Goal: Task Accomplishment & Management: Manage account settings

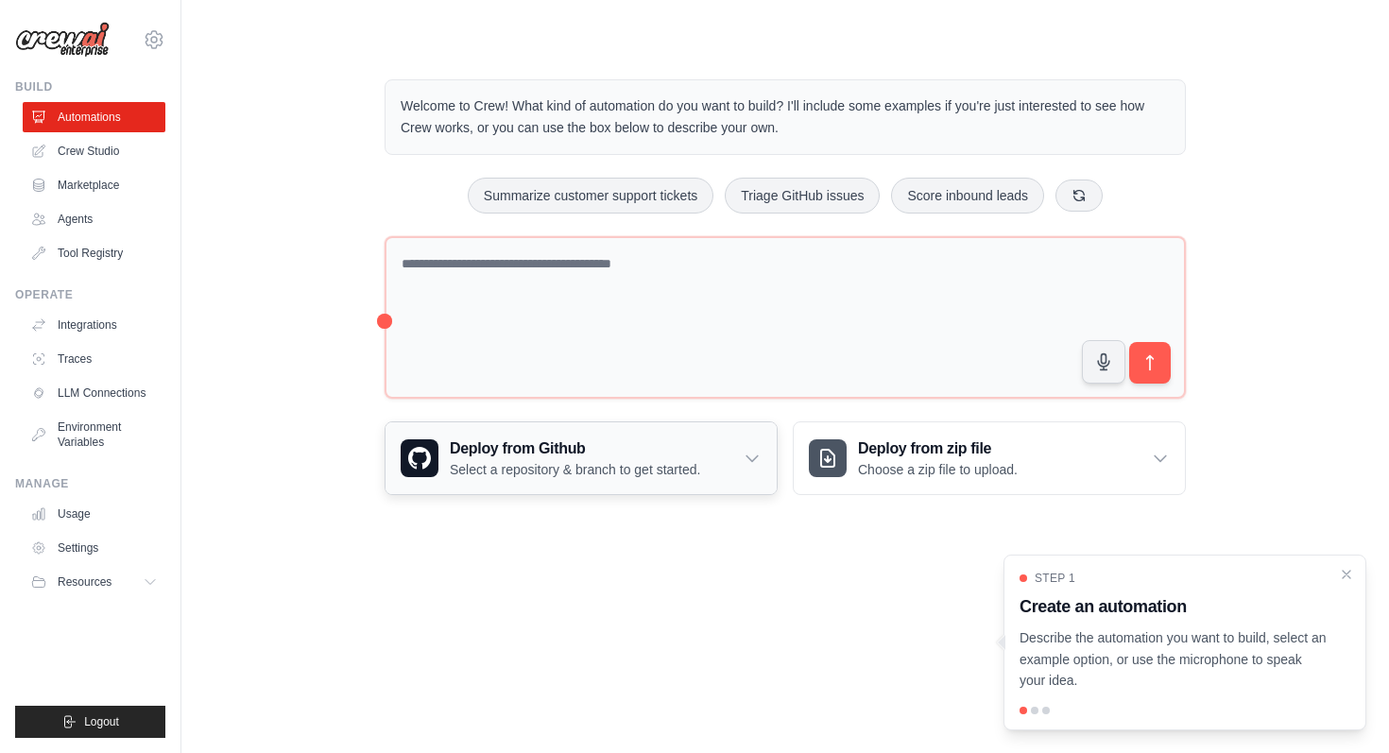
click at [595, 470] on p "Select a repository & branch to get started." at bounding box center [575, 469] width 250 height 19
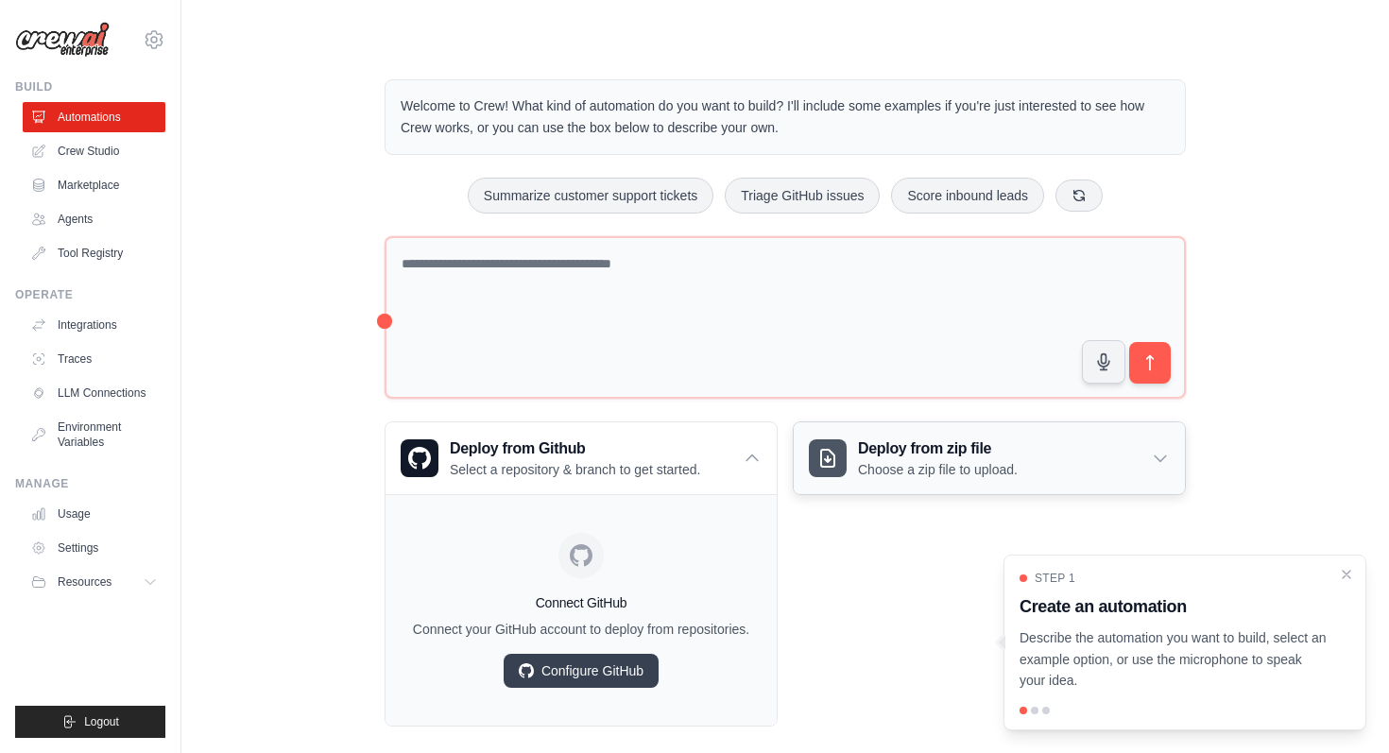
click at [1009, 450] on h3 "Deploy from zip file" at bounding box center [938, 449] width 160 height 23
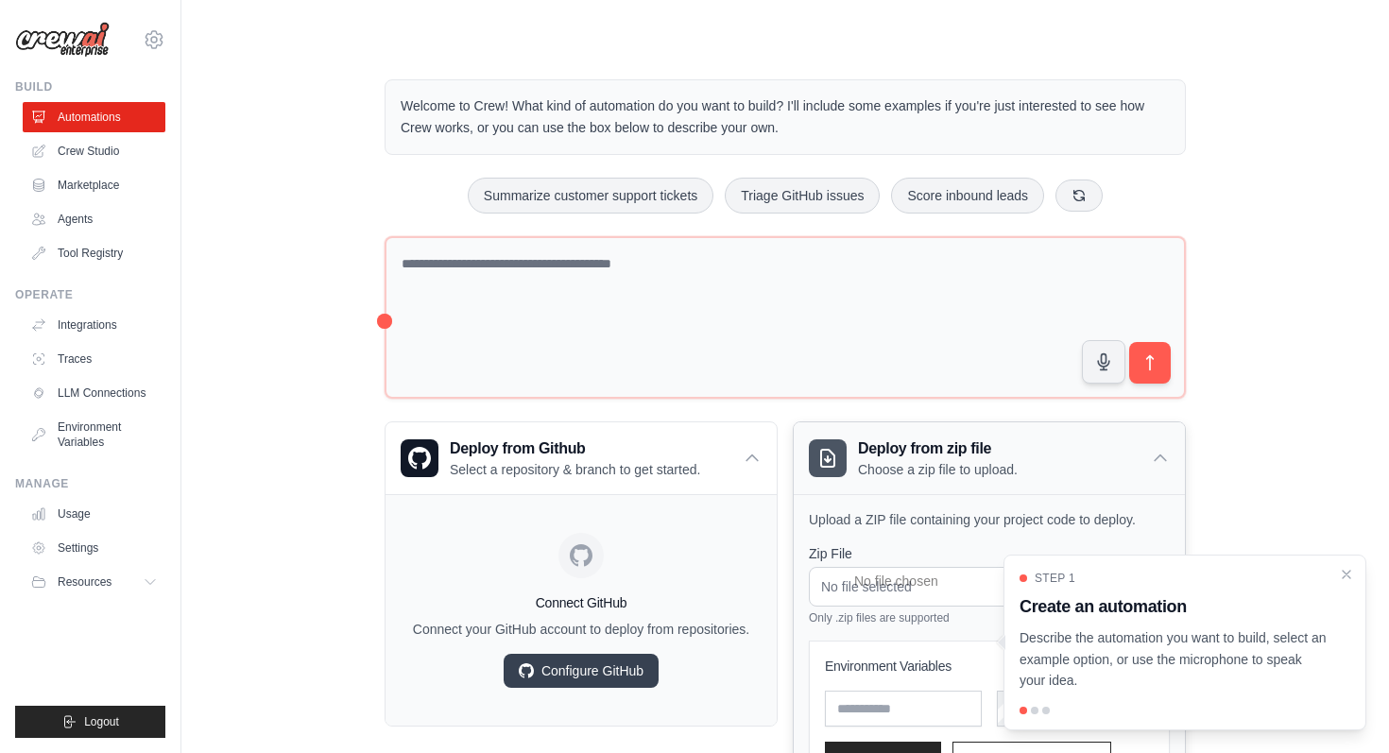
click at [1163, 459] on icon at bounding box center [1160, 458] width 19 height 19
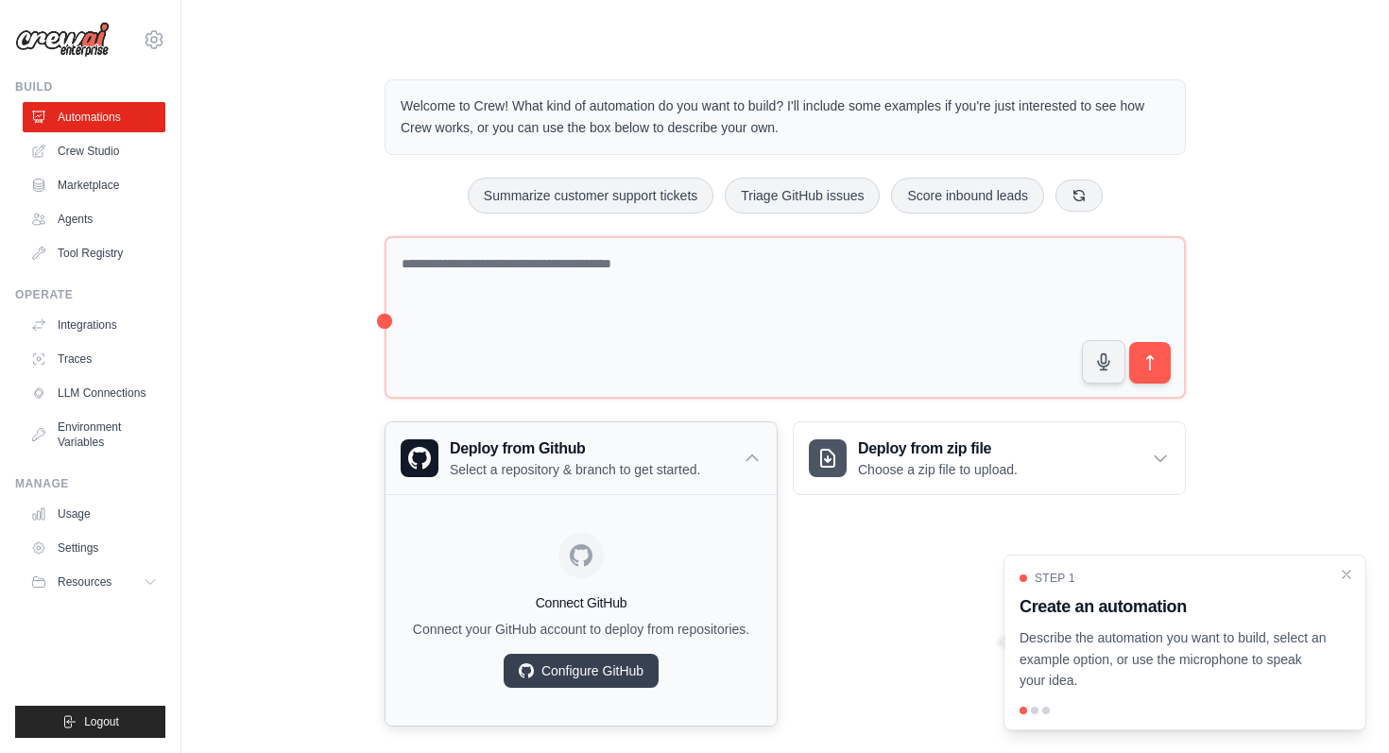
scroll to position [22, 0]
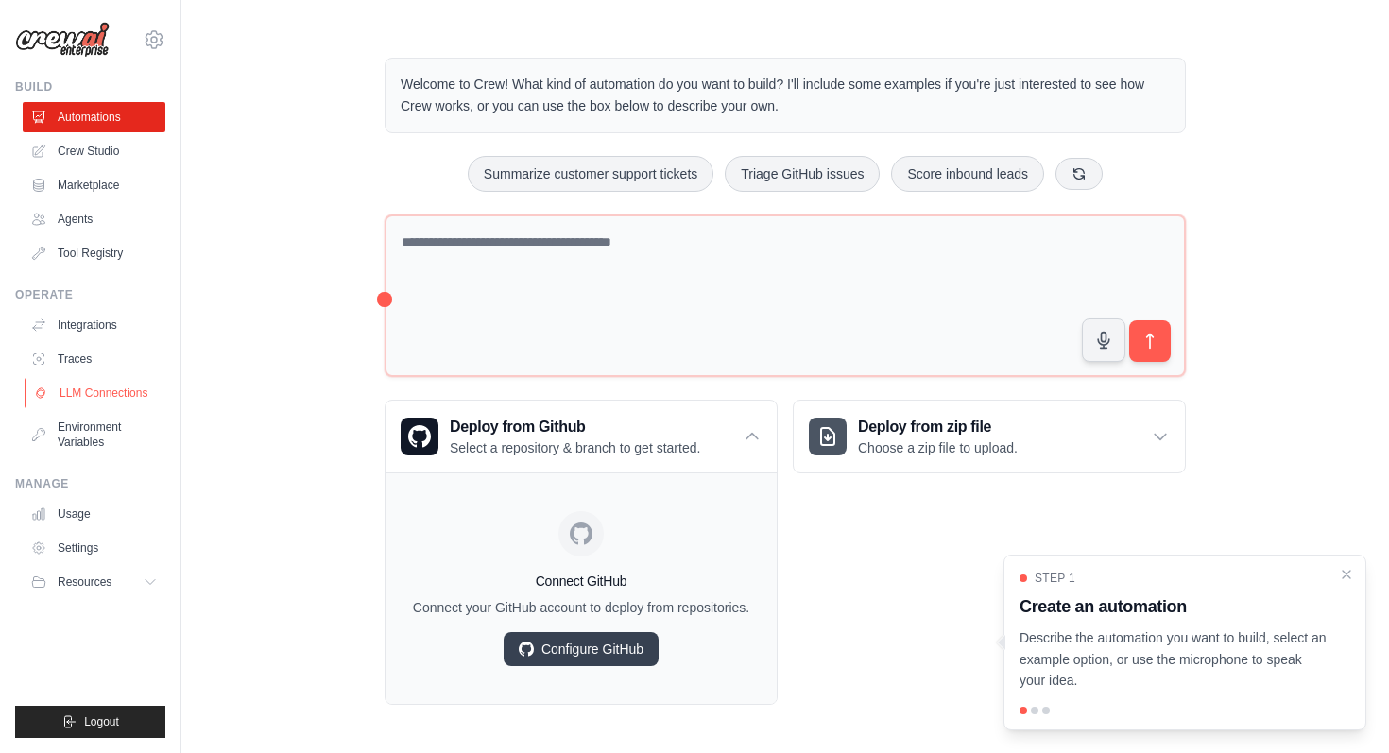
click at [108, 395] on link "LLM Connections" at bounding box center [96, 393] width 143 height 30
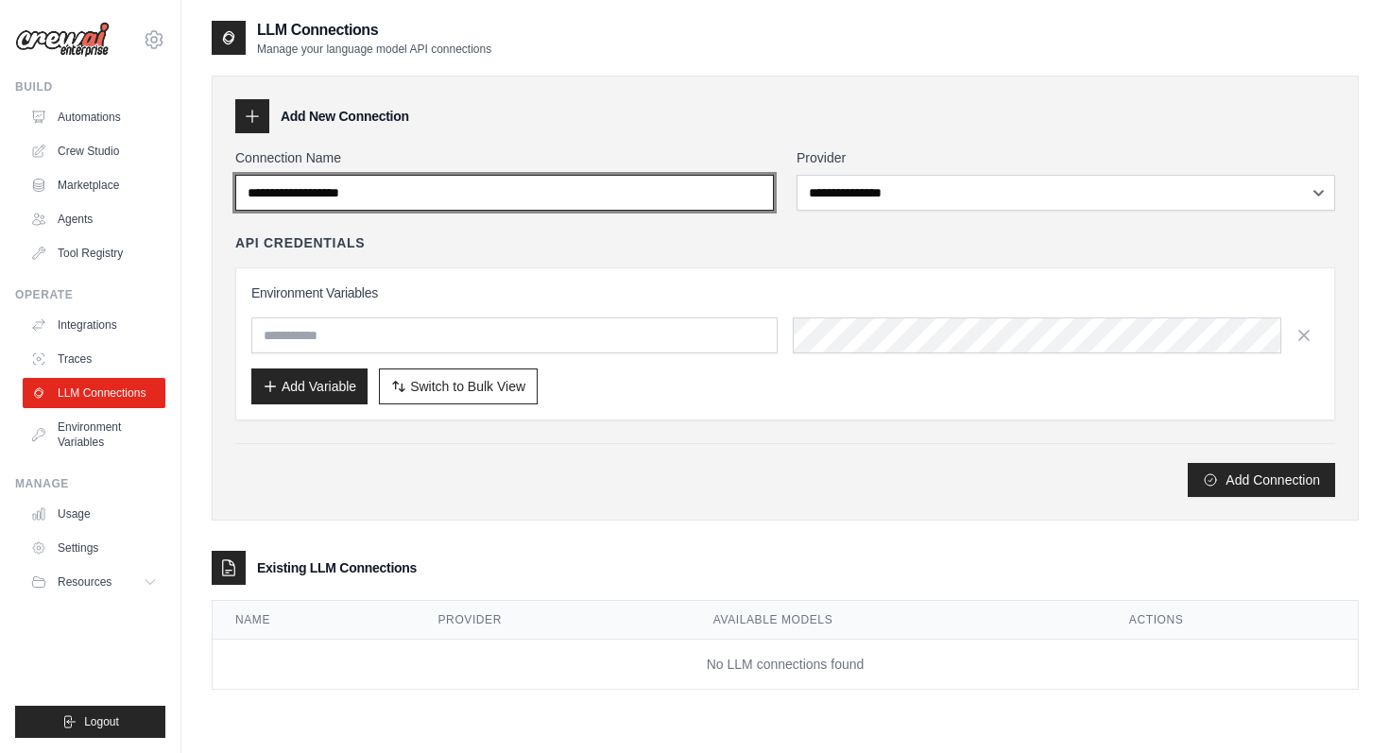
click at [639, 201] on input "Connection Name" at bounding box center [504, 193] width 539 height 36
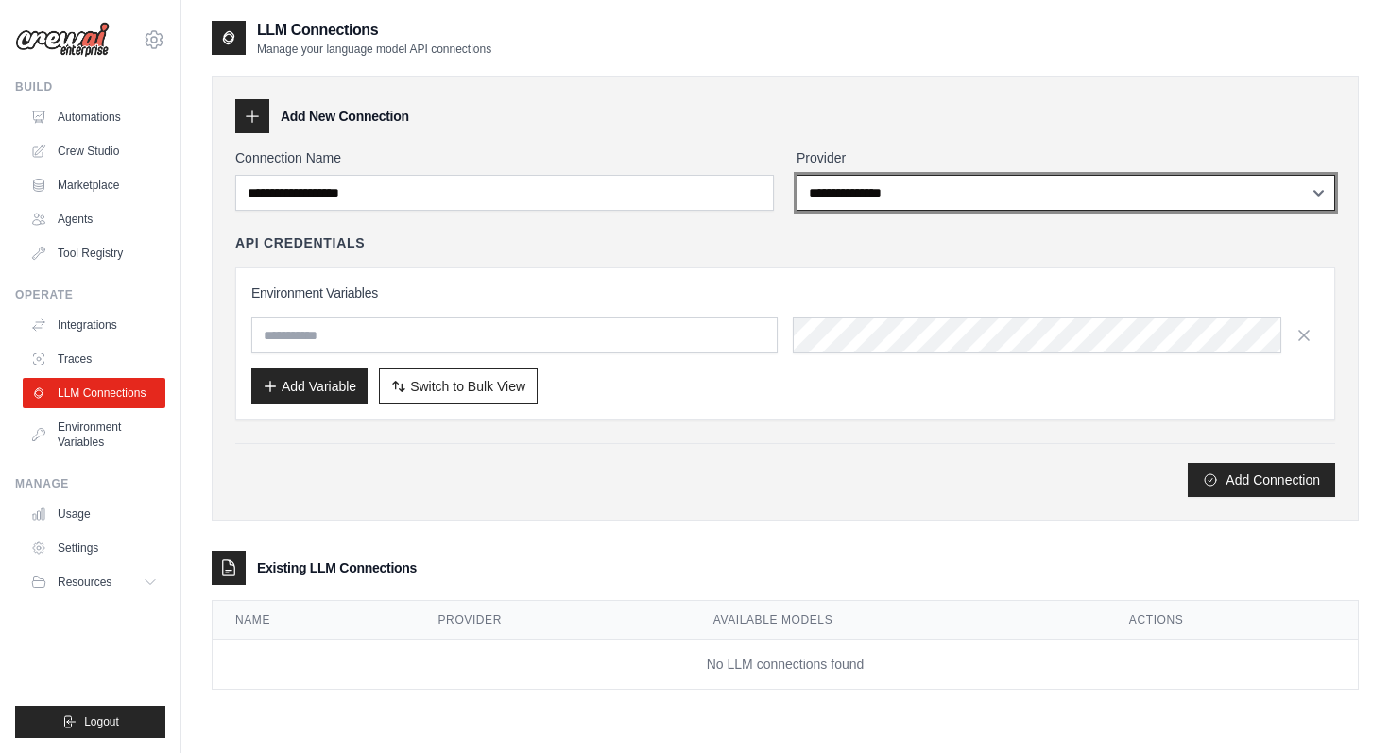
click at [938, 196] on select "**********" at bounding box center [1066, 193] width 539 height 36
select select "**********"
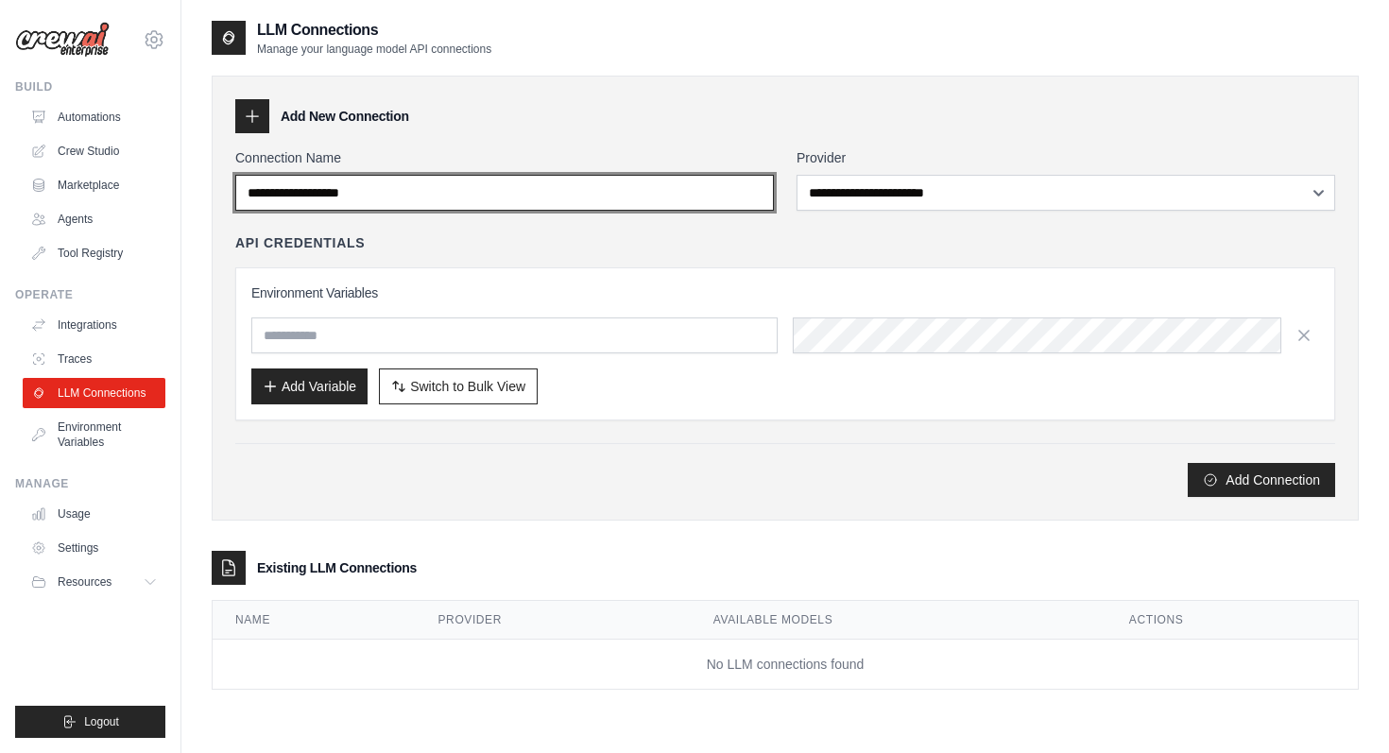
click at [536, 185] on input "Connection Name" at bounding box center [504, 193] width 539 height 36
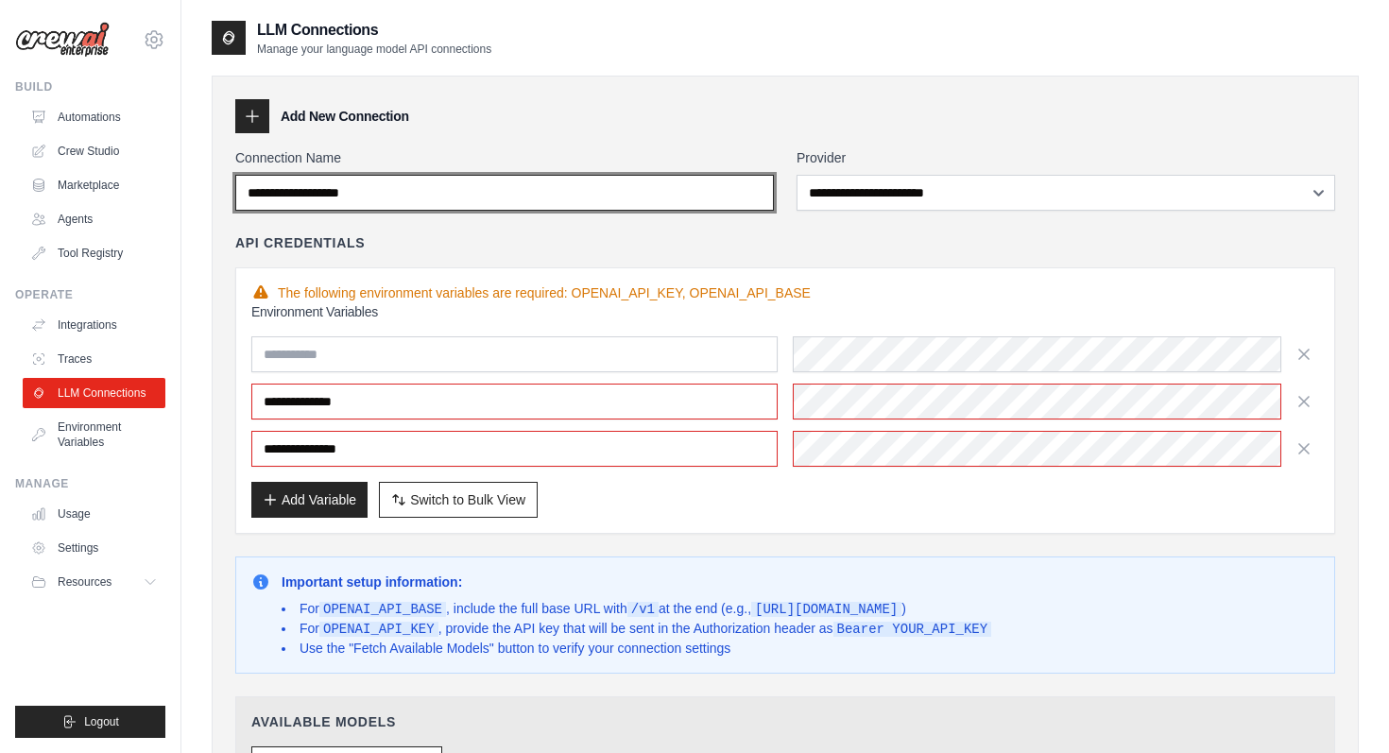
click at [533, 194] on input "Connection Name" at bounding box center [504, 193] width 539 height 36
type input "****"
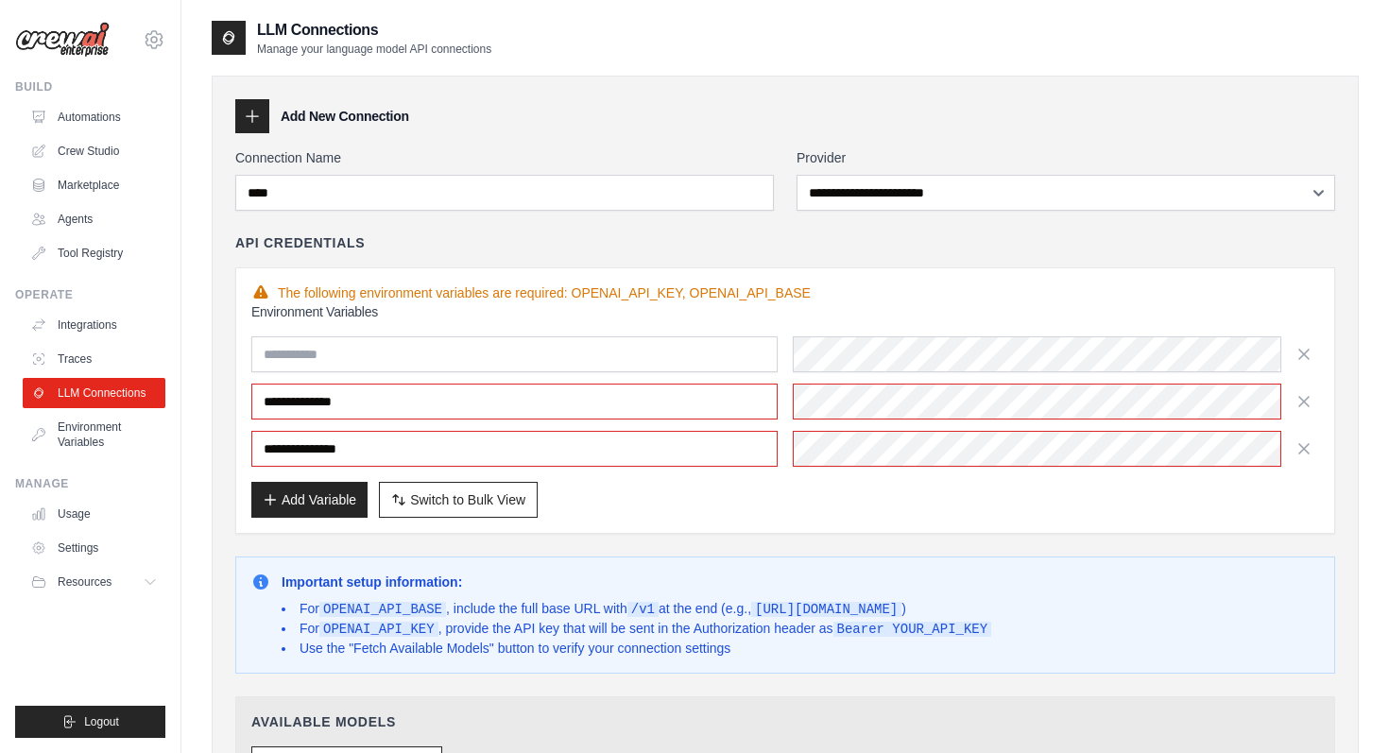
click at [563, 239] on div "API Credentials" at bounding box center [785, 242] width 1100 height 19
click at [377, 358] on input "text" at bounding box center [514, 354] width 526 height 36
click at [481, 346] on input "text" at bounding box center [514, 354] width 526 height 36
paste input "**********"
type input "**********"
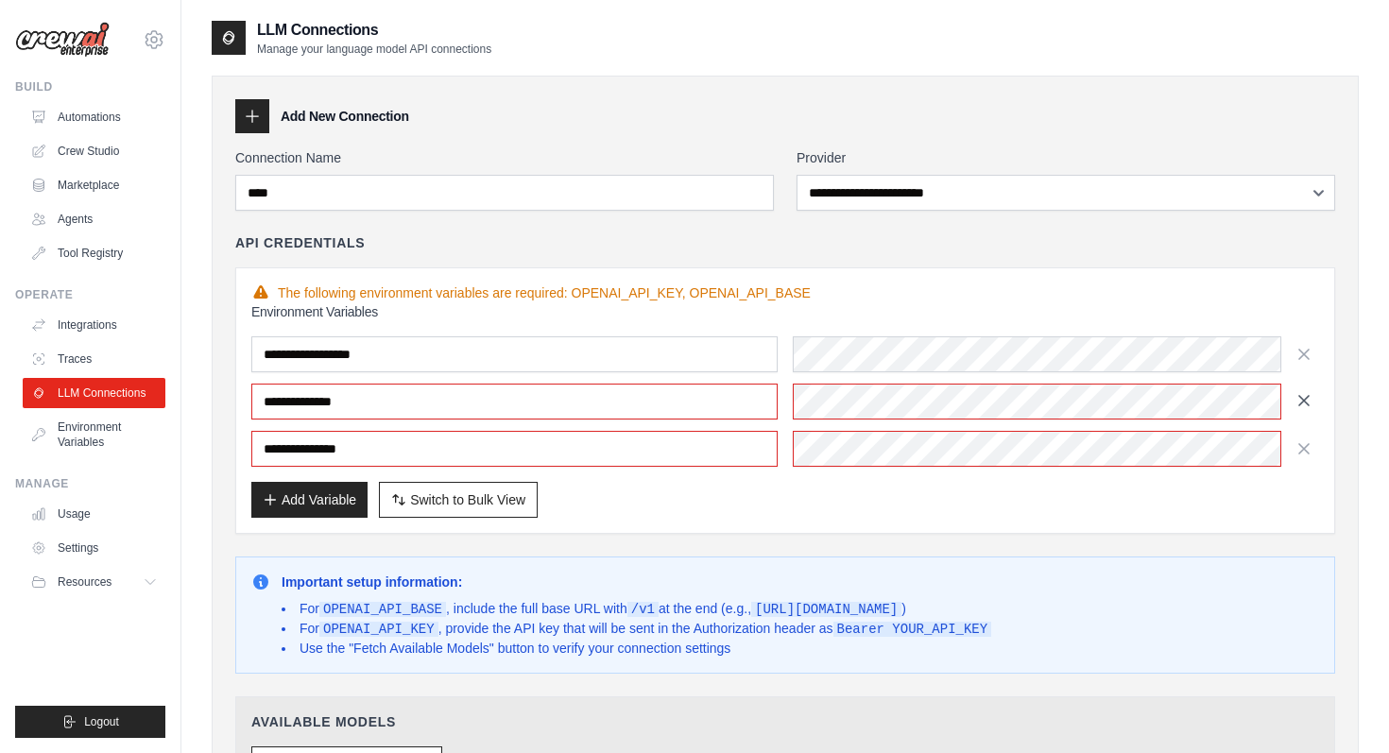
click at [1302, 408] on icon "button" at bounding box center [1304, 400] width 19 height 19
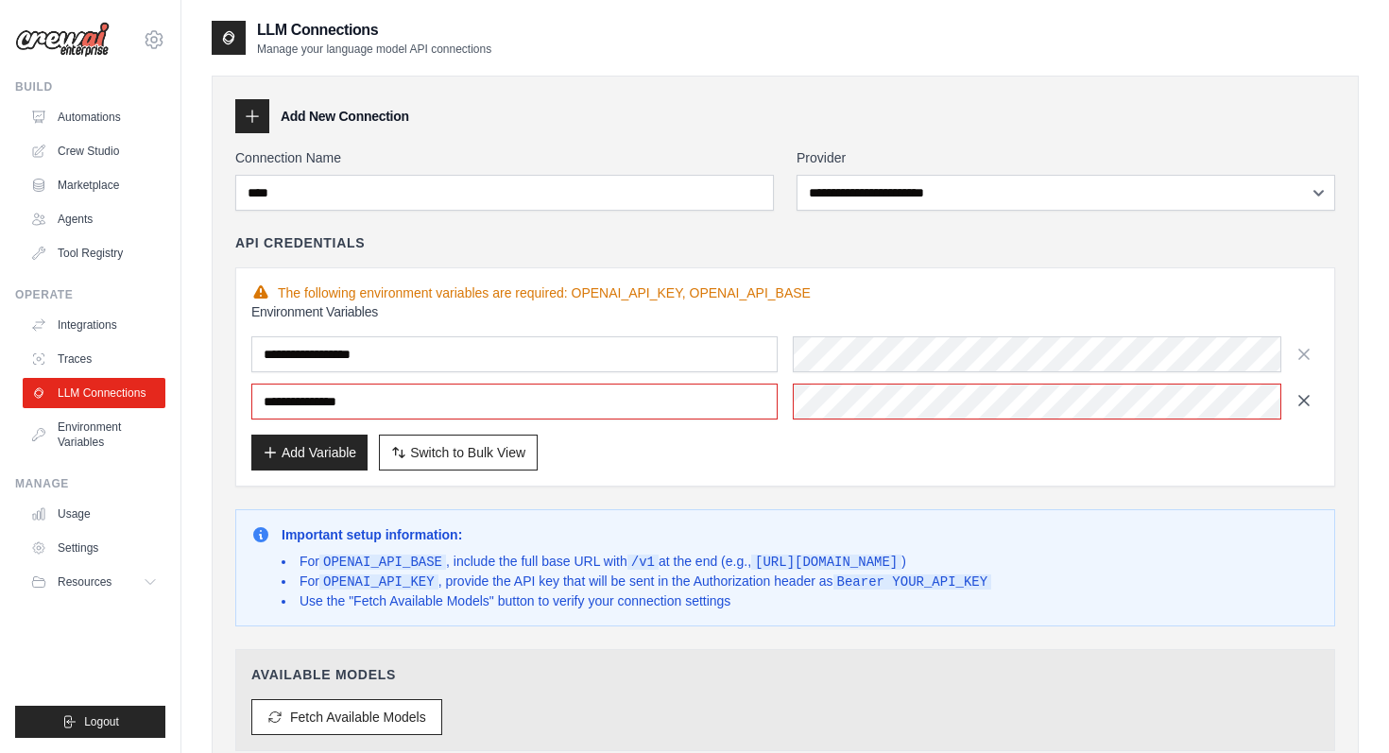
click at [1302, 407] on icon "button" at bounding box center [1304, 400] width 19 height 19
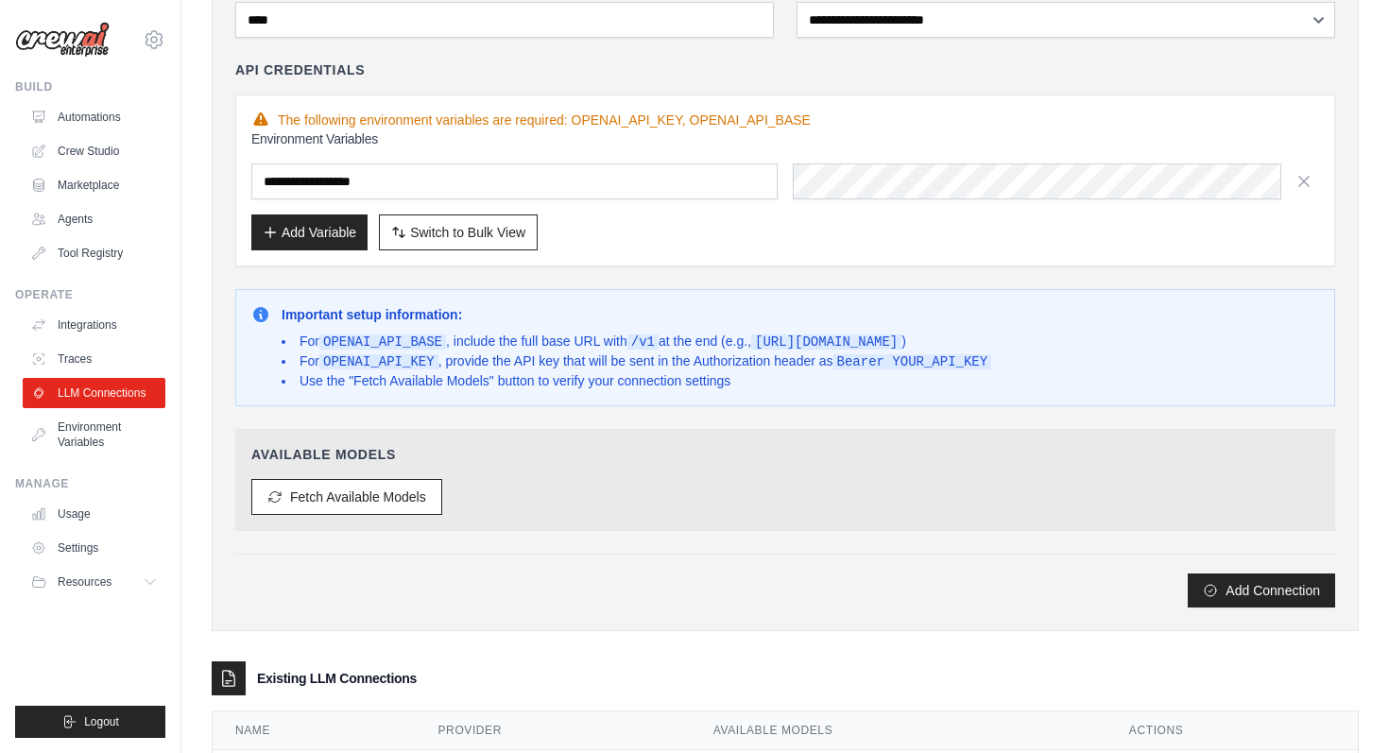
scroll to position [231, 0]
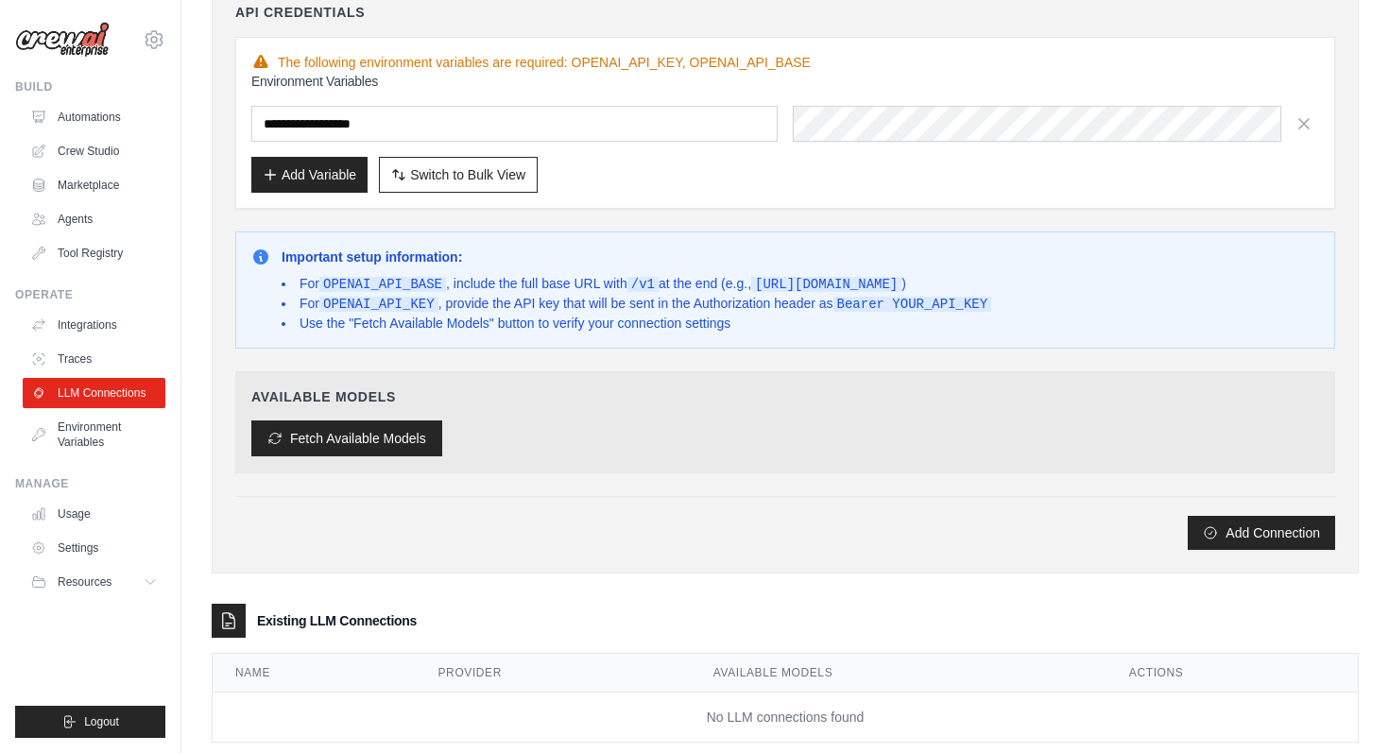
click at [382, 448] on button "Fetch Available Models" at bounding box center [346, 439] width 191 height 36
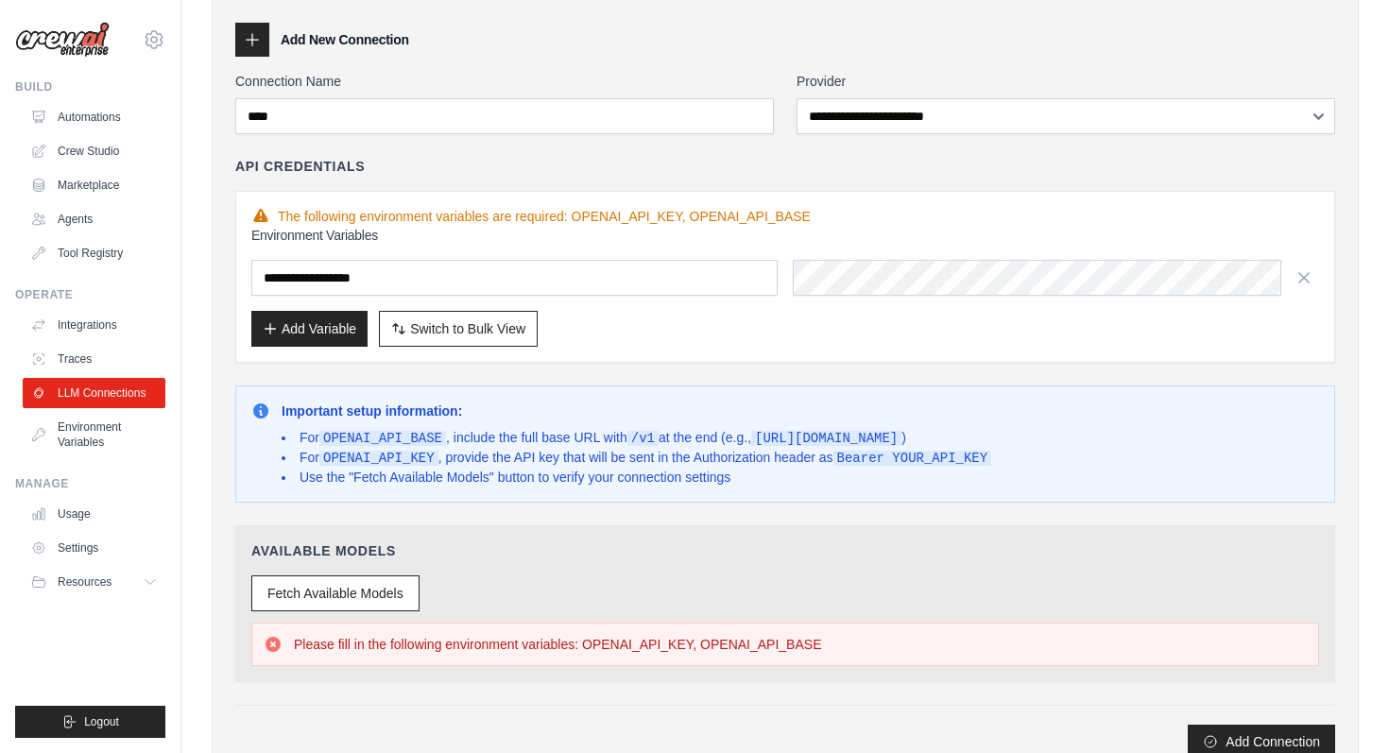
scroll to position [0, 0]
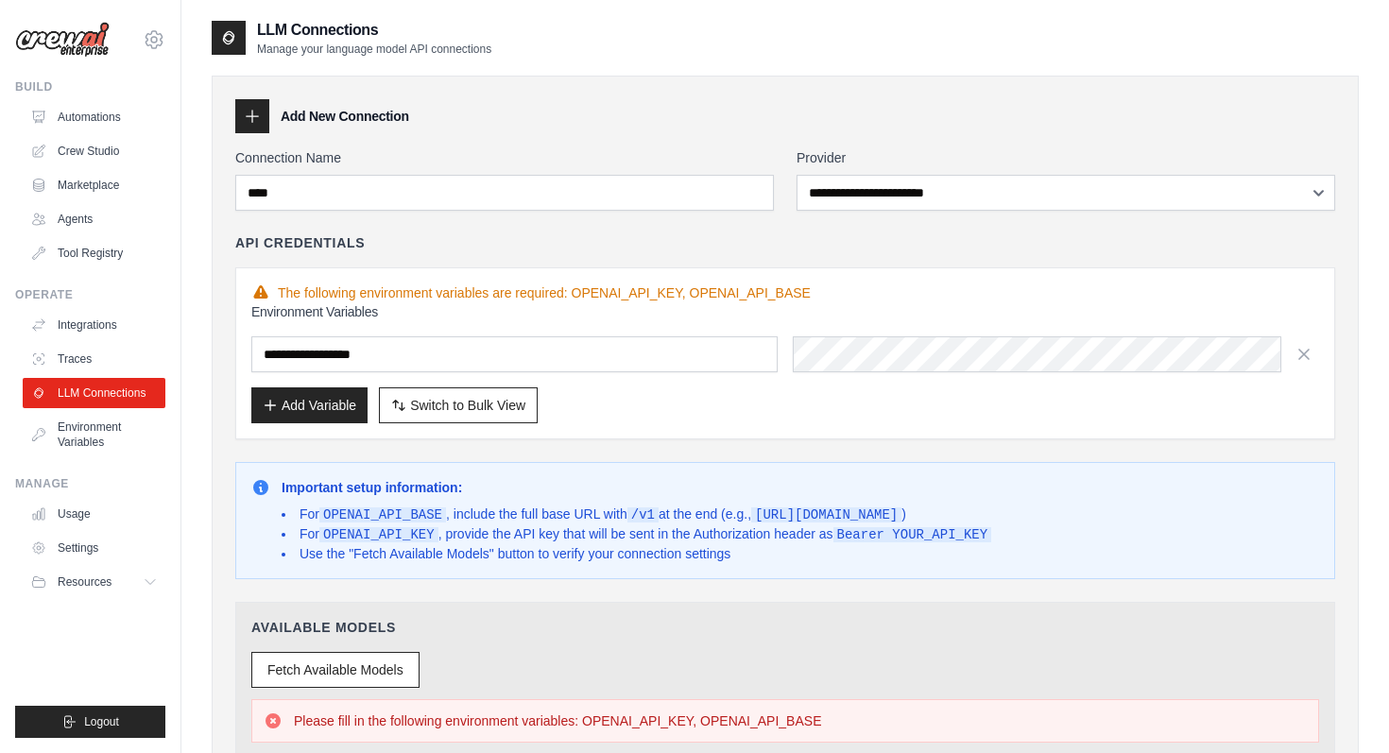
click at [265, 114] on div at bounding box center [252, 116] width 34 height 34
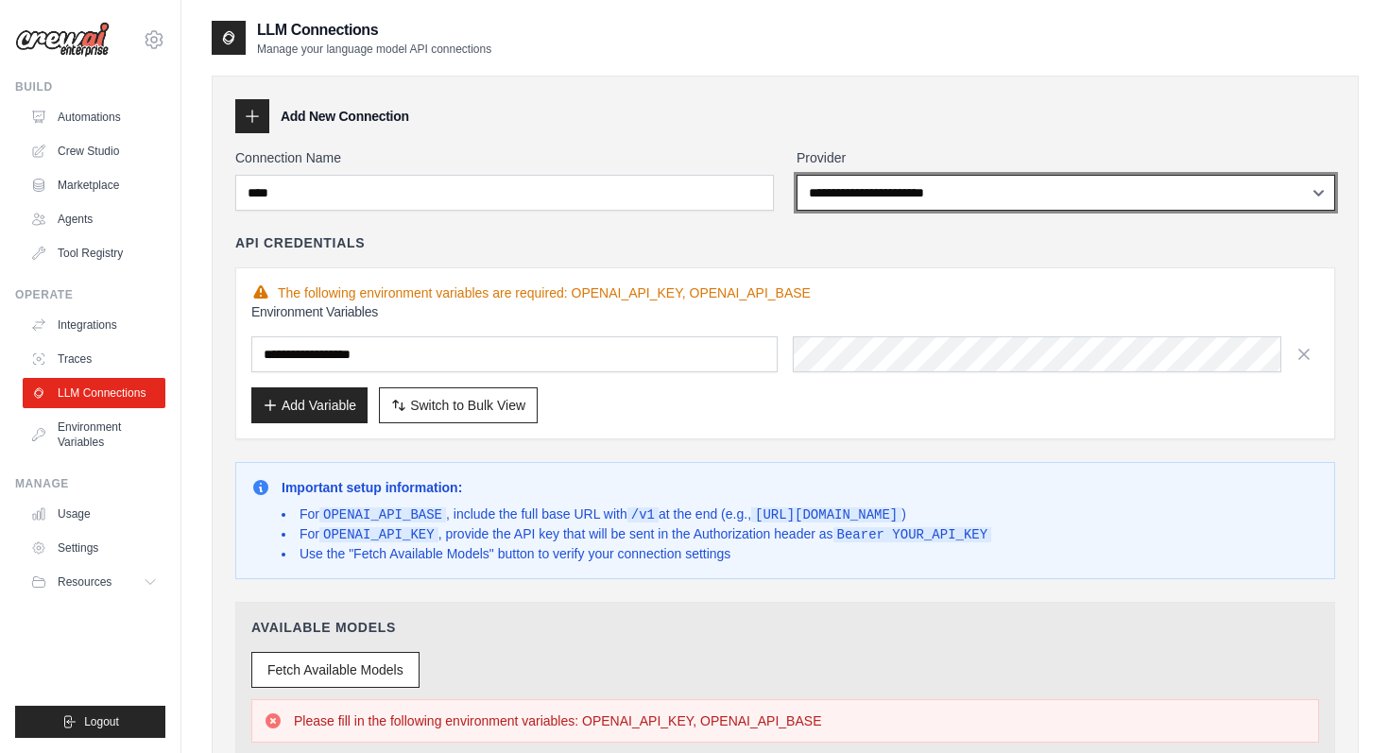
click at [910, 185] on select "**********" at bounding box center [1066, 193] width 539 height 36
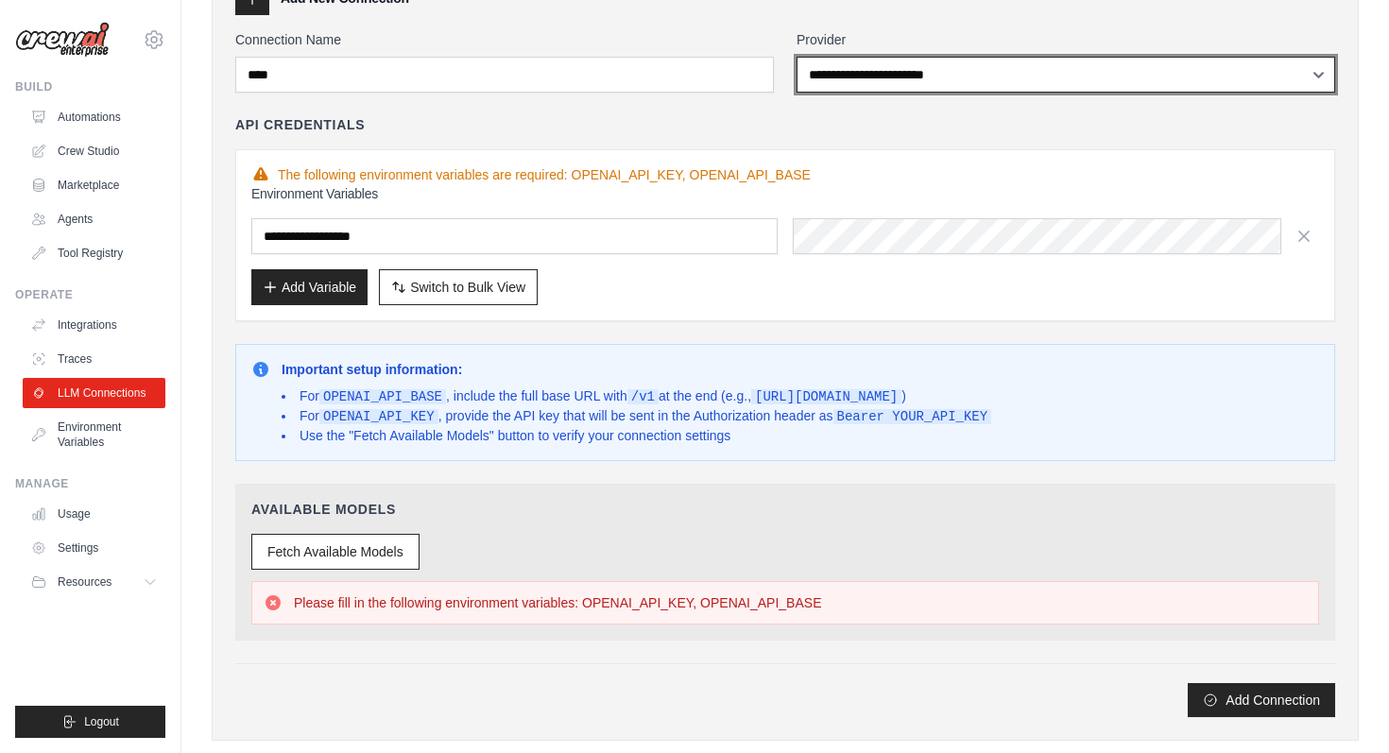
scroll to position [121, 0]
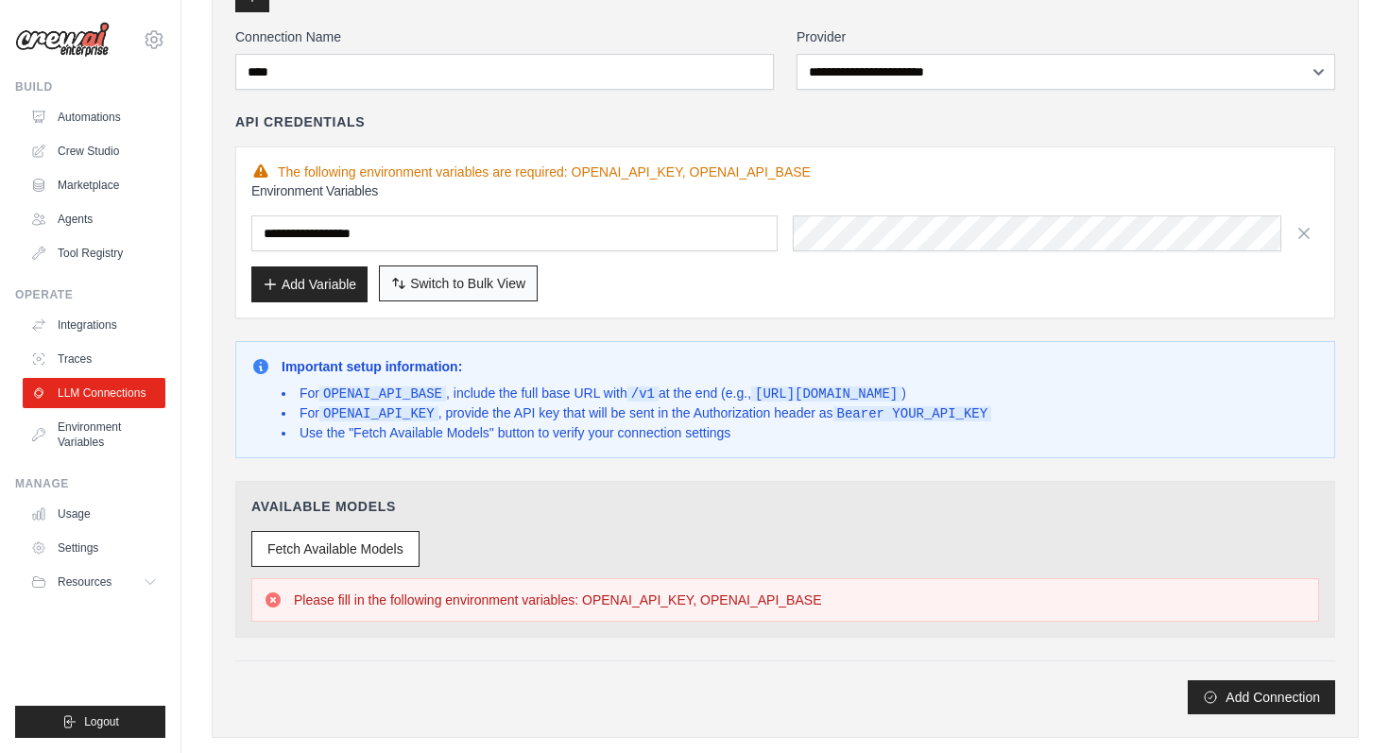
click at [412, 286] on span "Switch to Bulk View" at bounding box center [467, 283] width 115 height 19
type textarea "**********"
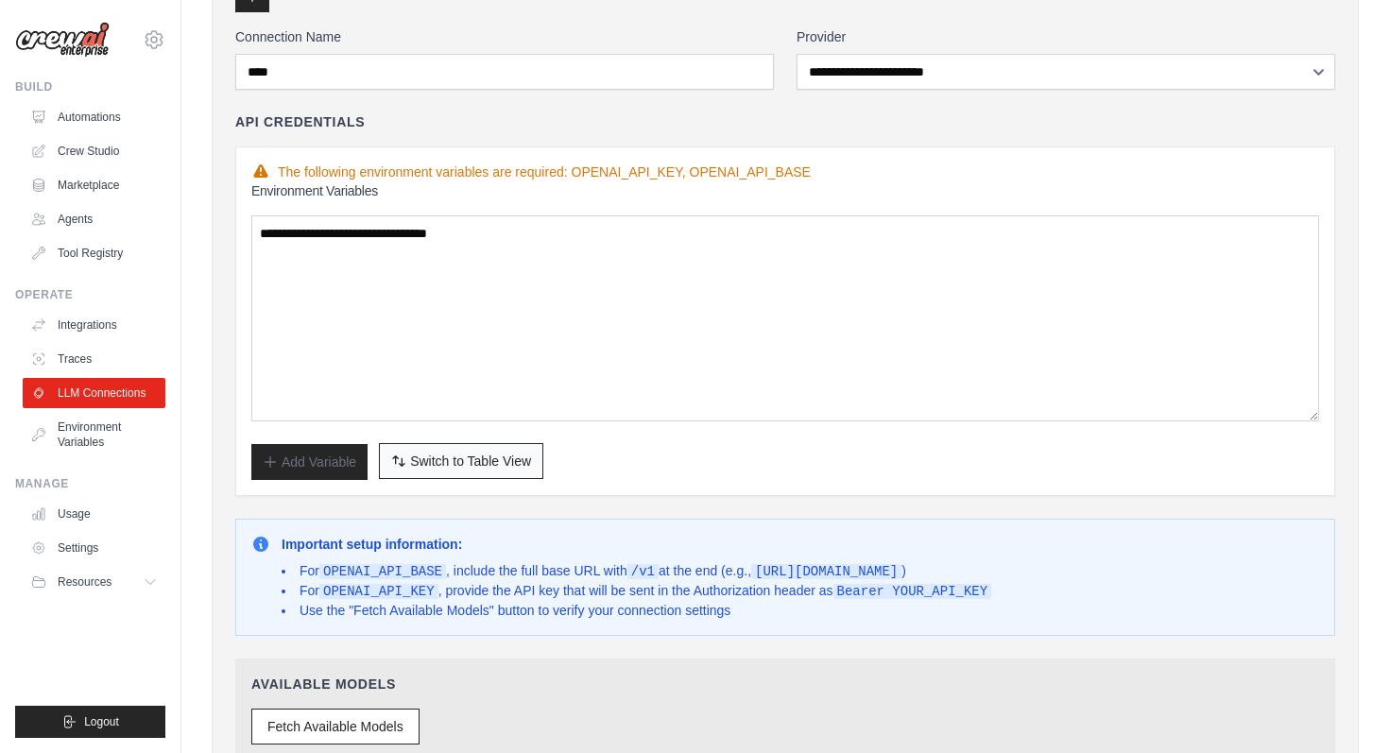
click at [444, 471] on button "Switch to Bulk View Switch to Table View" at bounding box center [461, 461] width 164 height 36
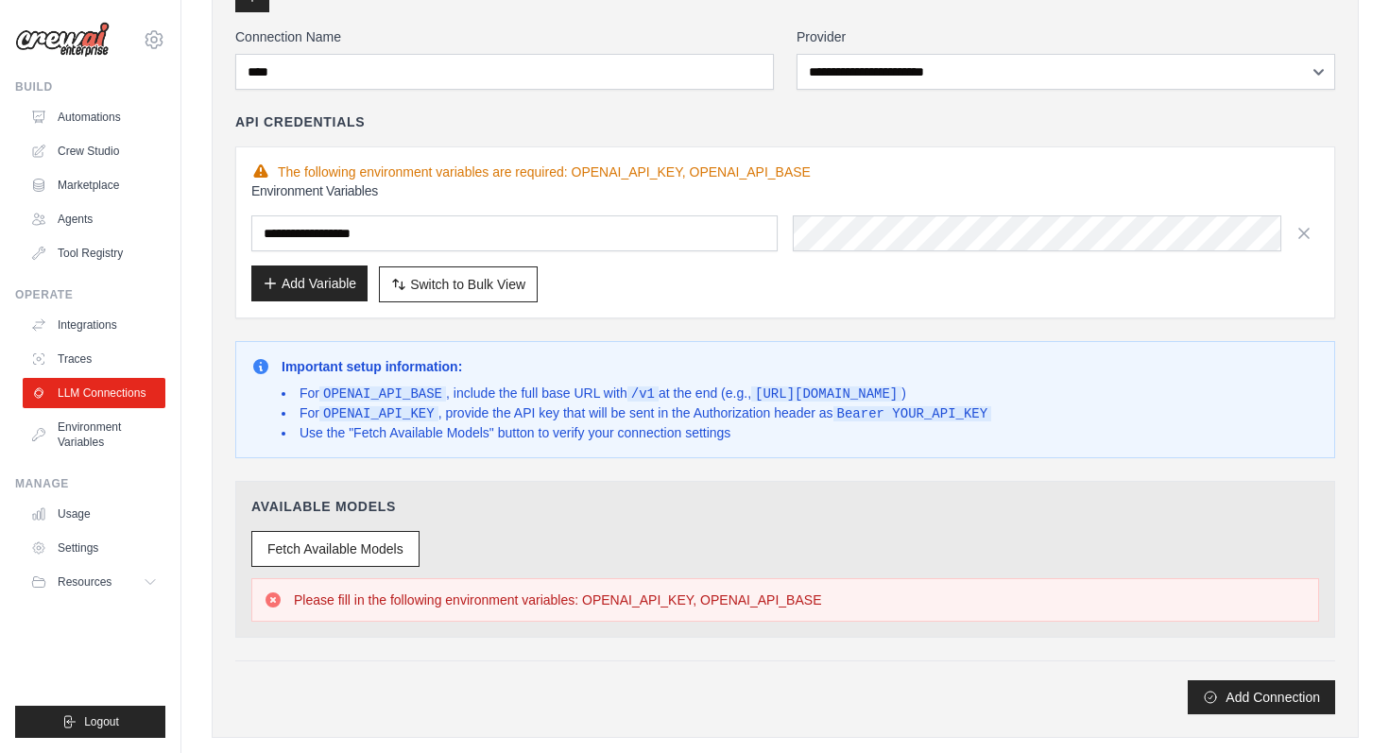
click at [307, 281] on button "Add Variable" at bounding box center [309, 284] width 116 height 36
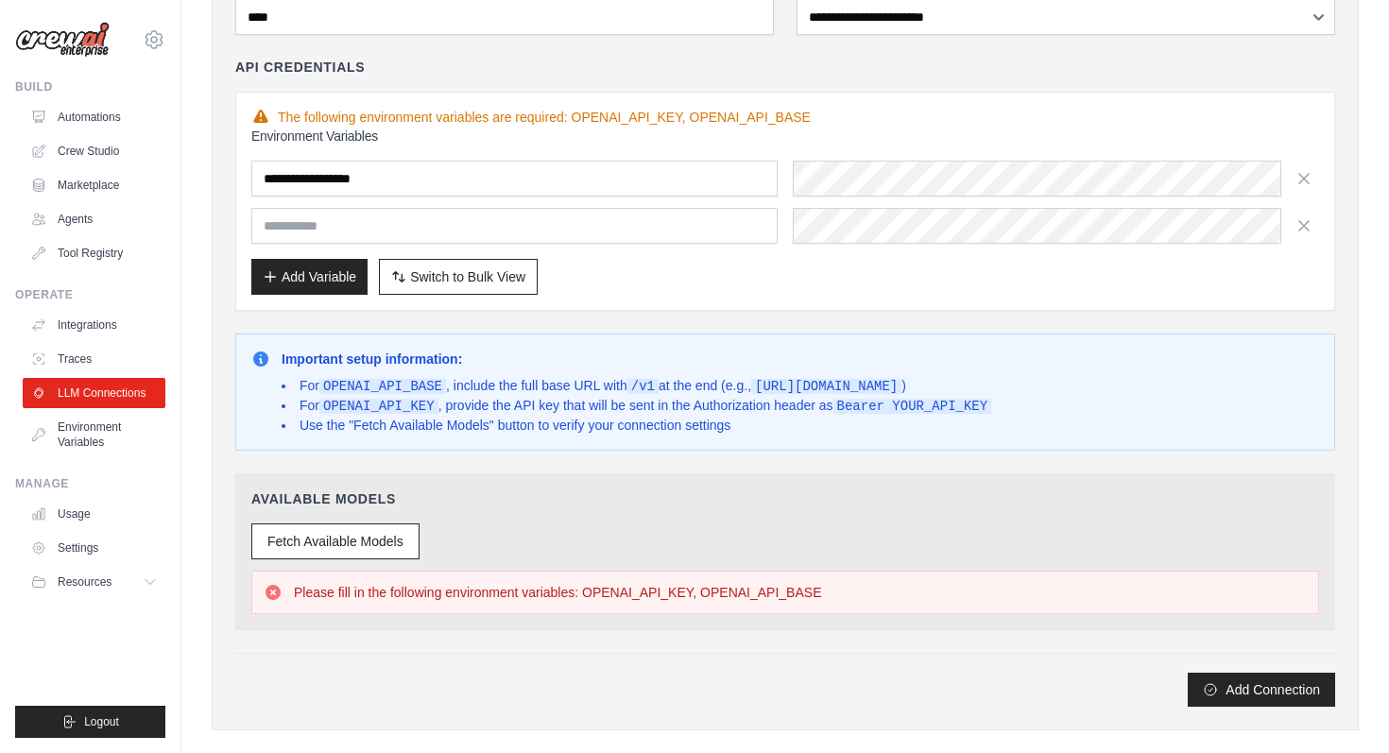
scroll to position [178, 0]
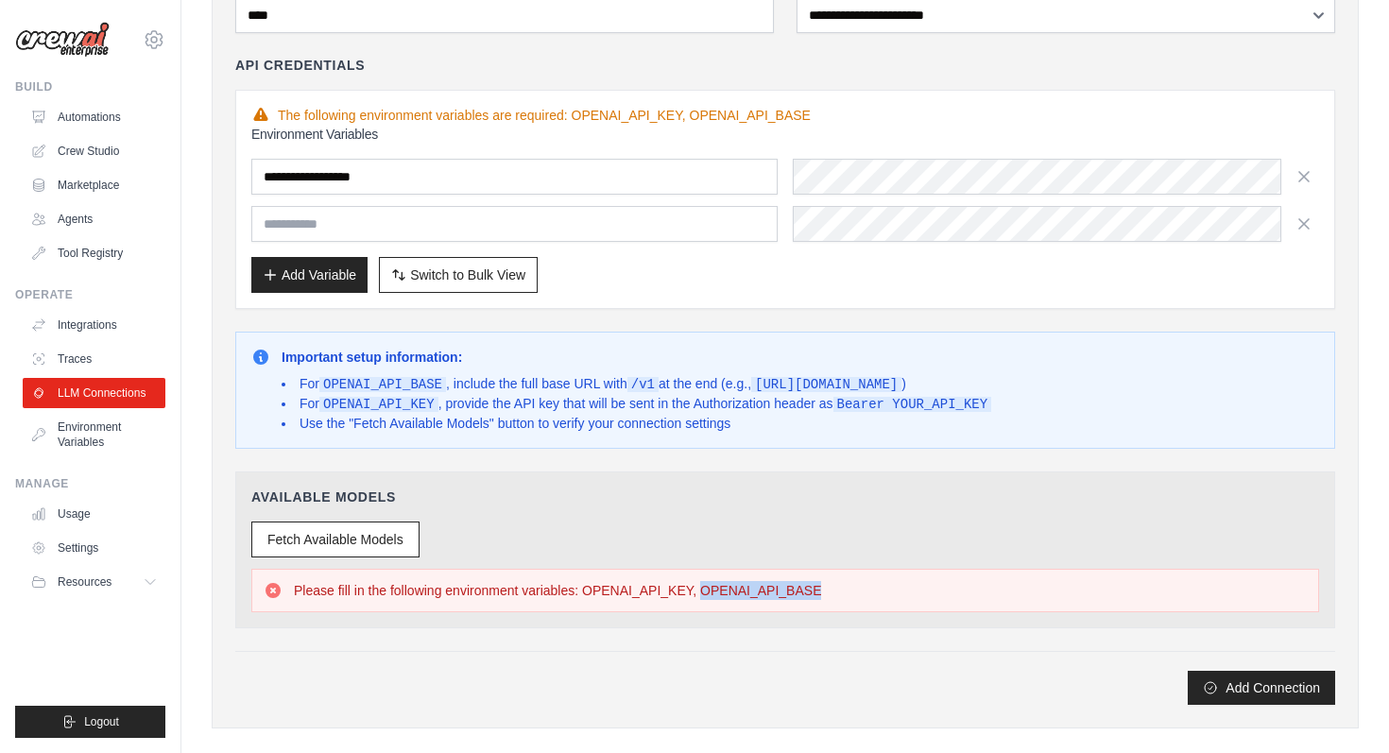
drag, startPoint x: 822, startPoint y: 594, endPoint x: 702, endPoint y: 595, distance: 120.0
click at [702, 595] on div "Please fill in the following environment variables: OPENAI_API_KEY, OPENAI_API_…" at bounding box center [786, 590] width 1044 height 19
copy p "OPENAI_API_BASE"
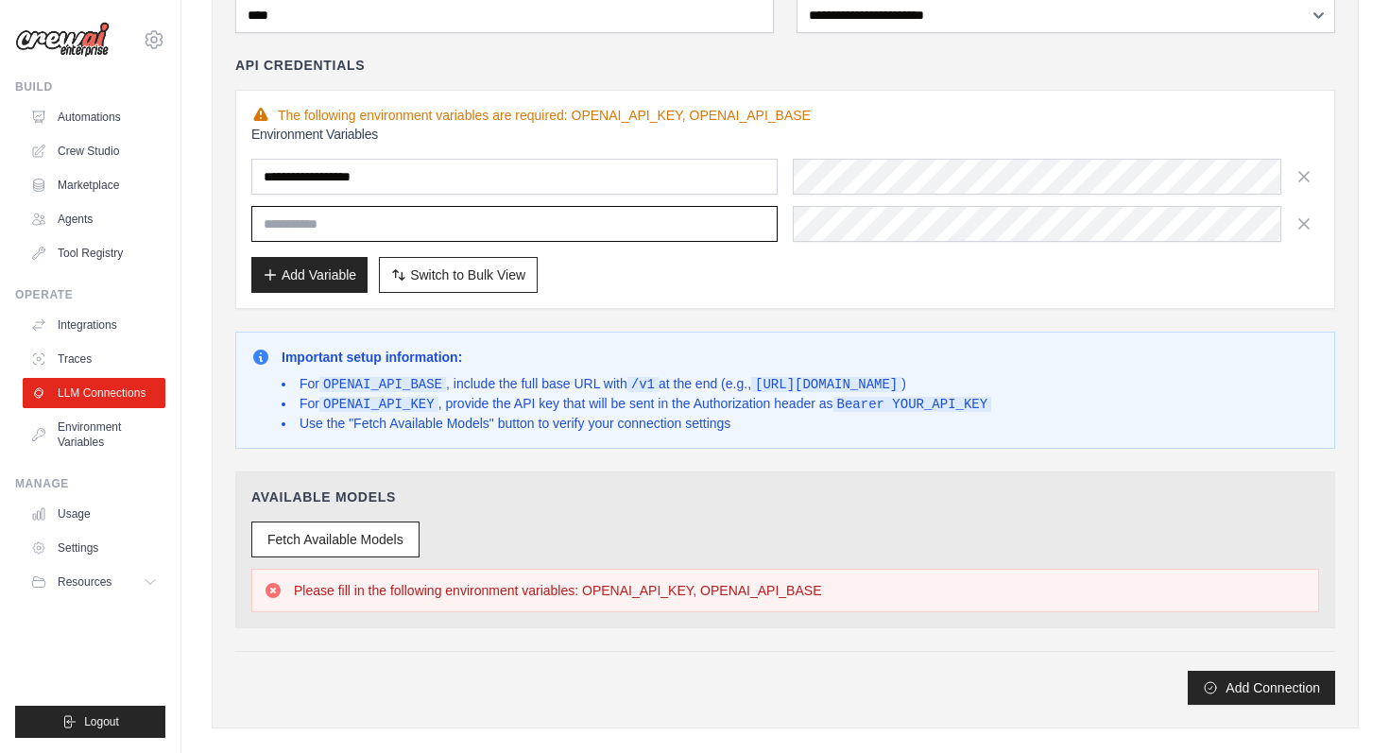
click at [381, 222] on input "text" at bounding box center [514, 224] width 526 height 36
paste input "**********"
type input "**********"
click at [484, 265] on span "Switch to Bulk View" at bounding box center [467, 274] width 115 height 19
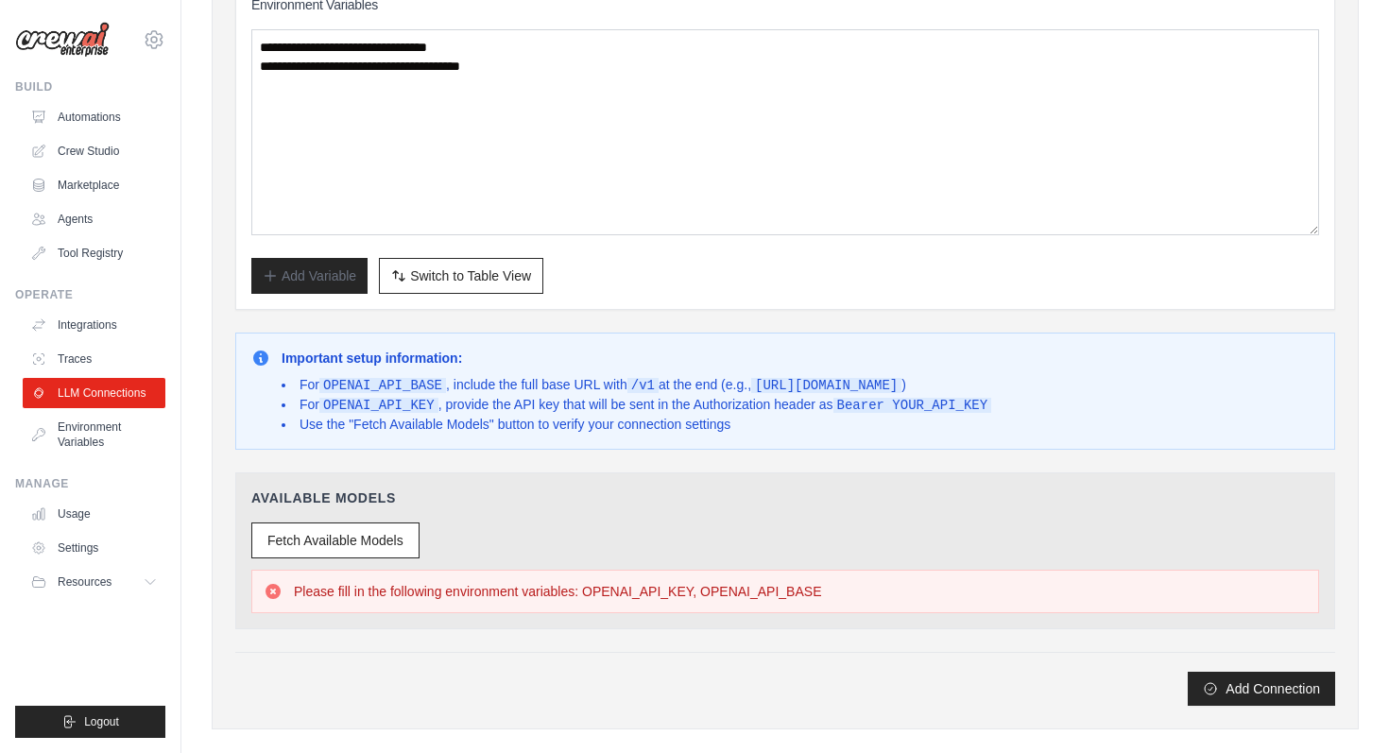
scroll to position [334, 0]
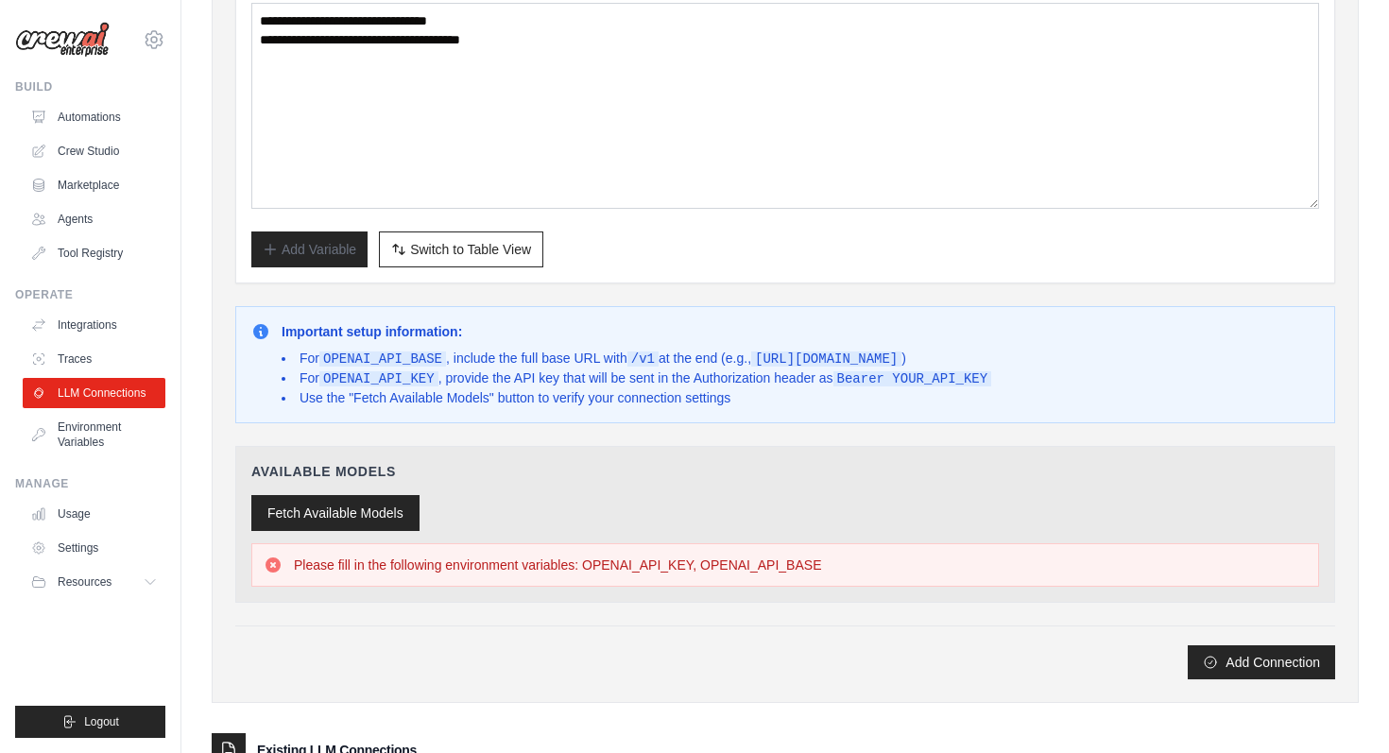
click at [350, 513] on button "Fetch Available Models" at bounding box center [335, 513] width 168 height 36
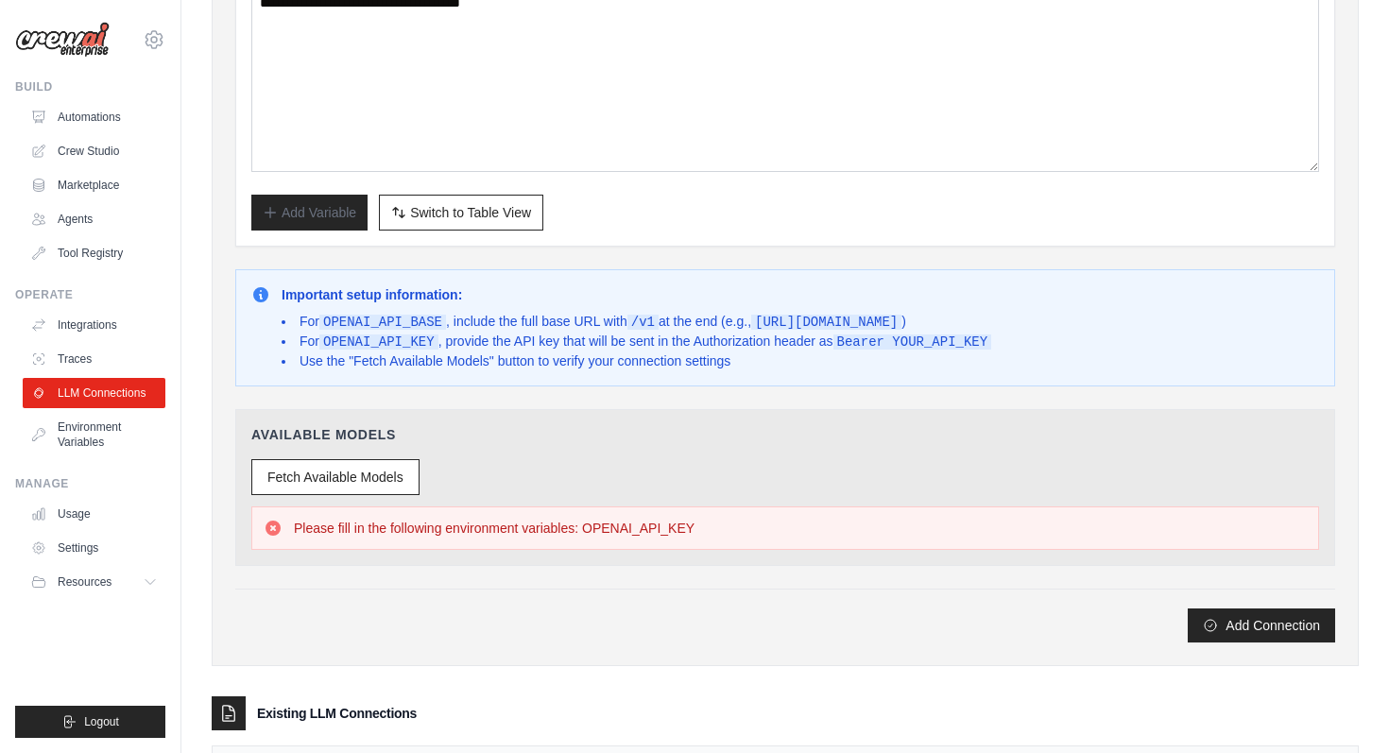
scroll to position [454, 0]
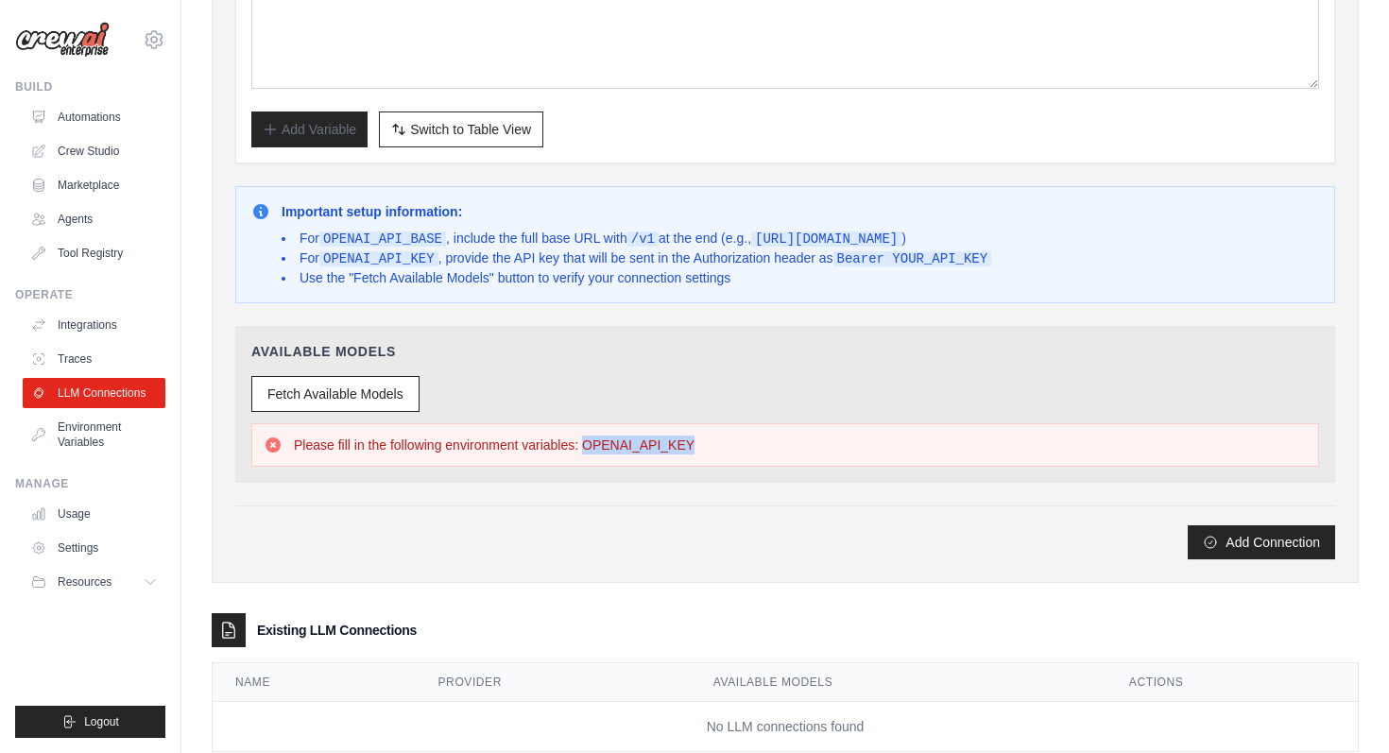
drag, startPoint x: 700, startPoint y: 440, endPoint x: 586, endPoint y: 449, distance: 114.7
click at [586, 449] on div "Please fill in the following environment variables: OPENAI_API_KEY" at bounding box center [786, 445] width 1044 height 19
copy p "OPENAI_API_KEY"
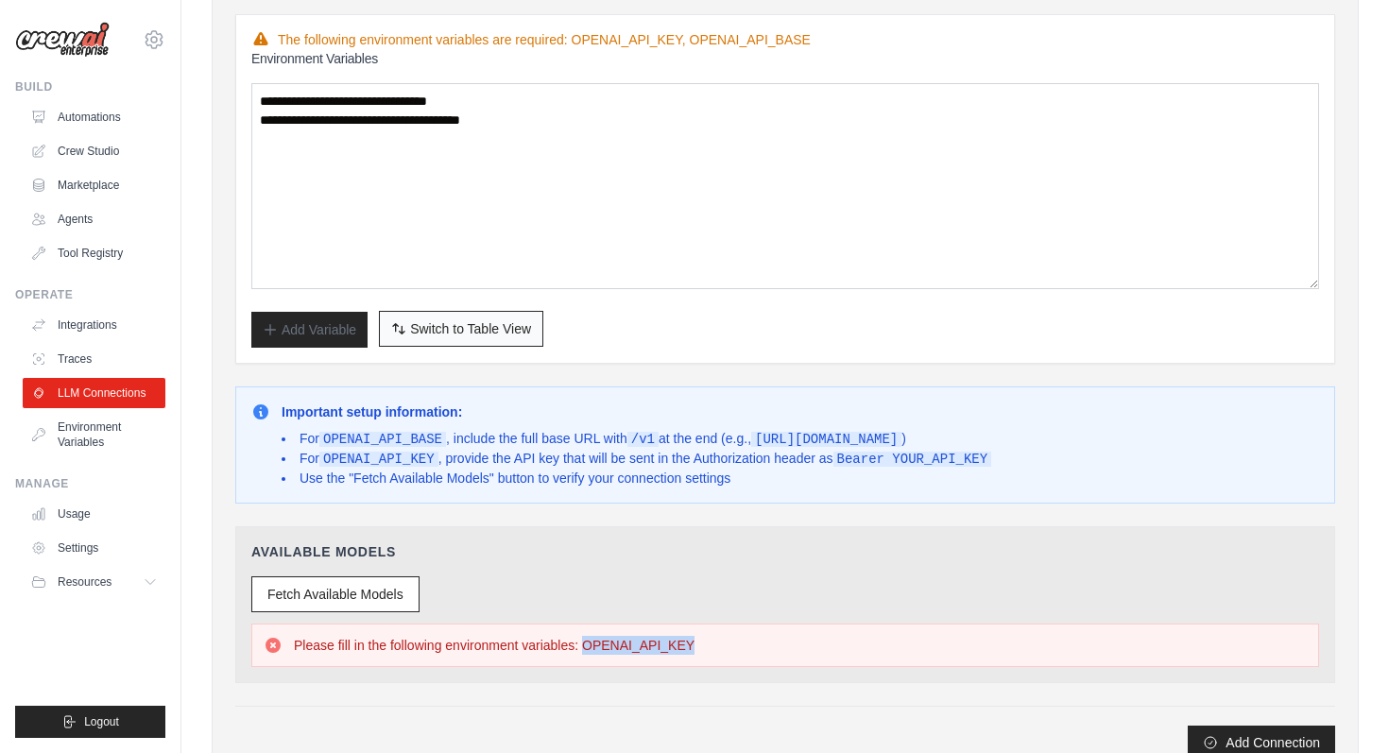
scroll to position [225, 0]
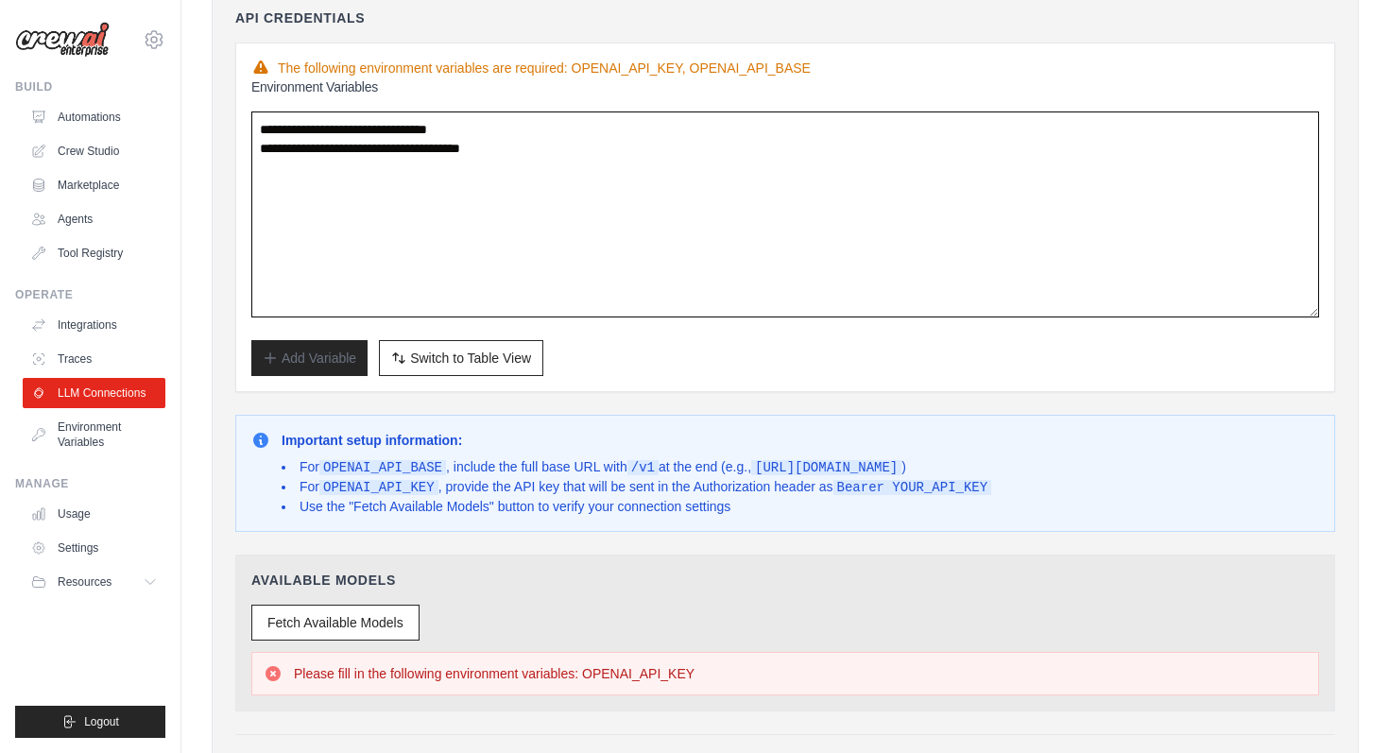
drag, startPoint x: 403, startPoint y: 129, endPoint x: 231, endPoint y: 134, distance: 172.1
click at [231, 134] on div "**********" at bounding box center [785, 331] width 1147 height 961
paste textarea "**********"
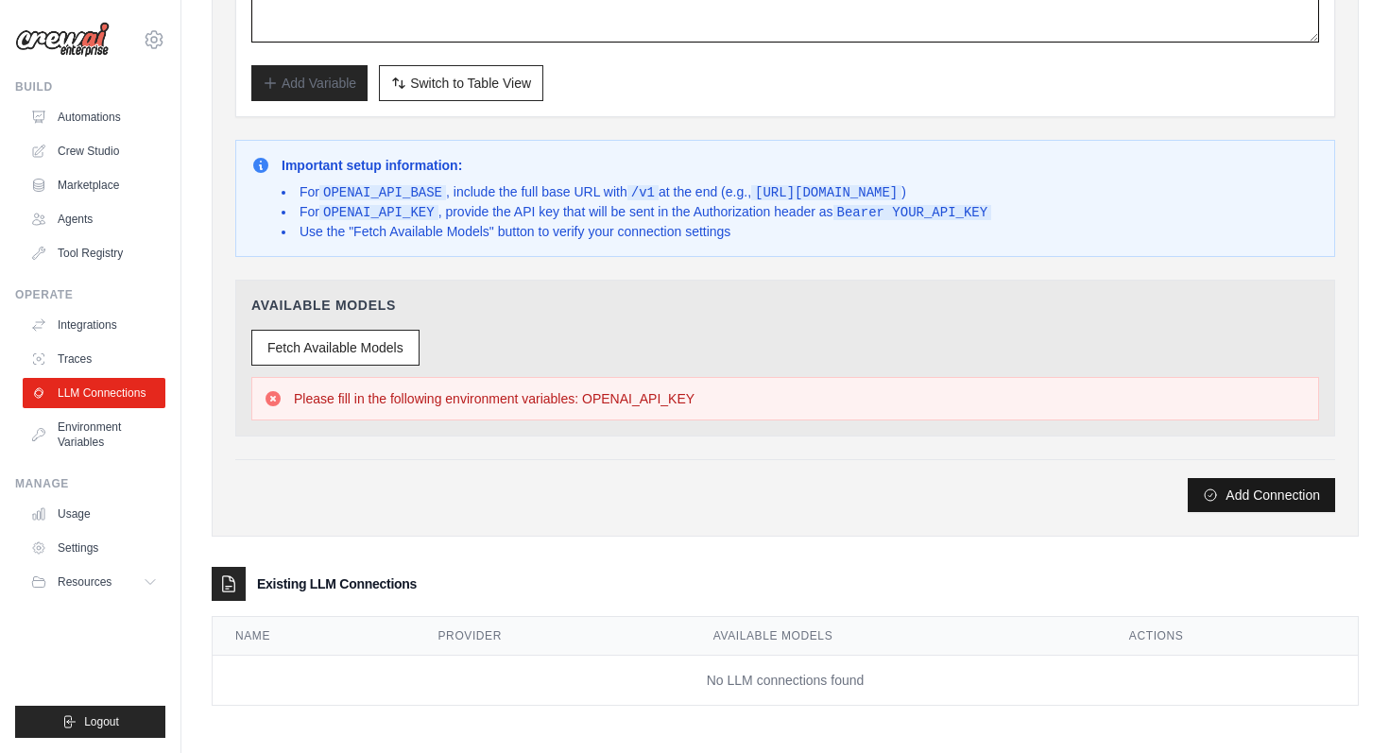
type textarea "**********"
click at [1269, 489] on button "Add Connection" at bounding box center [1261, 495] width 147 height 34
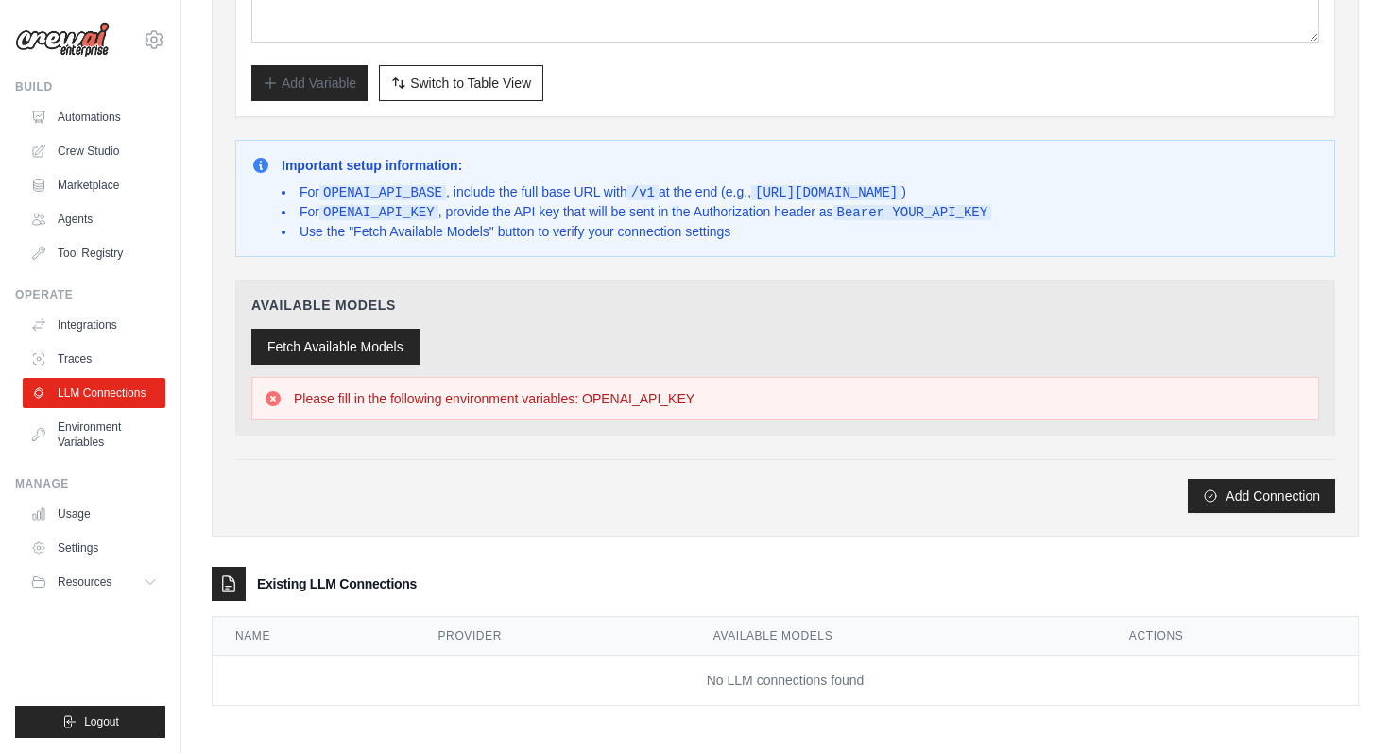
click at [336, 347] on button "Fetch Available Models" at bounding box center [335, 347] width 168 height 36
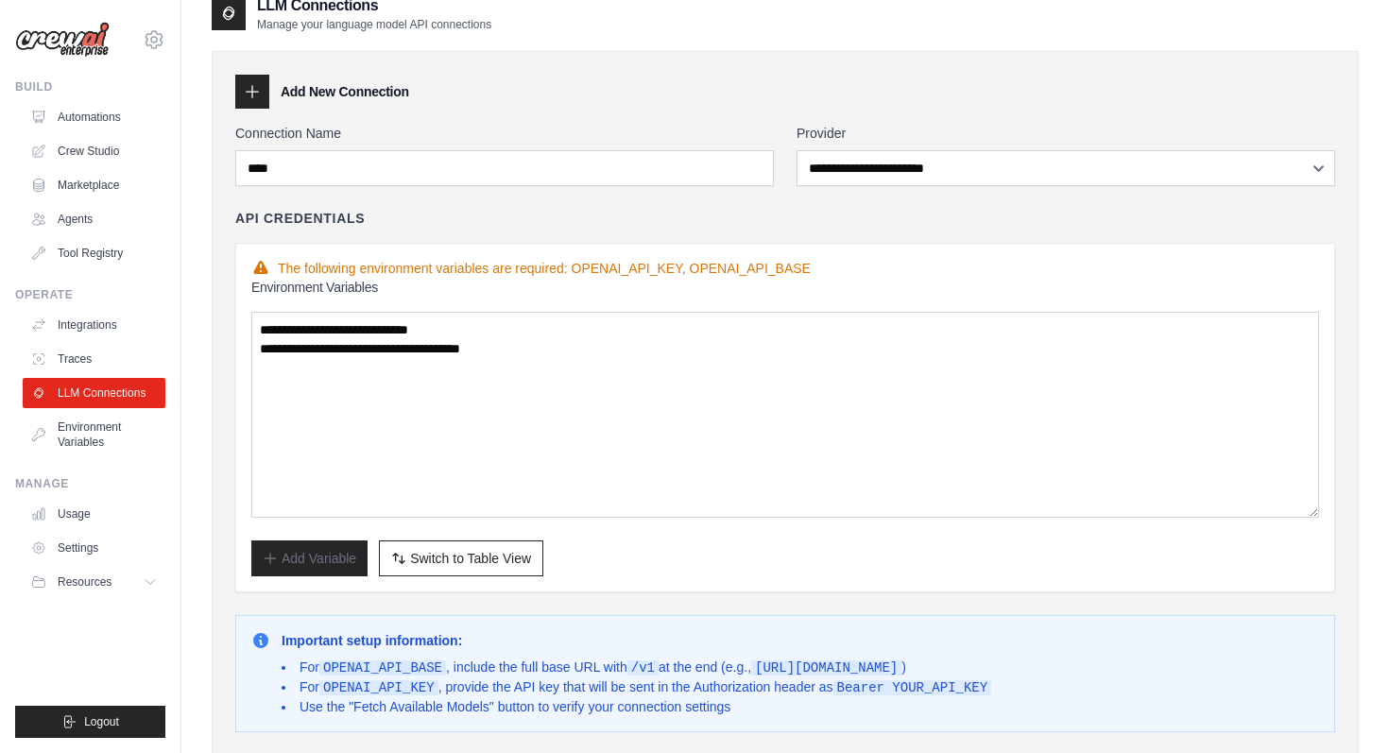
scroll to position [15, 0]
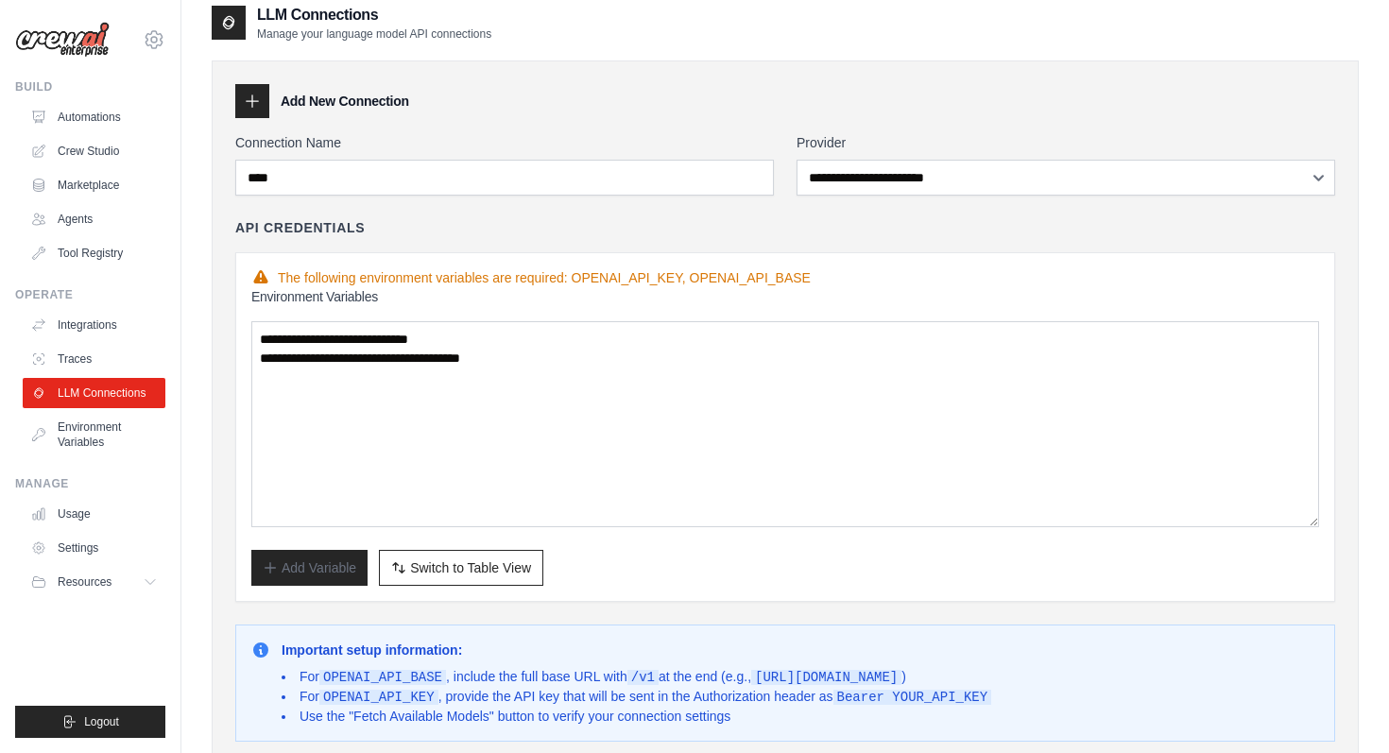
click at [730, 195] on div "**********" at bounding box center [785, 565] width 1100 height 865
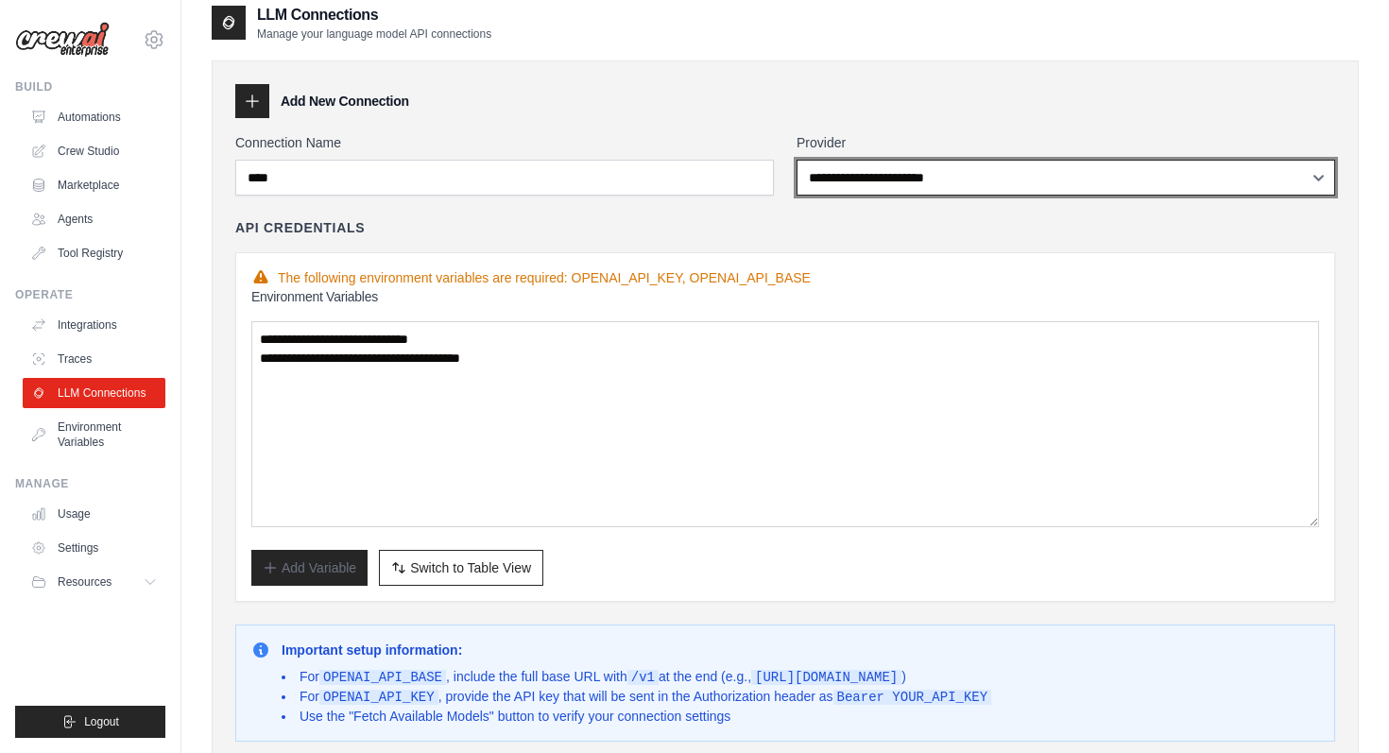
click at [1000, 180] on select "**********" at bounding box center [1066, 178] width 539 height 36
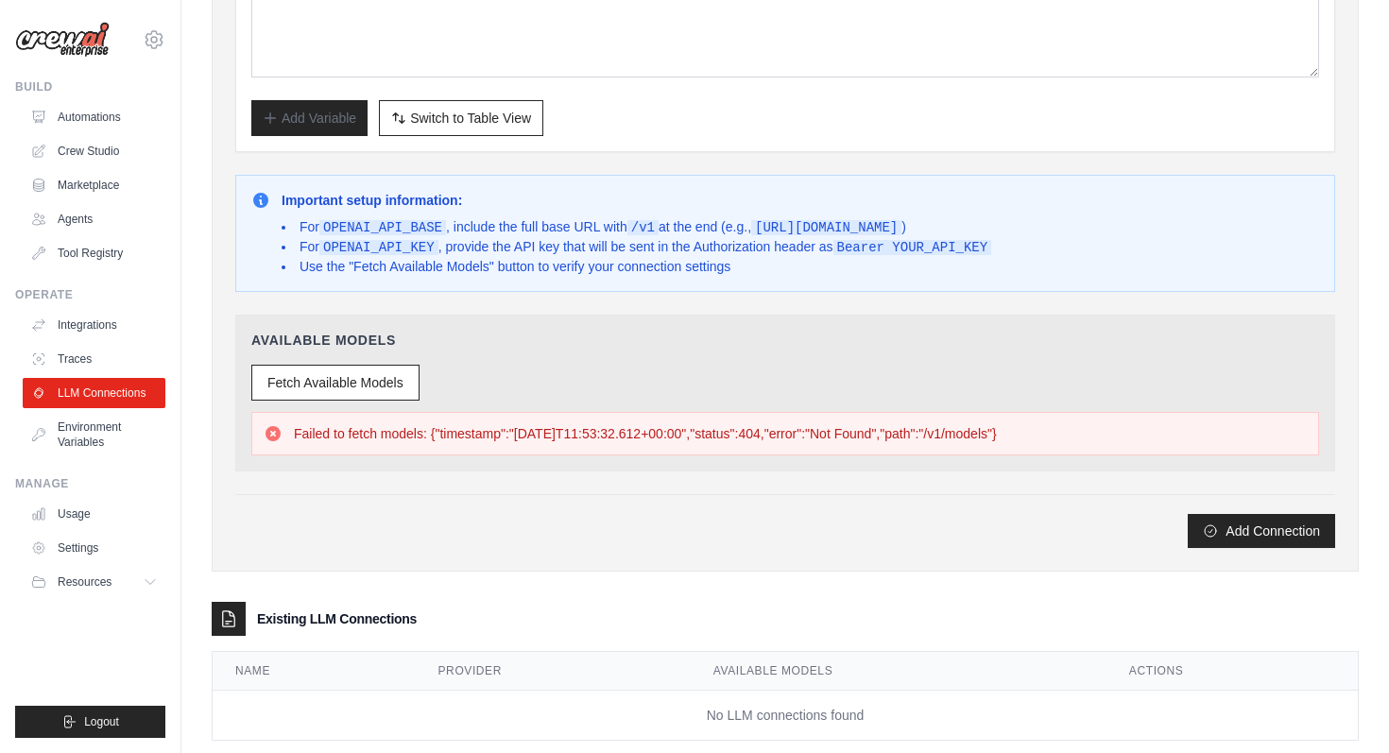
scroll to position [500, 0]
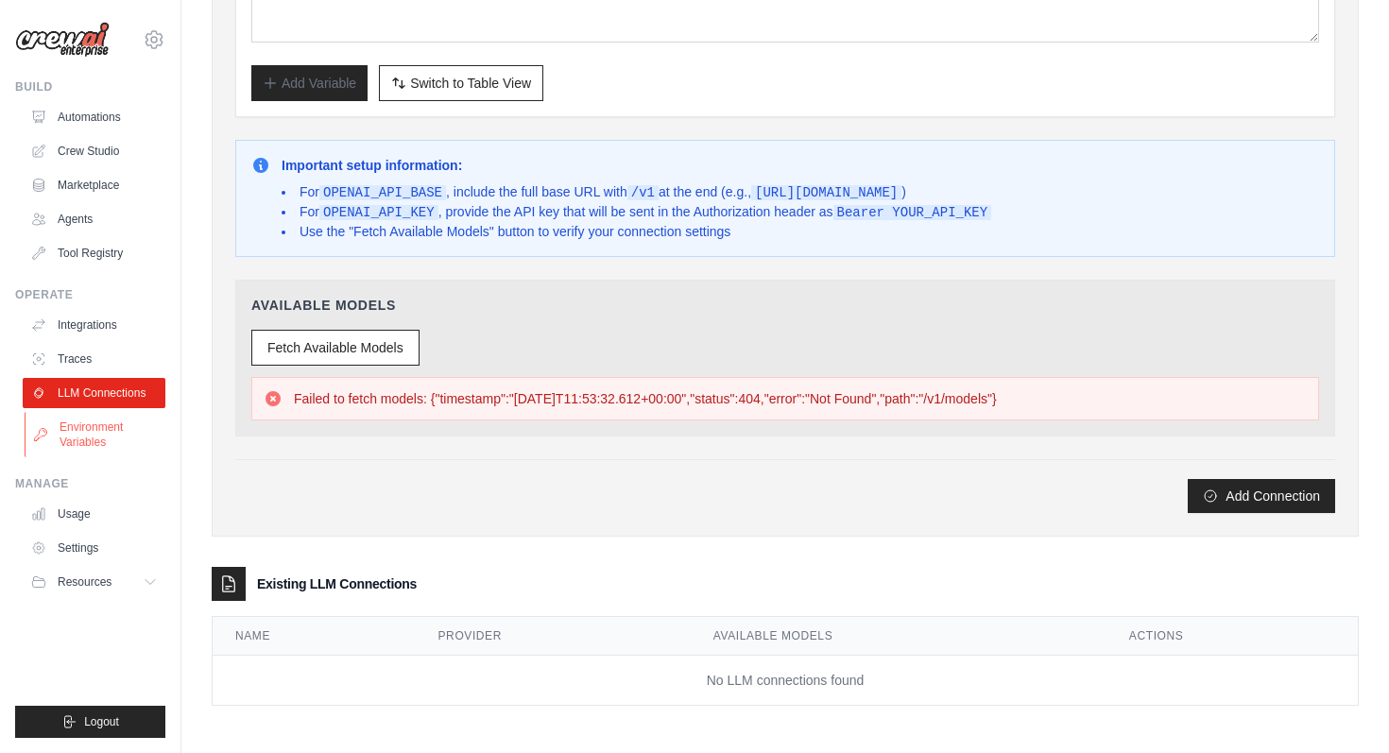
click at [73, 433] on link "Environment Variables" at bounding box center [96, 434] width 143 height 45
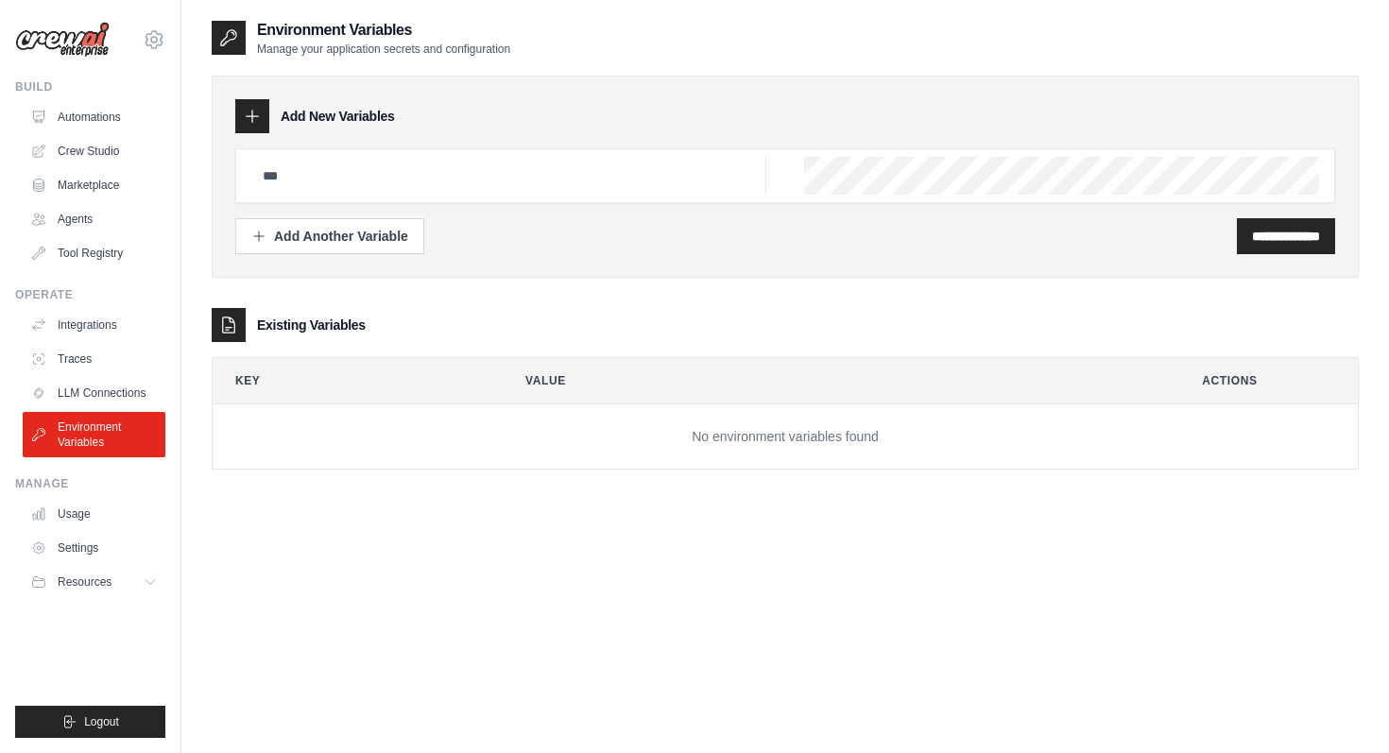
click at [578, 318] on div "Existing Variables" at bounding box center [785, 325] width 1147 height 34
click at [93, 508] on link "Usage" at bounding box center [96, 514] width 143 height 30
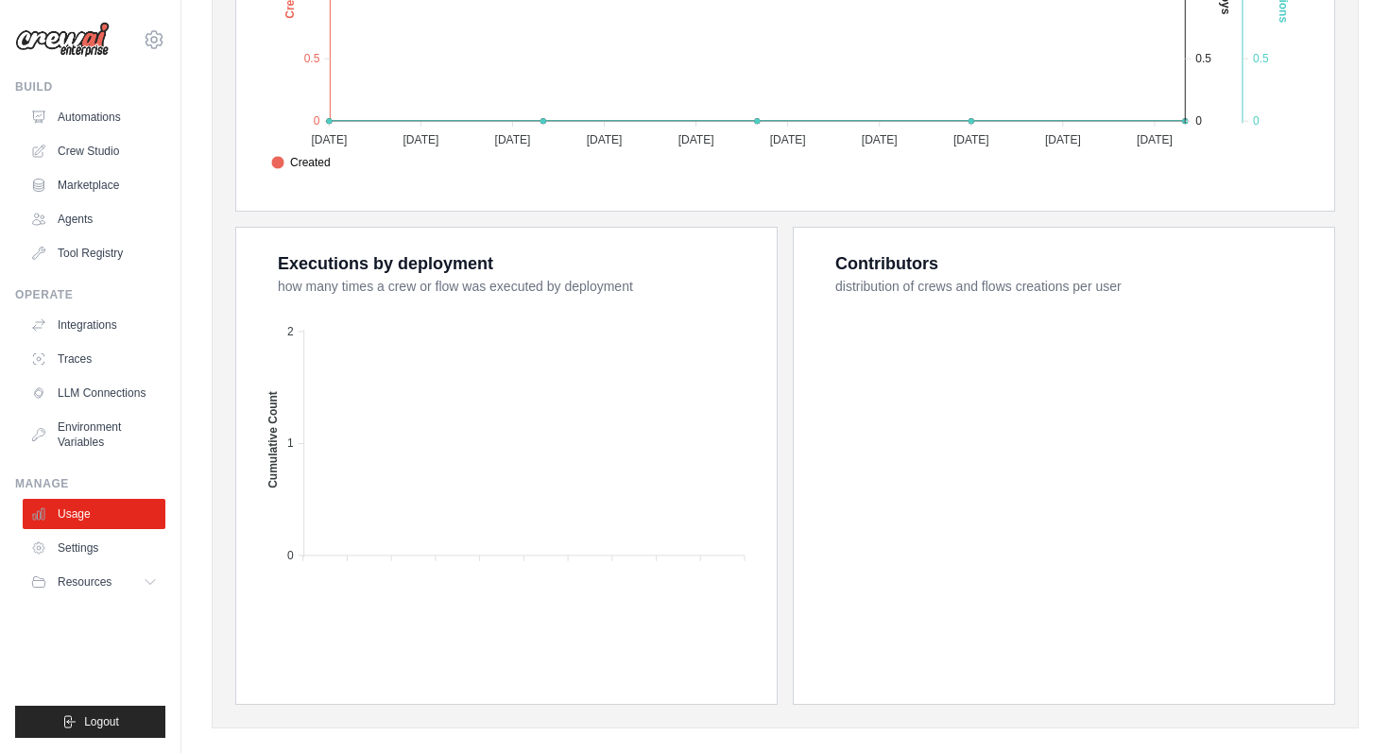
scroll to position [592, 0]
click at [67, 541] on link "Settings" at bounding box center [96, 548] width 143 height 30
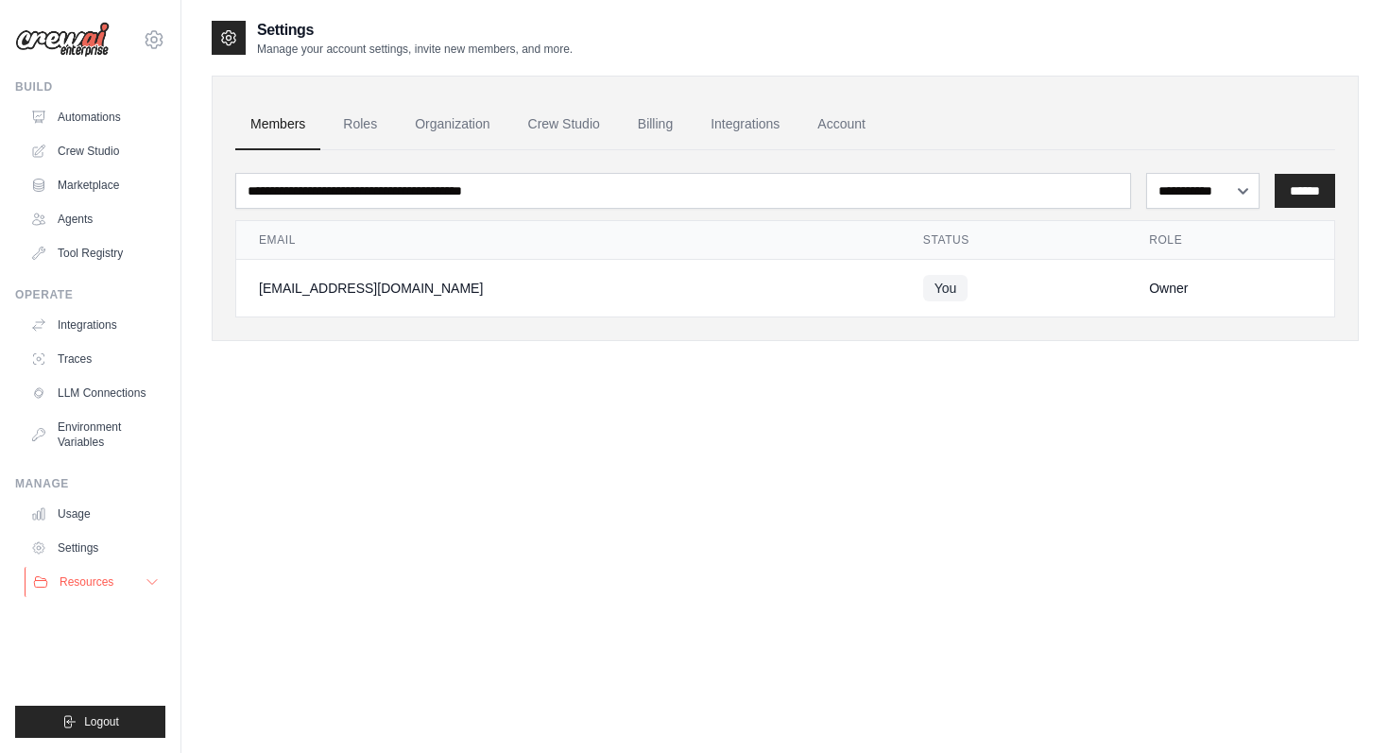
click at [81, 586] on span "Resources" at bounding box center [87, 582] width 54 height 15
click at [92, 363] on link "Traces" at bounding box center [96, 359] width 143 height 30
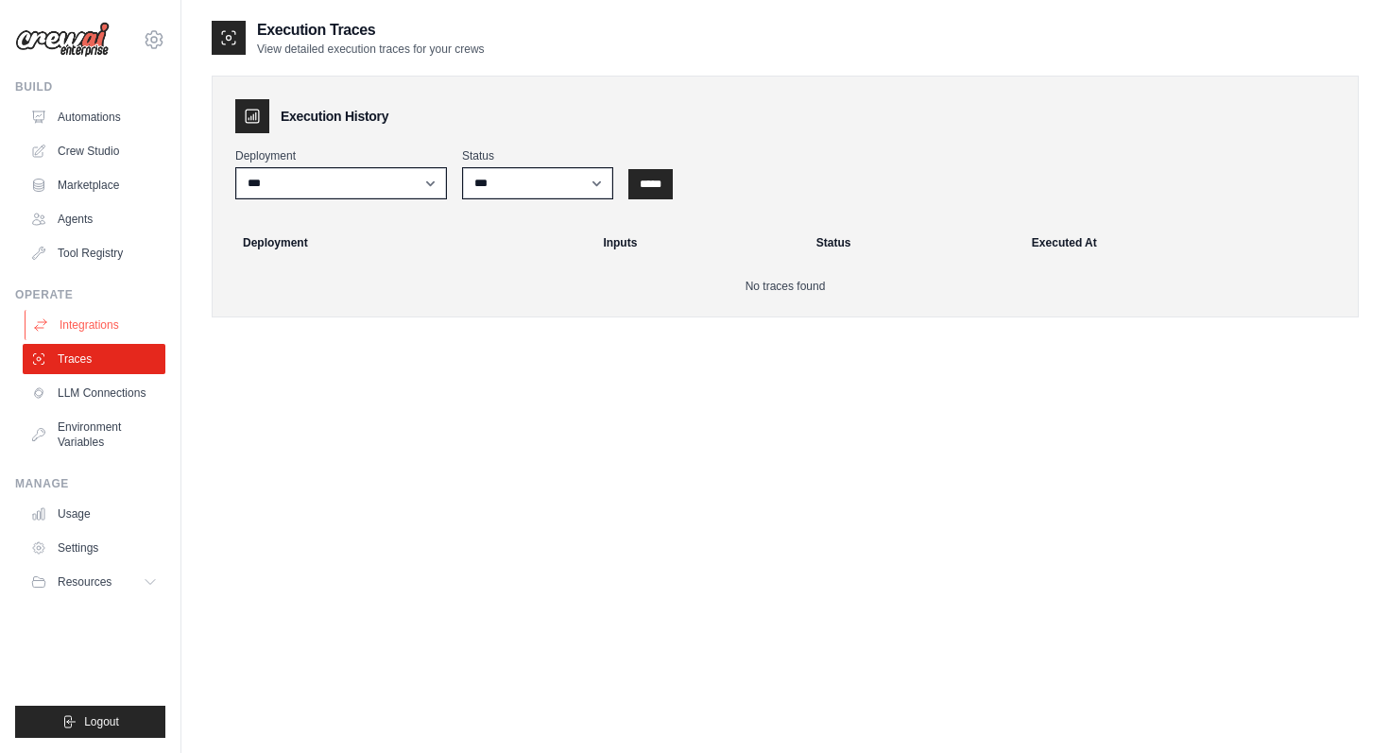
click at [115, 323] on link "Integrations" at bounding box center [96, 325] width 143 height 30
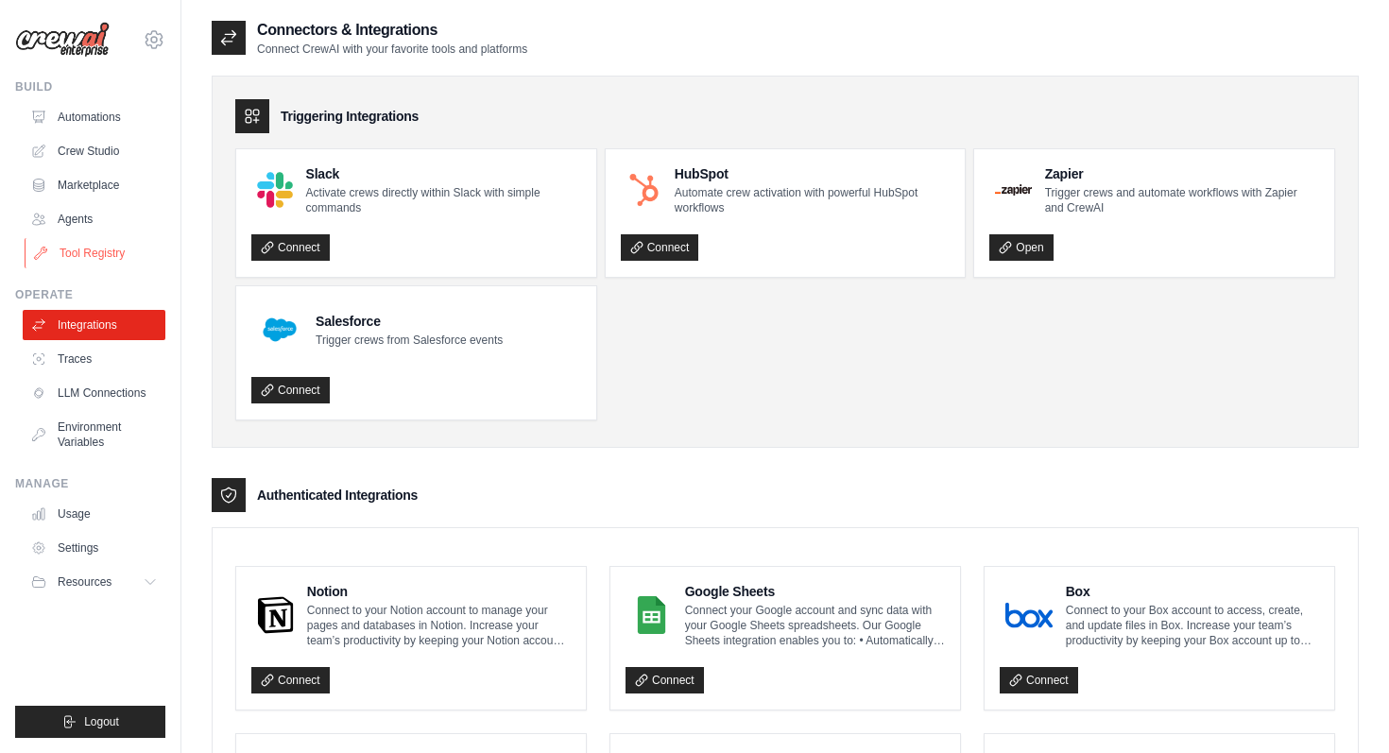
click at [87, 254] on link "Tool Registry" at bounding box center [96, 253] width 143 height 30
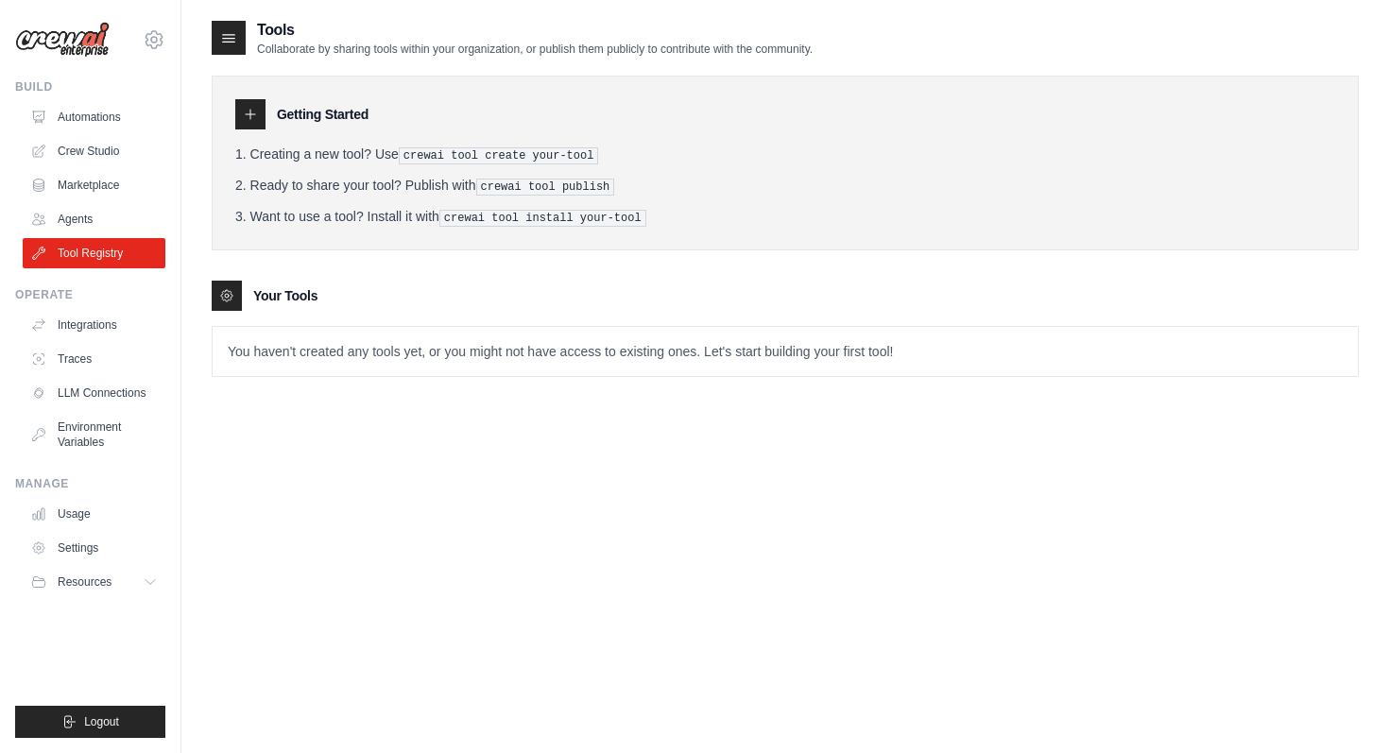
click at [73, 223] on link "Agents" at bounding box center [94, 219] width 143 height 30
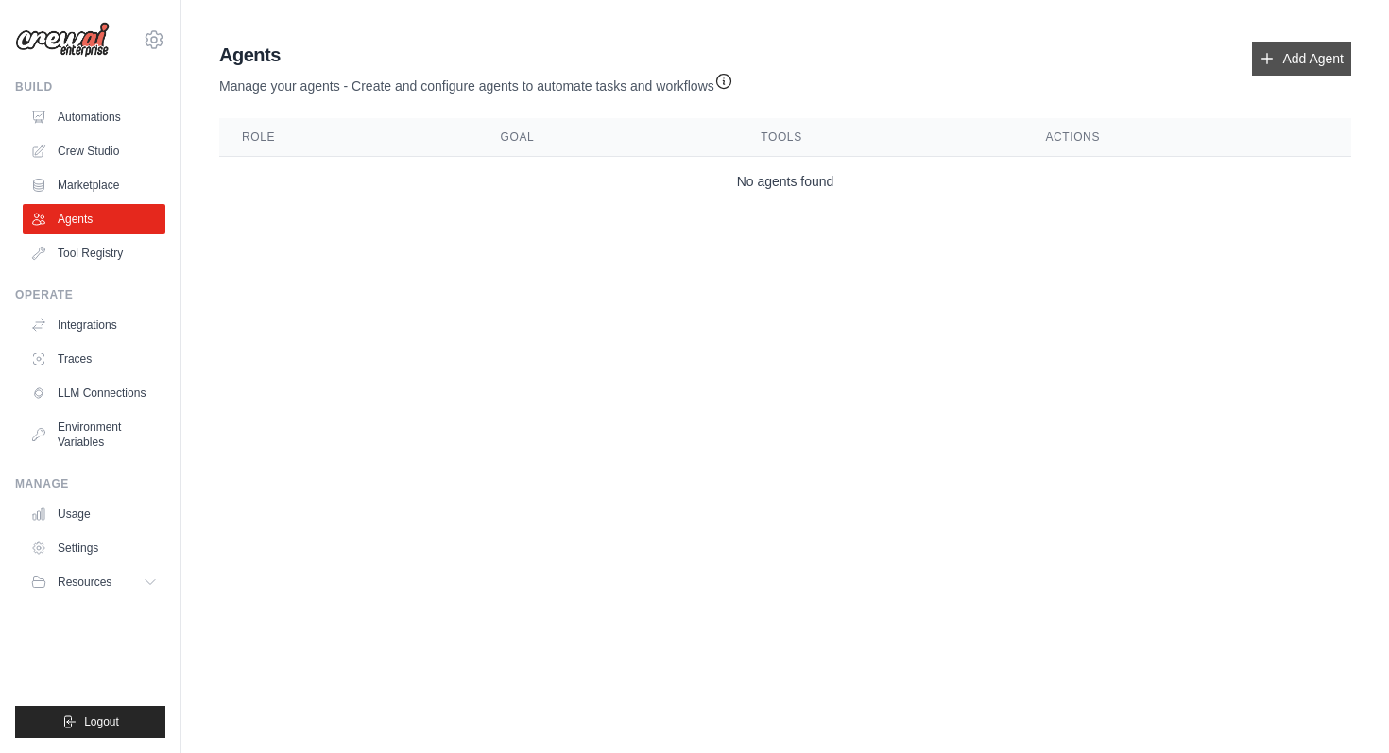
click at [1297, 60] on link "Add Agent" at bounding box center [1301, 59] width 99 height 34
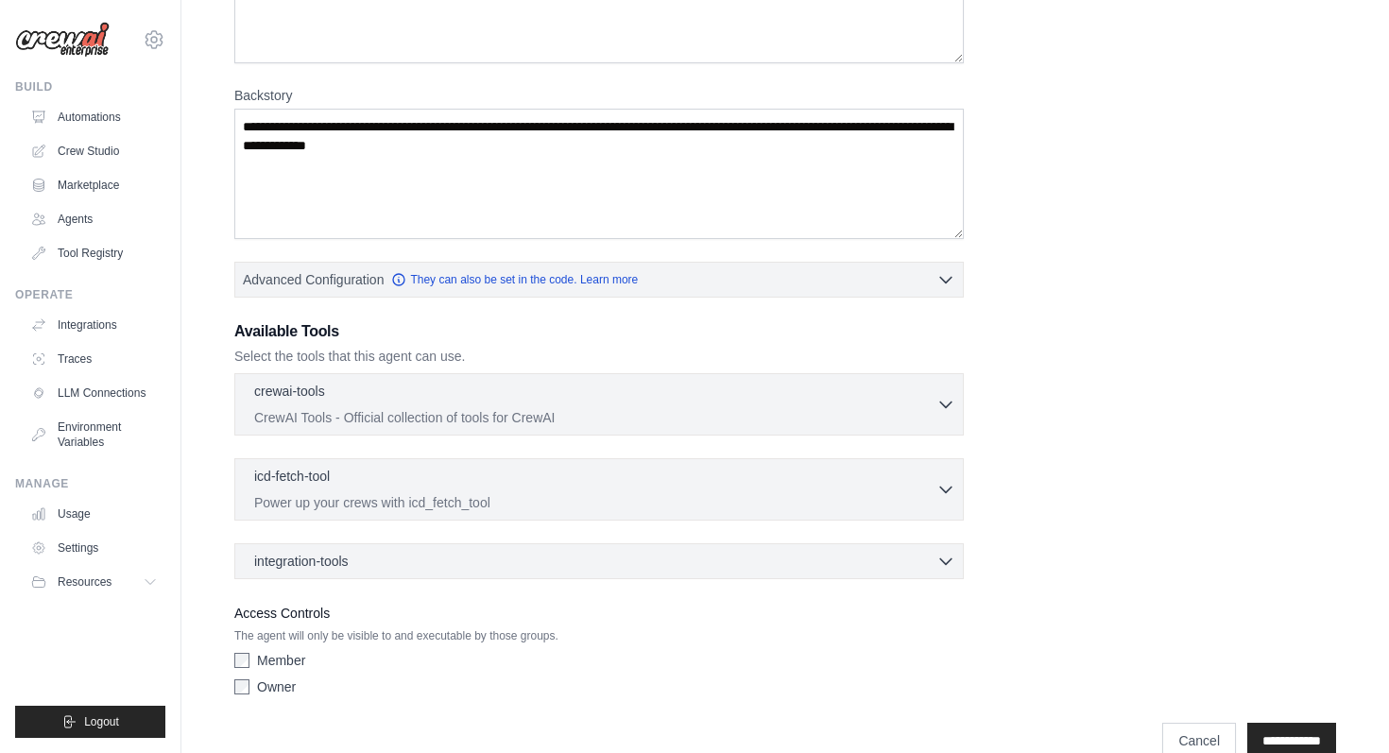
scroll to position [228, 0]
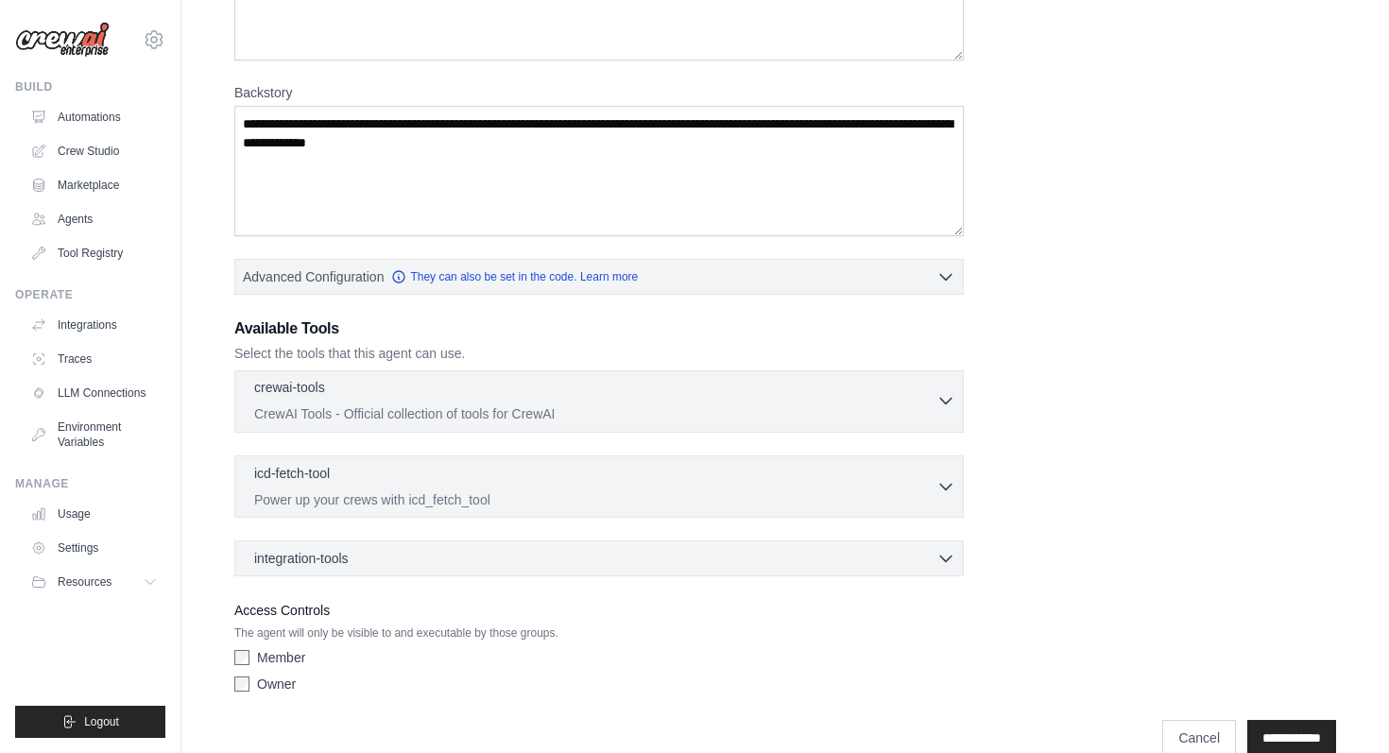
click at [876, 409] on p "CrewAI Tools - Official collection of tools for CrewAI" at bounding box center [595, 414] width 682 height 19
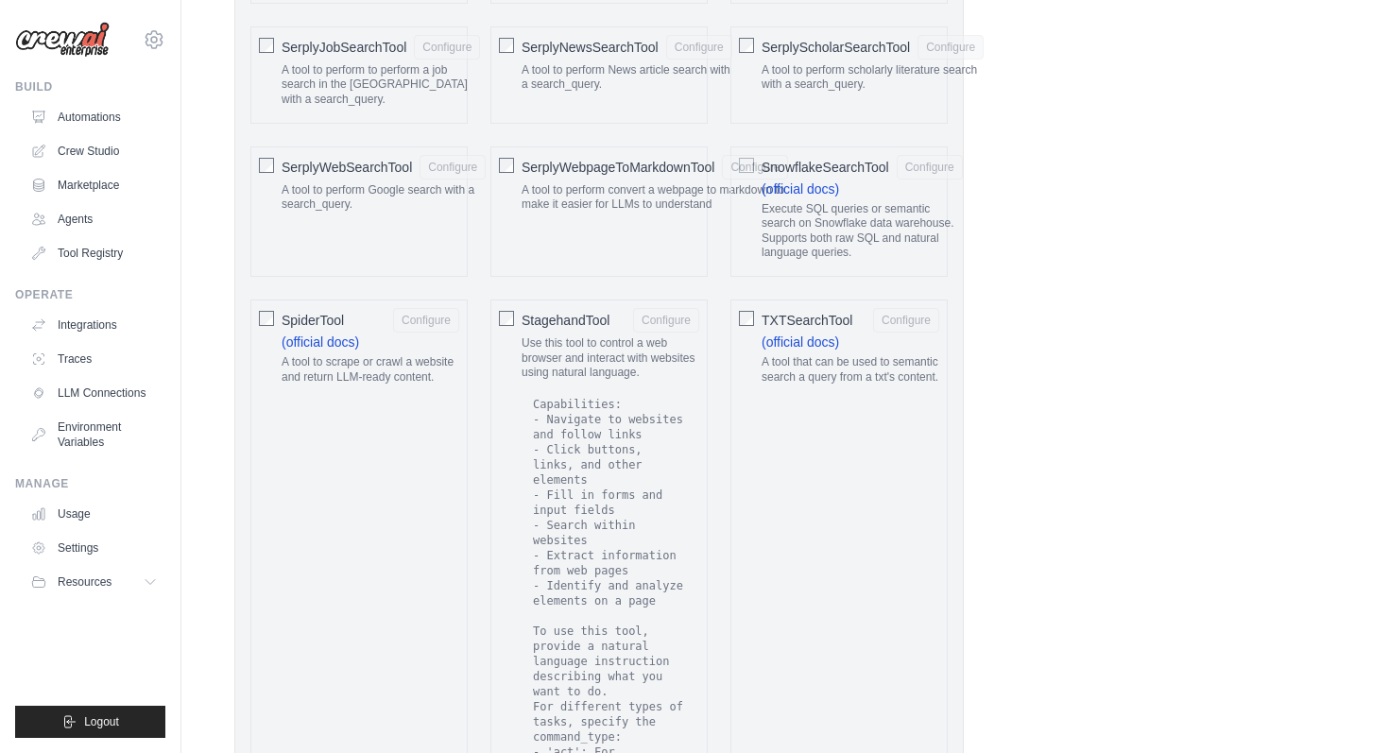
scroll to position [3090, 0]
drag, startPoint x: 526, startPoint y: 328, endPoint x: 616, endPoint y: 354, distance: 94.5
click at [616, 354] on p "Use this tool to control a web browser and interact with websites using natural…" at bounding box center [611, 358] width 178 height 44
click at [664, 350] on p "Use this tool to control a web browser and interact with websites using natural…" at bounding box center [611, 358] width 178 height 44
click at [662, 306] on button "Configure" at bounding box center [666, 318] width 66 height 25
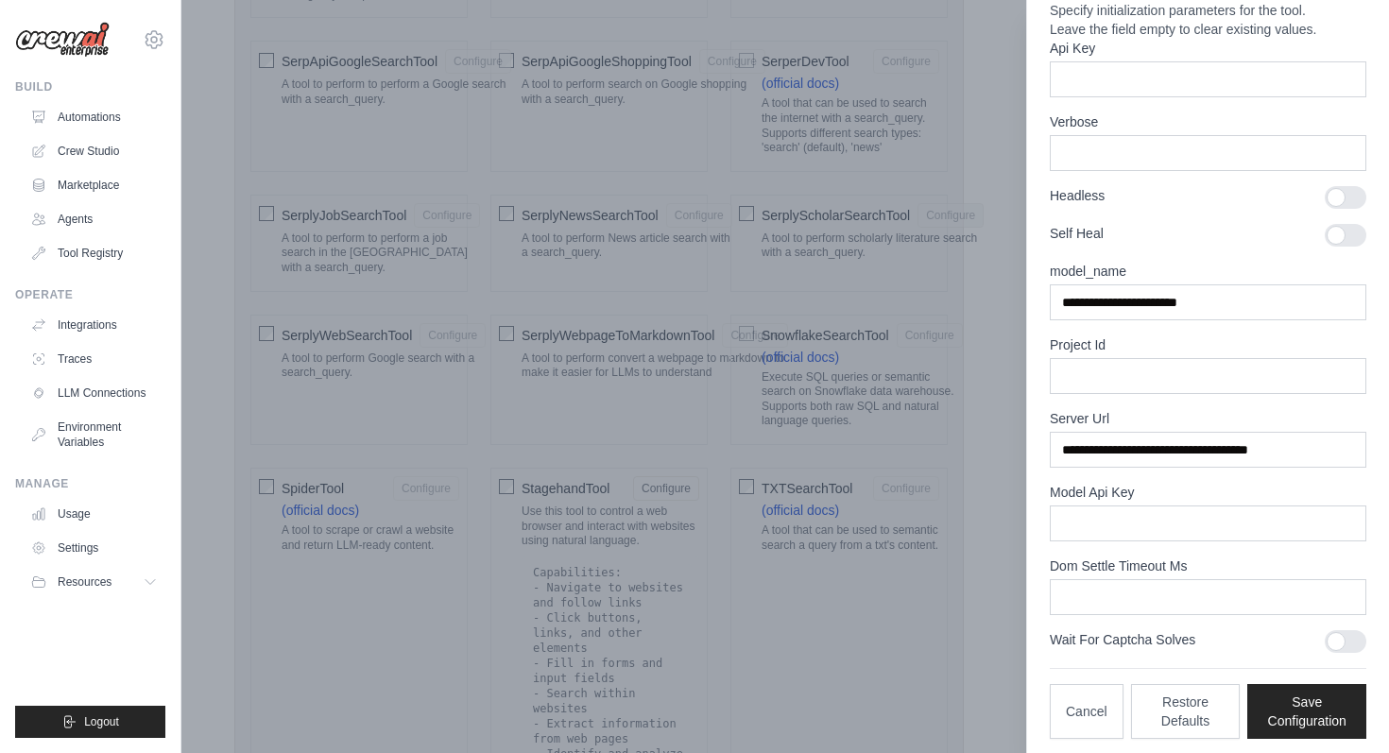
scroll to position [114, 0]
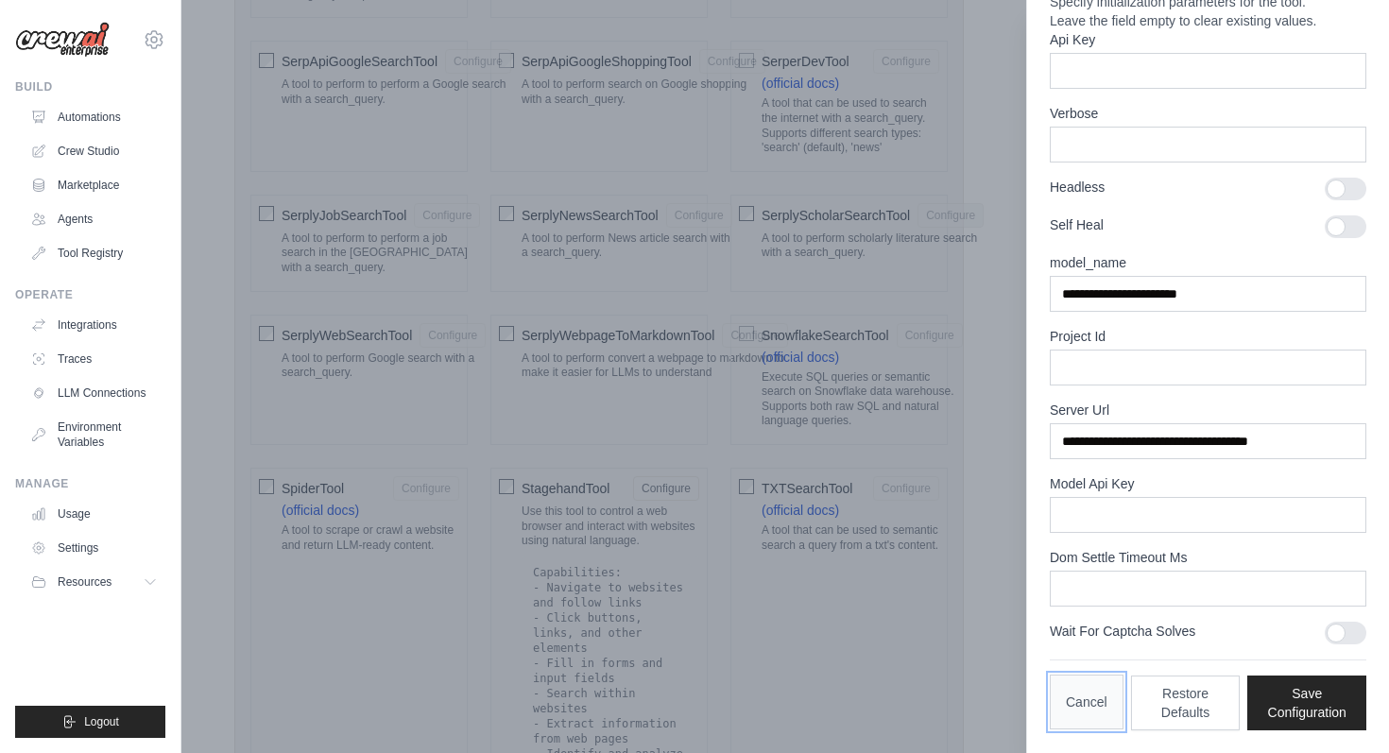
click at [1088, 716] on button "Cancel" at bounding box center [1087, 702] width 74 height 55
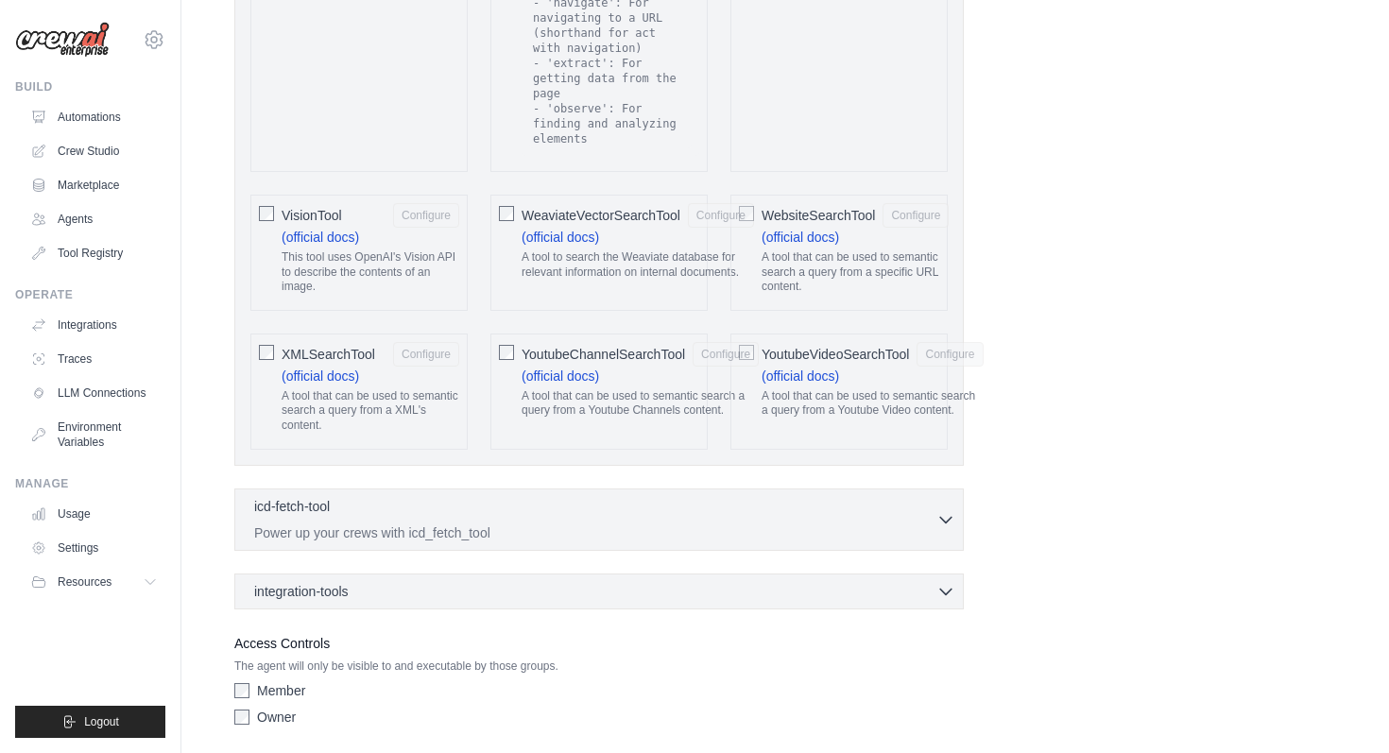
scroll to position [3881, 0]
click at [938, 512] on icon "button" at bounding box center [946, 521] width 19 height 19
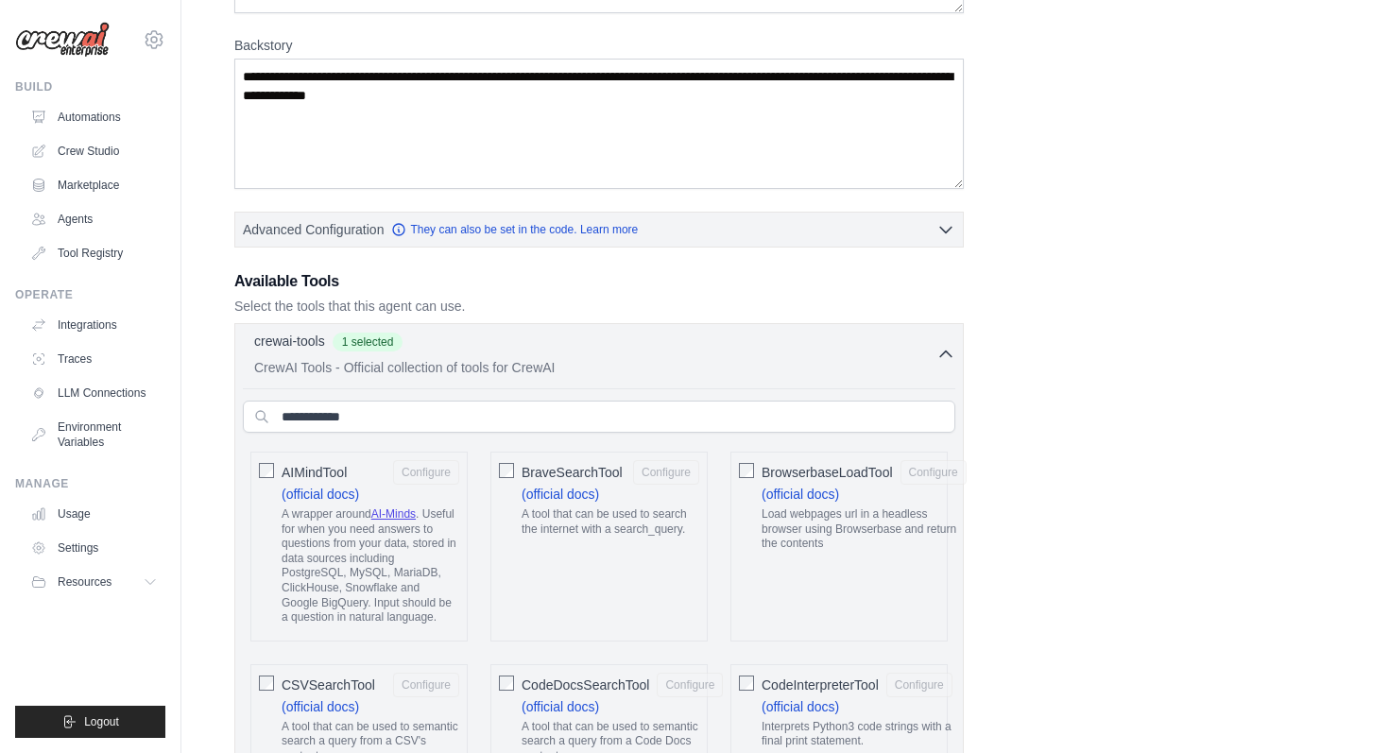
scroll to position [131, 0]
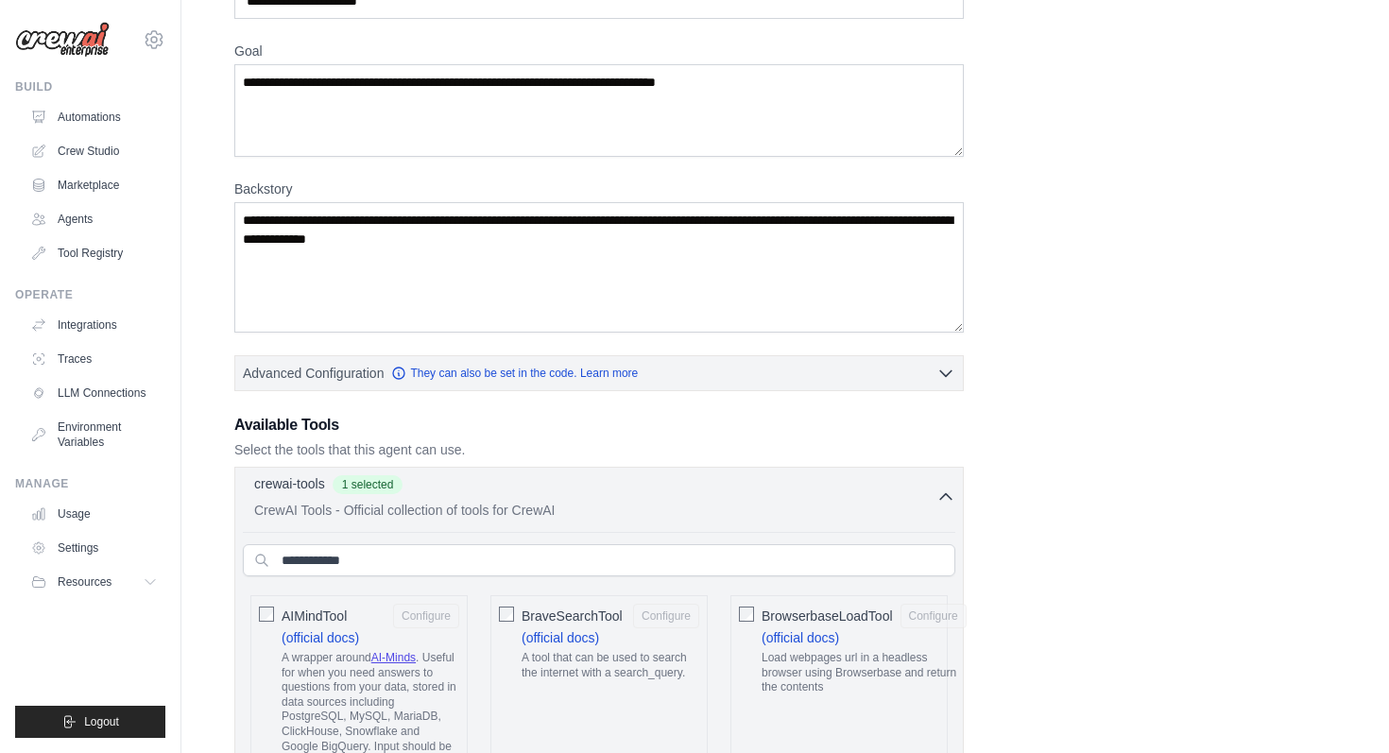
click at [475, 503] on p "CrewAI Tools - Official collection of tools for CrewAI" at bounding box center [595, 510] width 682 height 19
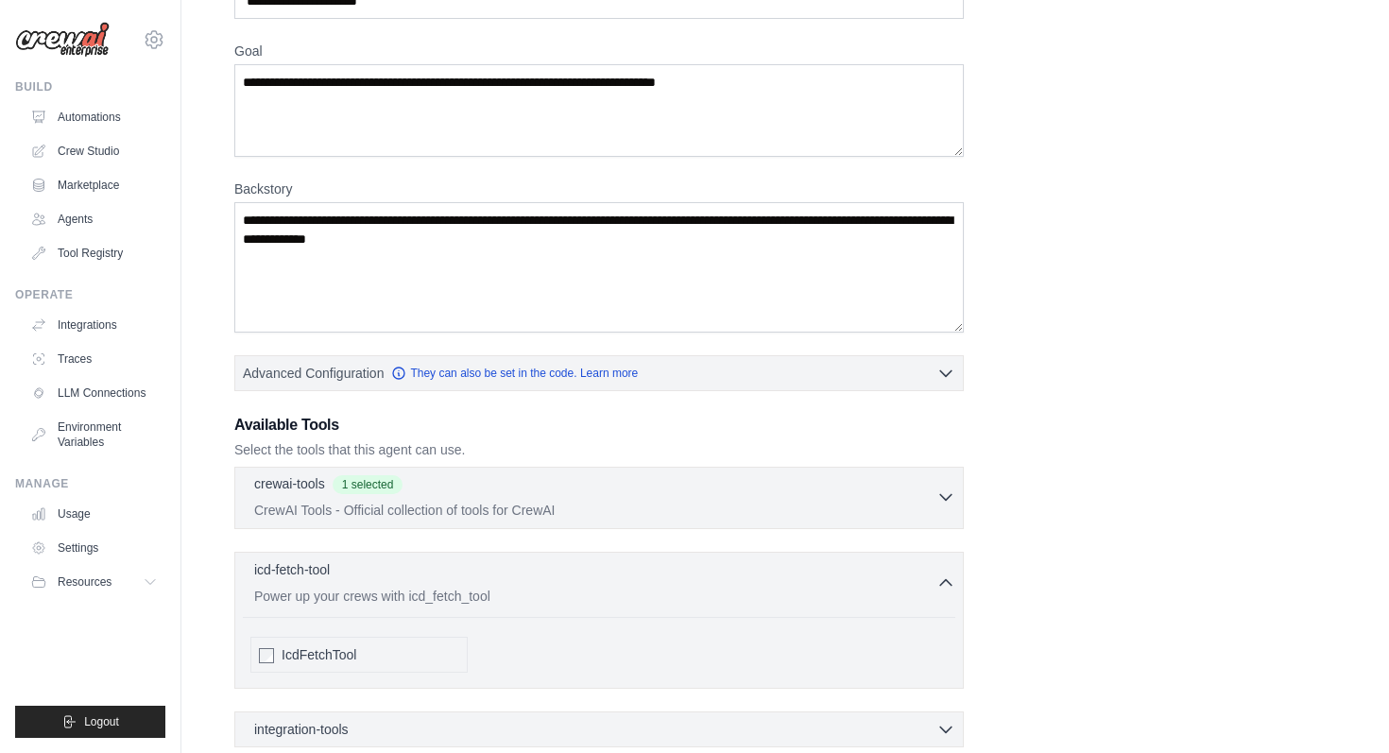
click at [475, 503] on p "CrewAI Tools - Official collection of tools for CrewAI" at bounding box center [595, 510] width 682 height 19
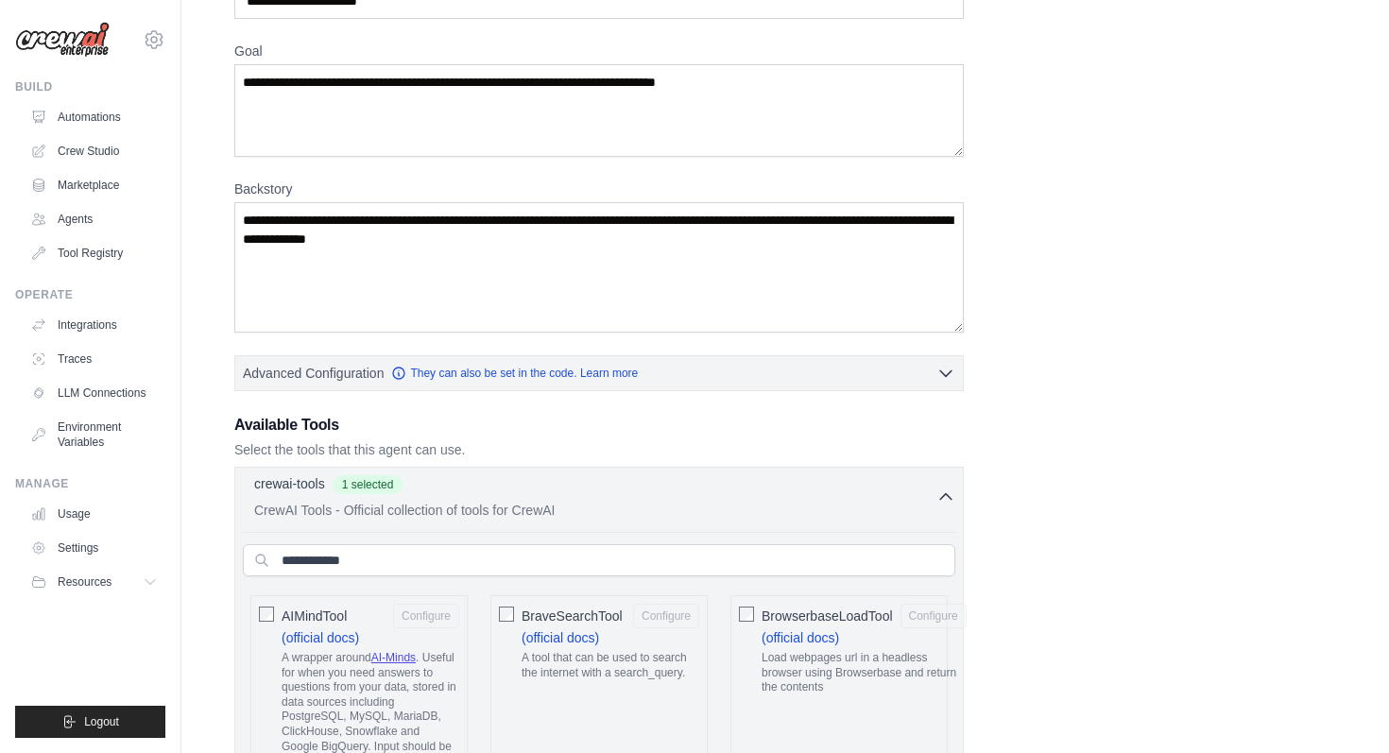
click at [475, 503] on p "CrewAI Tools - Official collection of tools for CrewAI" at bounding box center [595, 510] width 682 height 19
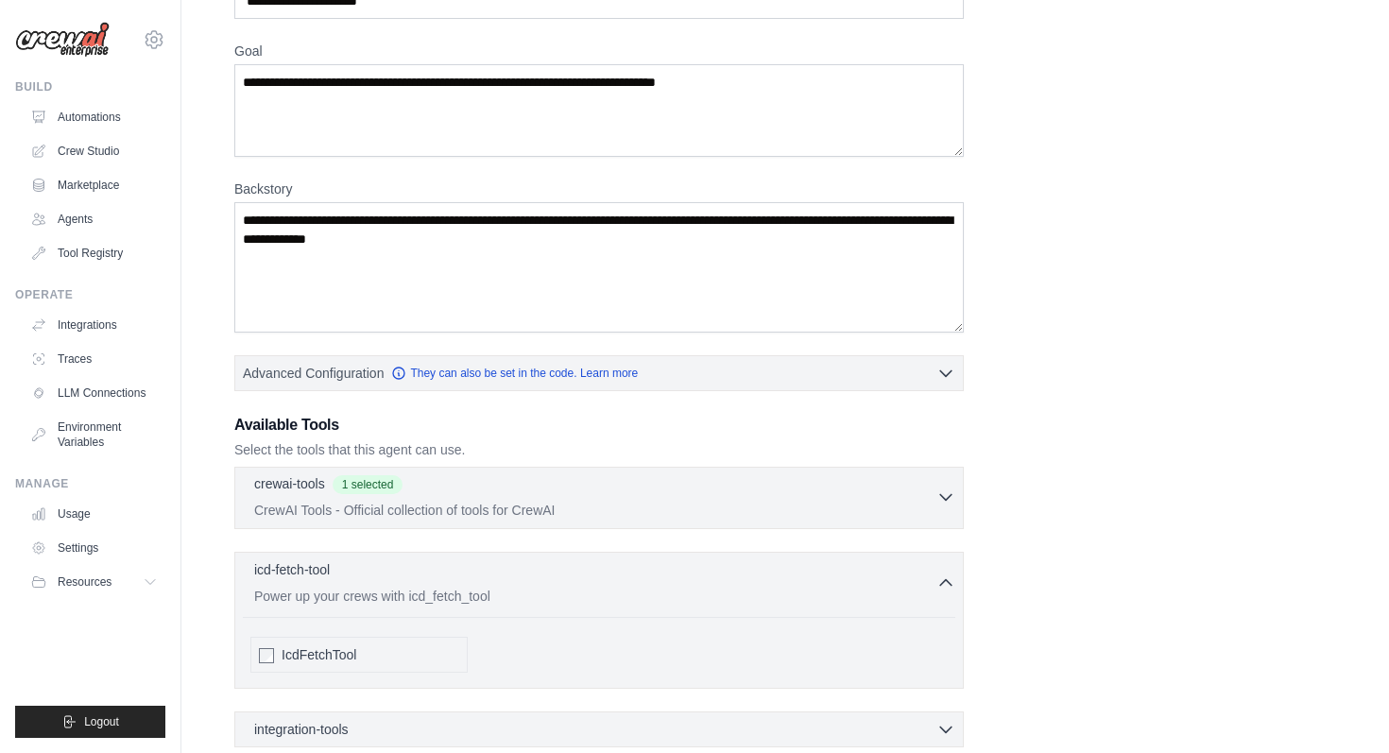
click at [475, 503] on p "CrewAI Tools - Official collection of tools for CrewAI" at bounding box center [595, 510] width 682 height 19
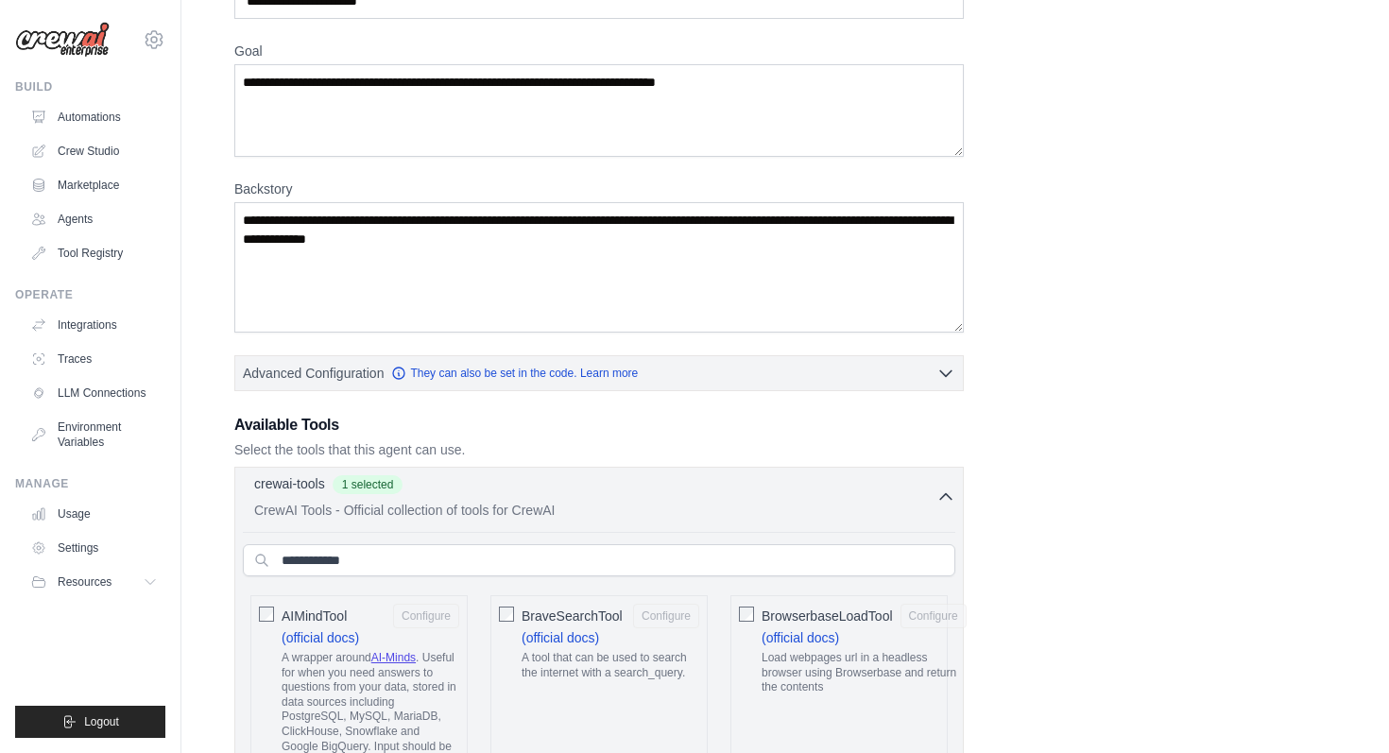
click at [475, 503] on p "CrewAI Tools - Official collection of tools for CrewAI" at bounding box center [595, 510] width 682 height 19
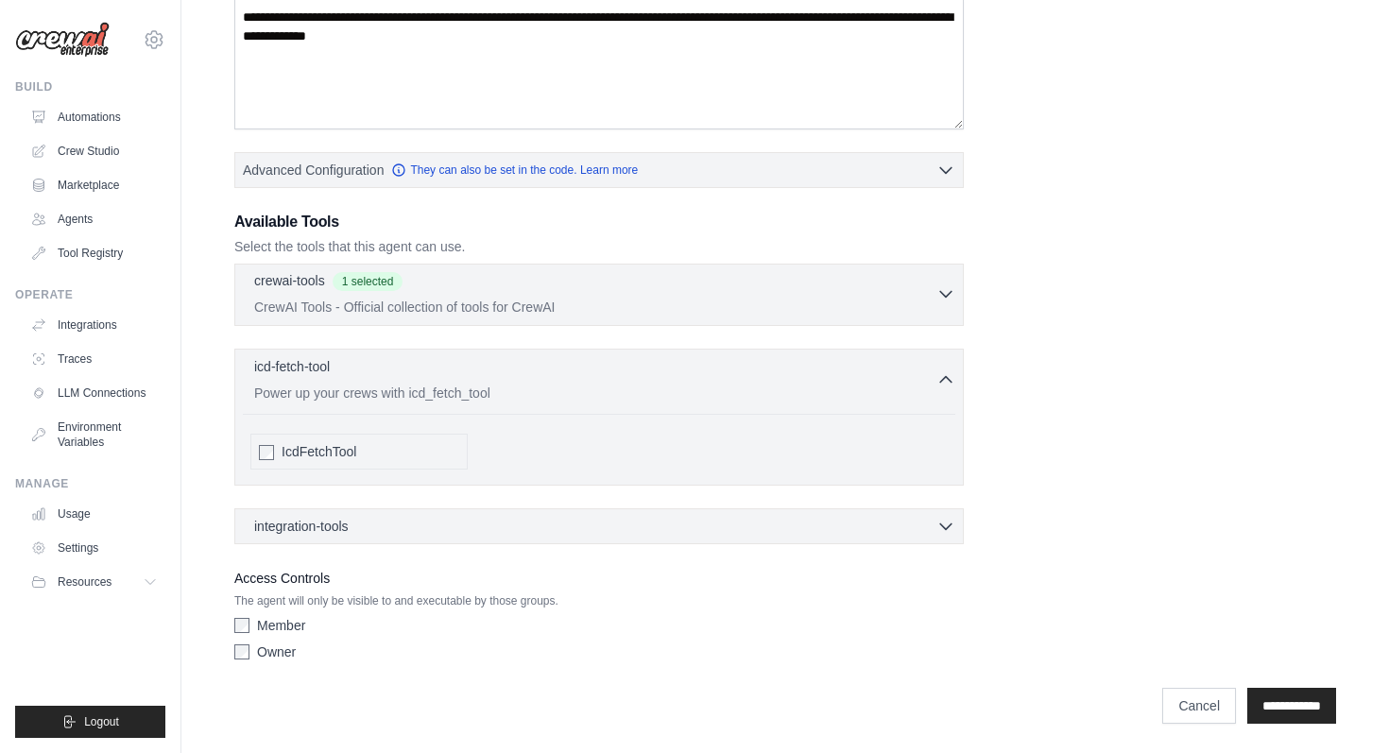
scroll to position [336, 0]
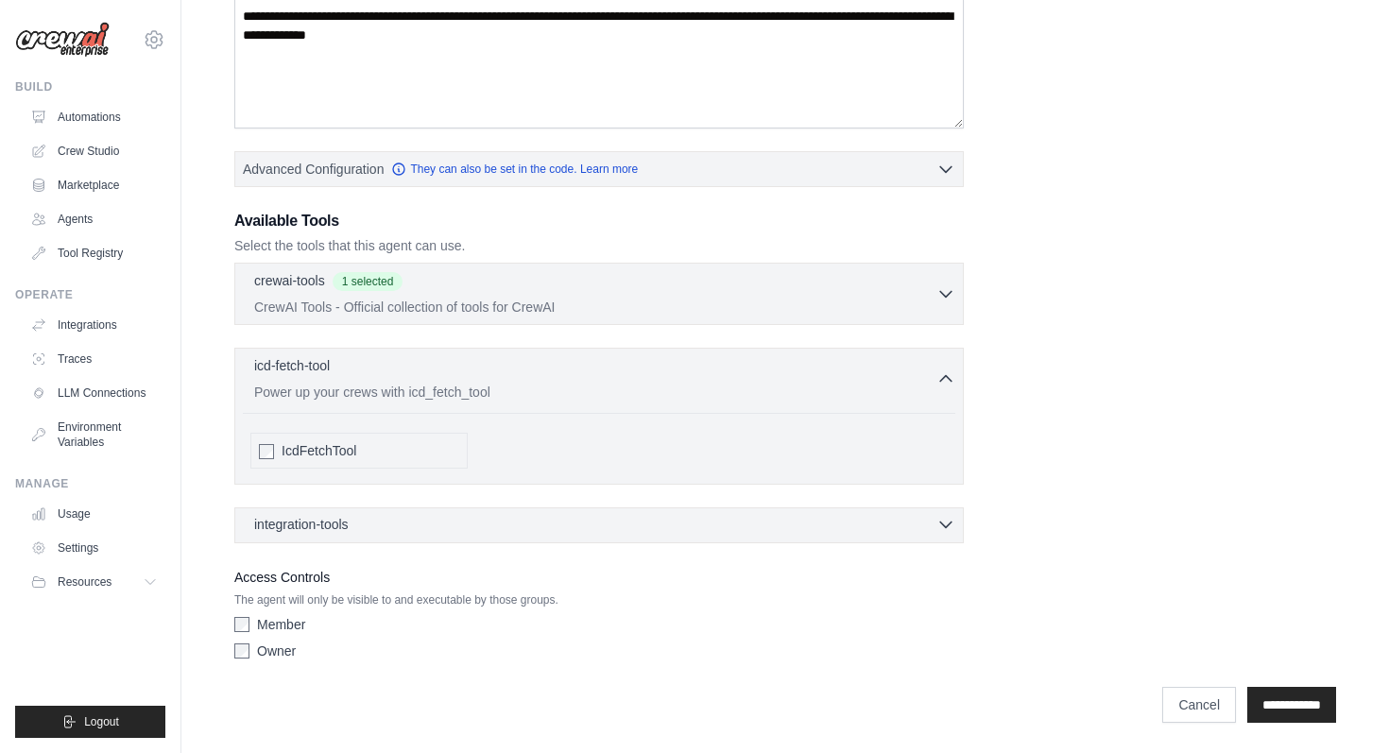
click at [642, 526] on div "integration-tools 0 selected" at bounding box center [604, 524] width 701 height 19
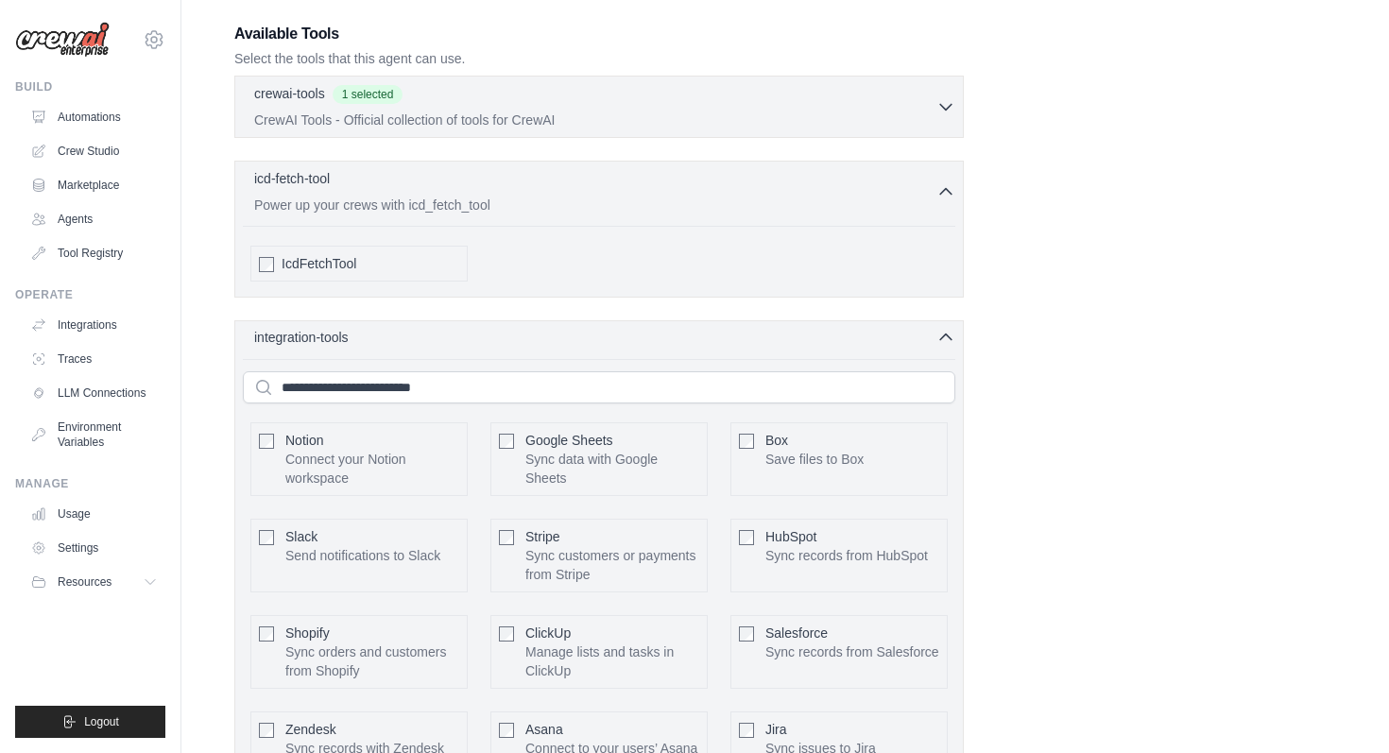
scroll to position [508, 0]
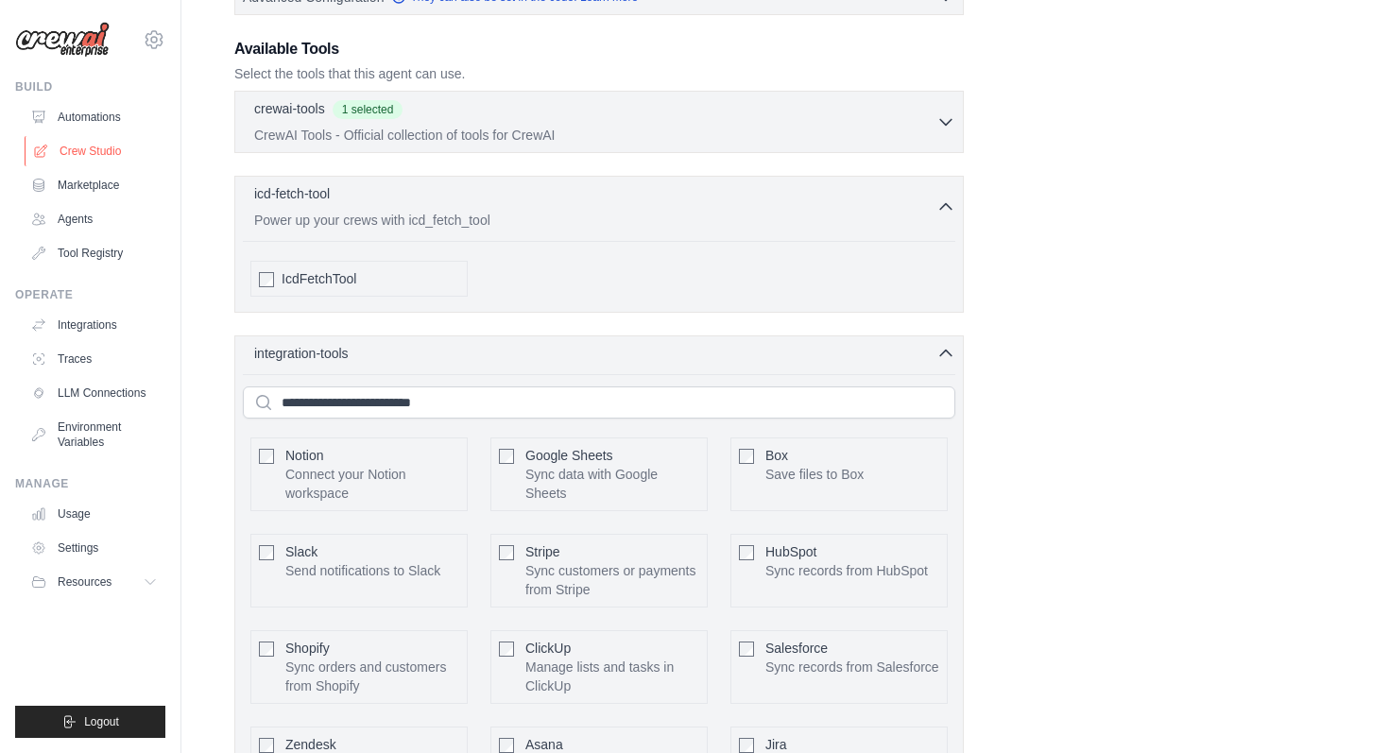
click at [105, 151] on link "Crew Studio" at bounding box center [96, 151] width 143 height 30
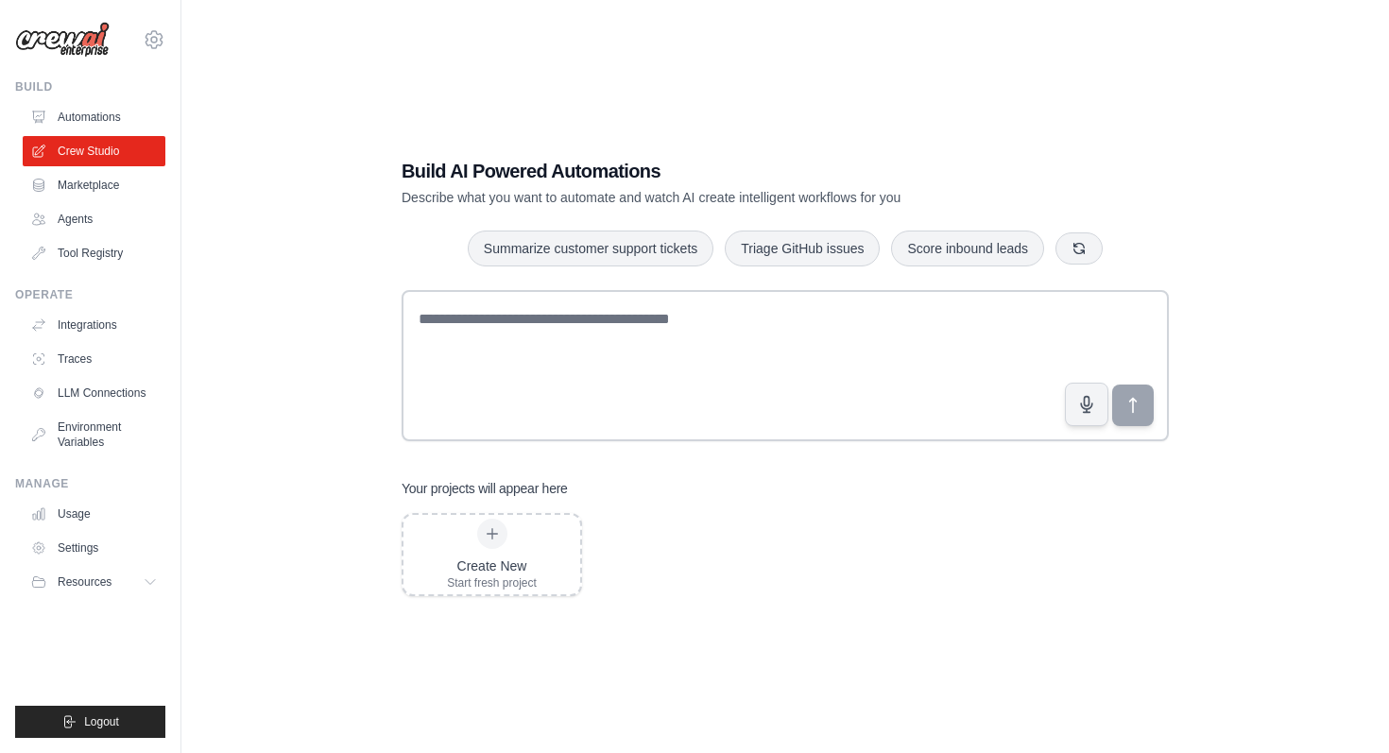
scroll to position [38, 0]
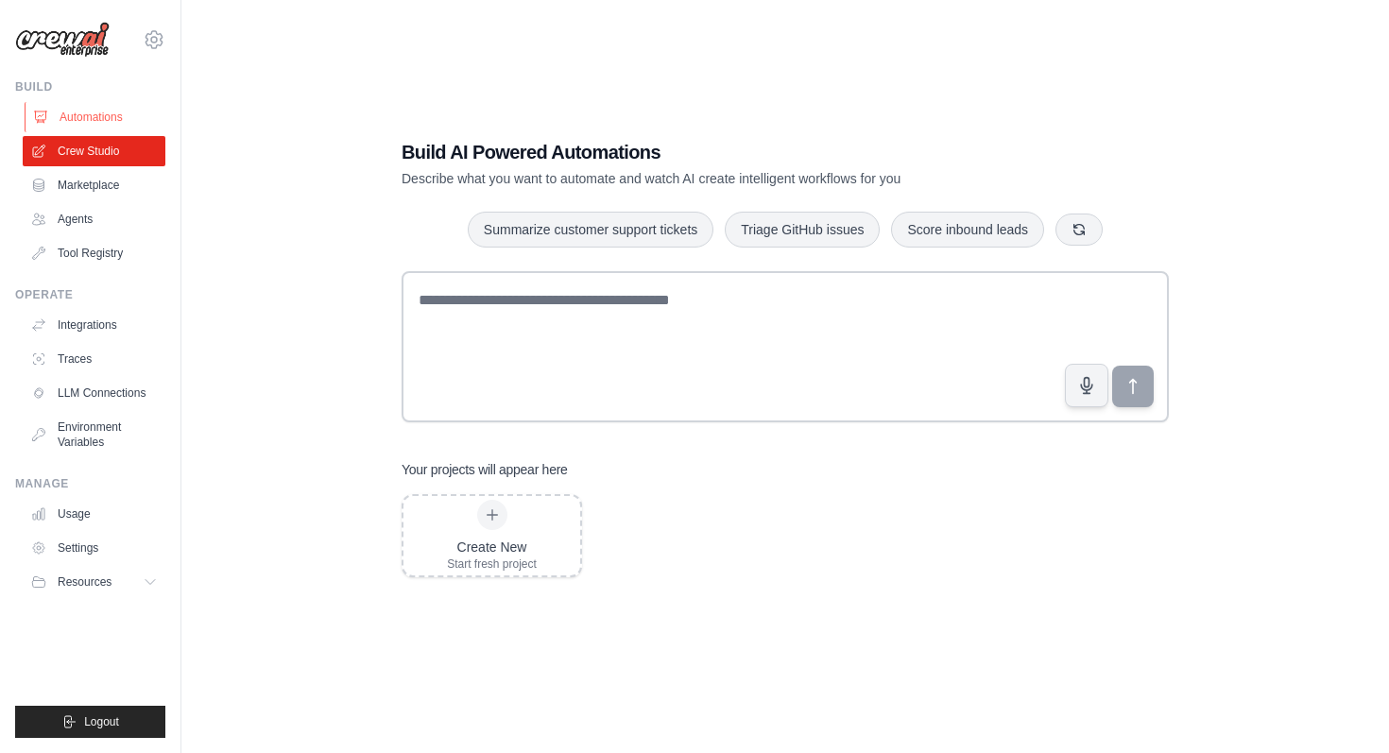
click at [100, 114] on link "Automations" at bounding box center [96, 117] width 143 height 30
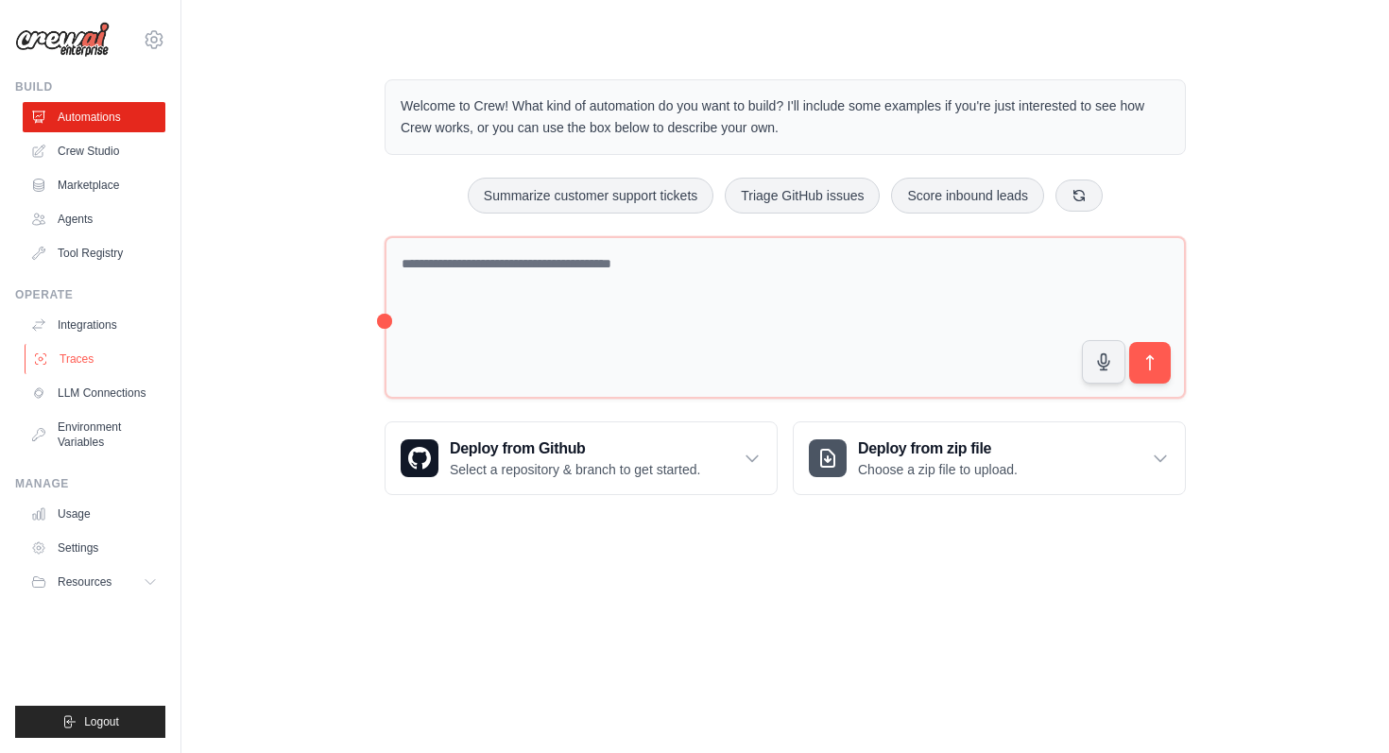
click at [84, 364] on link "Traces" at bounding box center [96, 359] width 143 height 30
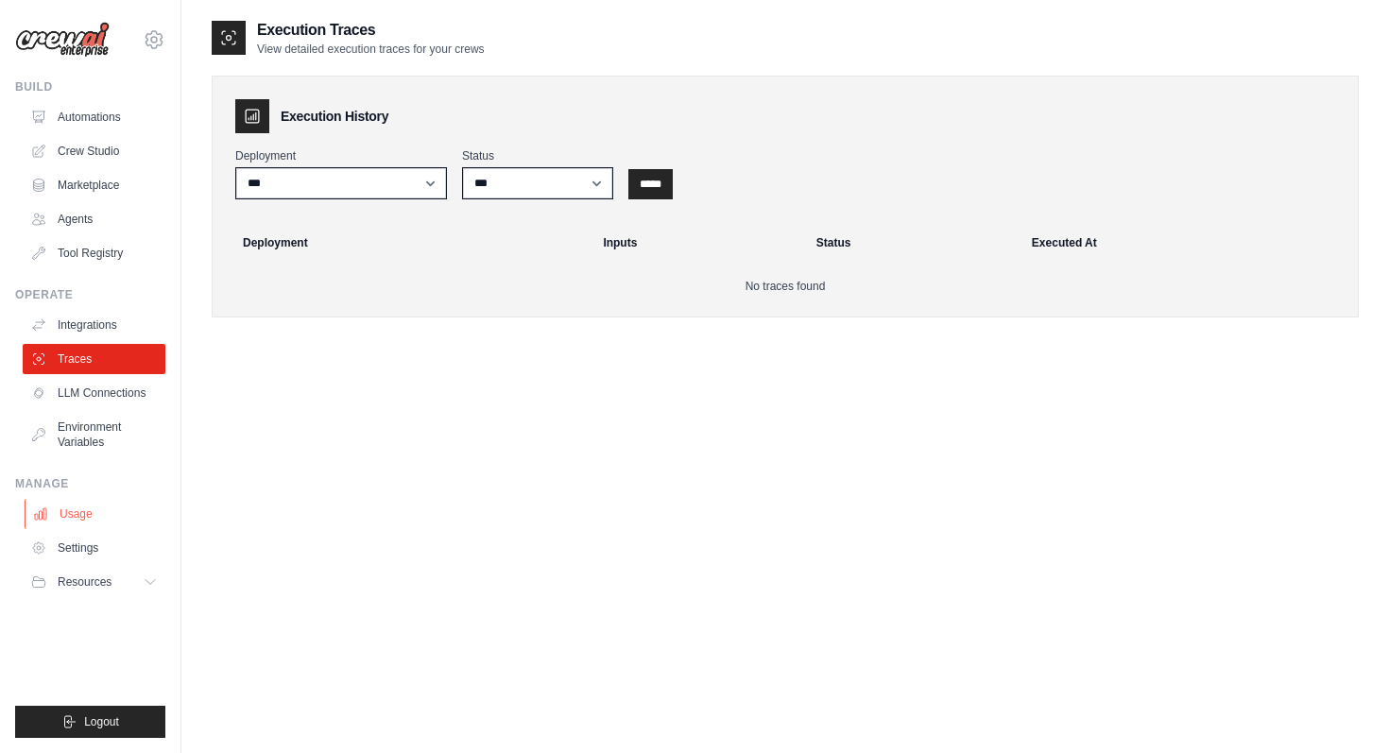
click at [80, 509] on link "Usage" at bounding box center [96, 514] width 143 height 30
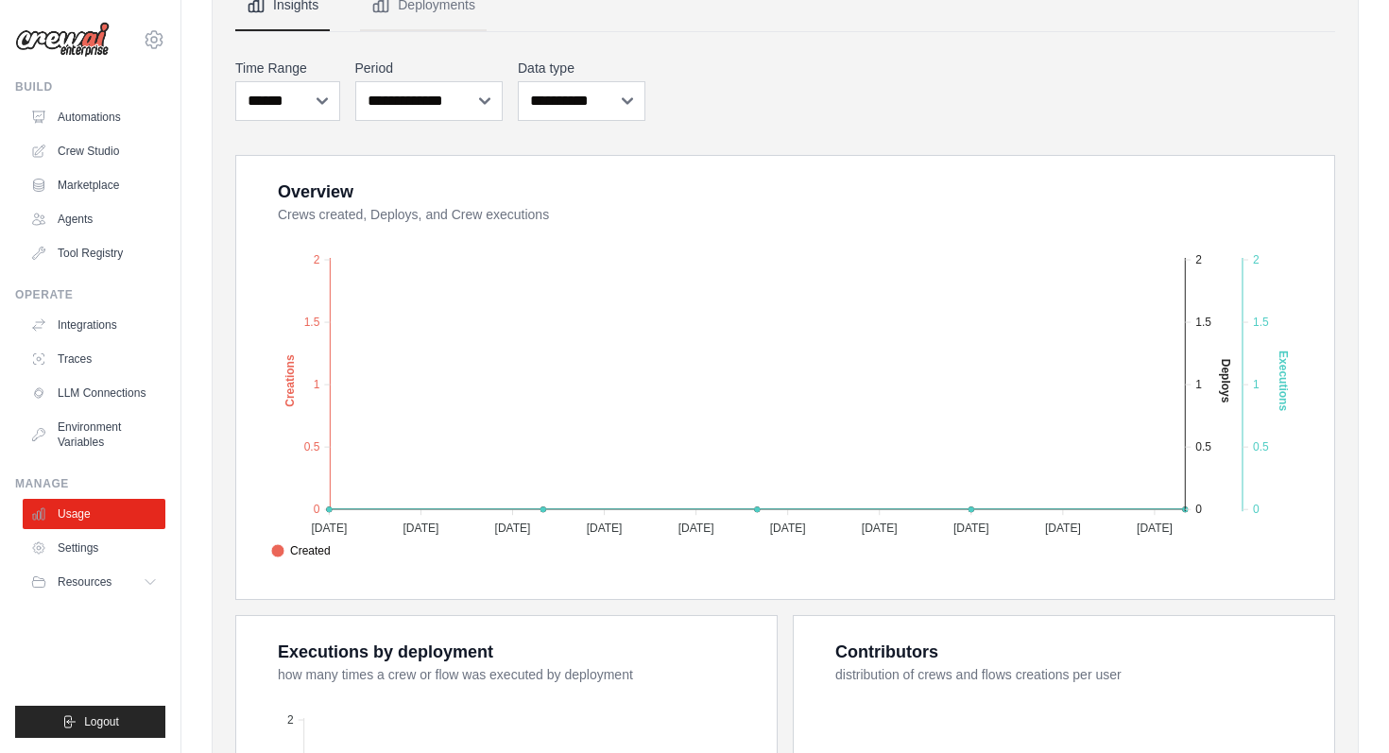
scroll to position [207, 0]
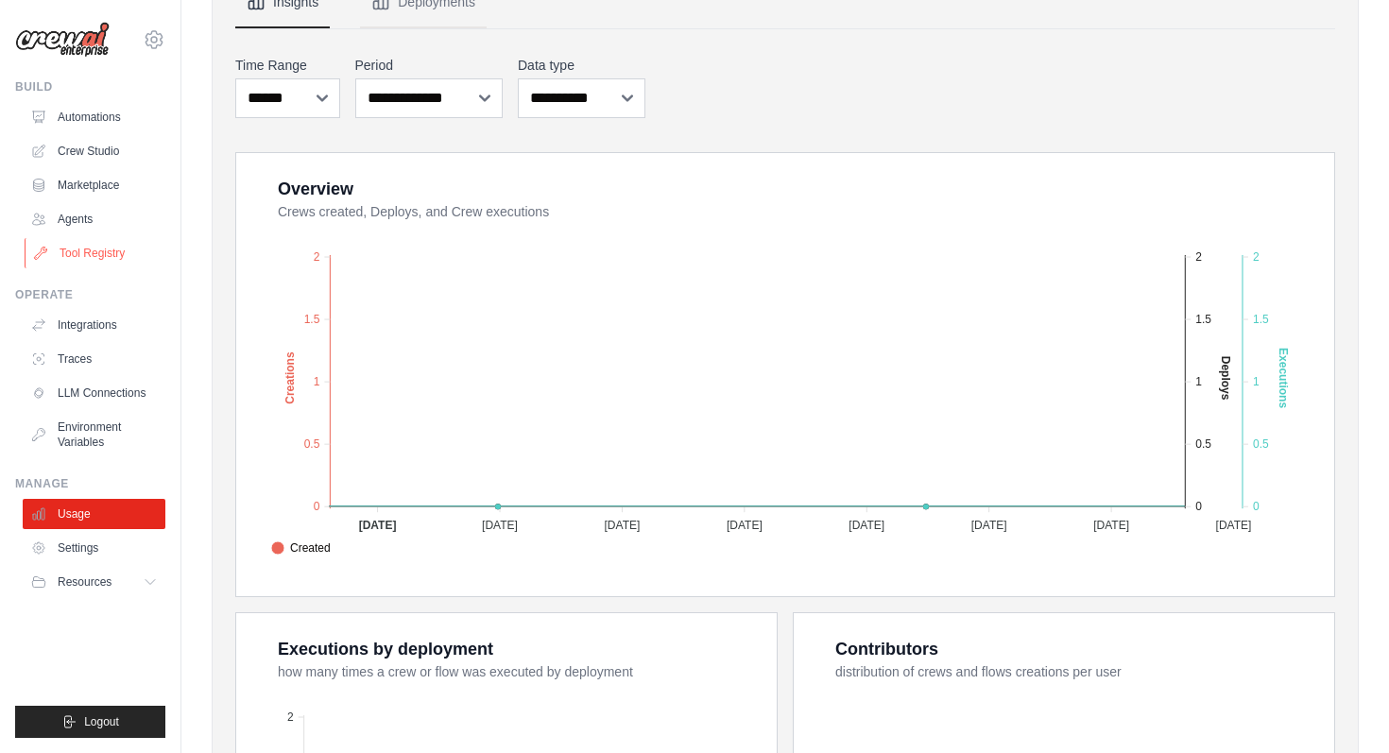
click at [78, 250] on link "Tool Registry" at bounding box center [96, 253] width 143 height 30
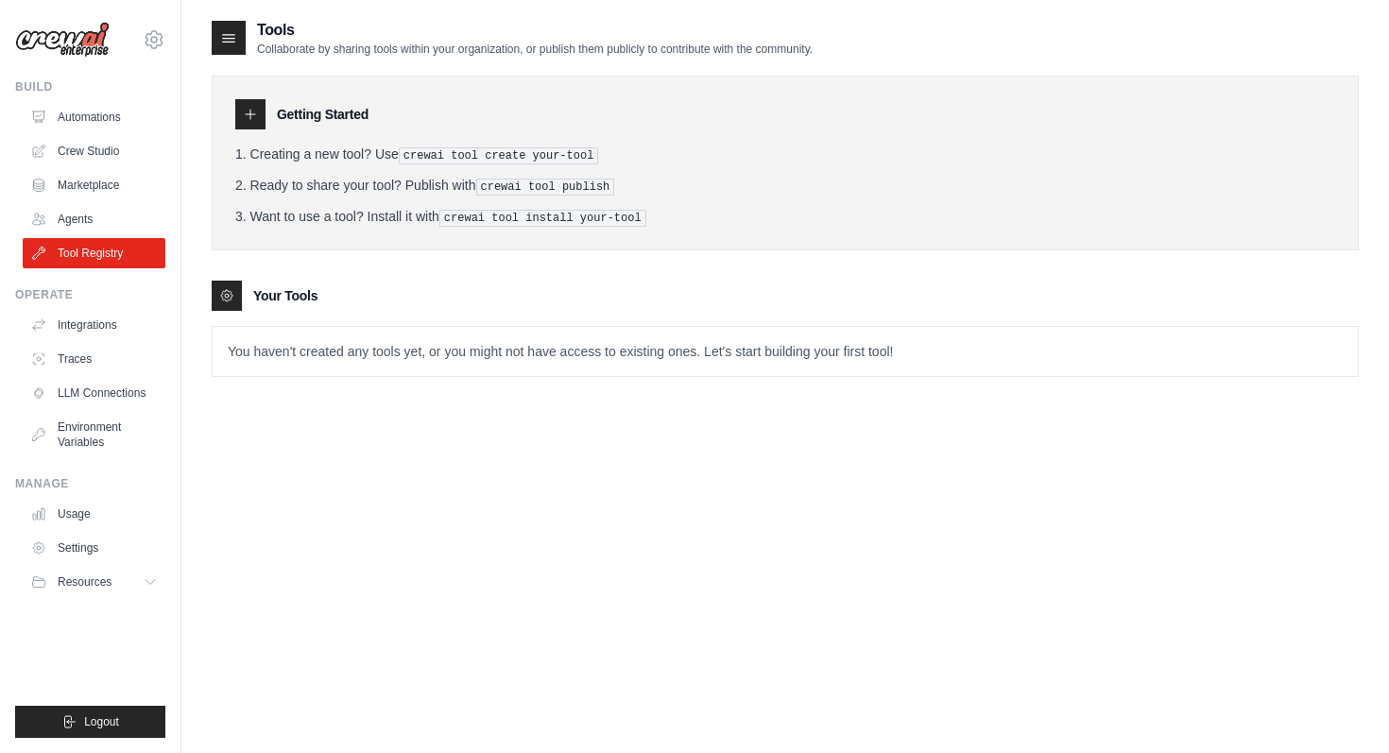
drag, startPoint x: 407, startPoint y: 155, endPoint x: 434, endPoint y: 191, distance: 44.6
click at [434, 191] on ol "Creating a new tool? Use crewai tool create your-tool Ready to share your tool?…" at bounding box center [785, 186] width 1100 height 82
click at [655, 347] on p "You haven't created any tools yet, or you might not have access to existing one…" at bounding box center [786, 351] width 1146 height 49
click at [840, 336] on p "You haven't created any tools yet, or you might not have access to existing one…" at bounding box center [786, 351] width 1146 height 49
click at [93, 196] on link "Marketplace" at bounding box center [96, 185] width 143 height 30
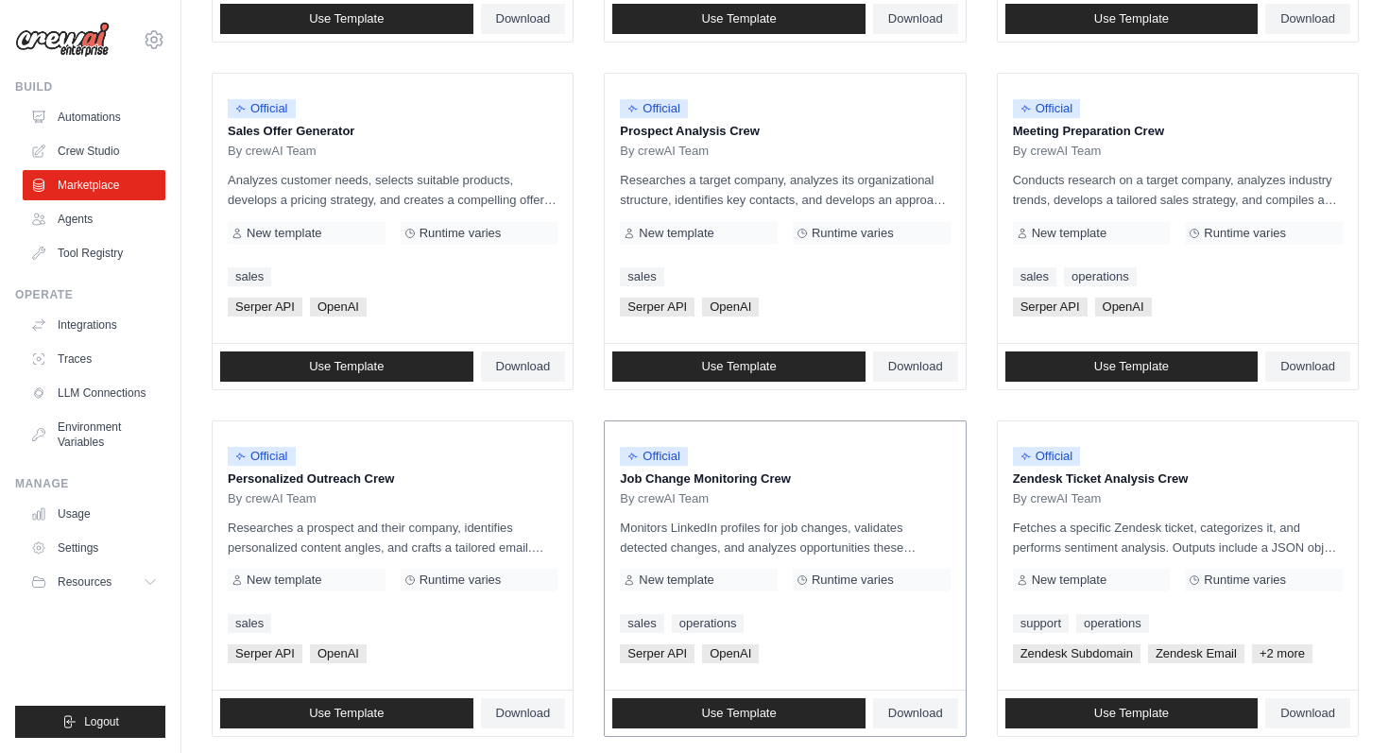
scroll to position [569, 0]
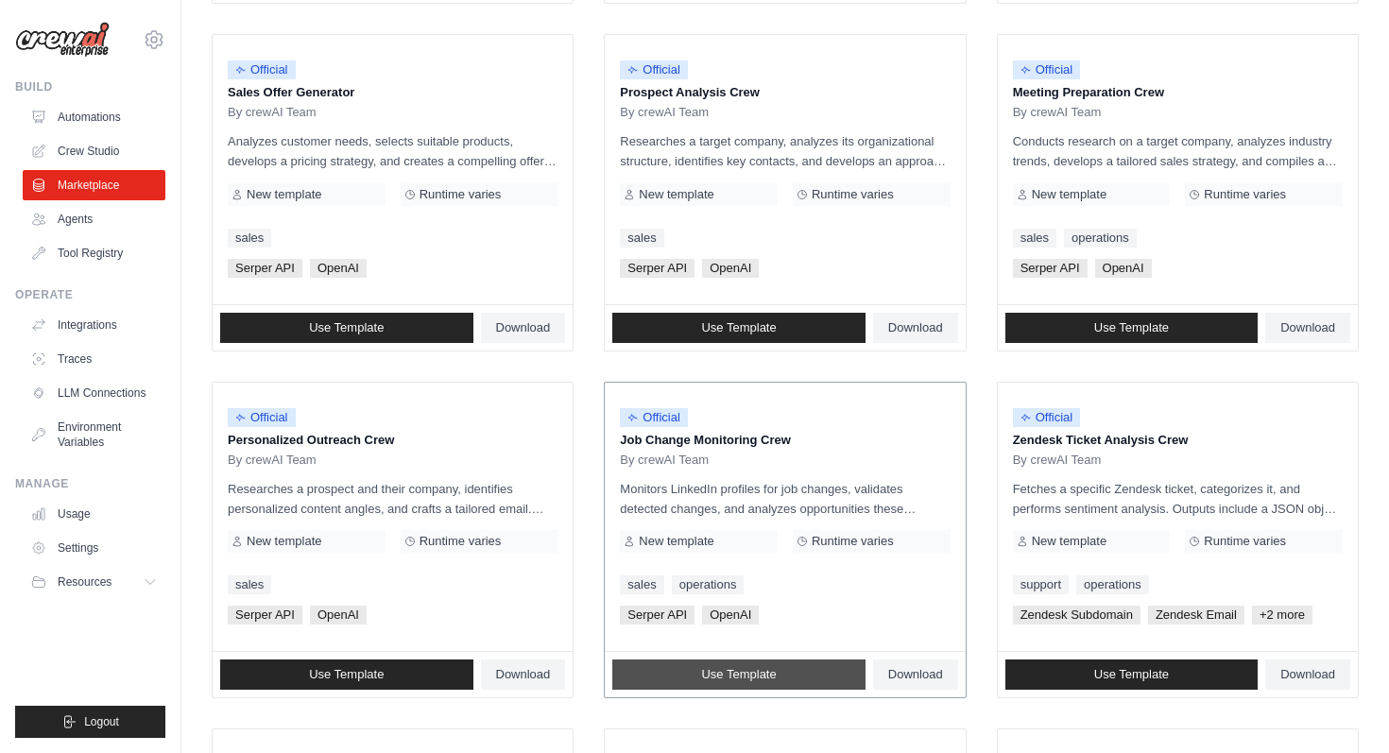
click at [737, 675] on span "Use Template" at bounding box center [738, 674] width 75 height 15
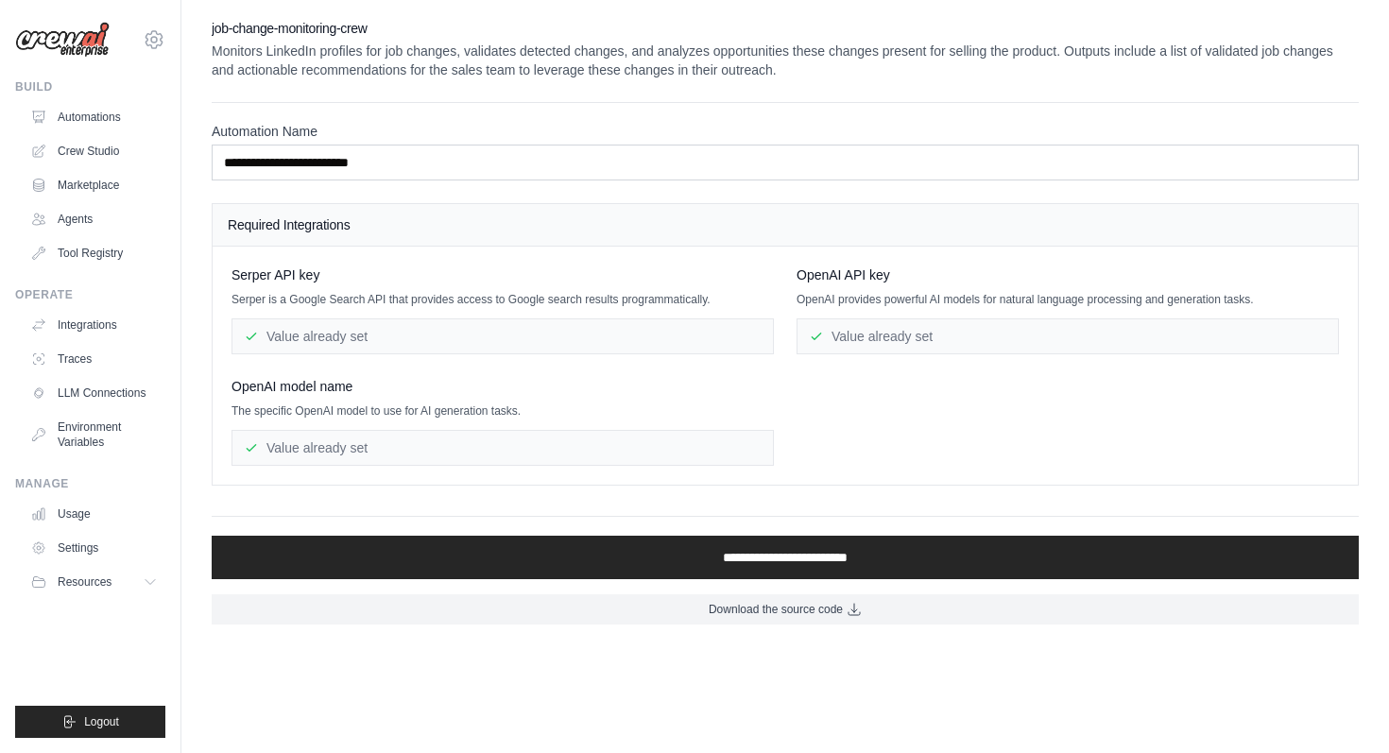
click at [550, 351] on div "Value already set" at bounding box center [503, 337] width 543 height 36
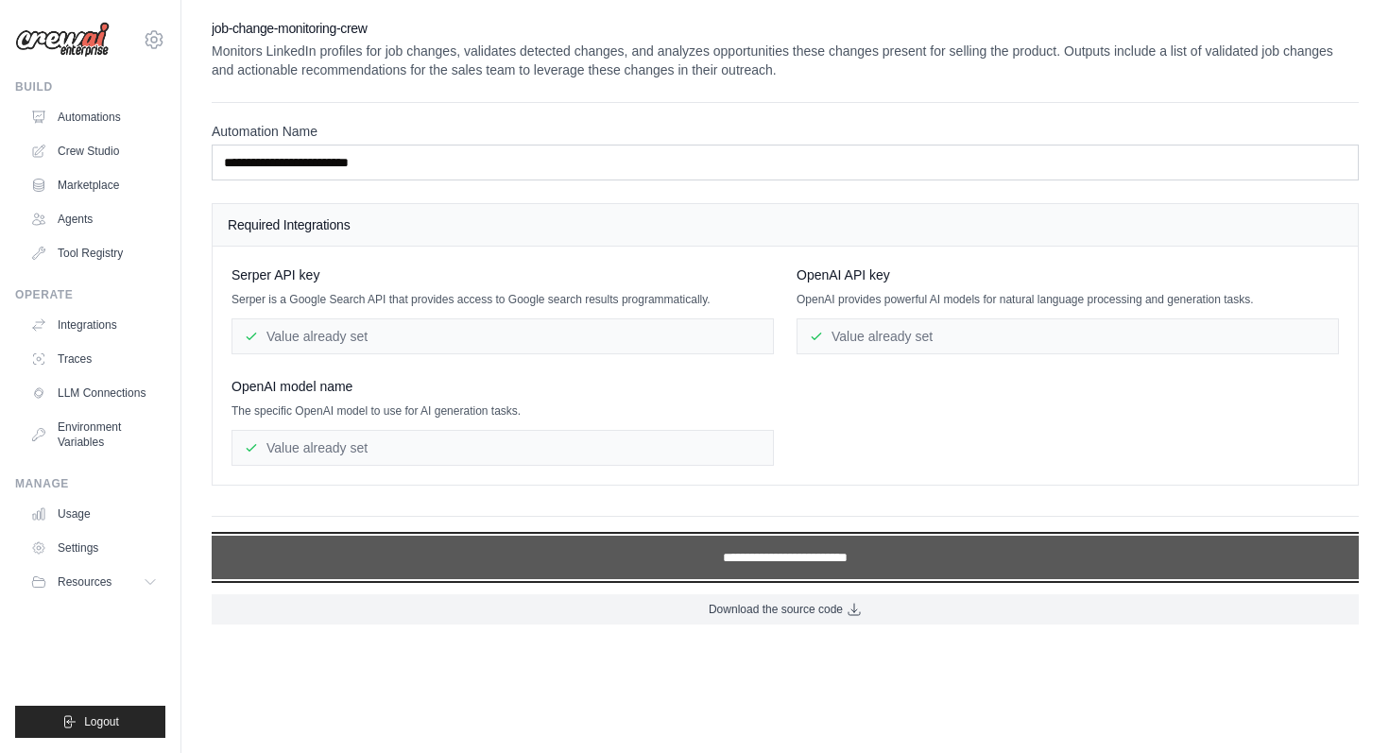
click at [767, 565] on input "**********" at bounding box center [785, 557] width 1147 height 43
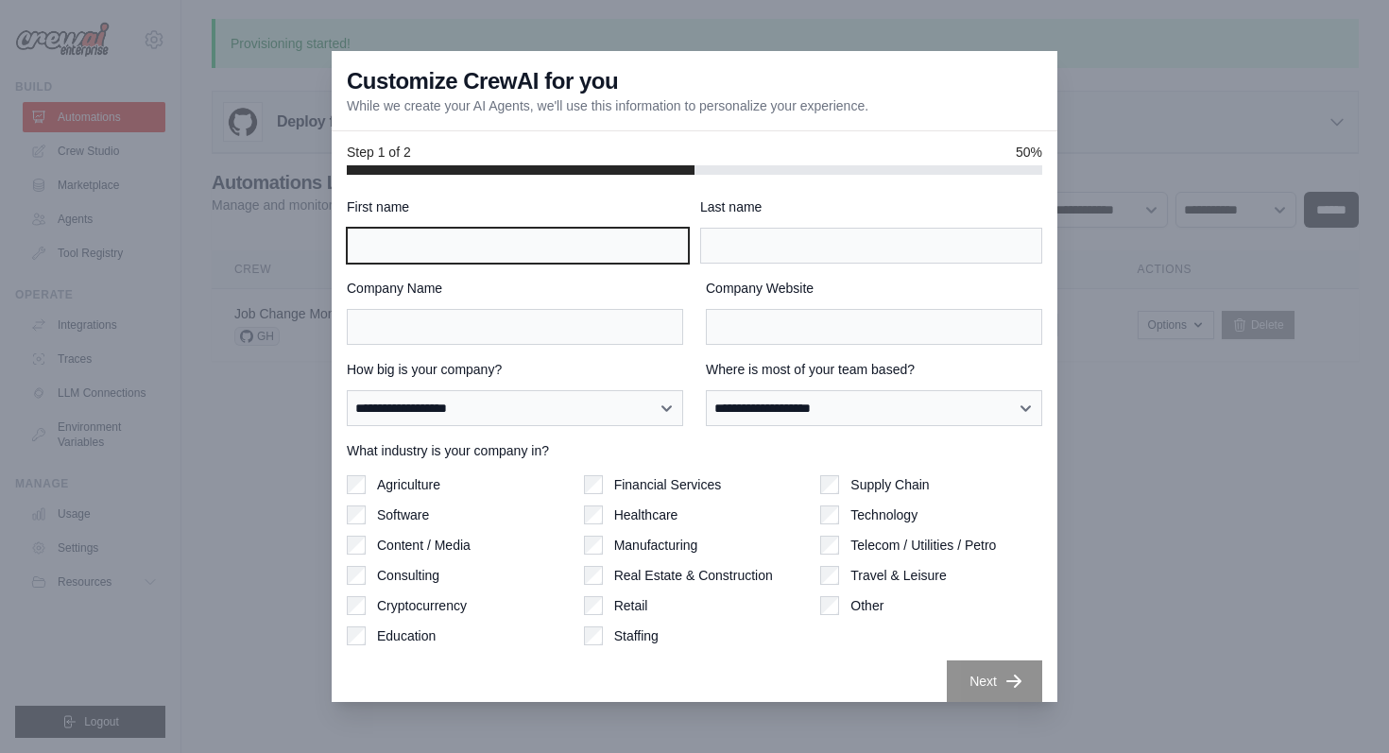
click at [501, 248] on input "First name" at bounding box center [518, 246] width 342 height 36
type input "******"
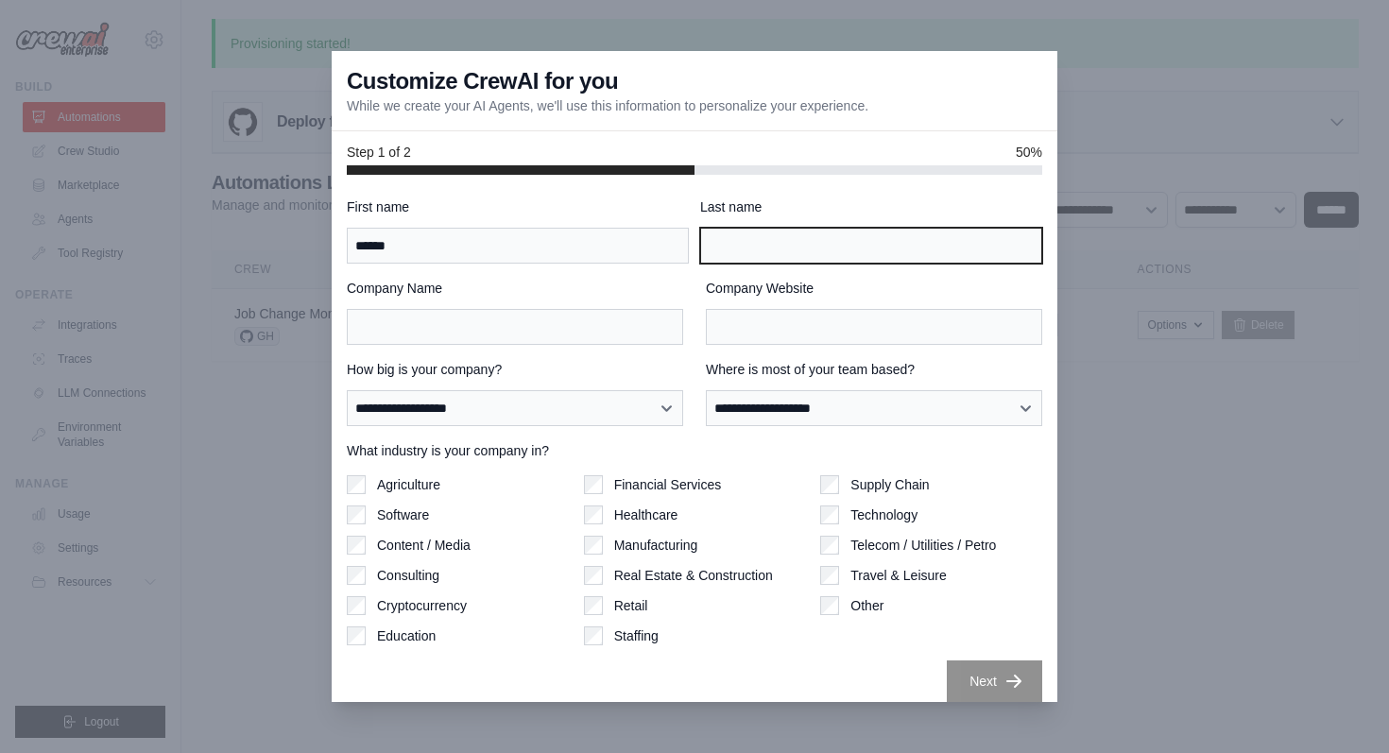
type input "***"
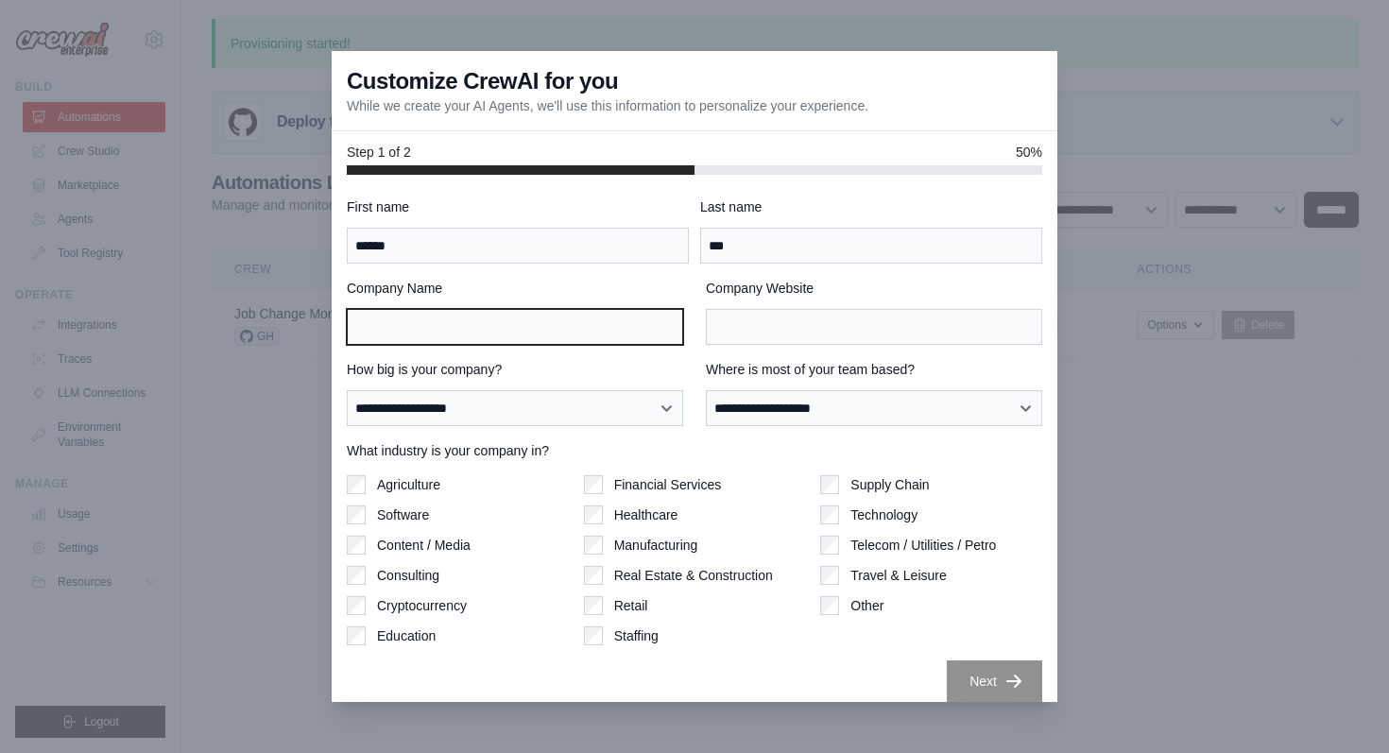
click at [493, 330] on input "Company Name" at bounding box center [515, 327] width 336 height 36
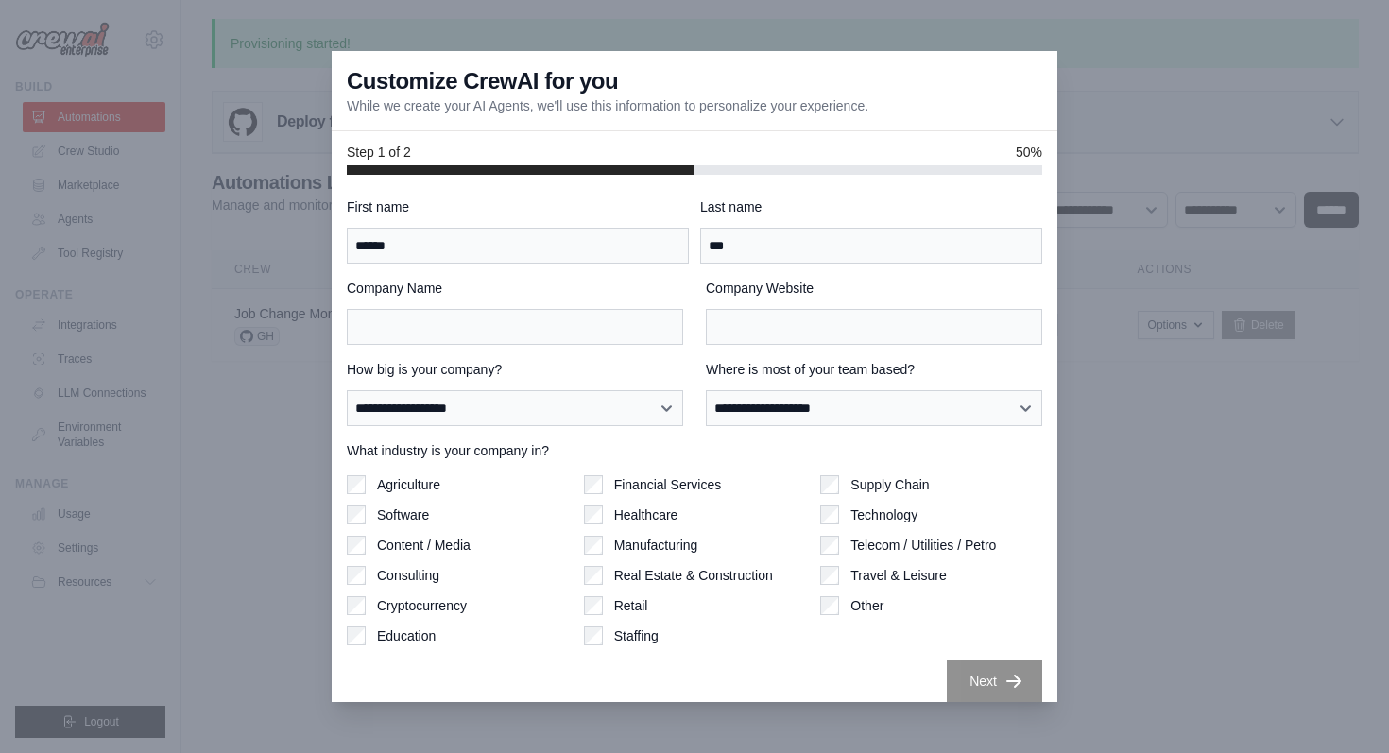
click at [680, 371] on label "How big is your company?" at bounding box center [515, 369] width 336 height 19
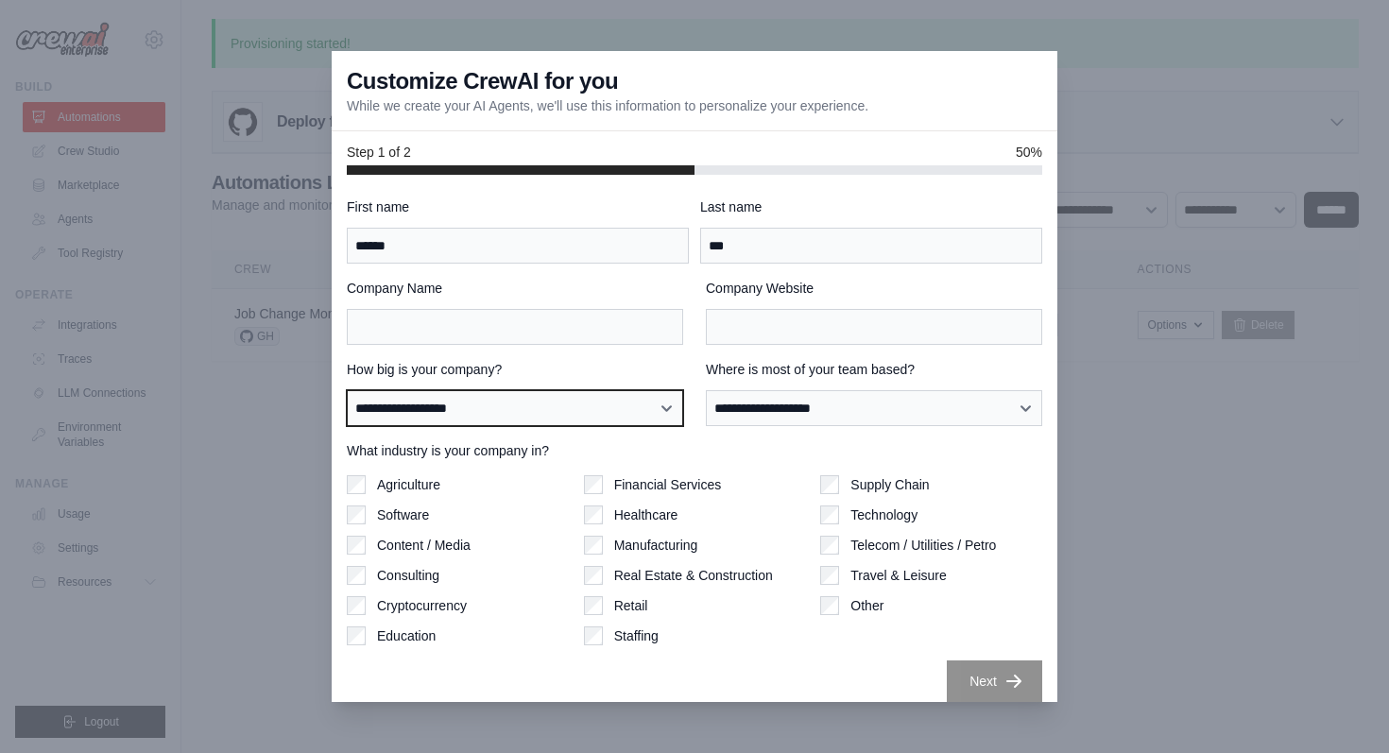
click at [680, 390] on select "**********" at bounding box center [515, 408] width 336 height 36
click at [612, 409] on select "**********" at bounding box center [515, 408] width 336 height 36
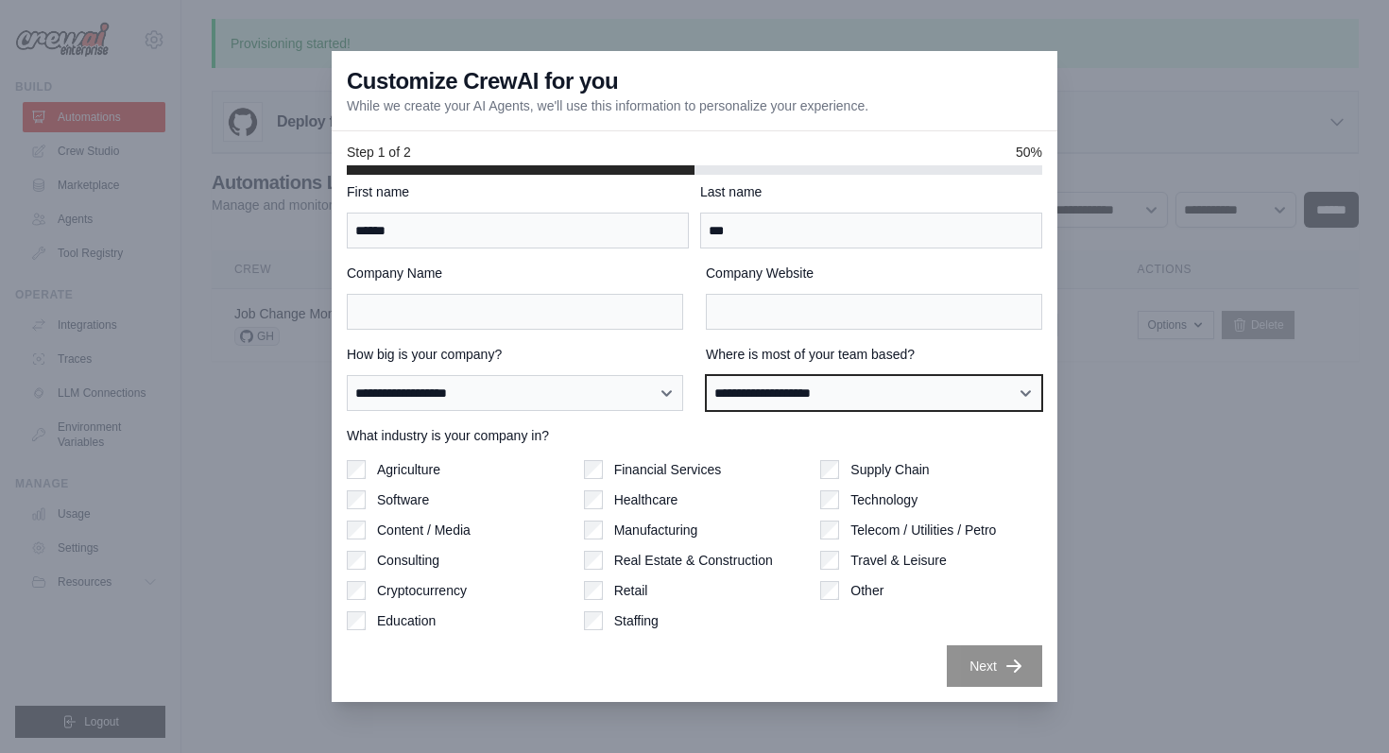
click at [748, 382] on select "**********" at bounding box center [874, 393] width 336 height 36
click at [1128, 584] on div at bounding box center [694, 376] width 1389 height 753
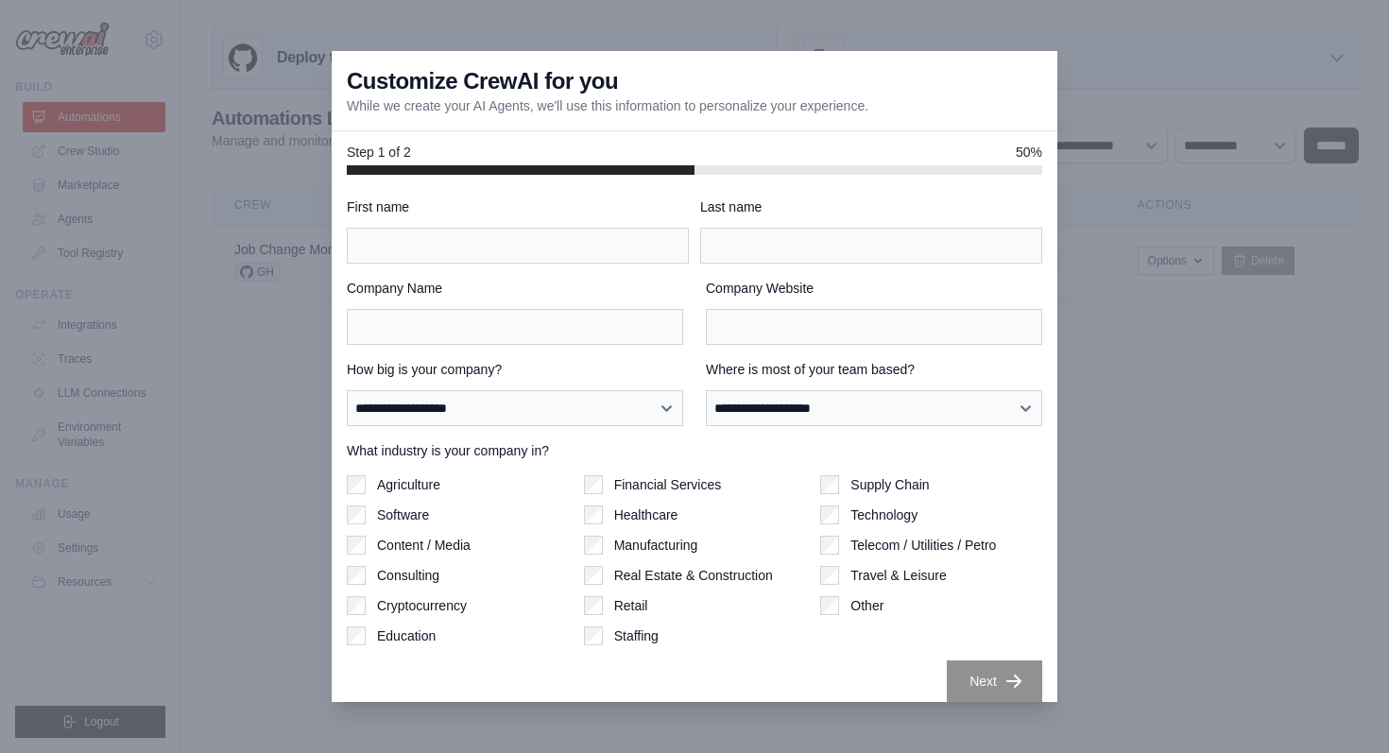
scroll to position [15, 0]
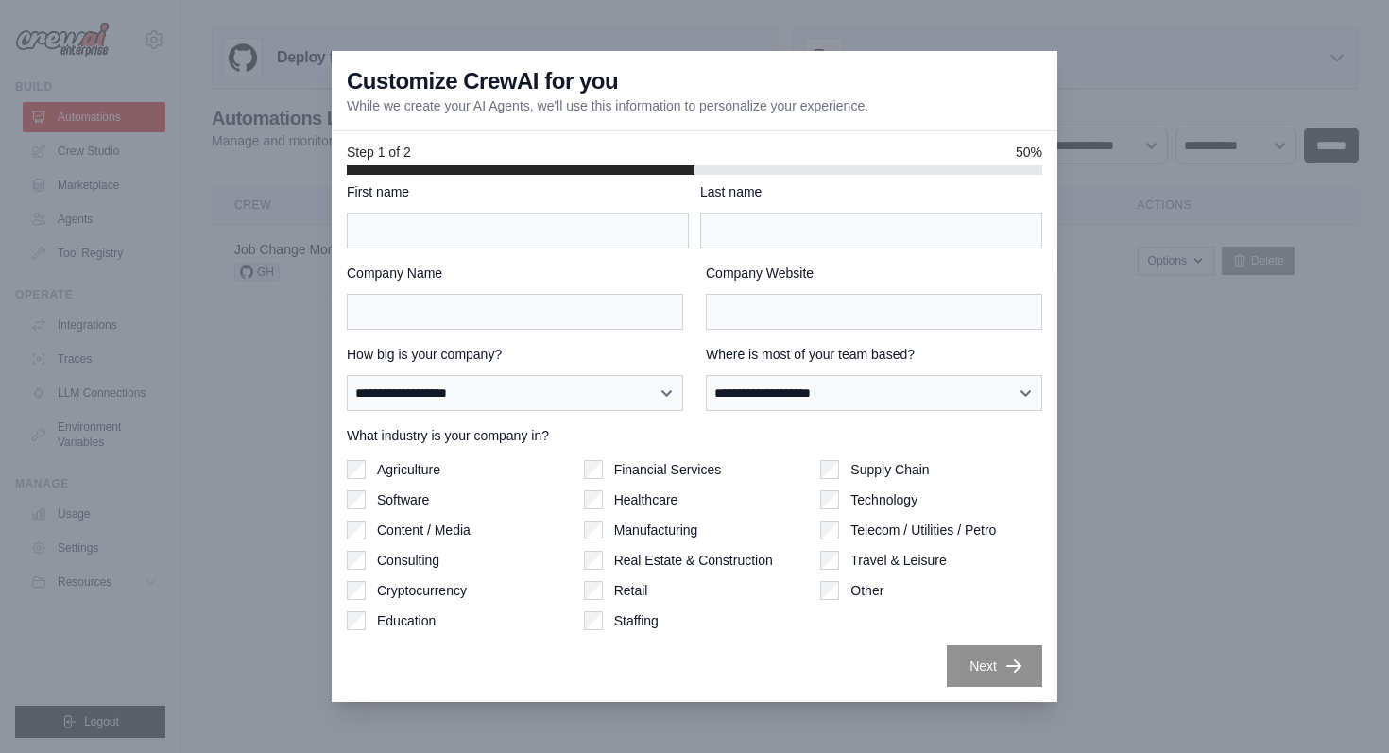
click at [227, 710] on div at bounding box center [694, 376] width 1389 height 753
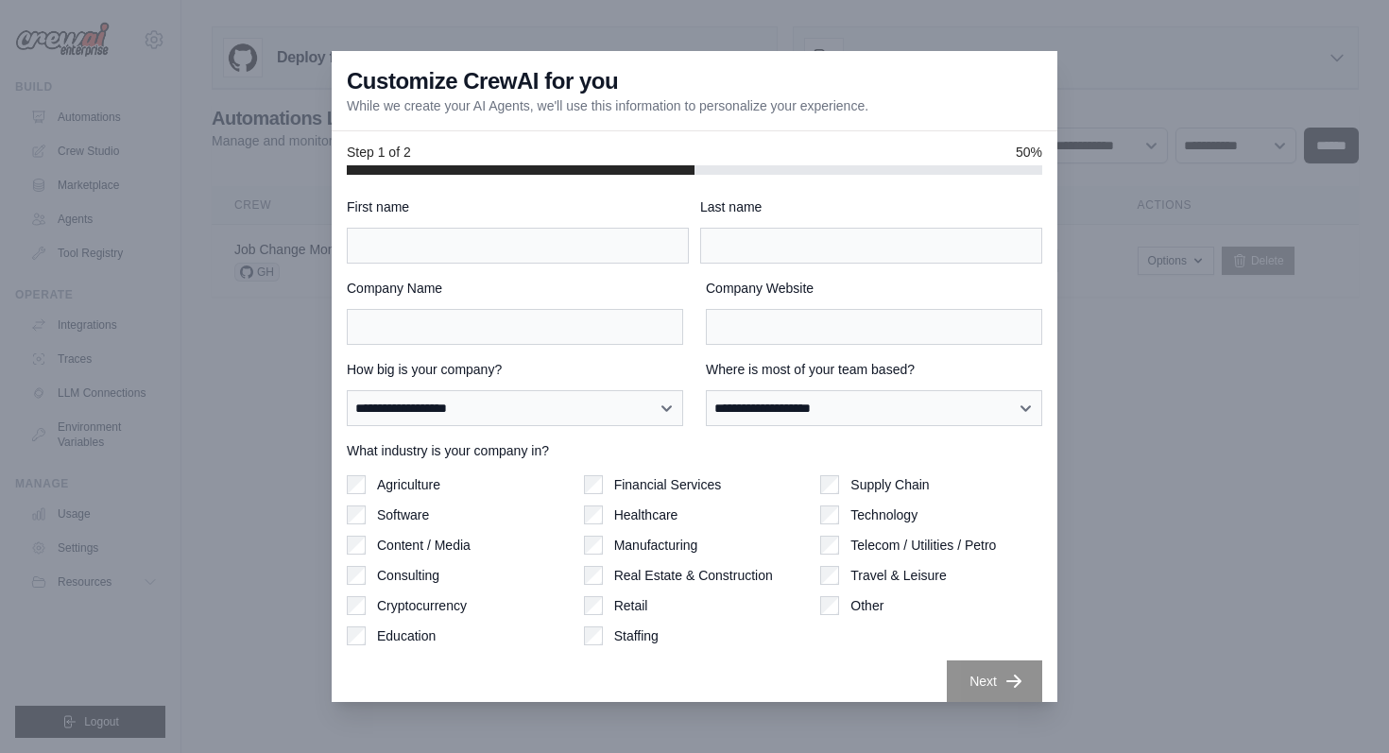
click at [1274, 532] on div at bounding box center [694, 376] width 1389 height 753
click at [266, 382] on div at bounding box center [694, 376] width 1389 height 753
click at [283, 381] on div at bounding box center [694, 376] width 1389 height 753
click at [1107, 508] on div at bounding box center [694, 376] width 1389 height 753
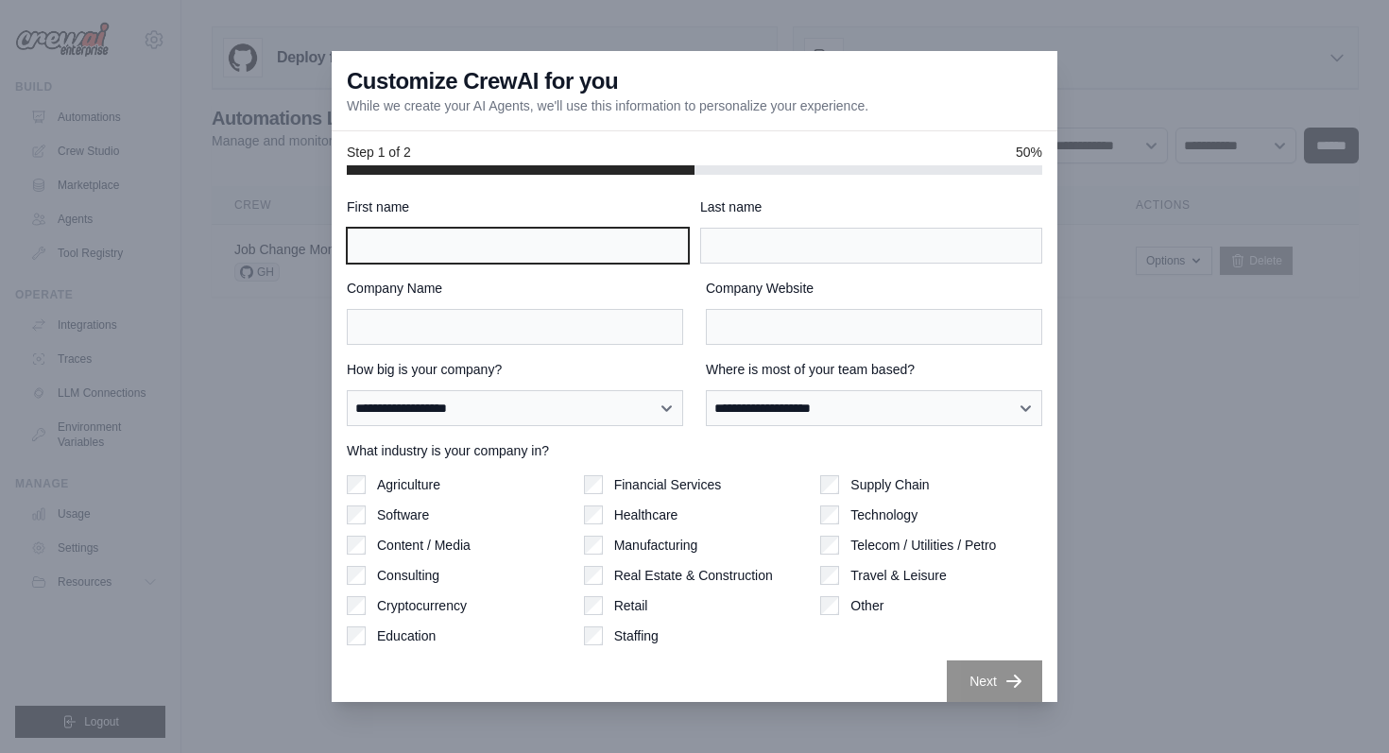
click at [581, 246] on input "First name" at bounding box center [518, 246] width 342 height 36
type input "******"
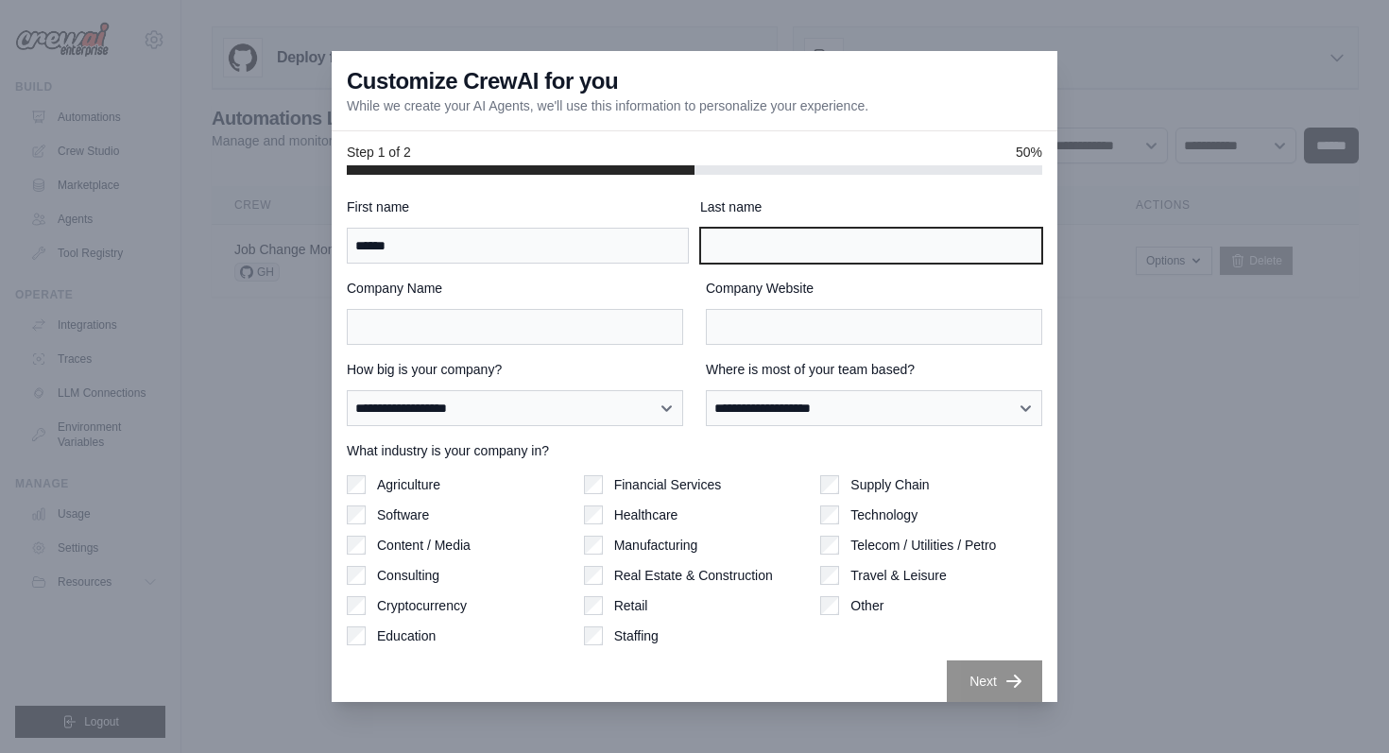
type input "***"
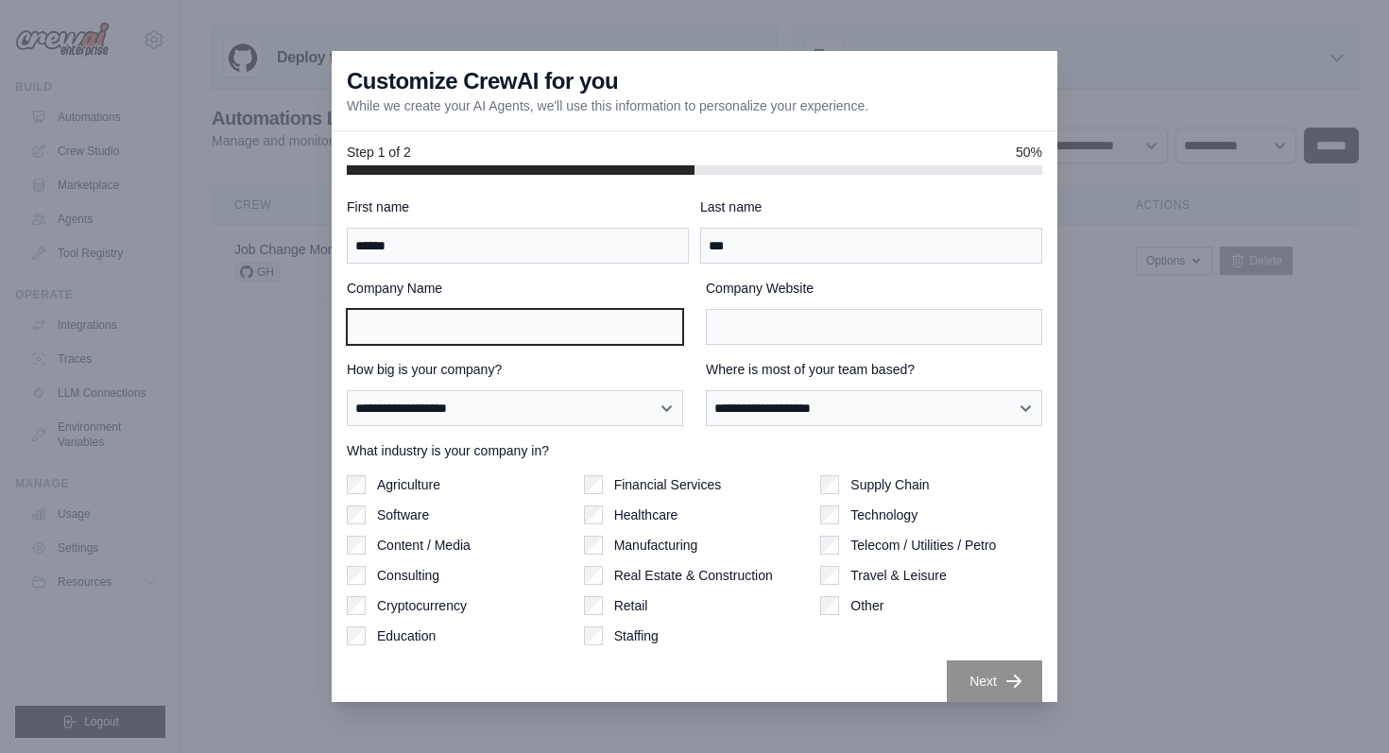
click at [496, 333] on input "Company Name" at bounding box center [515, 327] width 336 height 36
type input "****"
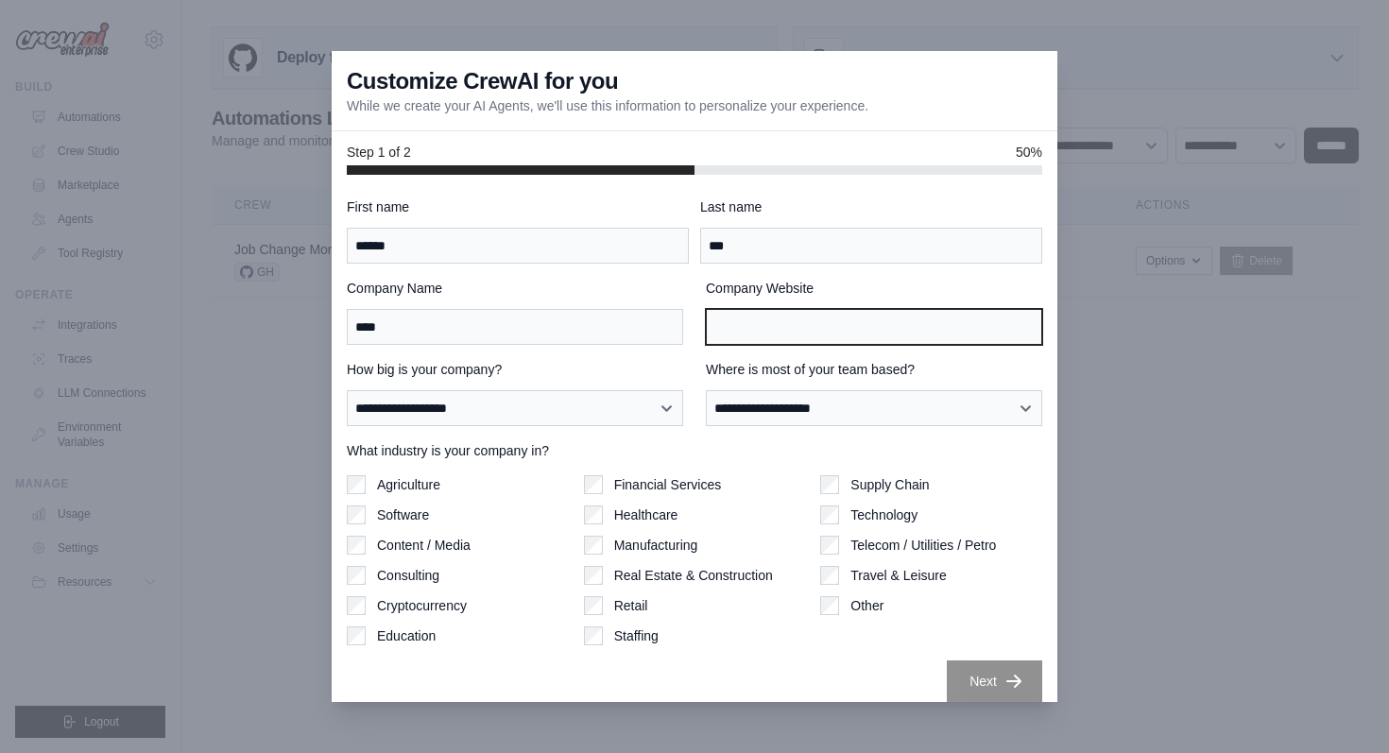
click at [783, 332] on input "Company Website" at bounding box center [874, 327] width 336 height 36
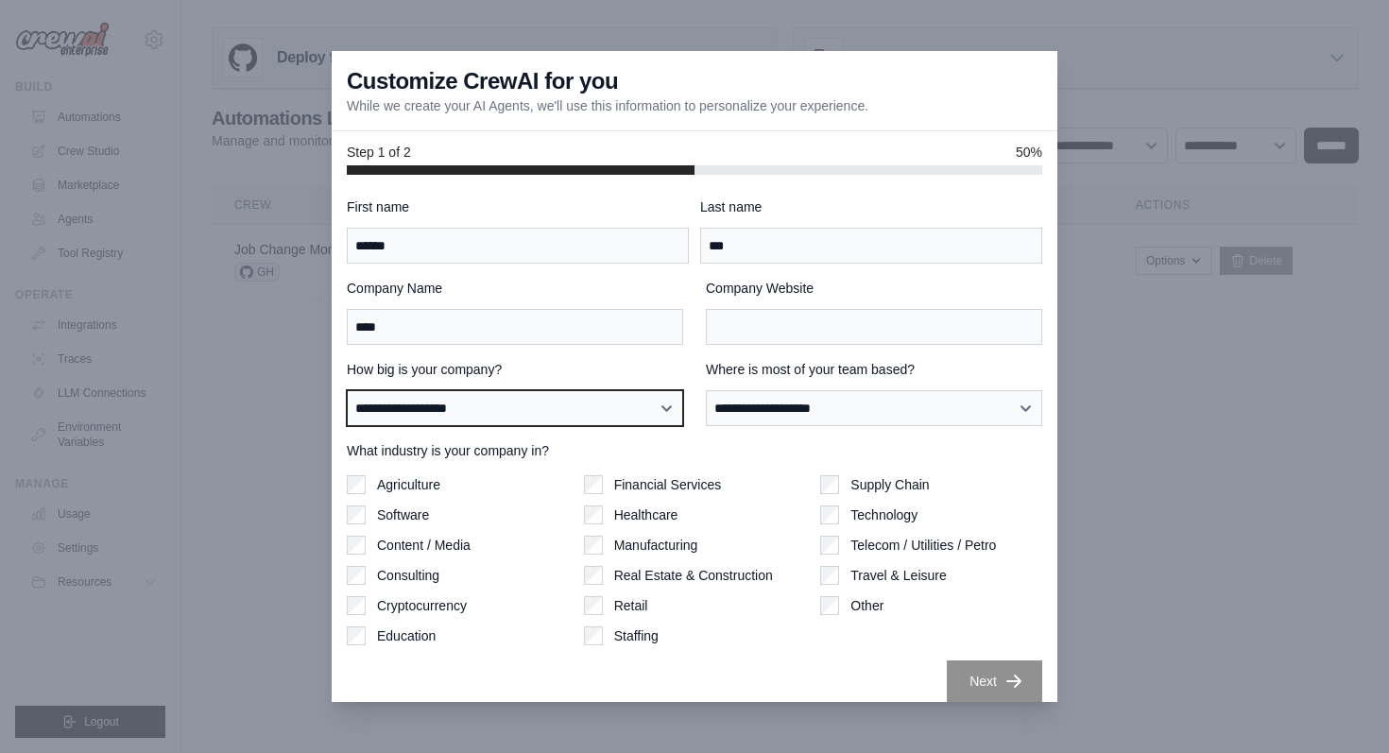
click at [595, 416] on select "**********" at bounding box center [515, 408] width 336 height 36
select select "**********"
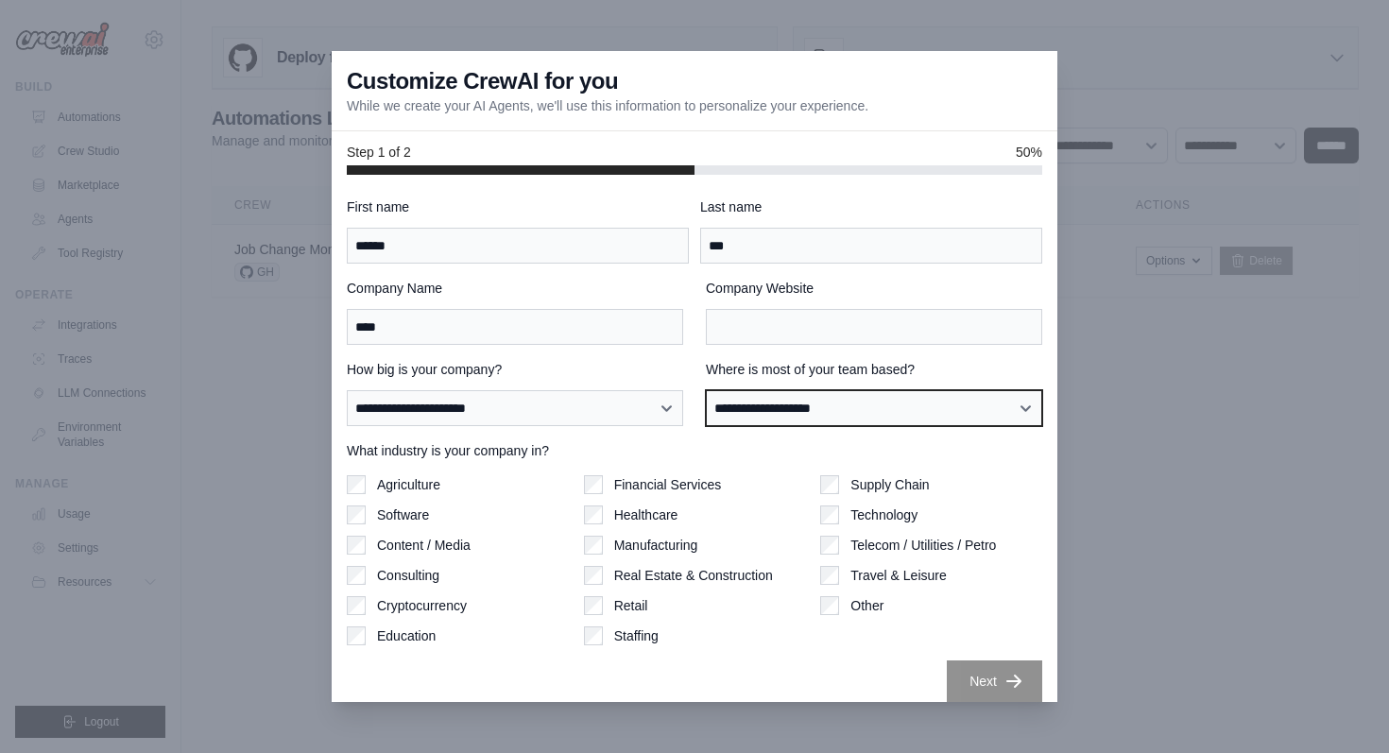
click at [776, 405] on select "**********" at bounding box center [874, 408] width 336 height 36
select select "**********"
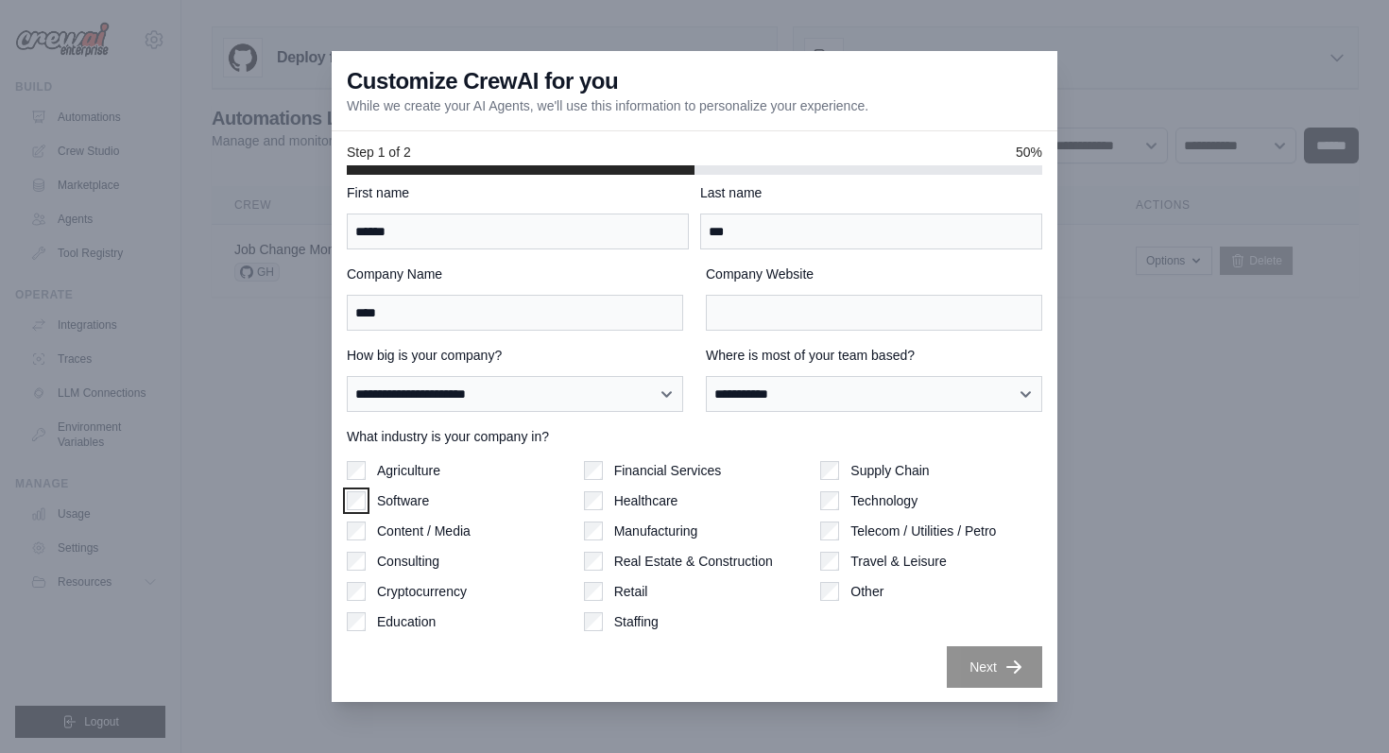
scroll to position [15, 0]
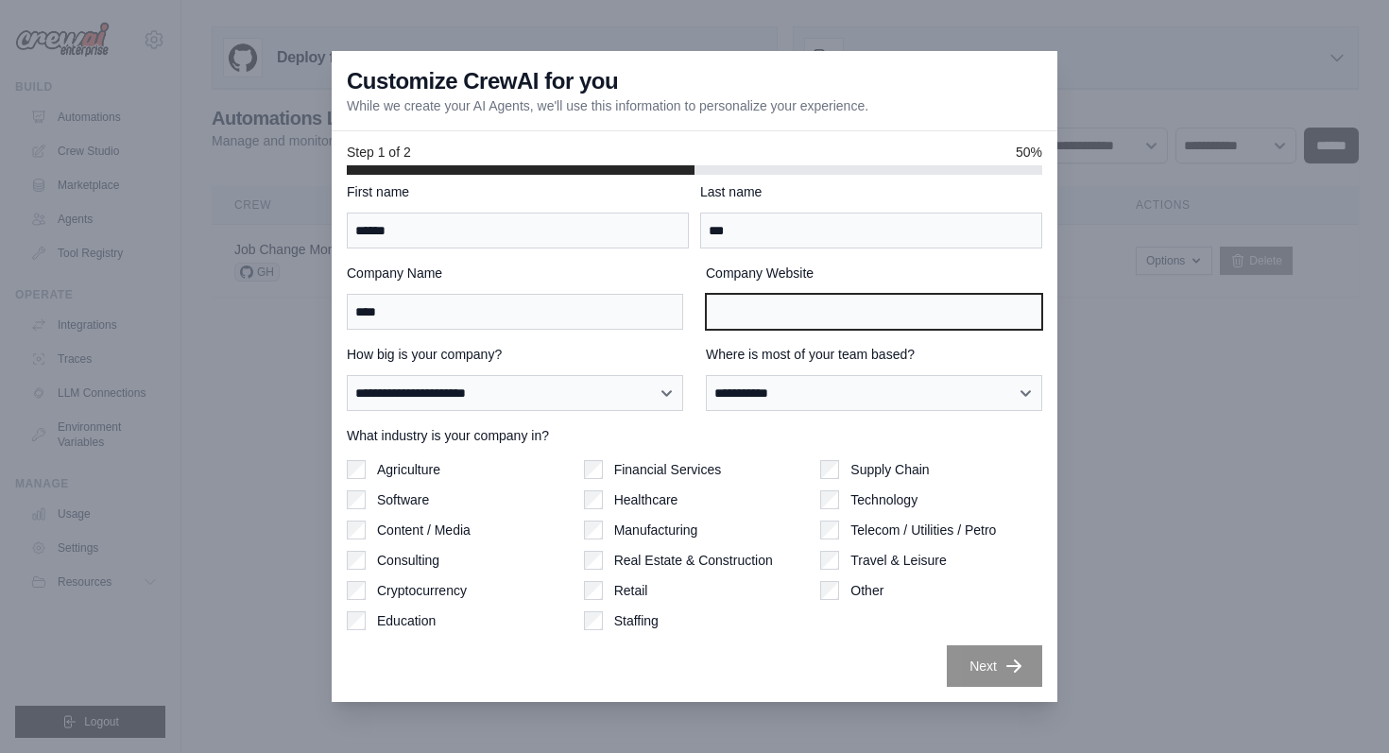
click at [915, 310] on input "Company Website" at bounding box center [874, 312] width 336 height 36
type input "**********"
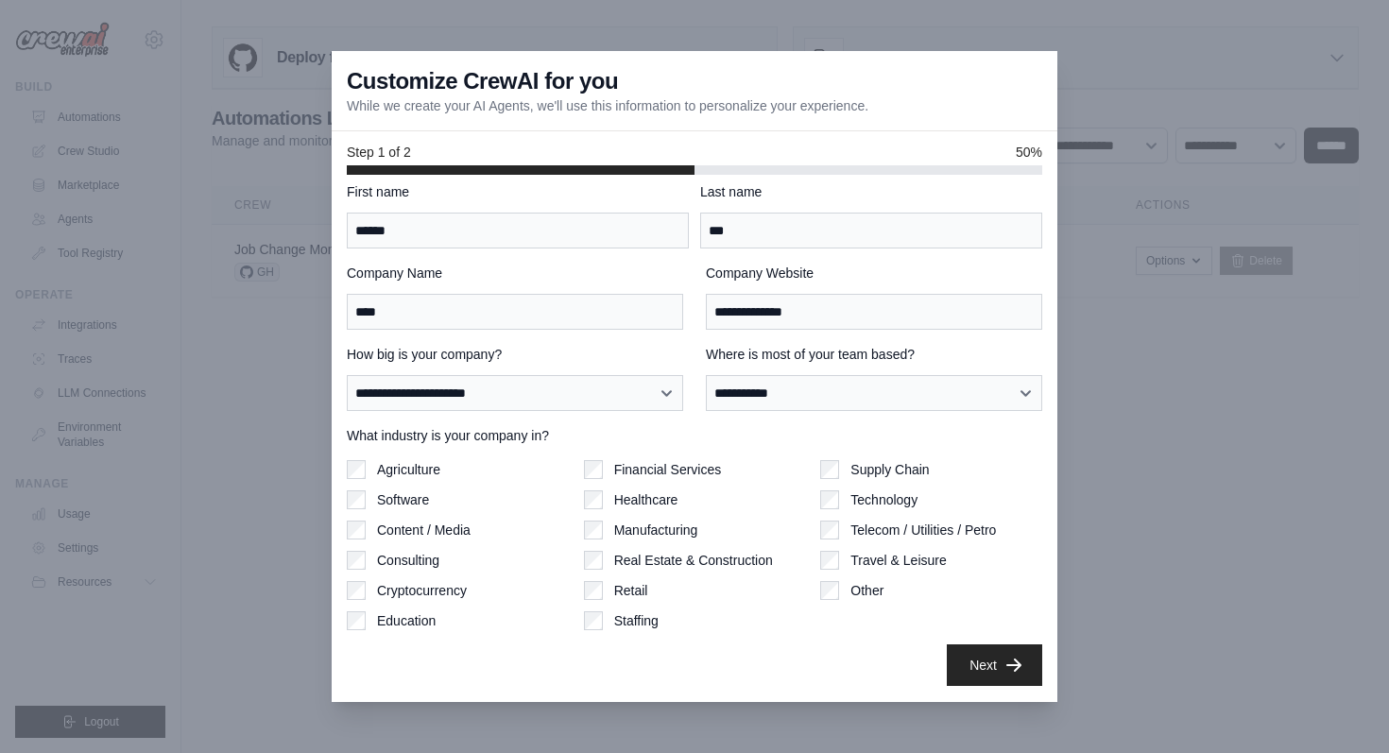
click at [1011, 663] on icon "button" at bounding box center [1014, 665] width 19 height 19
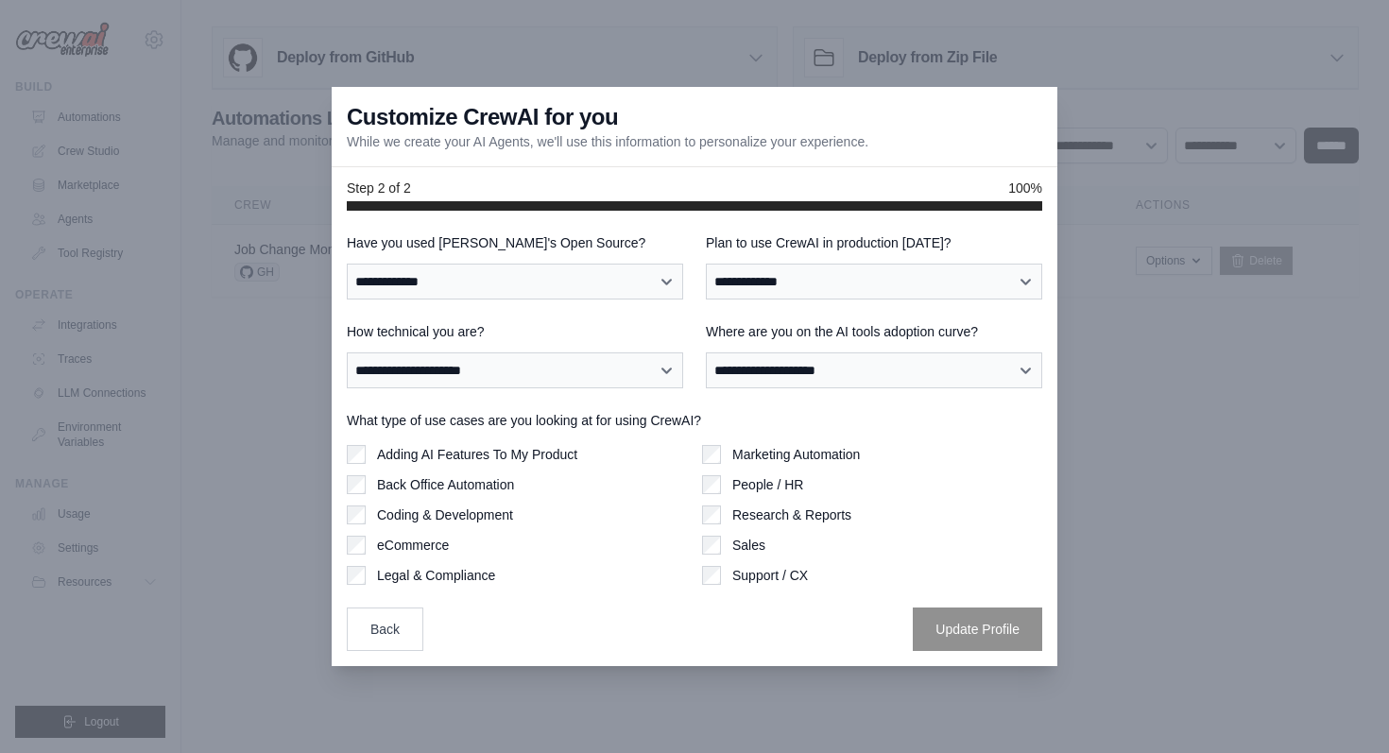
scroll to position [0, 0]
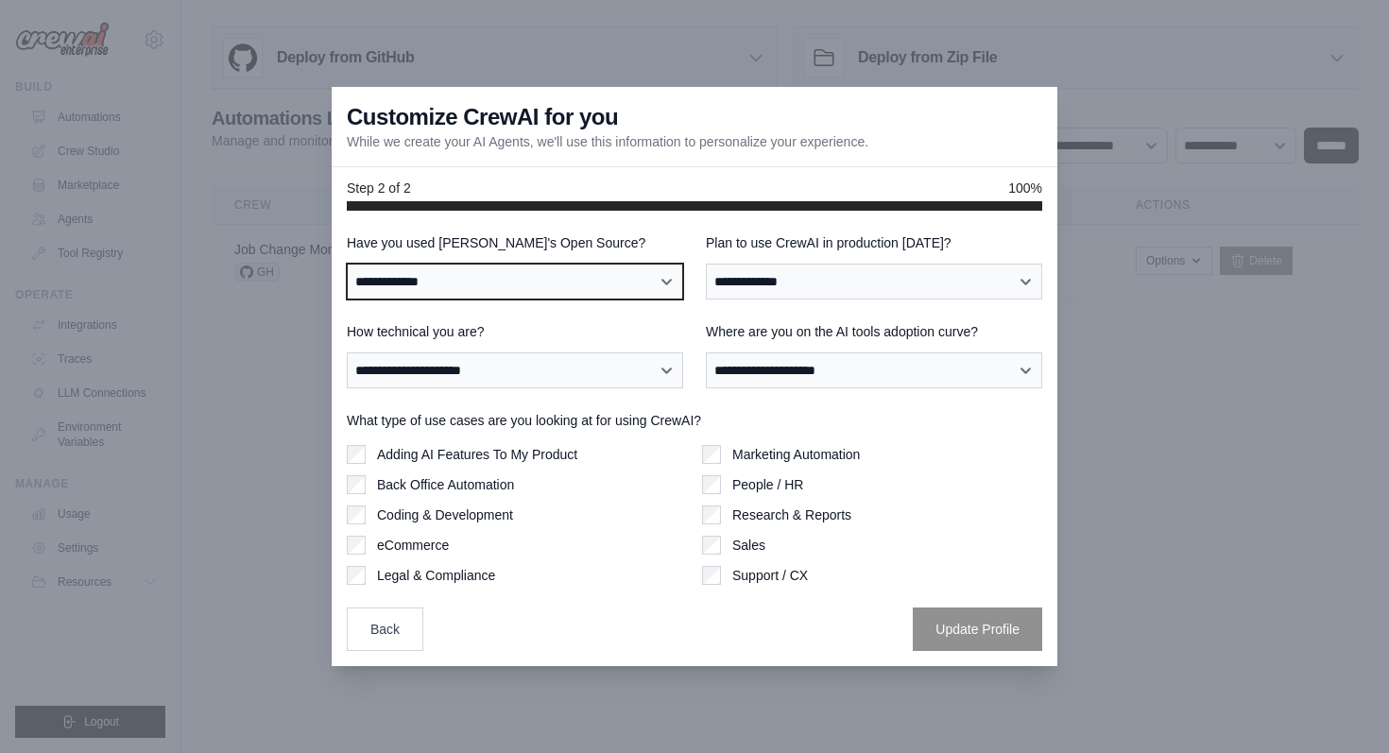
click at [651, 270] on select "**********" at bounding box center [515, 282] width 336 height 36
select select "**"
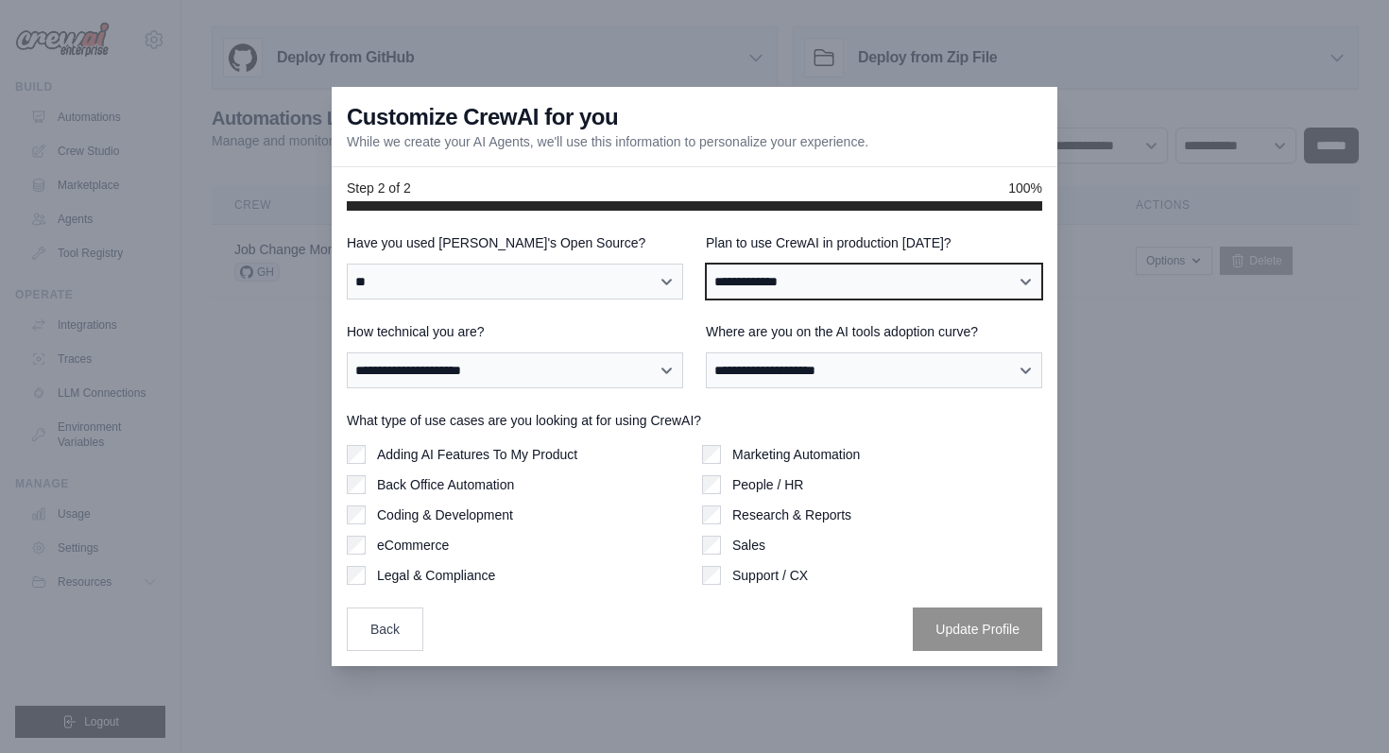
click at [829, 275] on select "**********" at bounding box center [874, 282] width 336 height 36
select select "****"
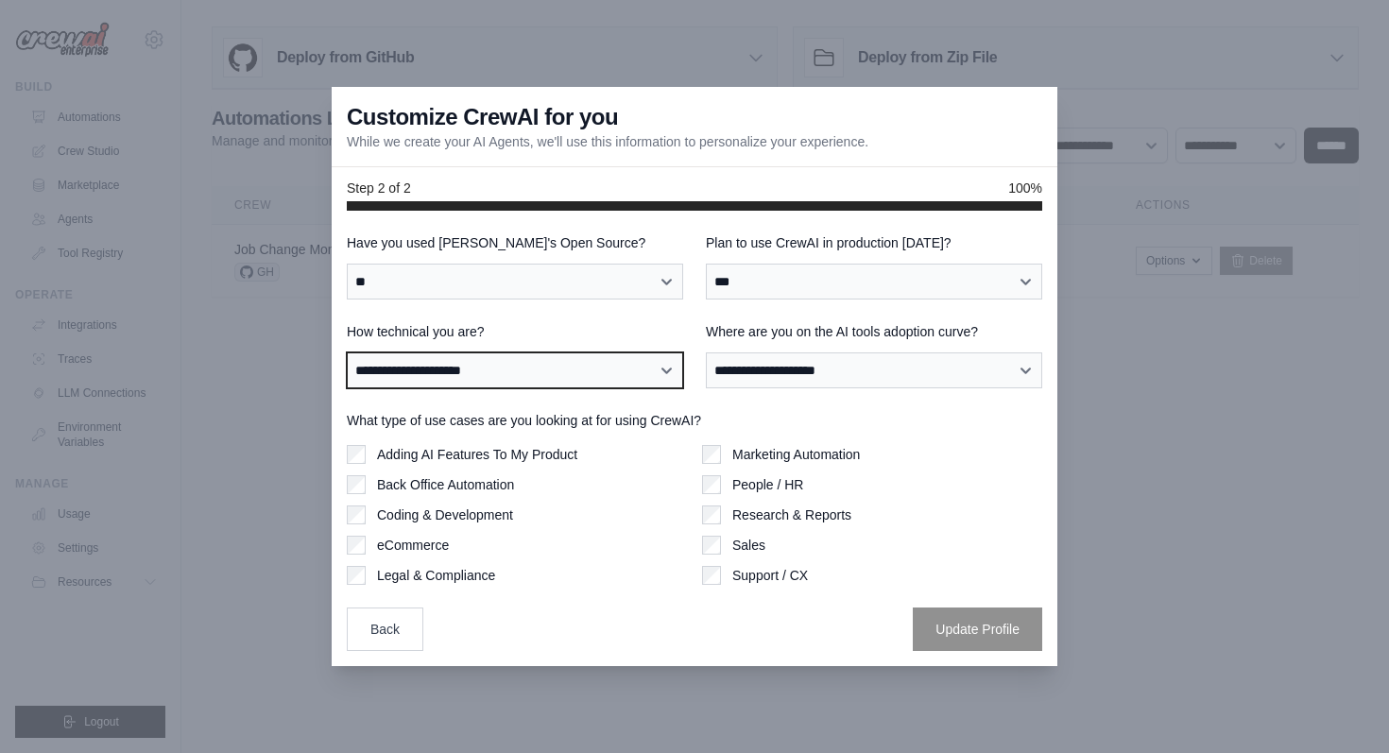
click at [601, 375] on select "**********" at bounding box center [515, 371] width 336 height 36
select select "**********"
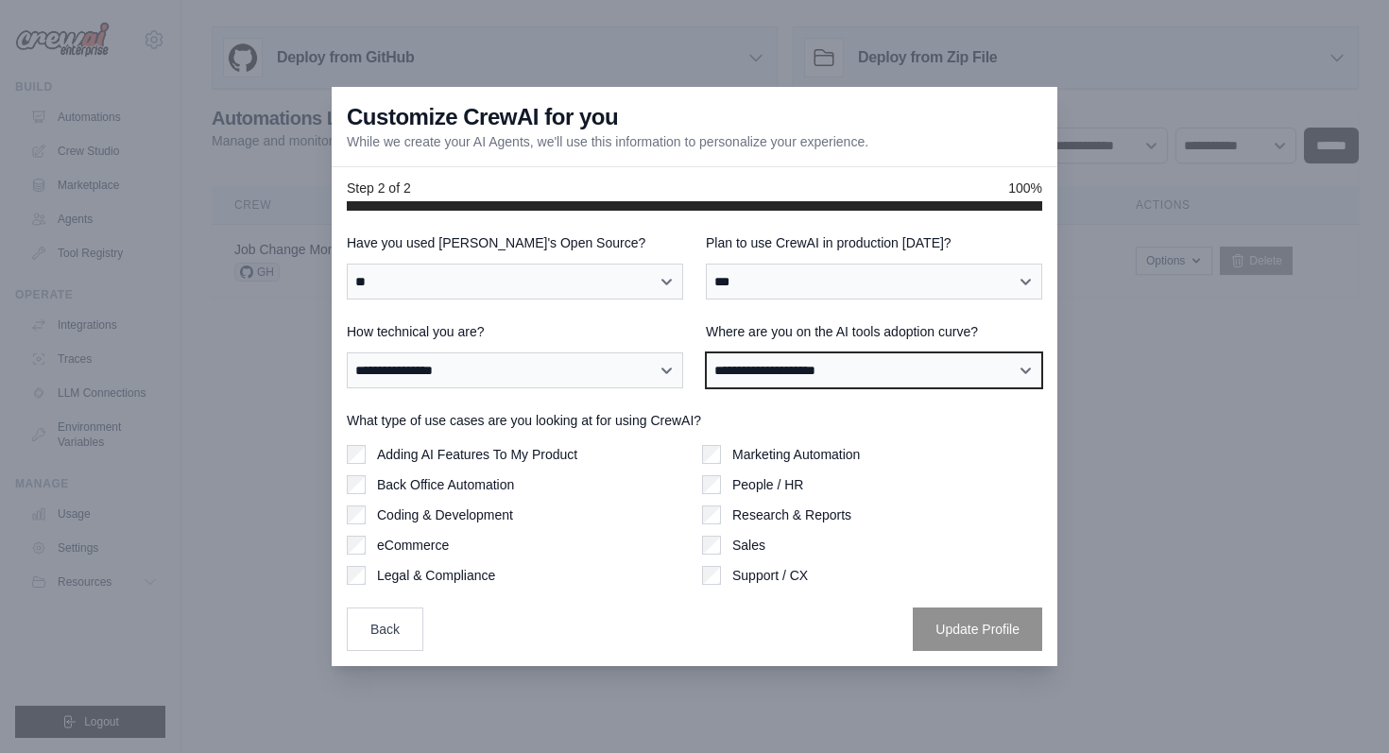
click at [792, 376] on select "**********" at bounding box center [874, 371] width 336 height 36
select select "**********"
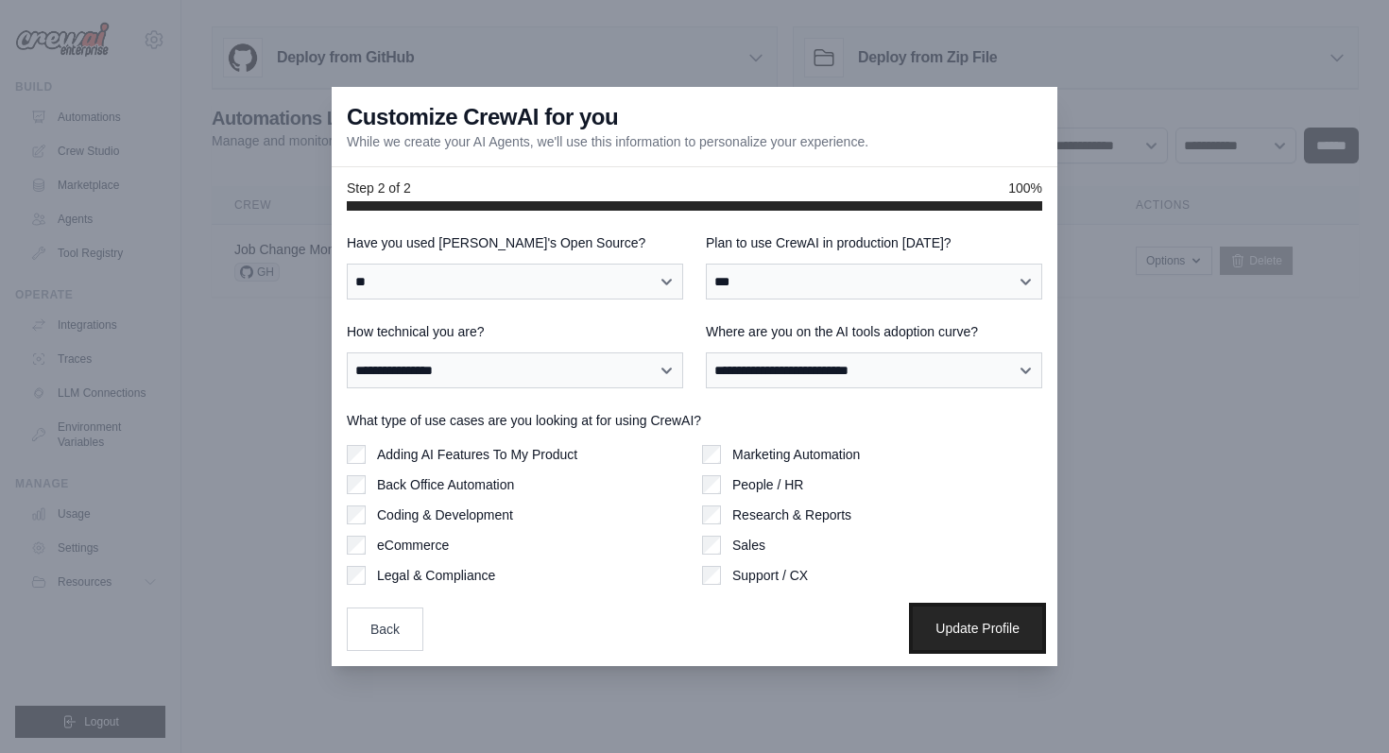
click at [957, 623] on button "Update Profile" at bounding box center [977, 628] width 129 height 43
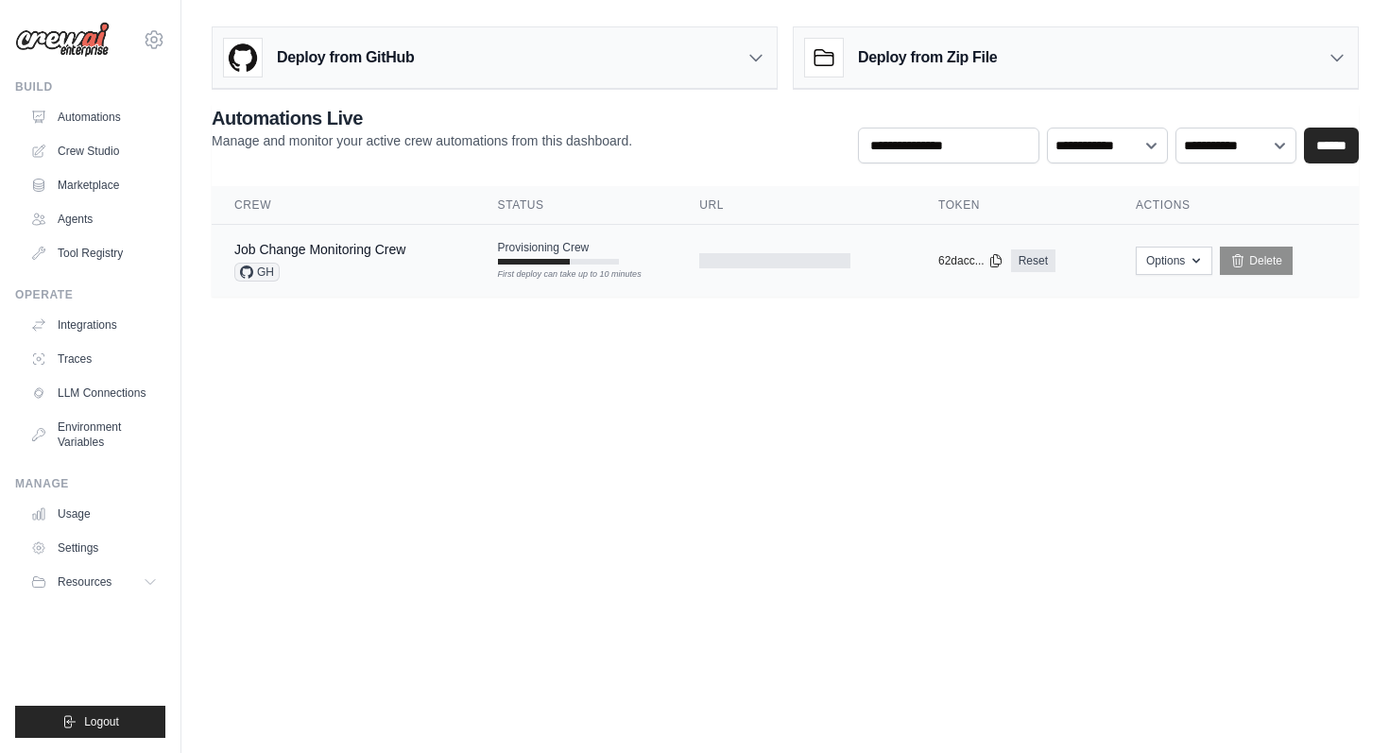
click at [508, 257] on div "Provisioning Crew First deploy can take up to 10 minutes" at bounding box center [558, 252] width 121 height 25
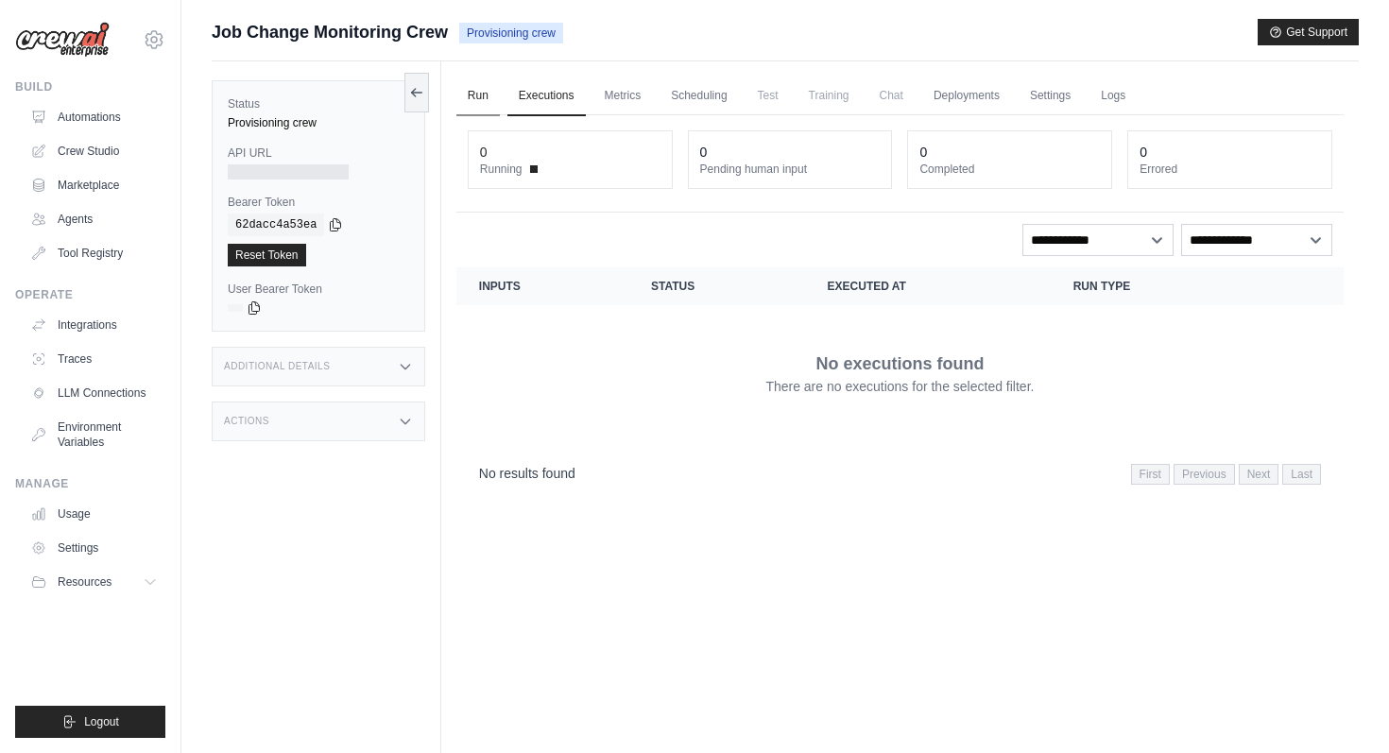
click at [476, 97] on link "Run" at bounding box center [478, 97] width 43 height 40
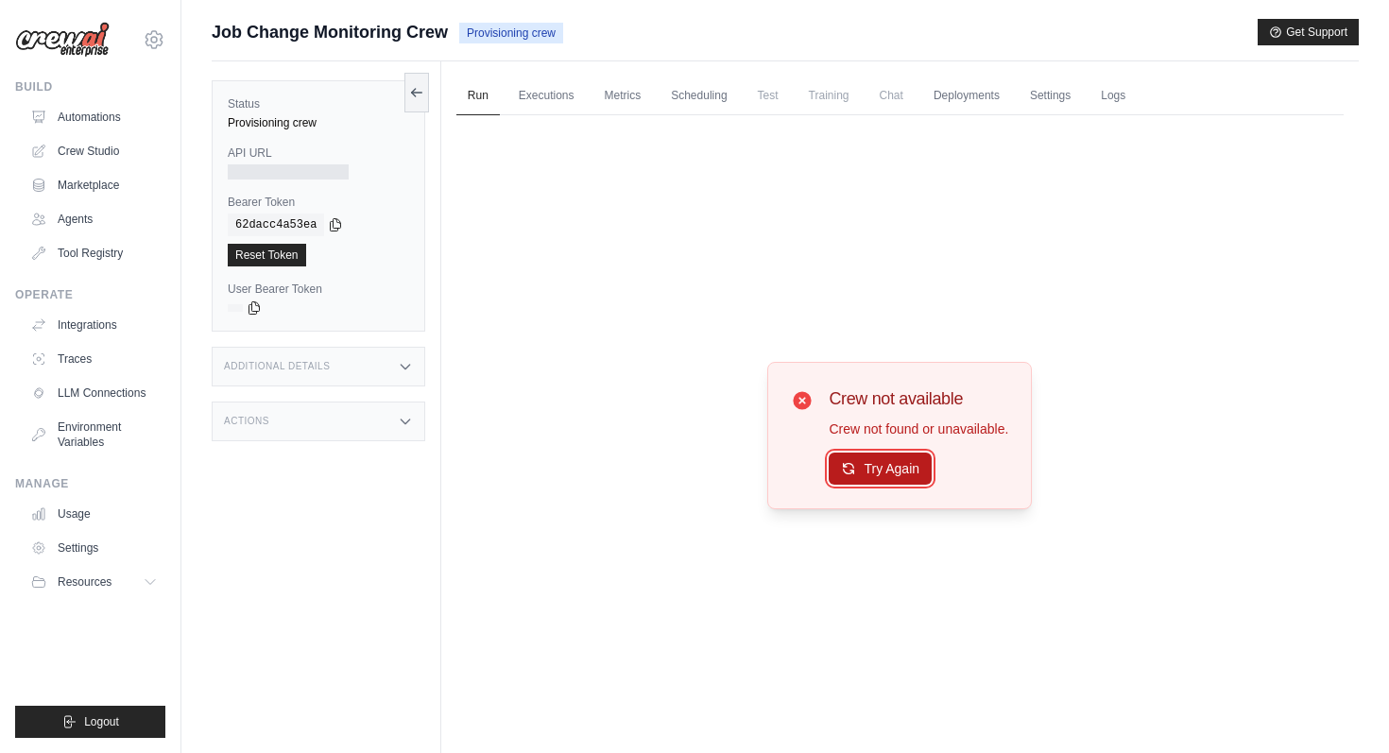
click at [879, 476] on button "Try Again" at bounding box center [880, 469] width 103 height 32
click at [301, 174] on div at bounding box center [288, 171] width 121 height 15
click at [358, 366] on div "Additional Details" at bounding box center [319, 367] width 214 height 40
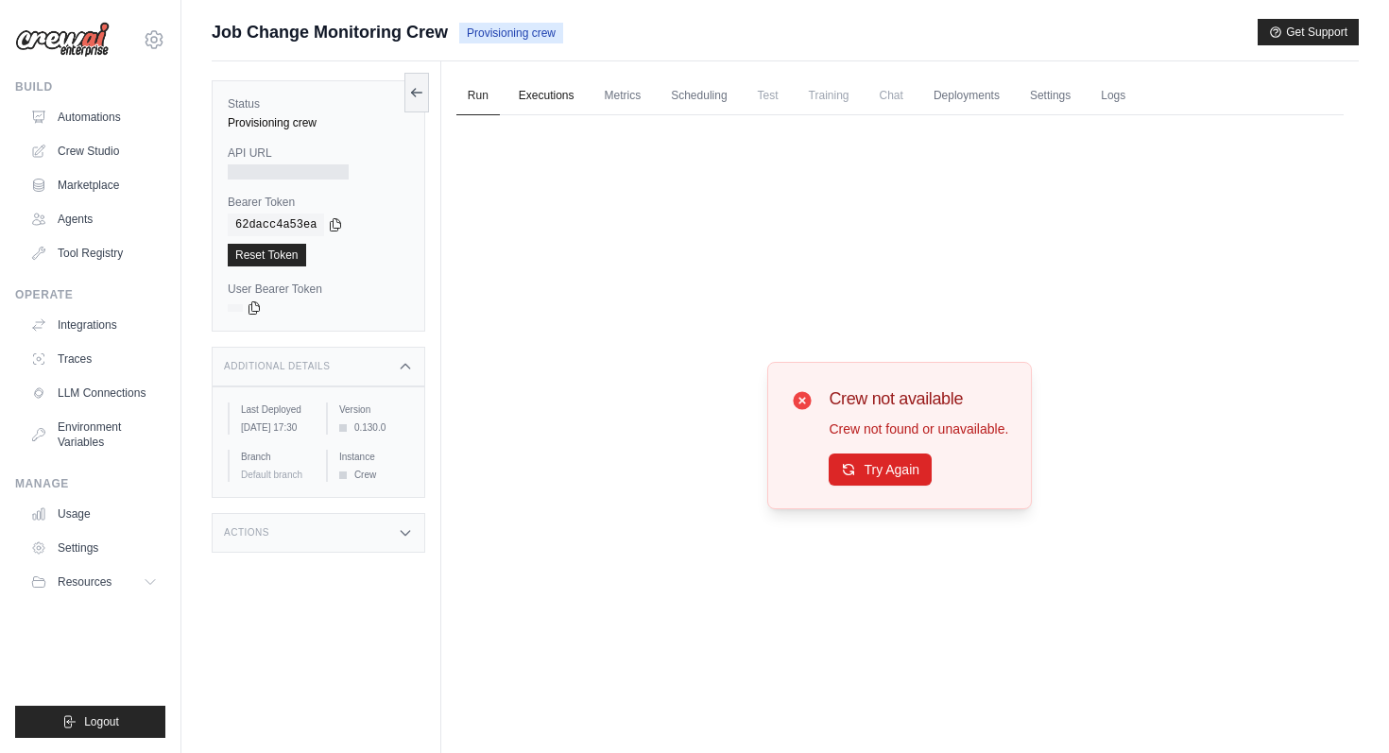
click at [550, 102] on link "Executions" at bounding box center [547, 97] width 78 height 40
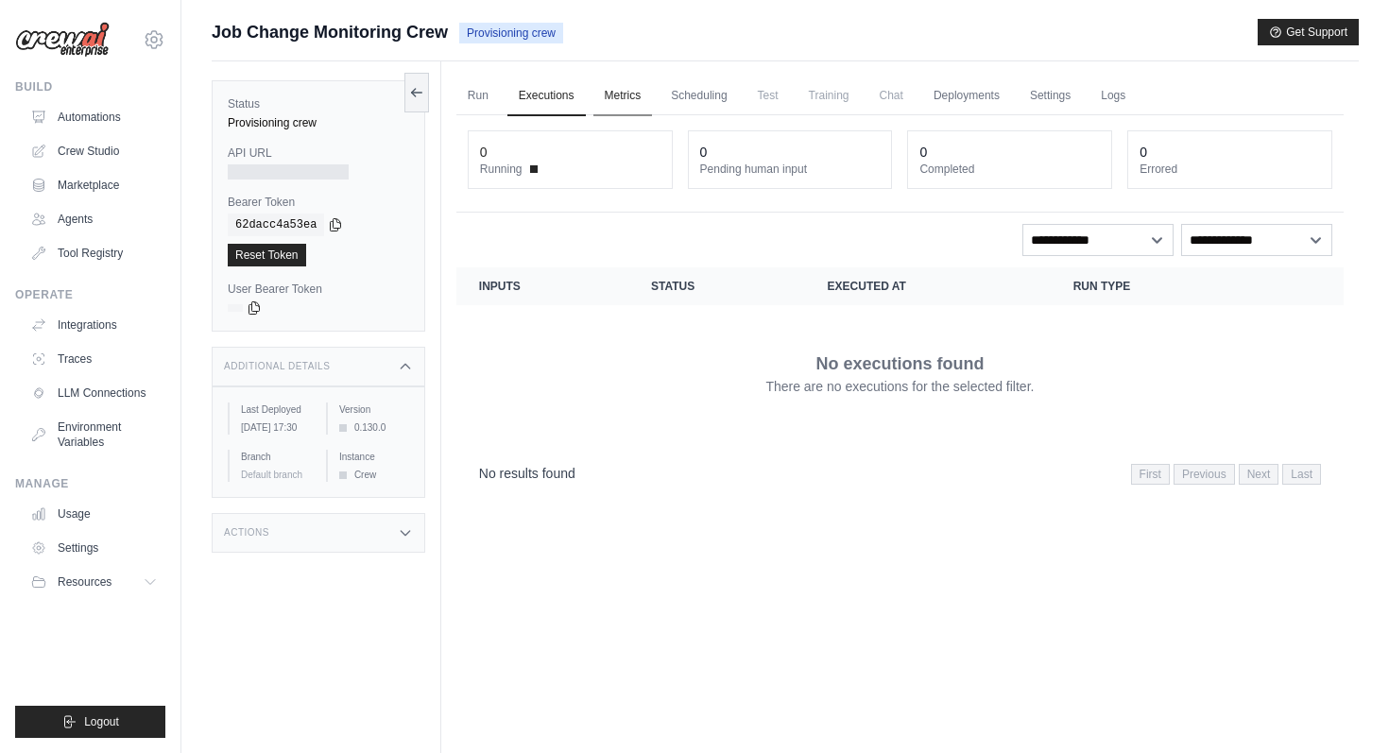
click at [615, 95] on link "Metrics" at bounding box center [624, 97] width 60 height 40
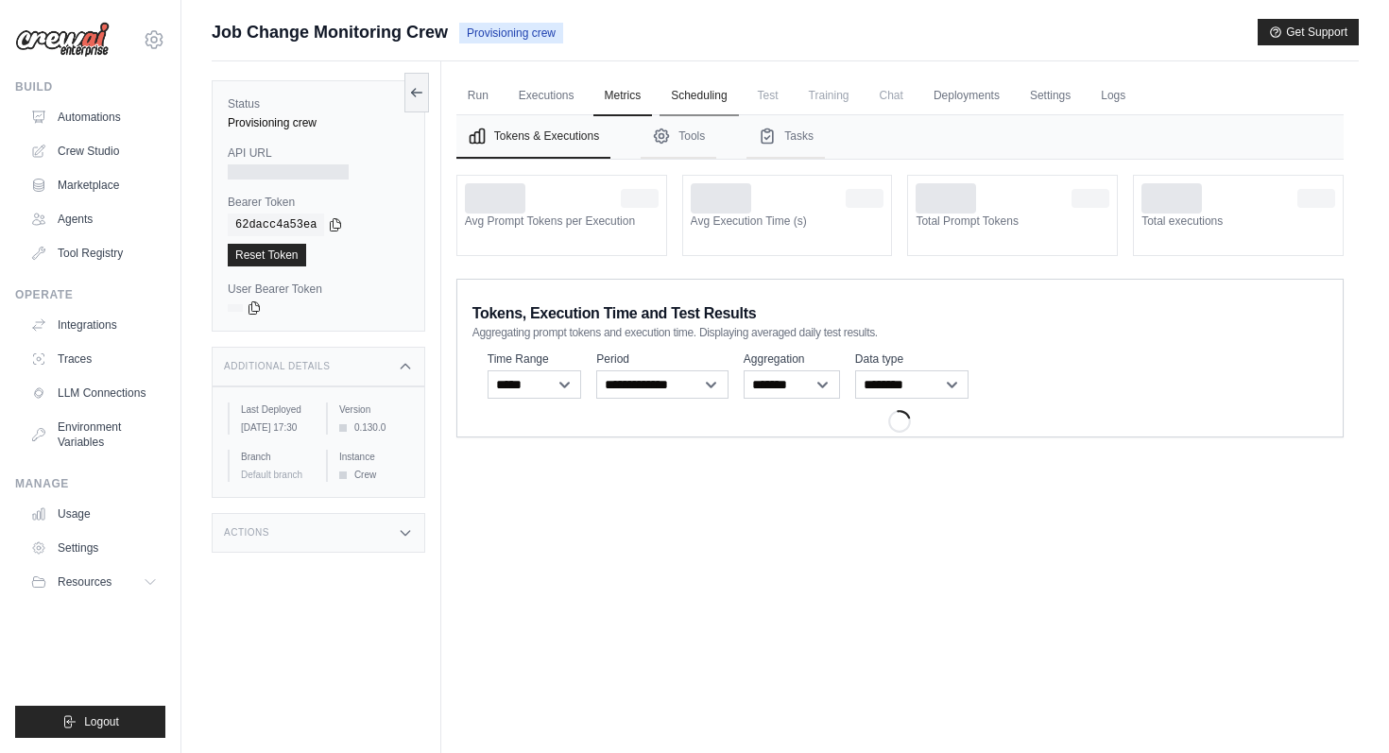
click at [703, 91] on link "Scheduling" at bounding box center [699, 97] width 78 height 40
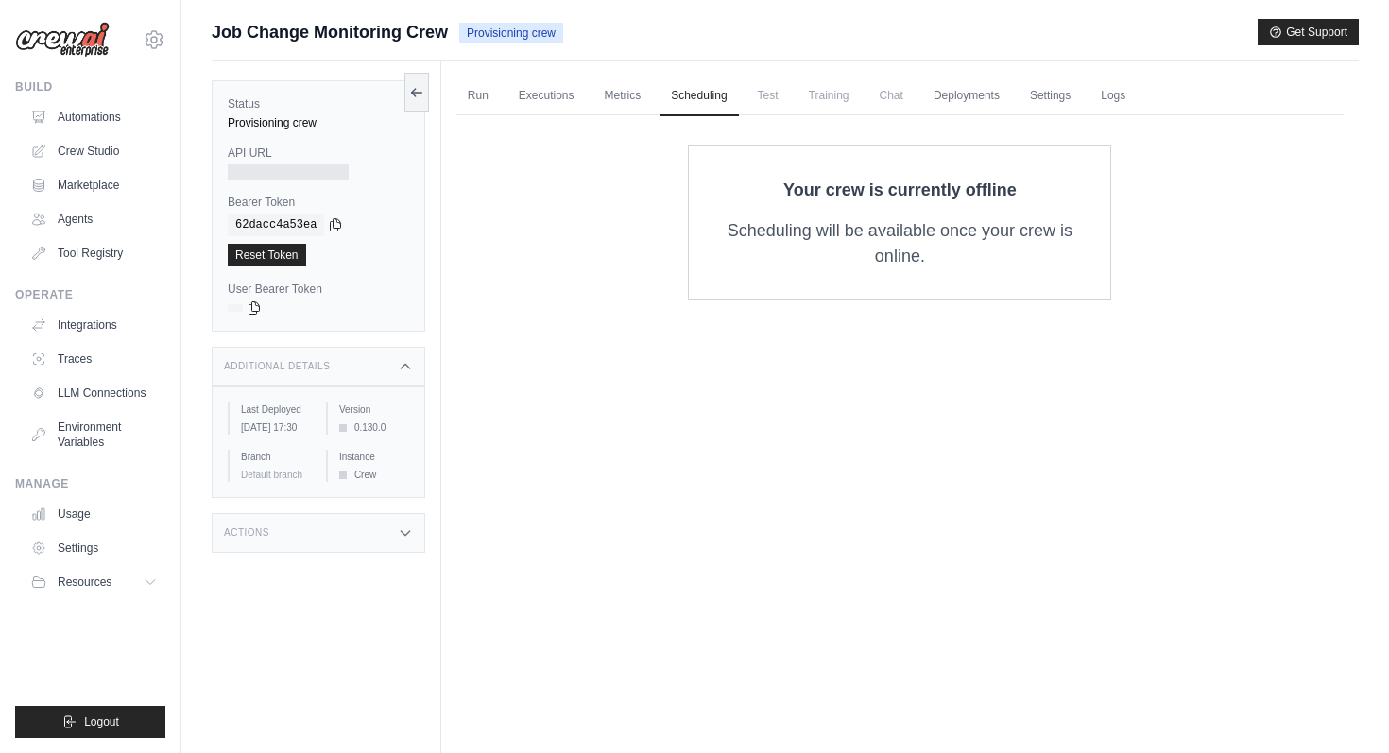
click at [880, 90] on span "Chat" at bounding box center [892, 96] width 46 height 38
click at [902, 101] on span "Chat" at bounding box center [892, 96] width 46 height 38
click at [474, 87] on link "Run" at bounding box center [478, 97] width 43 height 40
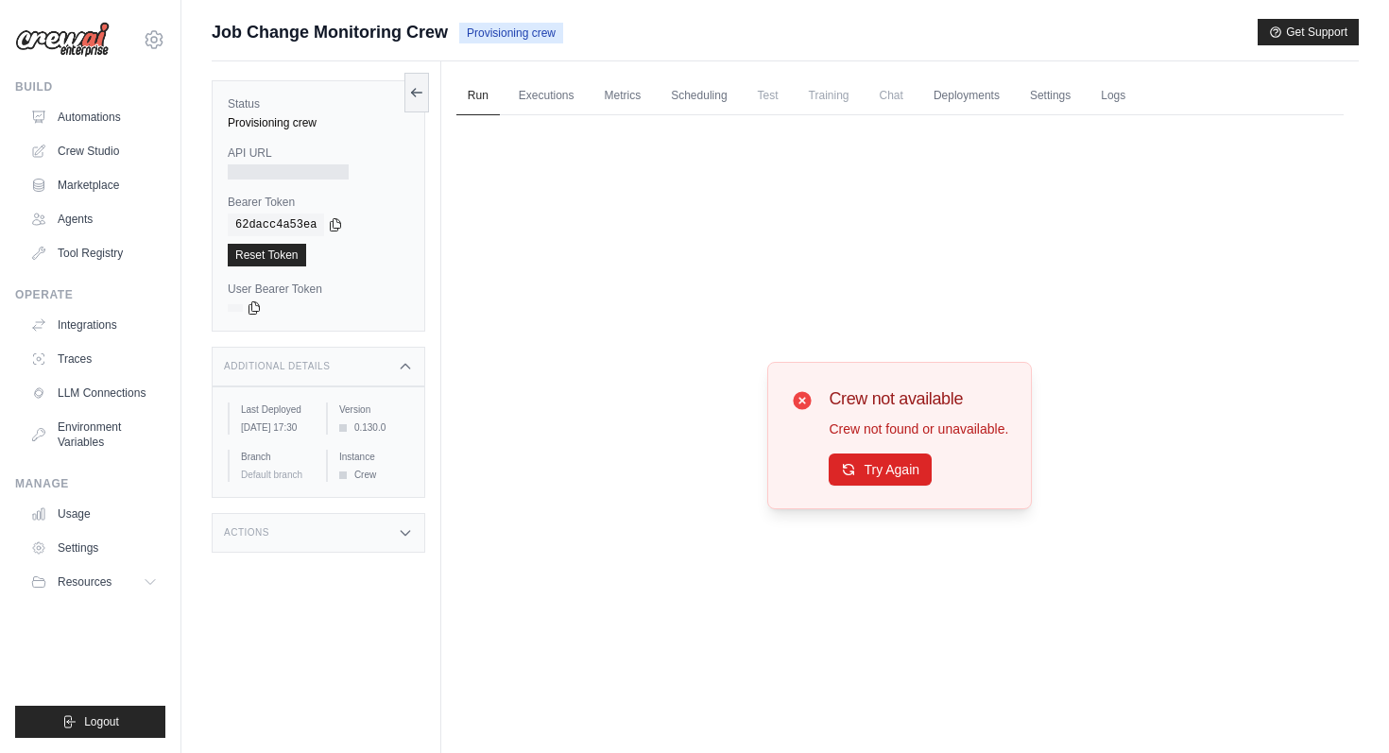
click at [403, 92] on div "Status Provisioning crew API URL Bearer Token copied 62dacc4a53ea Reset Token U…" at bounding box center [319, 205] width 214 height 251
click at [415, 92] on icon at bounding box center [416, 92] width 10 height 0
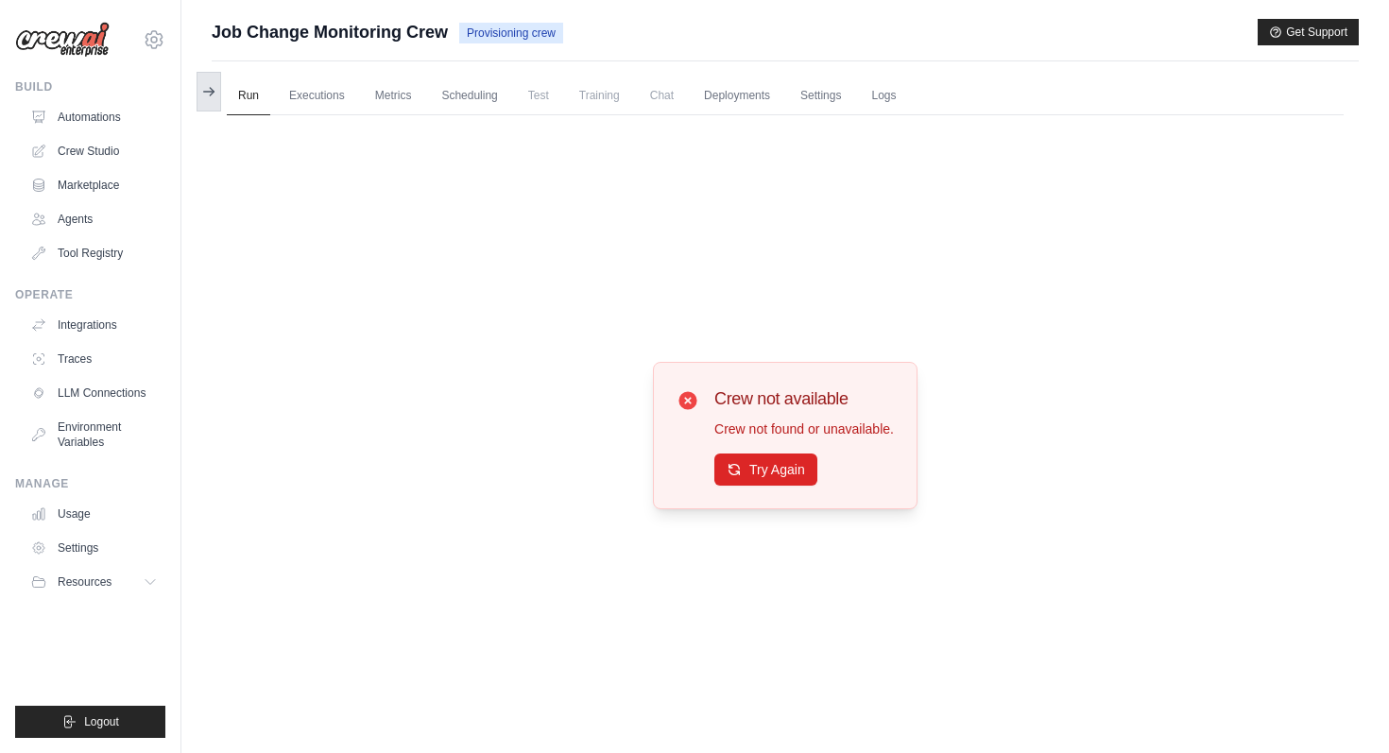
click at [211, 97] on icon at bounding box center [208, 91] width 15 height 15
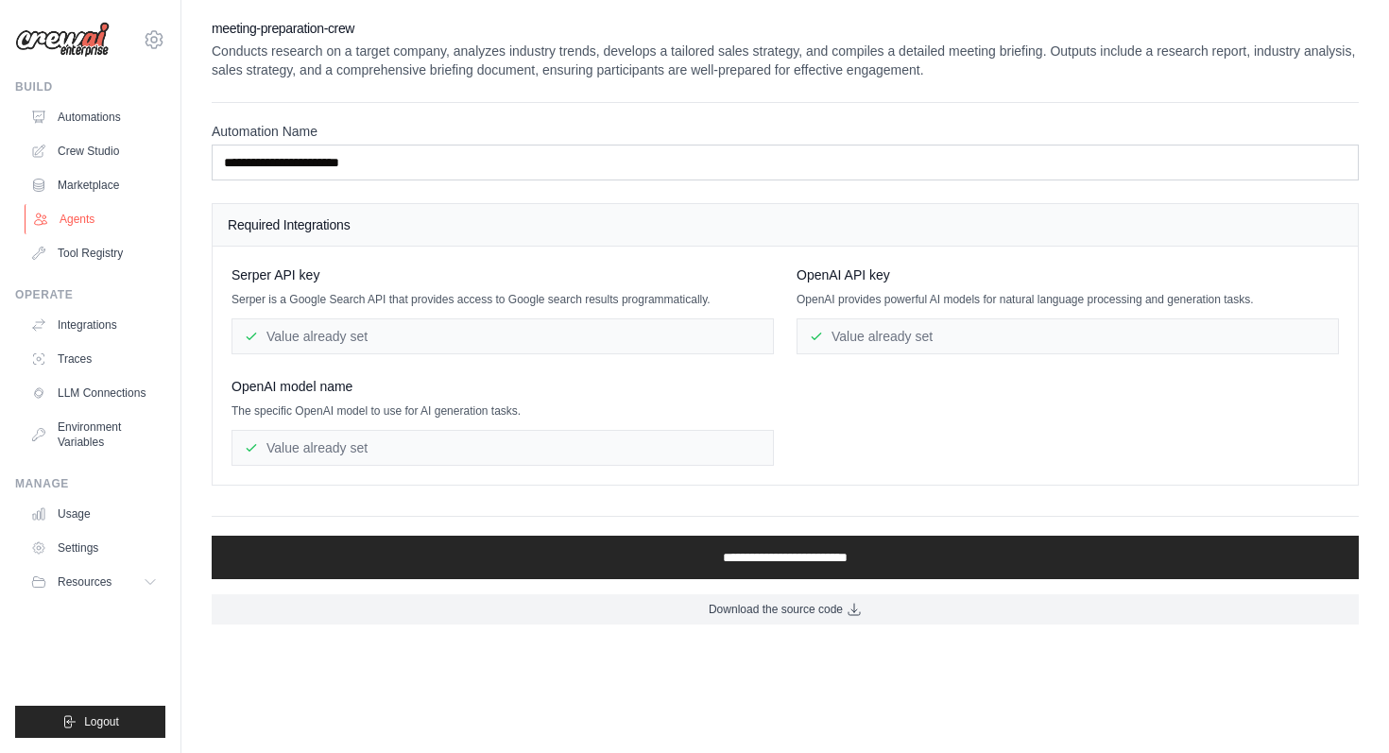
click at [86, 217] on link "Agents" at bounding box center [96, 219] width 143 height 30
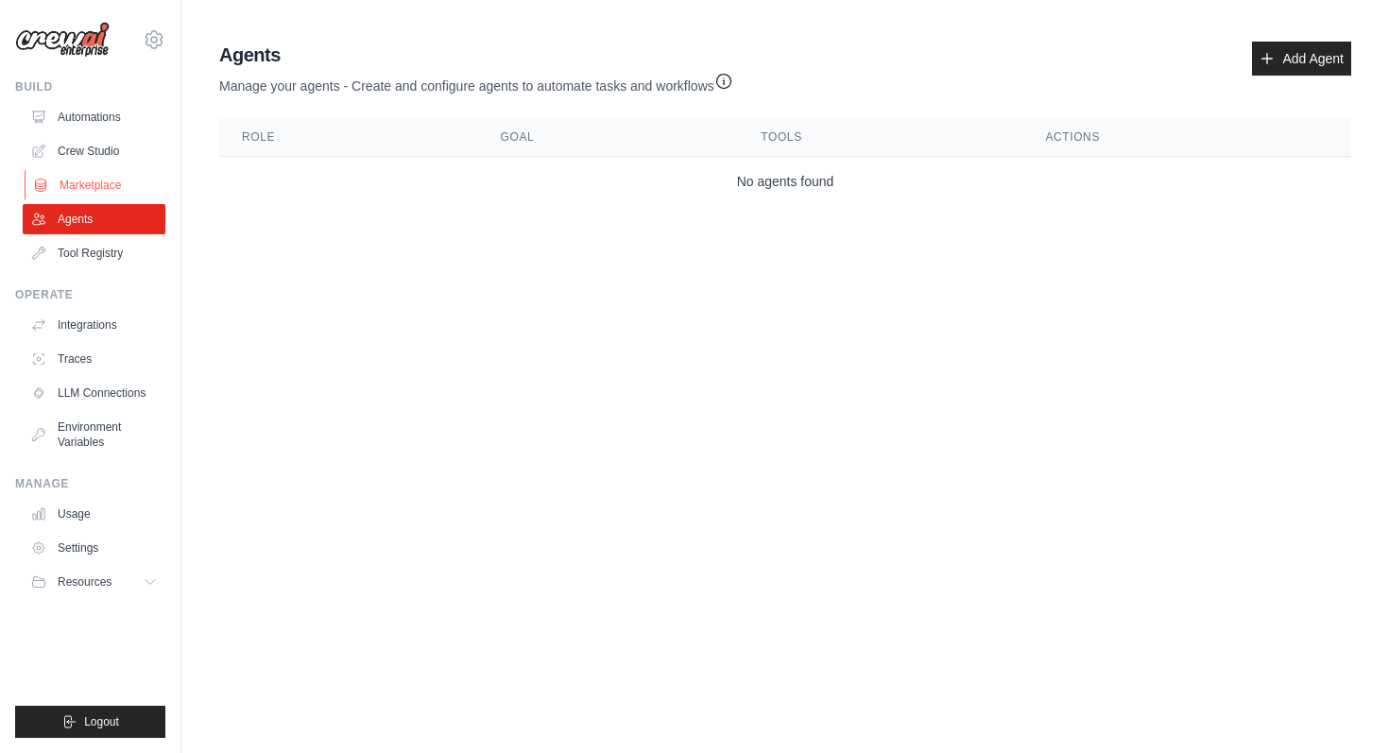
click at [100, 173] on link "Marketplace" at bounding box center [96, 185] width 143 height 30
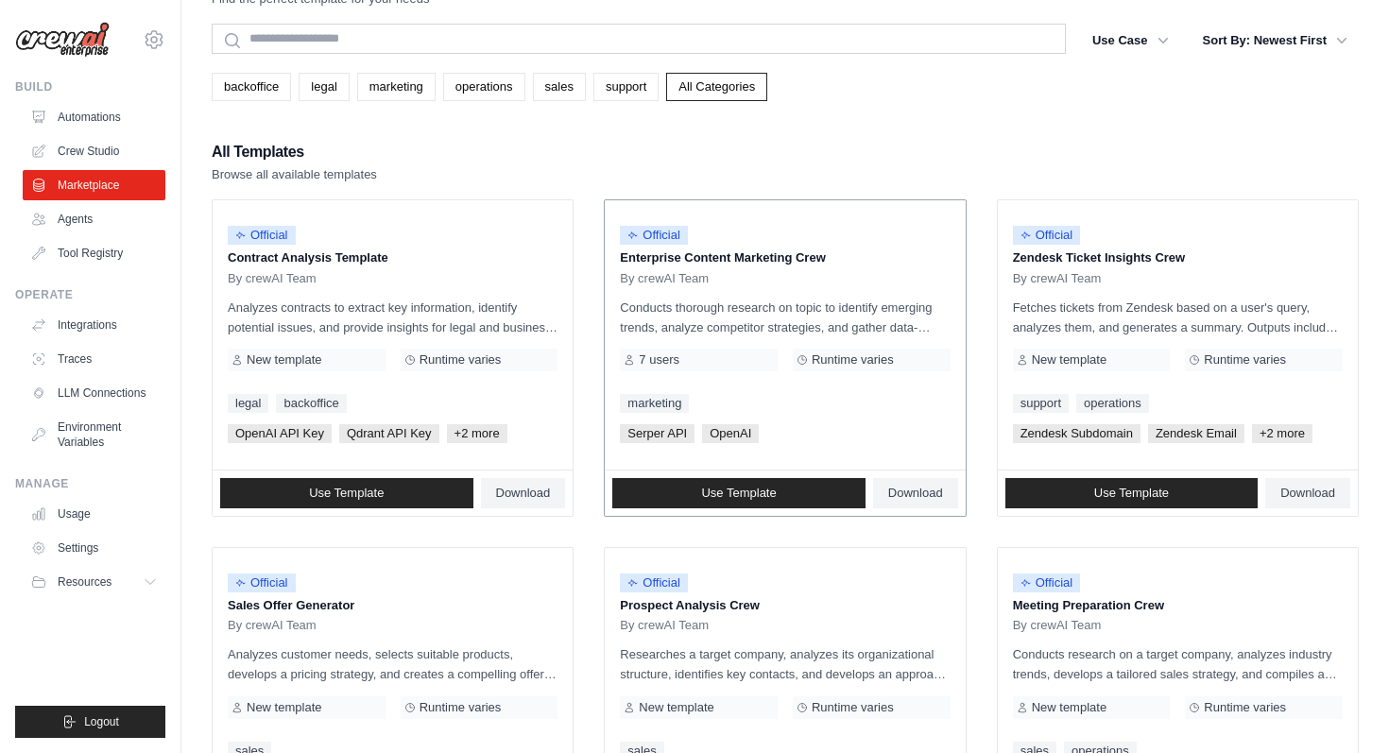
scroll to position [60, 0]
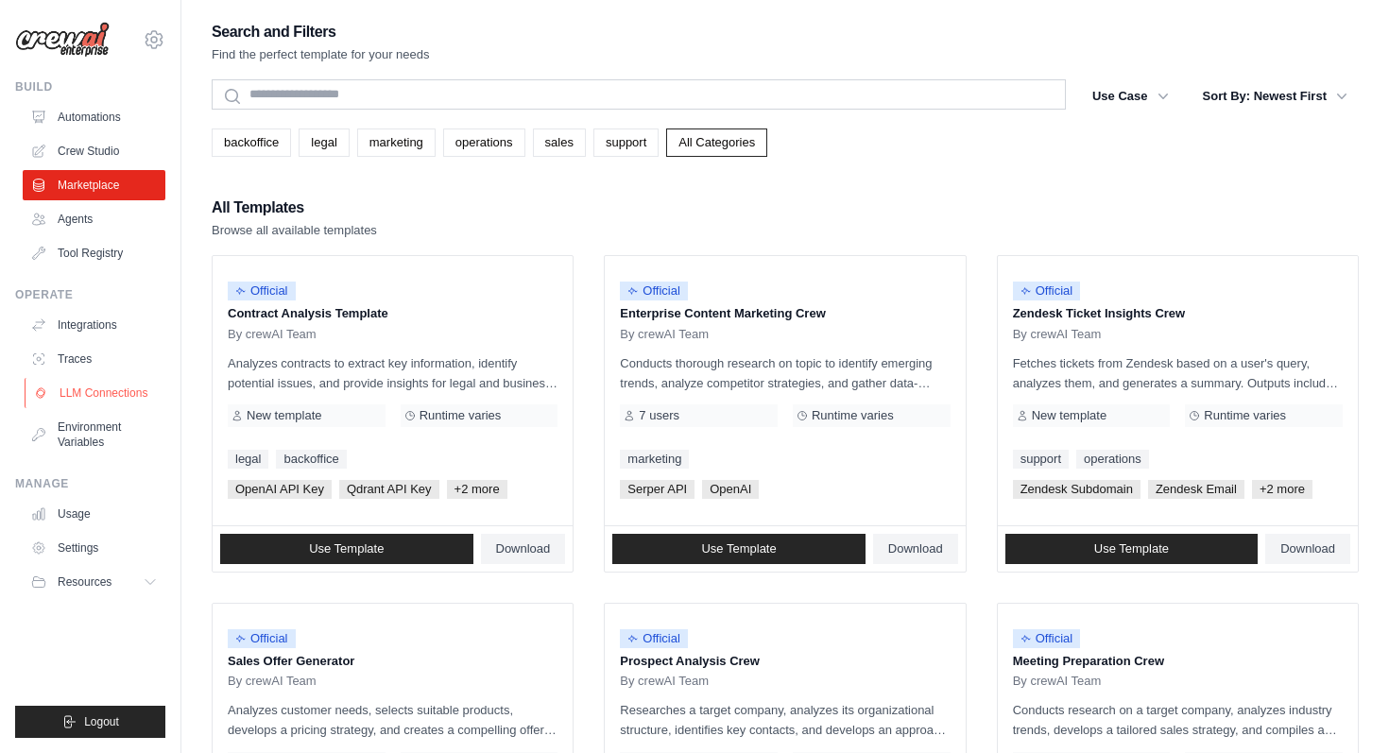
click at [129, 391] on link "LLM Connections" at bounding box center [96, 393] width 143 height 30
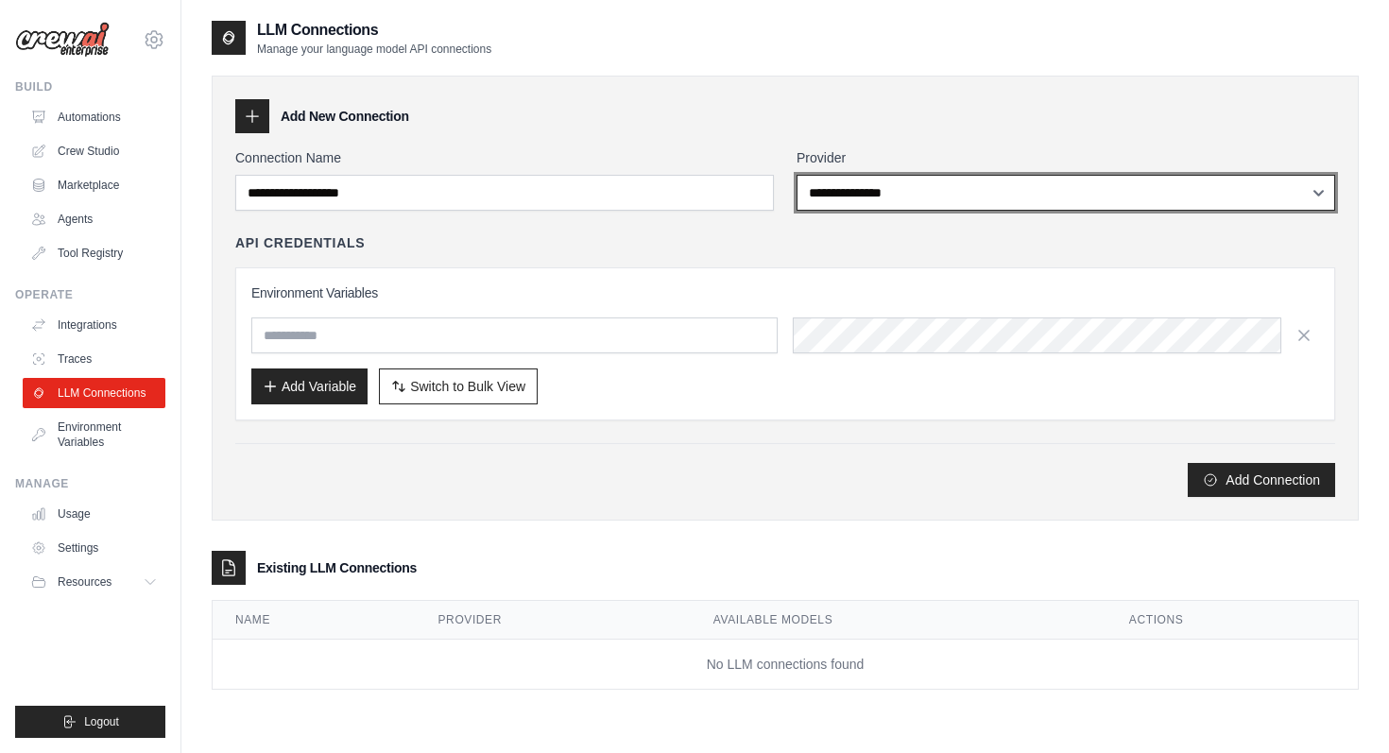
click at [850, 196] on select "**********" at bounding box center [1066, 193] width 539 height 36
select select "**********"
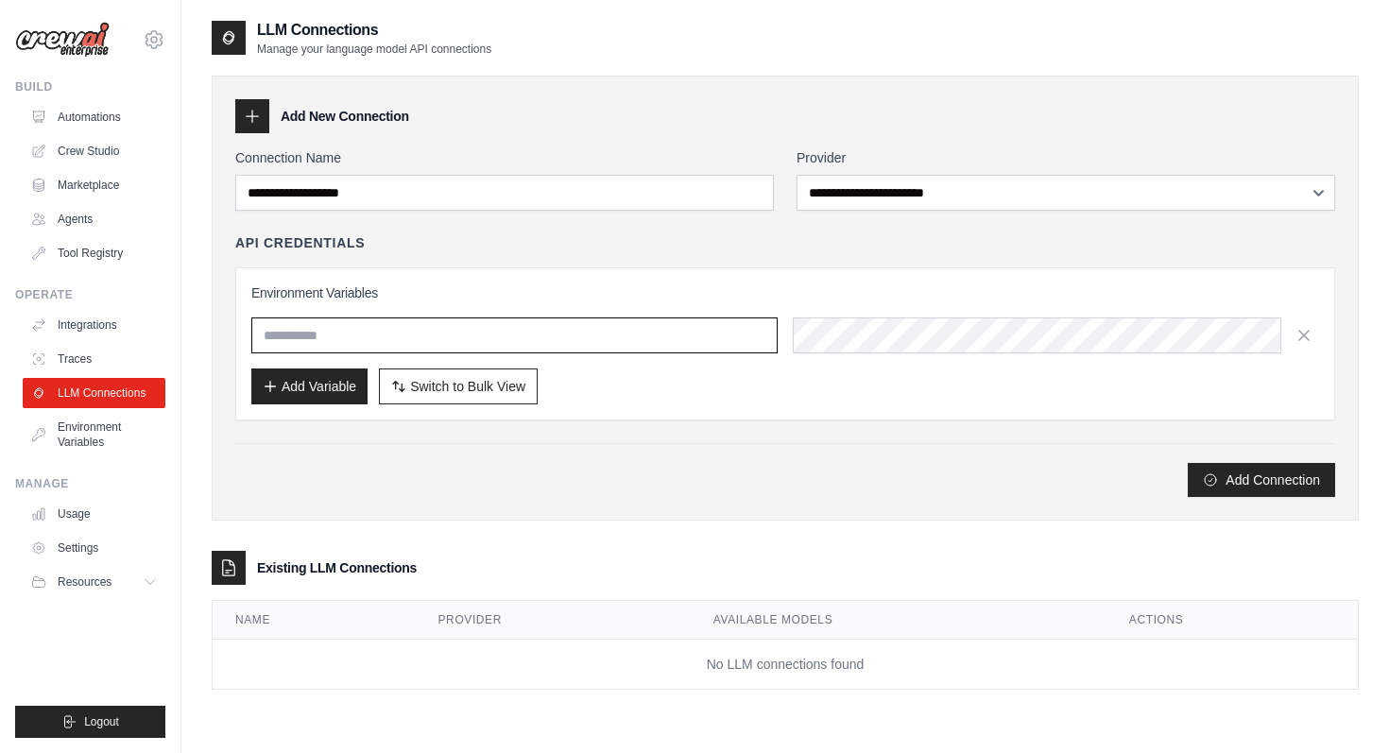
click at [590, 346] on input "text" at bounding box center [514, 336] width 526 height 36
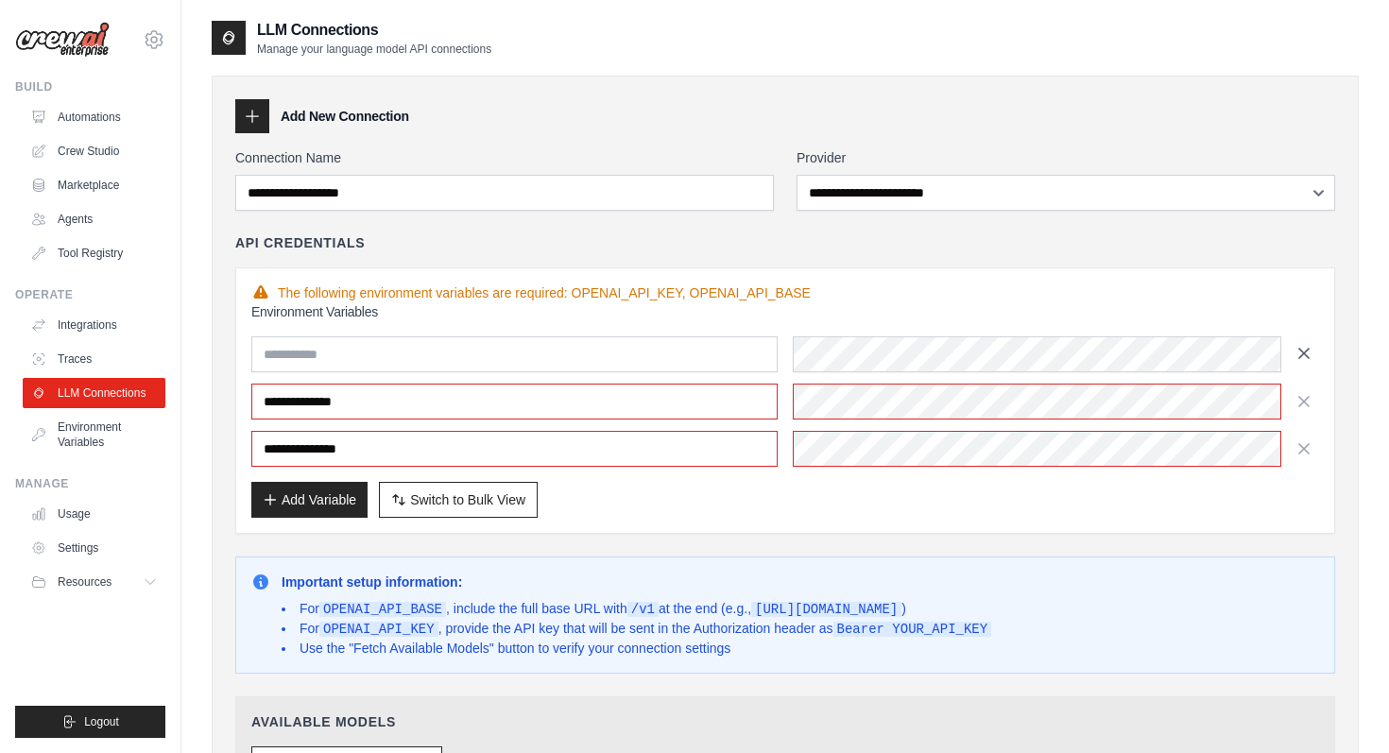
click at [1304, 356] on icon "button" at bounding box center [1304, 353] width 19 height 19
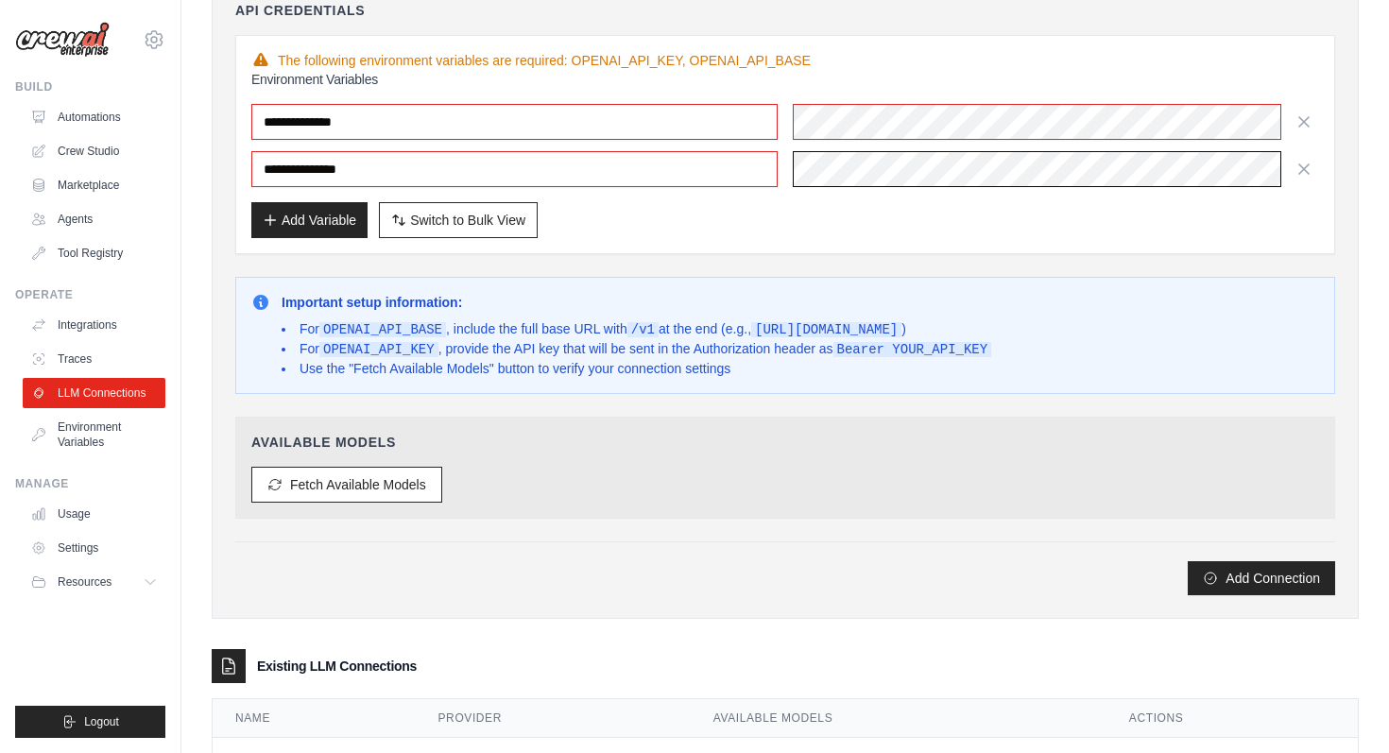
scroll to position [269, 0]
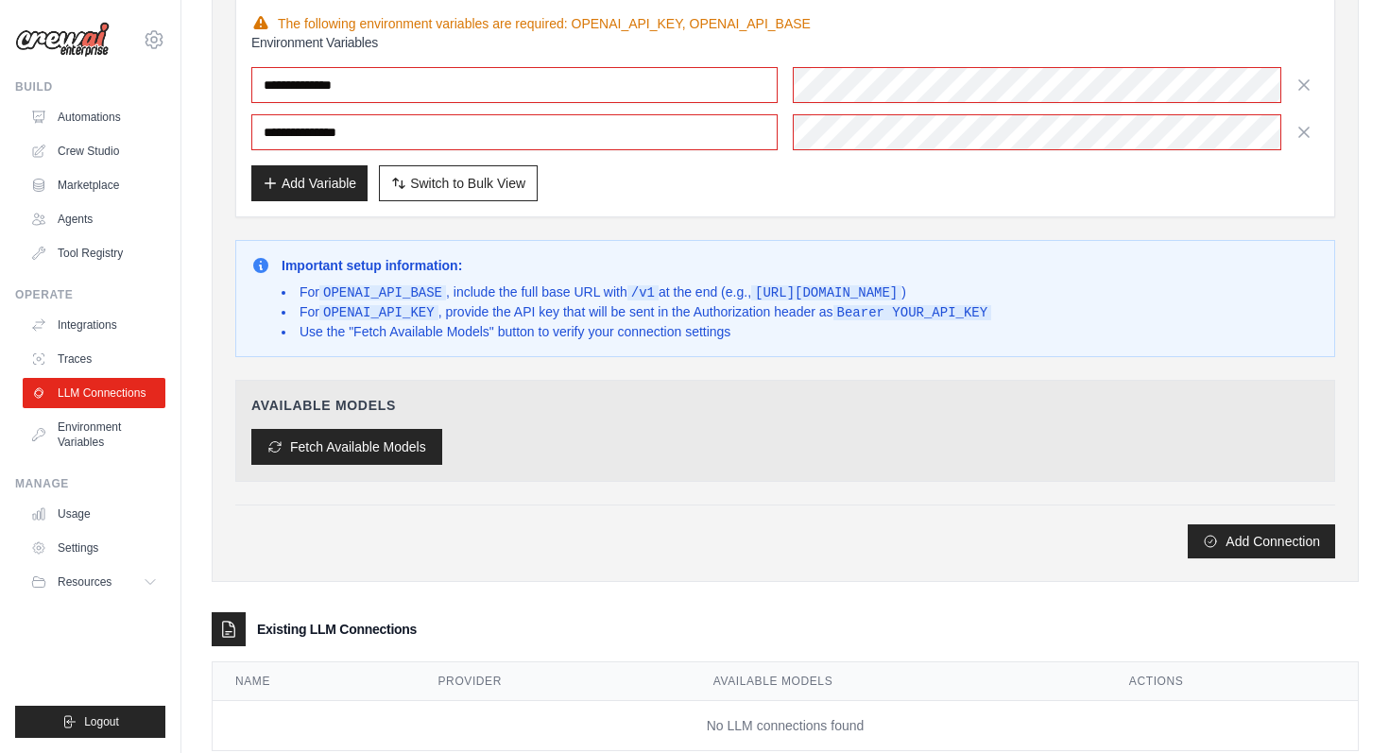
click at [383, 448] on button "Fetch Available Models" at bounding box center [346, 447] width 191 height 36
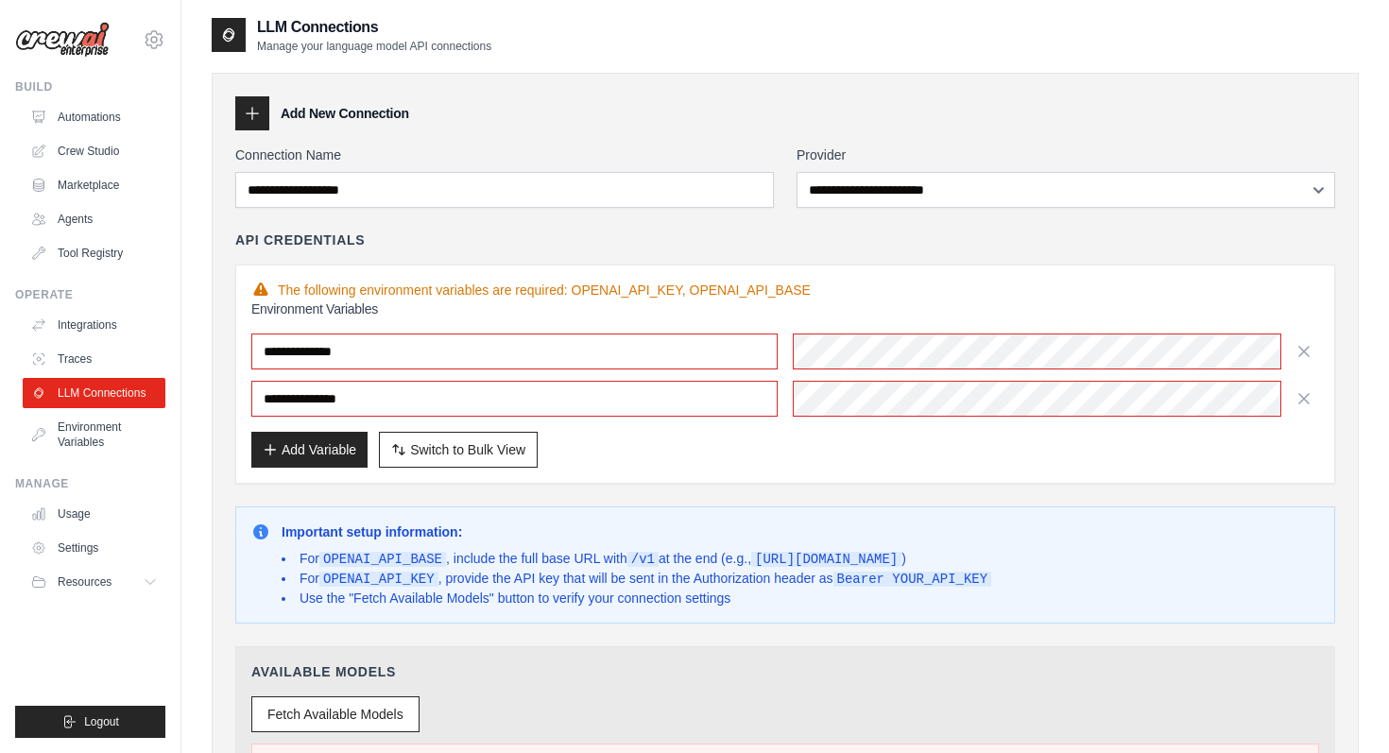
scroll to position [0, 0]
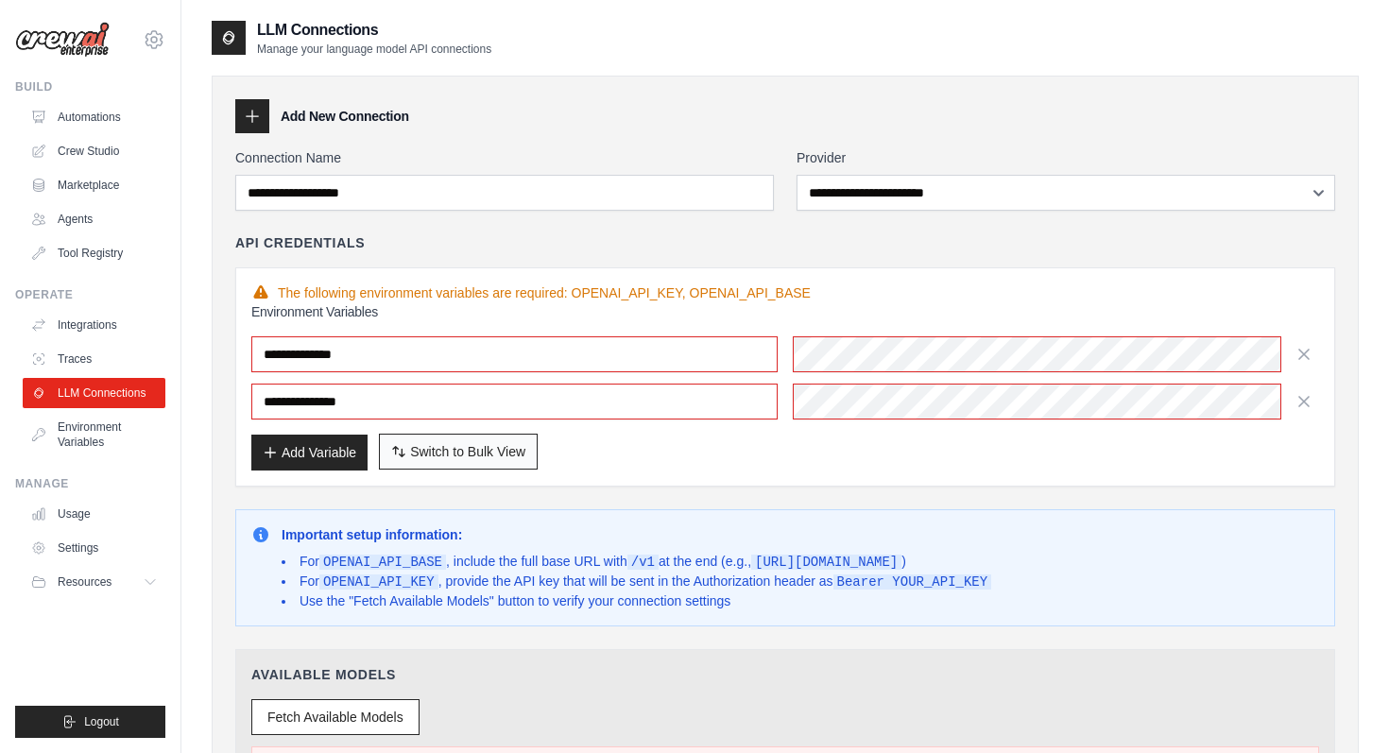
click at [483, 458] on span "Switch to Bulk View" at bounding box center [467, 451] width 115 height 19
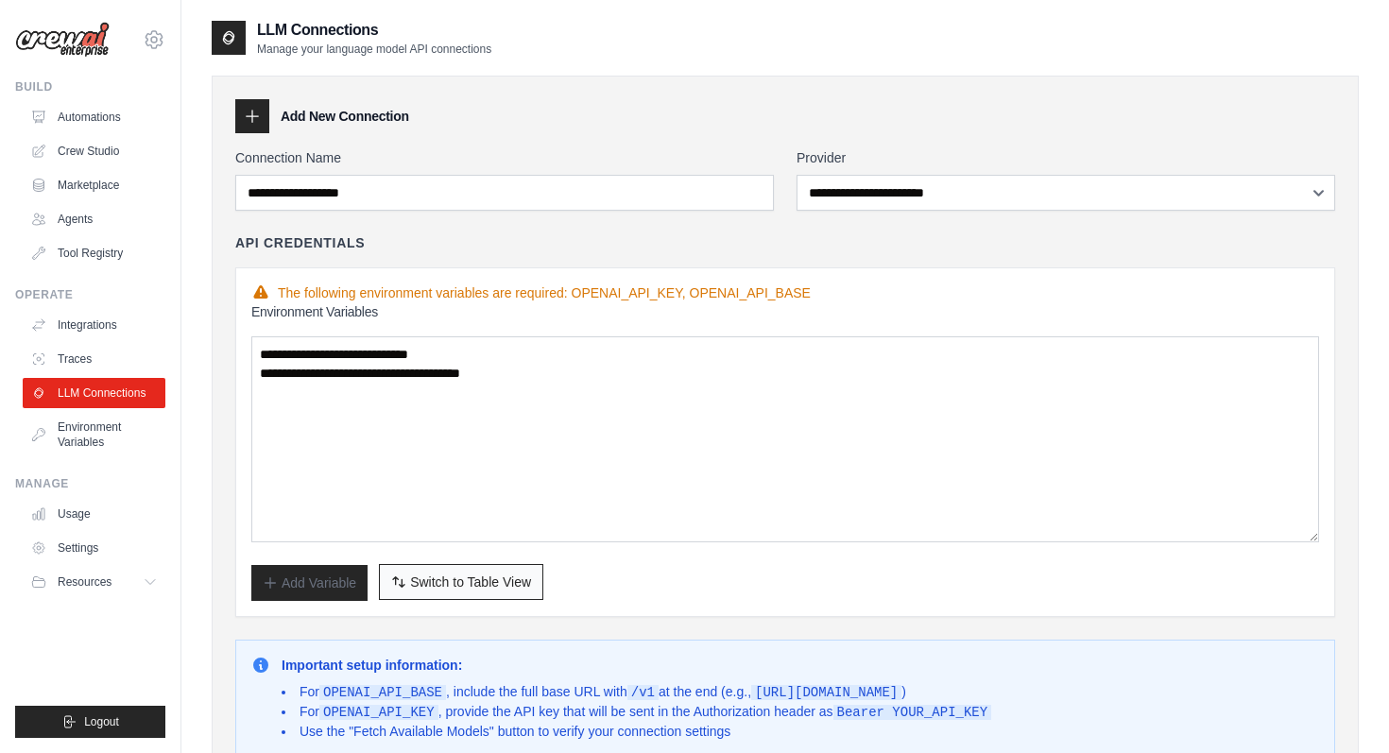
click at [420, 570] on button "Switch to Bulk View Switch to Table View" at bounding box center [461, 582] width 164 height 36
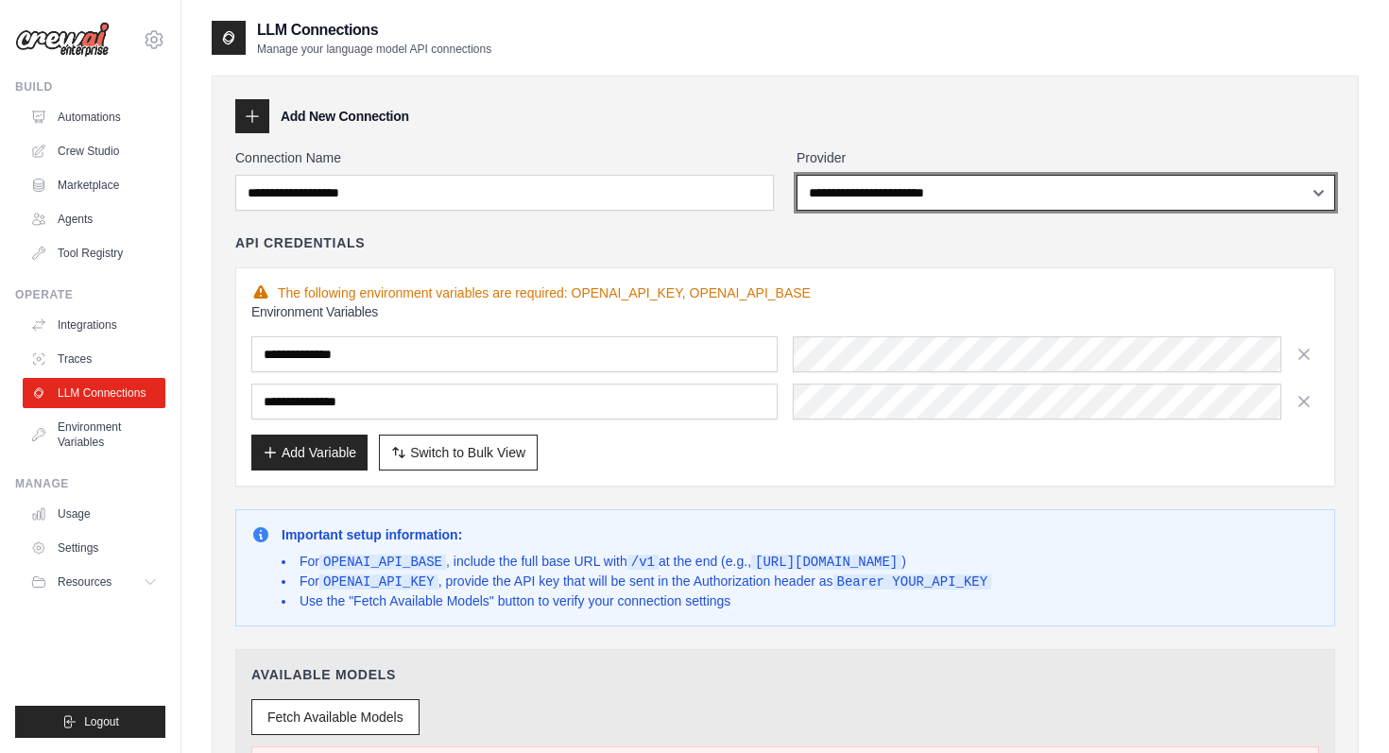
click at [920, 198] on select "**********" at bounding box center [1066, 193] width 539 height 36
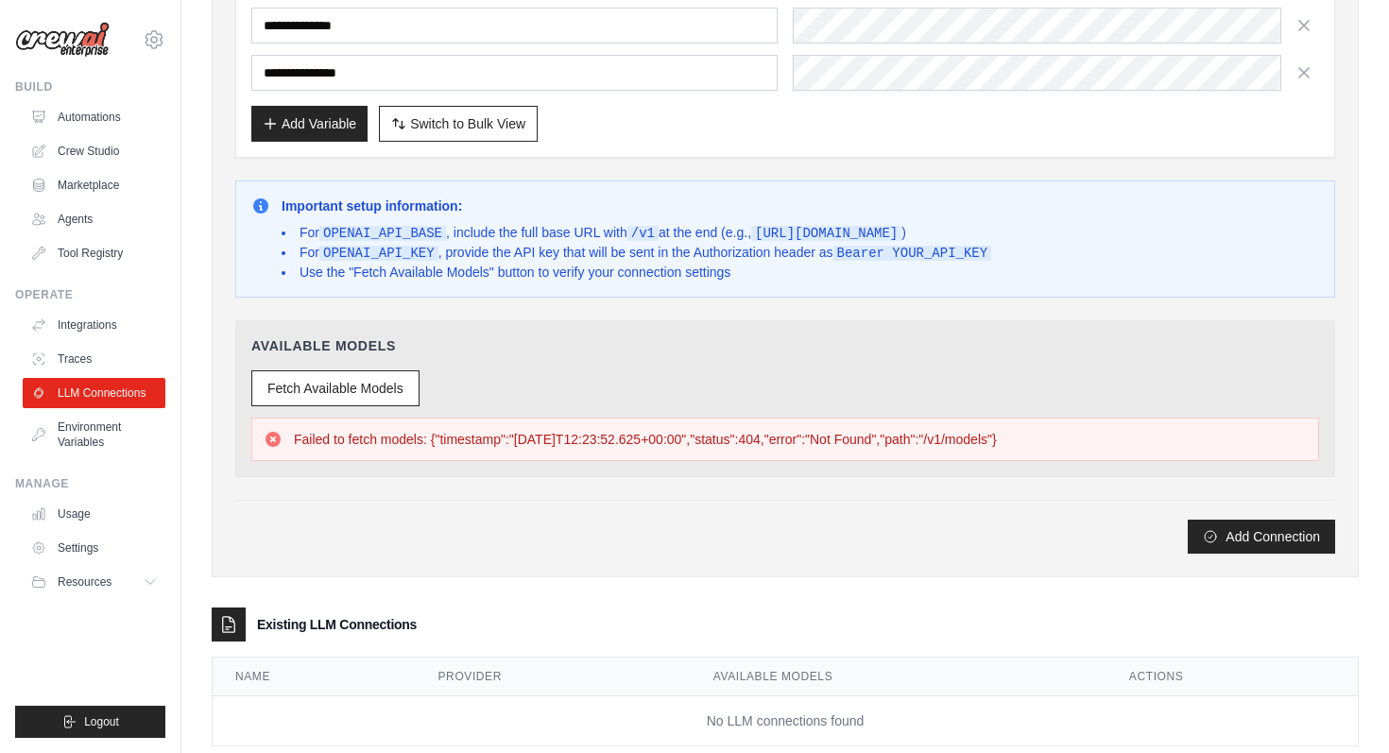
scroll to position [371, 0]
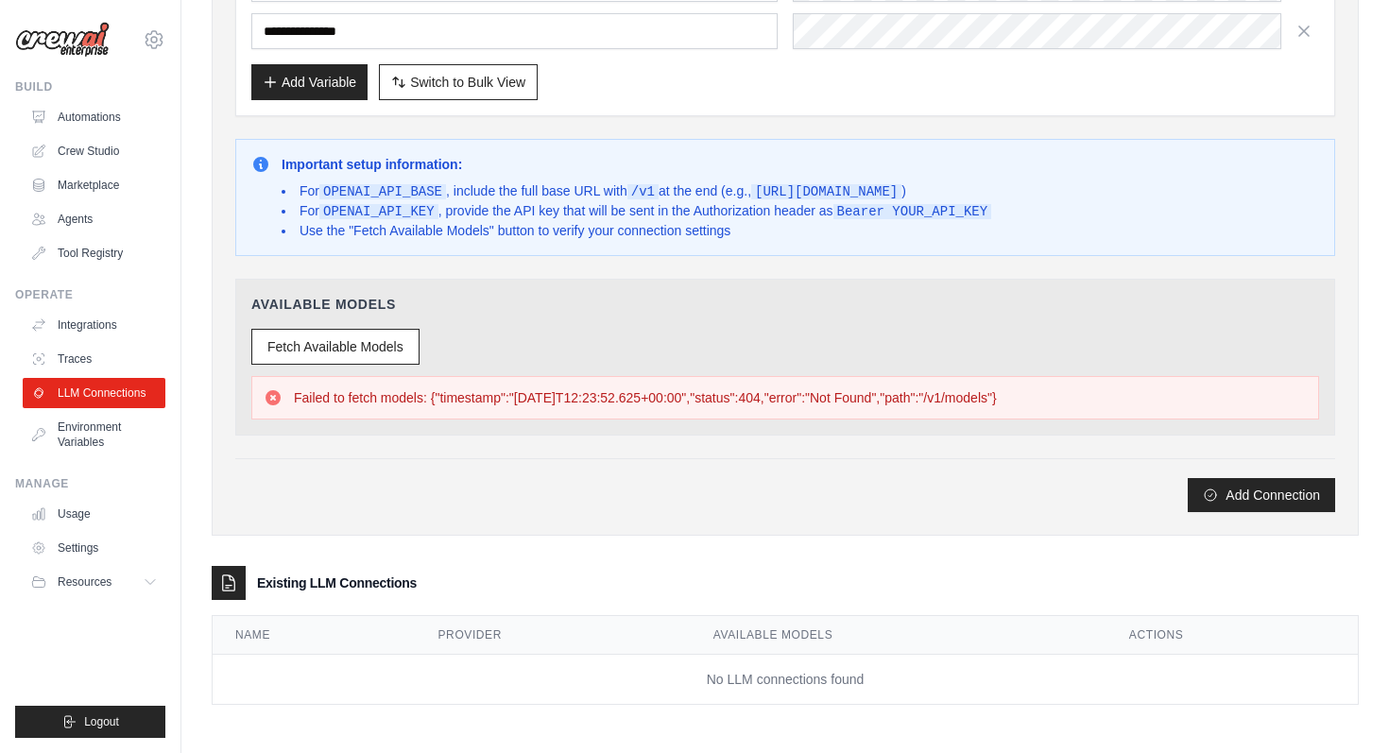
click at [563, 390] on p "Failed to fetch models: {"timestamp":"2025-08-25T12:23:52.625+00:00","status":4…" at bounding box center [645, 397] width 703 height 19
click at [933, 409] on div "Failed to fetch models: {"timestamp":"2025-08-25T12:23:52.625+00:00","status":4…" at bounding box center [785, 397] width 1068 height 43
click at [710, 393] on p "Failed to fetch models: {"timestamp":"2025-08-25T12:23:52.625+00:00","status":4…" at bounding box center [645, 397] width 703 height 19
click at [374, 399] on p "Failed to fetch models: {"timestamp":"2025-08-25T12:23:52.625+00:00","status":4…" at bounding box center [645, 397] width 703 height 19
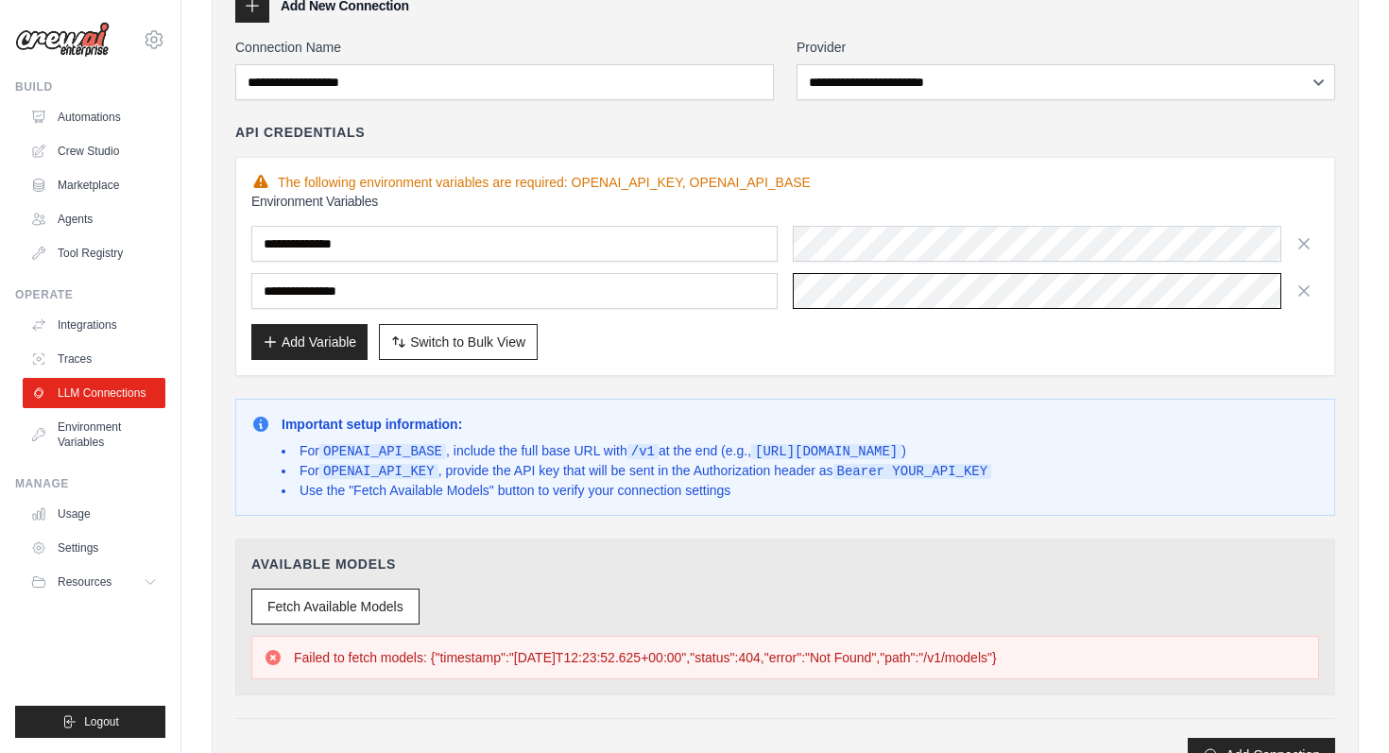
scroll to position [140, 0]
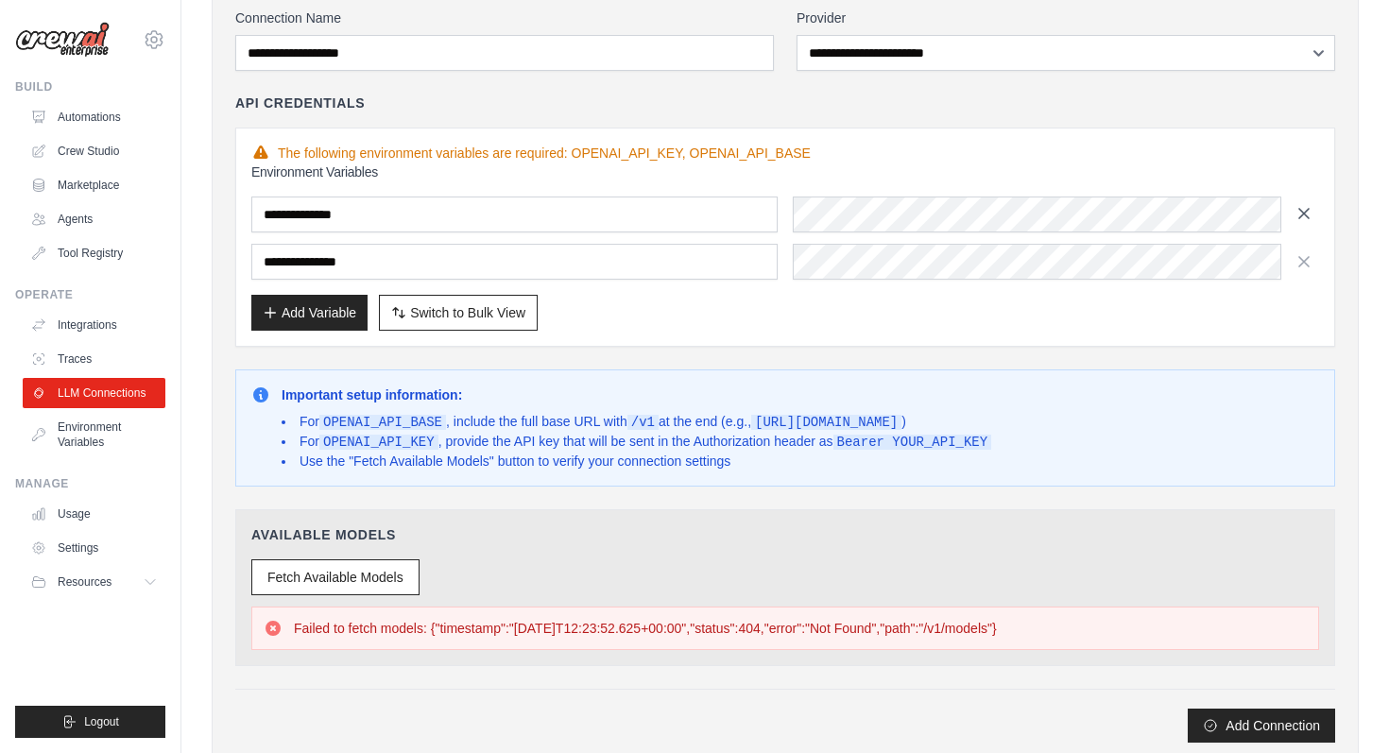
click at [1301, 218] on icon "button" at bounding box center [1304, 213] width 19 height 19
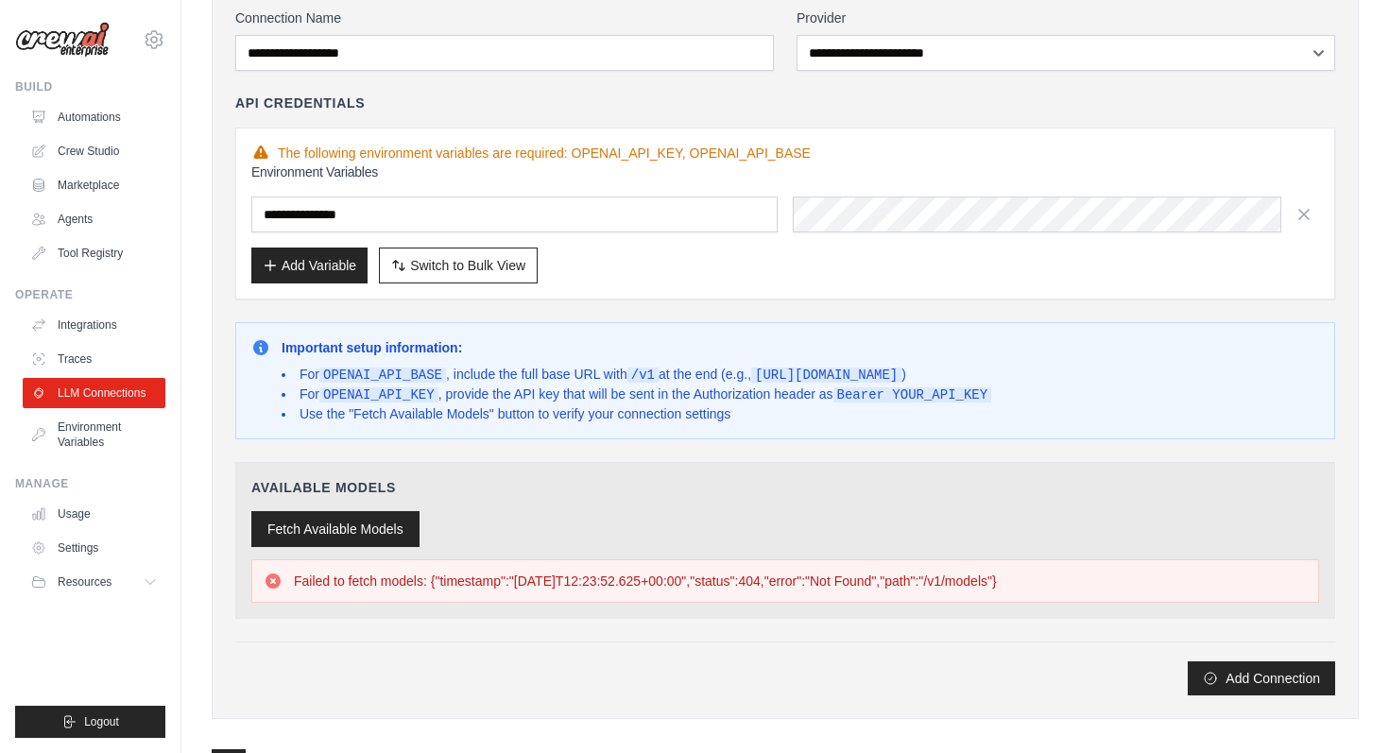
click at [405, 534] on button "Fetch Available Models" at bounding box center [335, 529] width 168 height 36
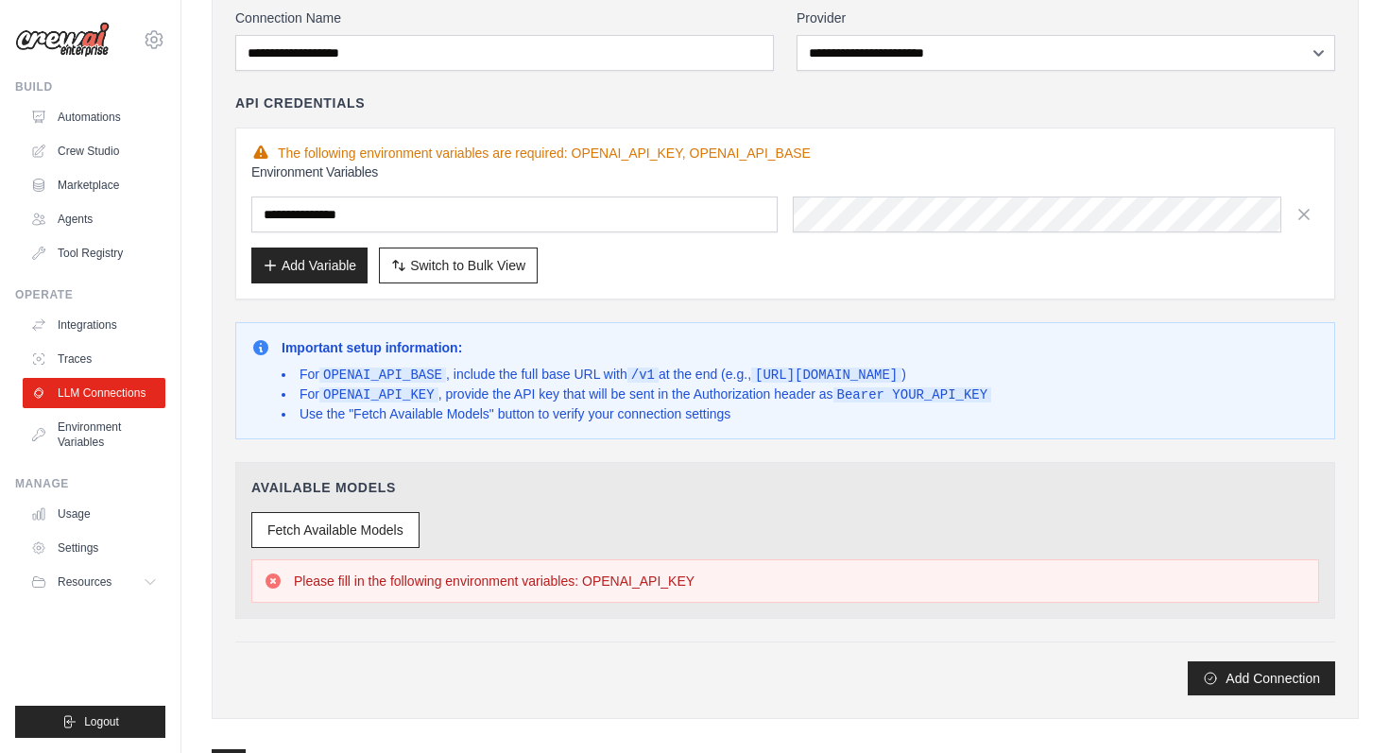
click at [580, 155] on div "The following environment variables are required: OPENAI_API_KEY, OPENAI_API_BA…" at bounding box center [785, 153] width 1068 height 19
click at [683, 153] on div "The following environment variables are required: OPENAI_API_KEY, OPENAI_API_BA…" at bounding box center [785, 153] width 1068 height 19
click at [356, 267] on button "Add Variable" at bounding box center [309, 265] width 116 height 36
click at [372, 254] on div "Add Variable Switch to Bulk View Switch to Table View" at bounding box center [785, 266] width 1068 height 36
click at [333, 271] on button "Add Variable" at bounding box center [309, 265] width 116 height 36
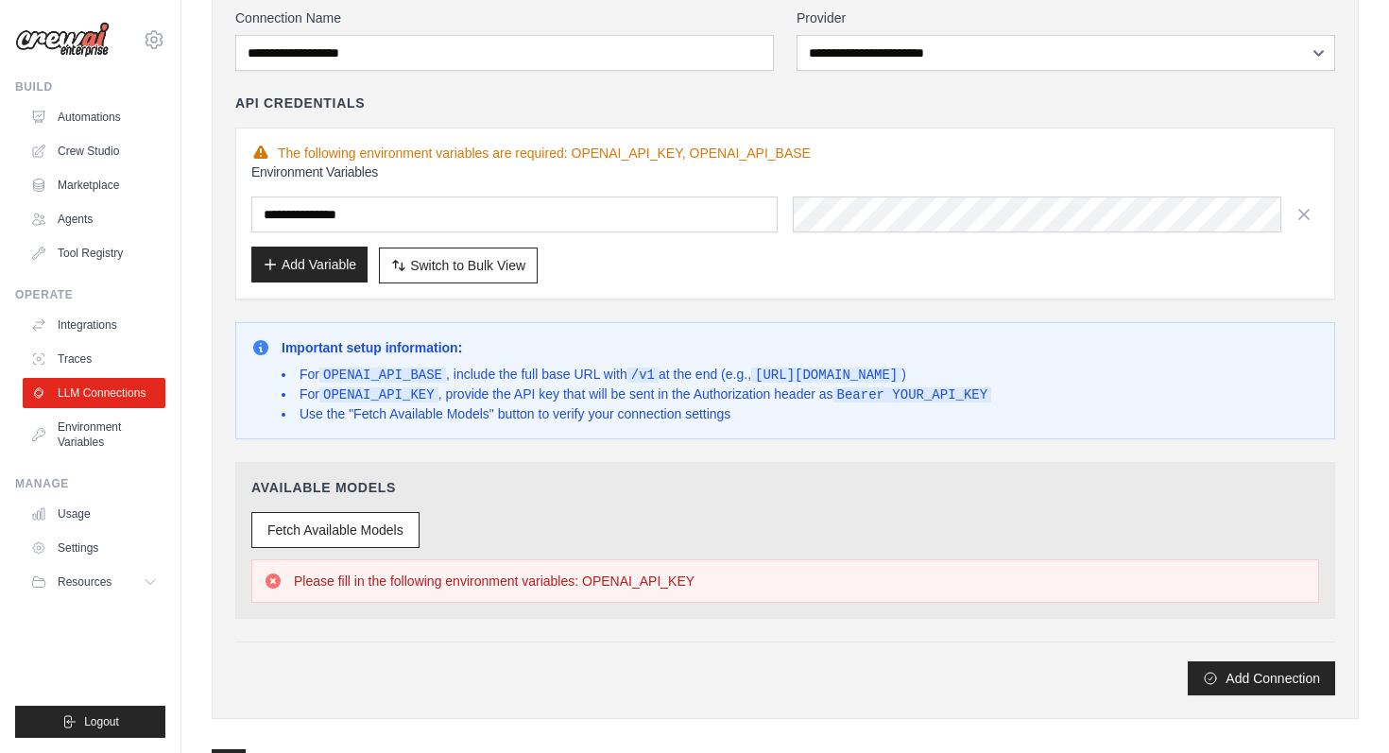
click at [329, 257] on button "Add Variable" at bounding box center [309, 265] width 116 height 36
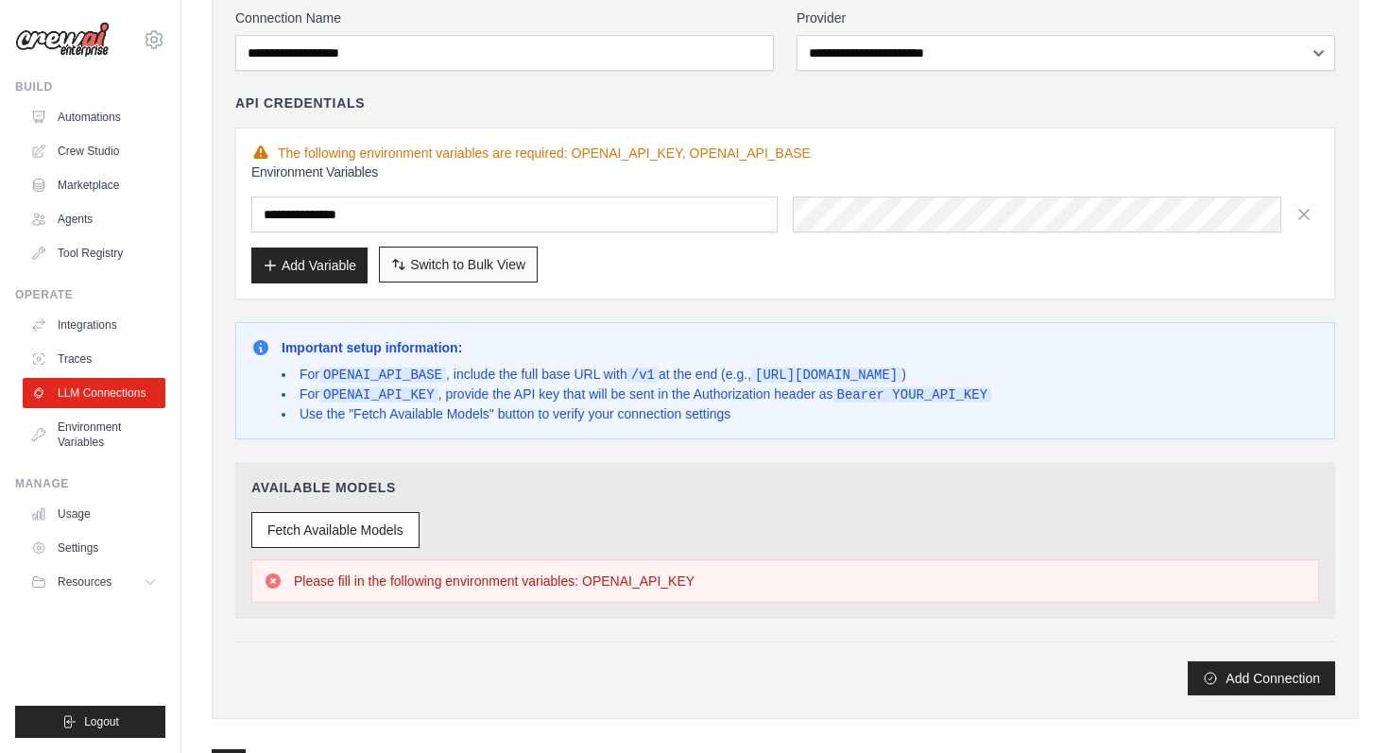
click at [413, 262] on span "Switch to Bulk View" at bounding box center [467, 264] width 115 height 19
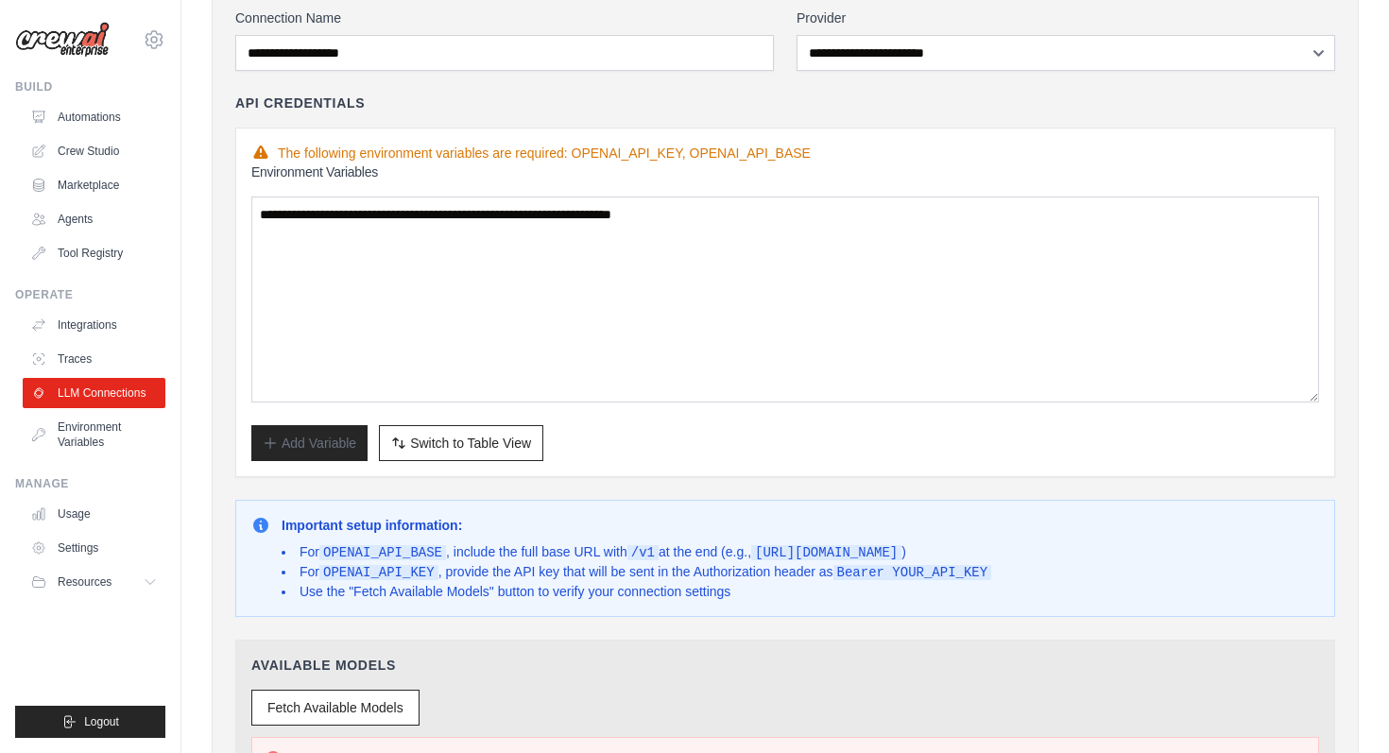
click at [682, 151] on div "The following environment variables are required: OPENAI_API_KEY, OPENAI_API_BA…" at bounding box center [785, 153] width 1068 height 19
drag, startPoint x: 682, startPoint y: 151, endPoint x: 588, endPoint y: 153, distance: 94.5
click at [588, 153] on div "The following environment variables are required: OPENAI_API_KEY, OPENAI_API_BA…" at bounding box center [785, 153] width 1068 height 19
copy div "OPENAI_API_KEY,"
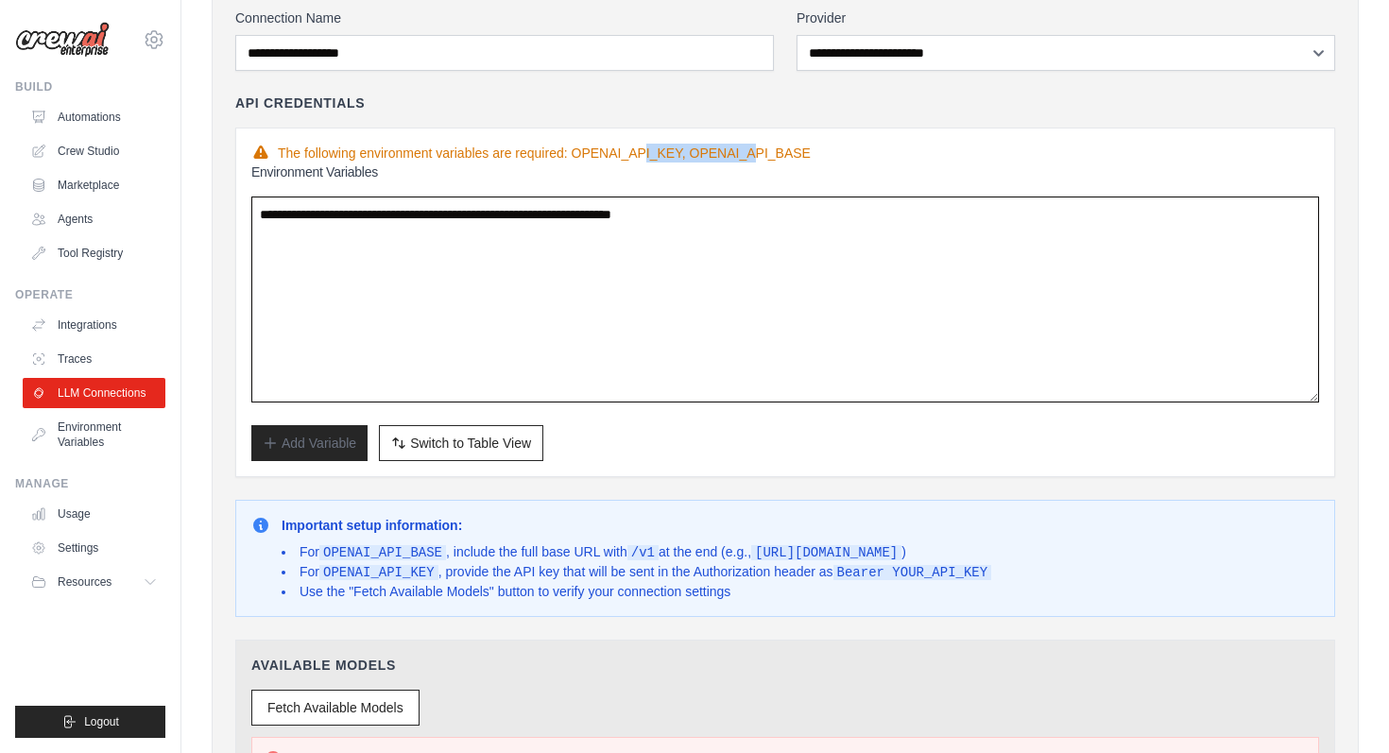
click at [847, 215] on textarea "**********" at bounding box center [785, 300] width 1068 height 206
paste textarea "**********"
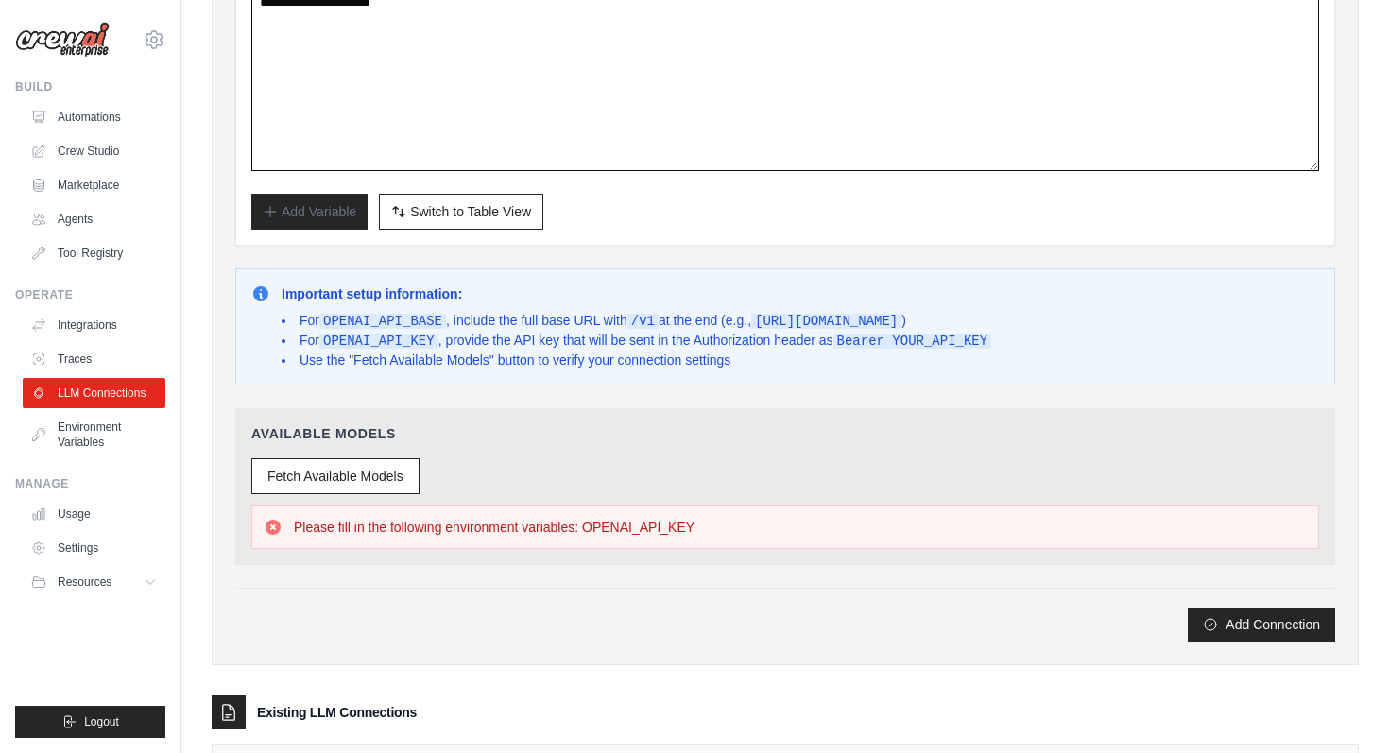
scroll to position [500, 0]
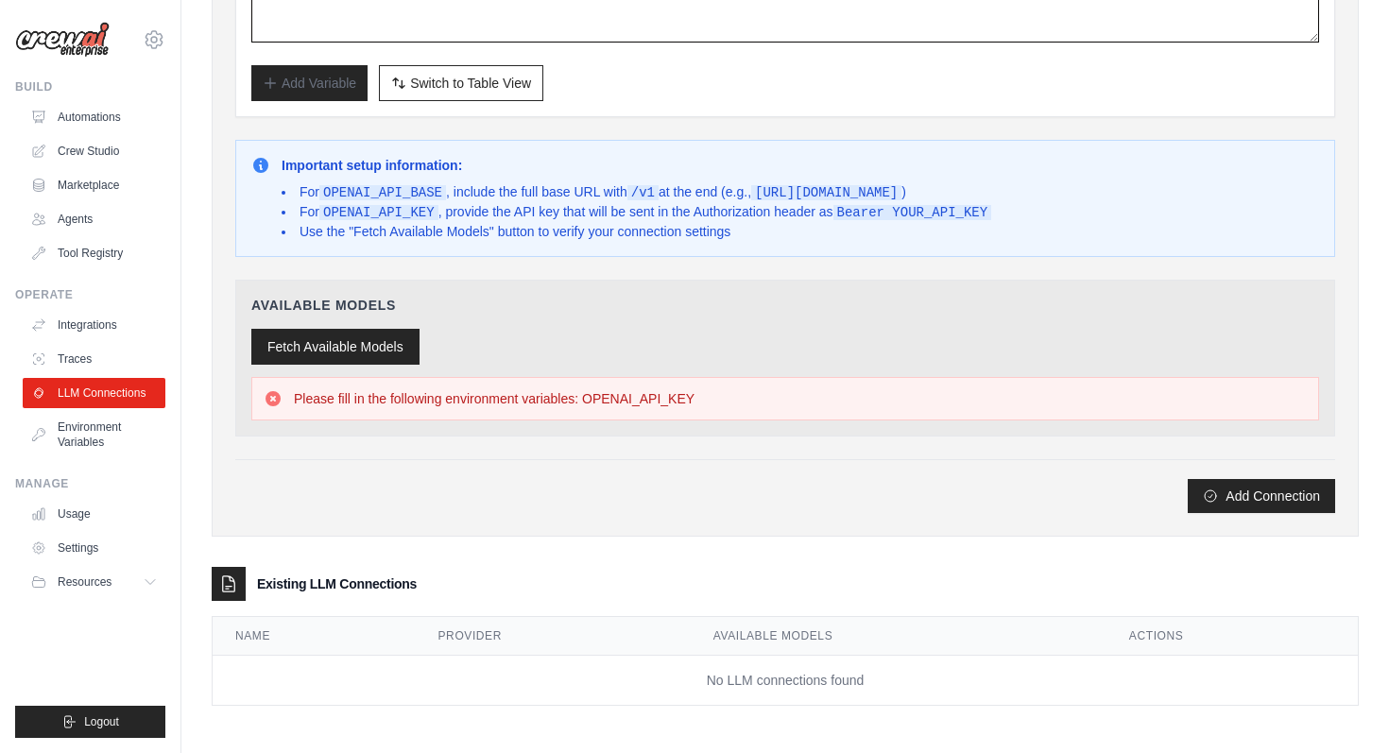
type textarea "**********"
click at [419, 362] on button "Fetch Available Models" at bounding box center [335, 347] width 168 height 36
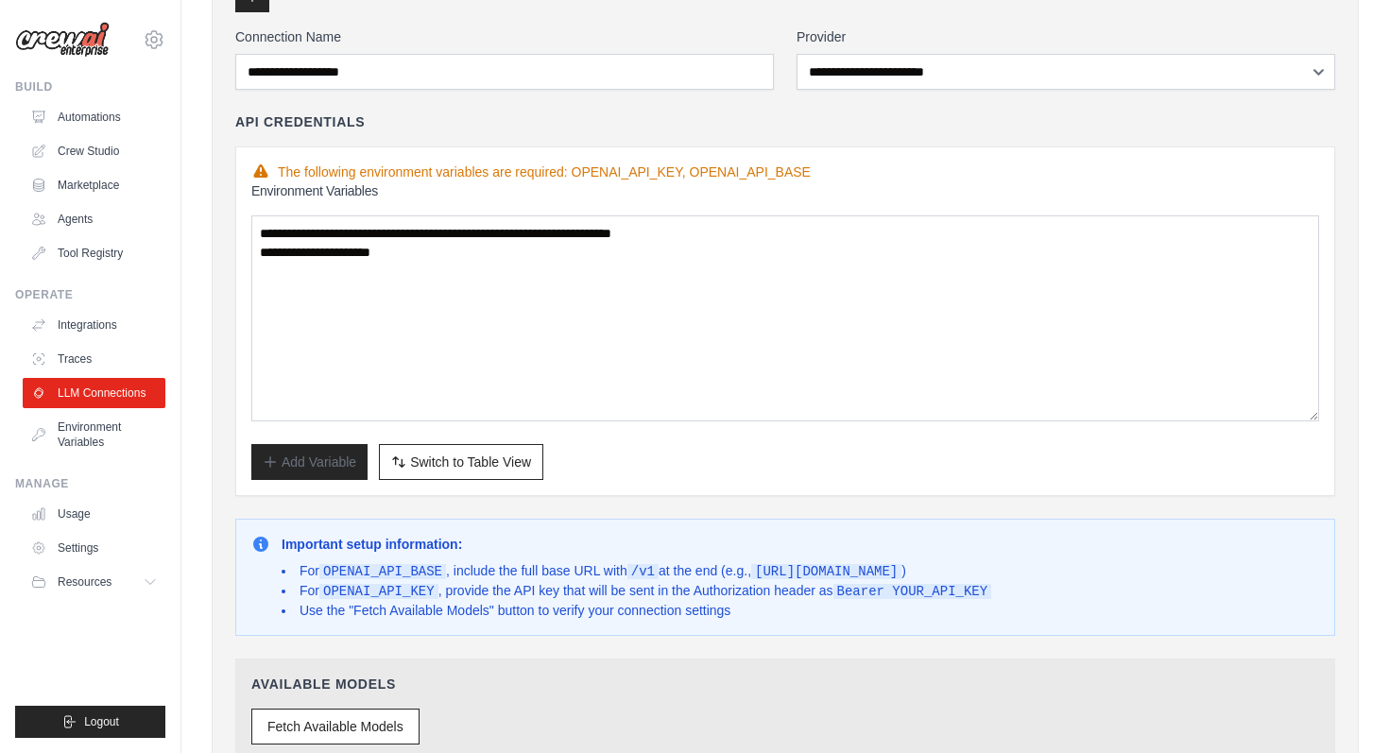
scroll to position [0, 0]
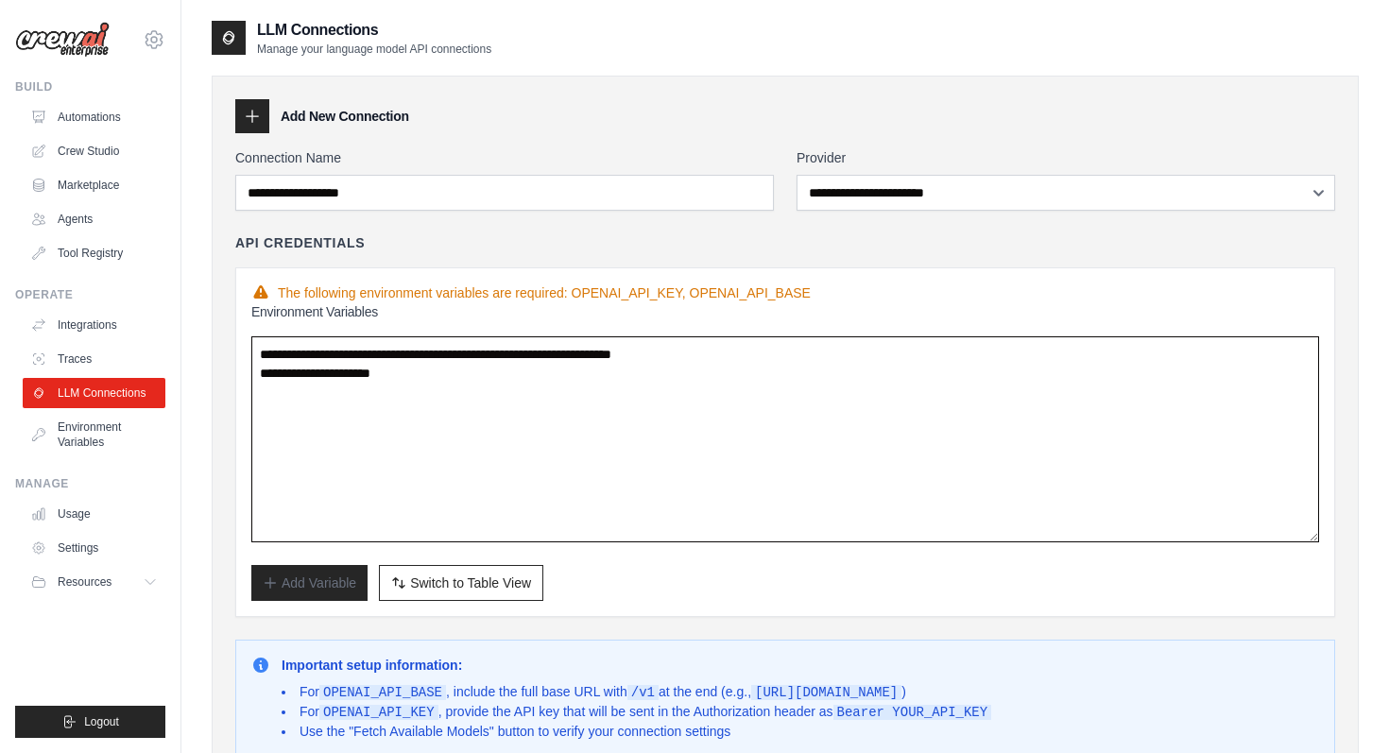
click at [508, 407] on textarea "**********" at bounding box center [785, 439] width 1068 height 206
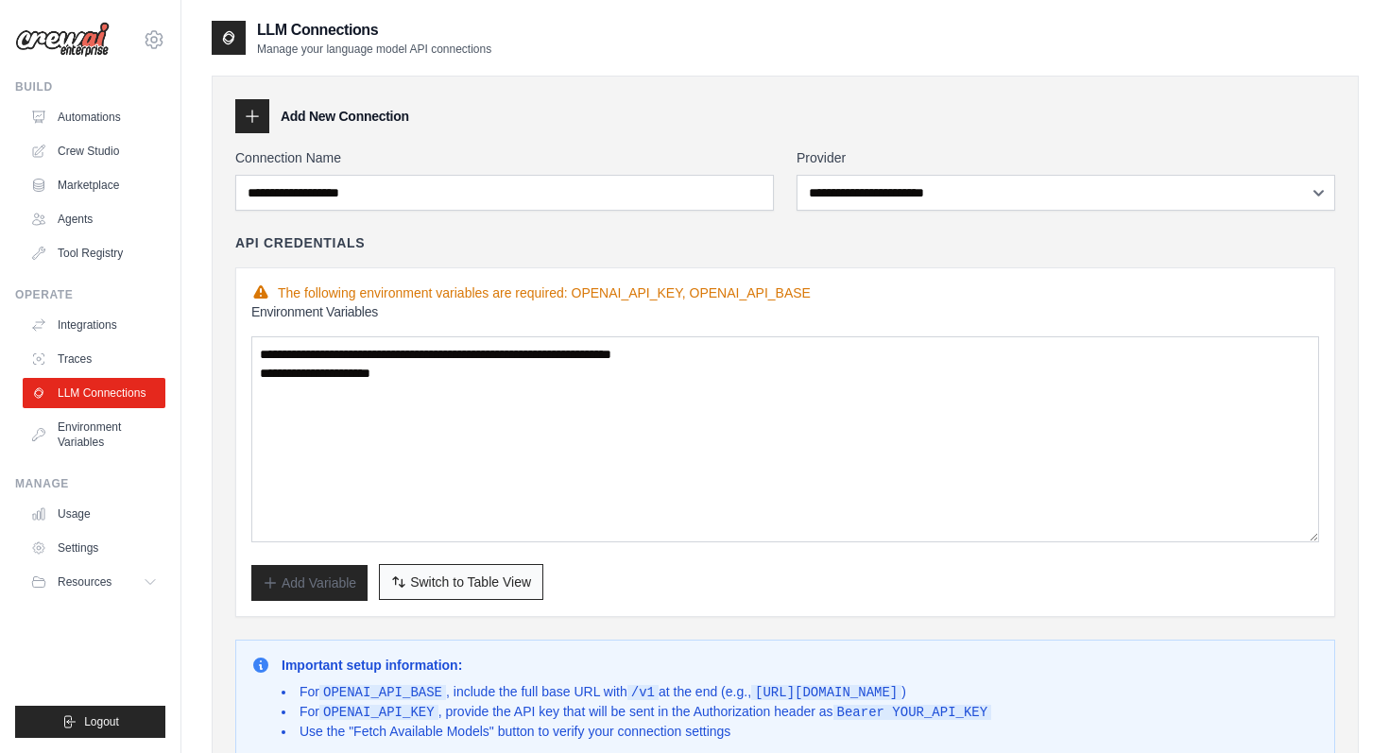
click at [494, 575] on span "Switch to Table View" at bounding box center [470, 582] width 121 height 19
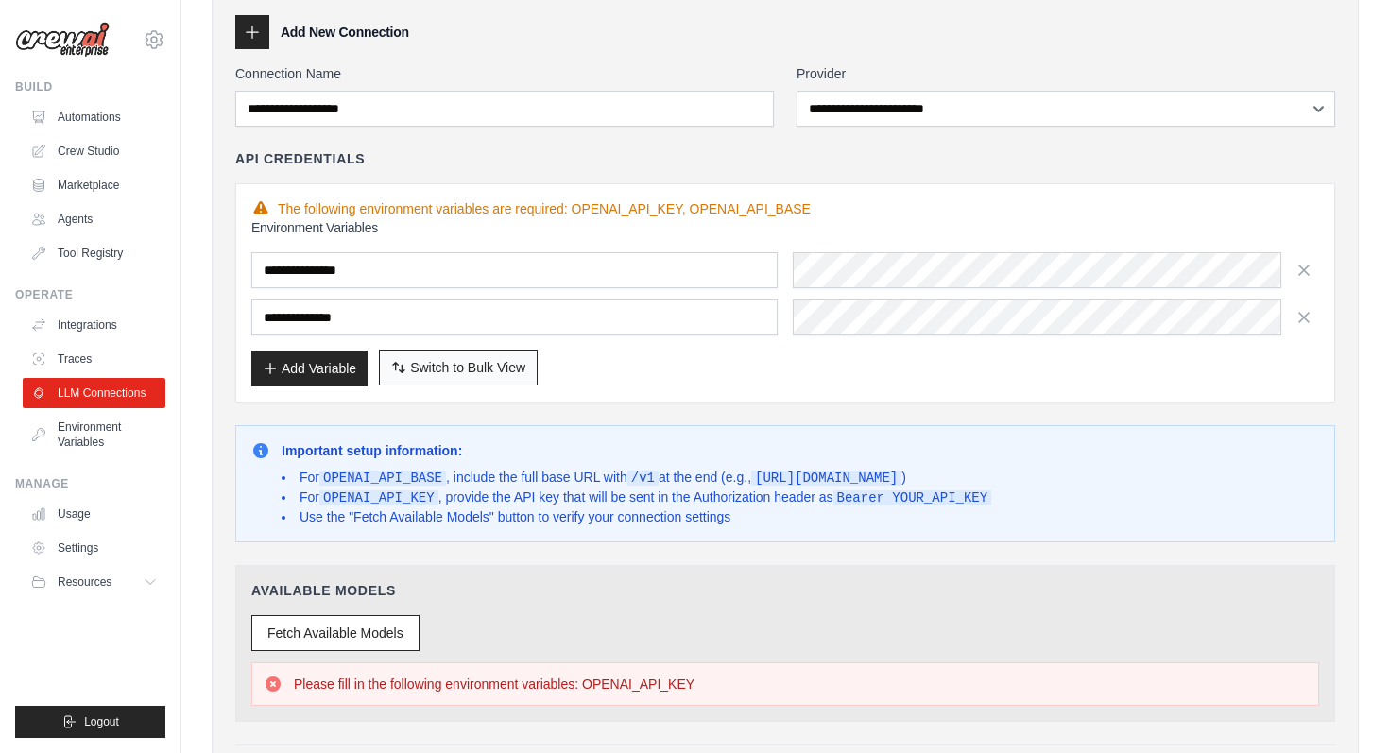
scroll to position [231, 0]
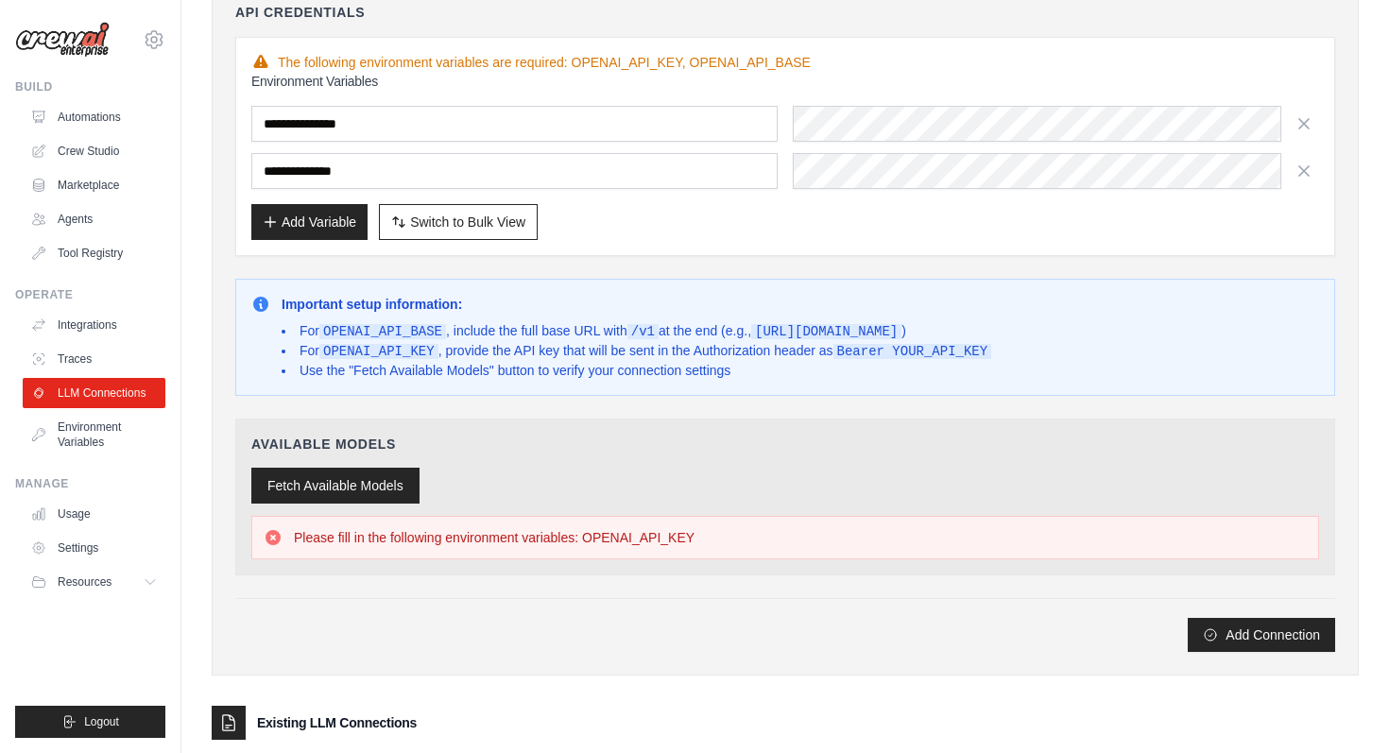
click at [397, 479] on button "Fetch Available Models" at bounding box center [335, 486] width 168 height 36
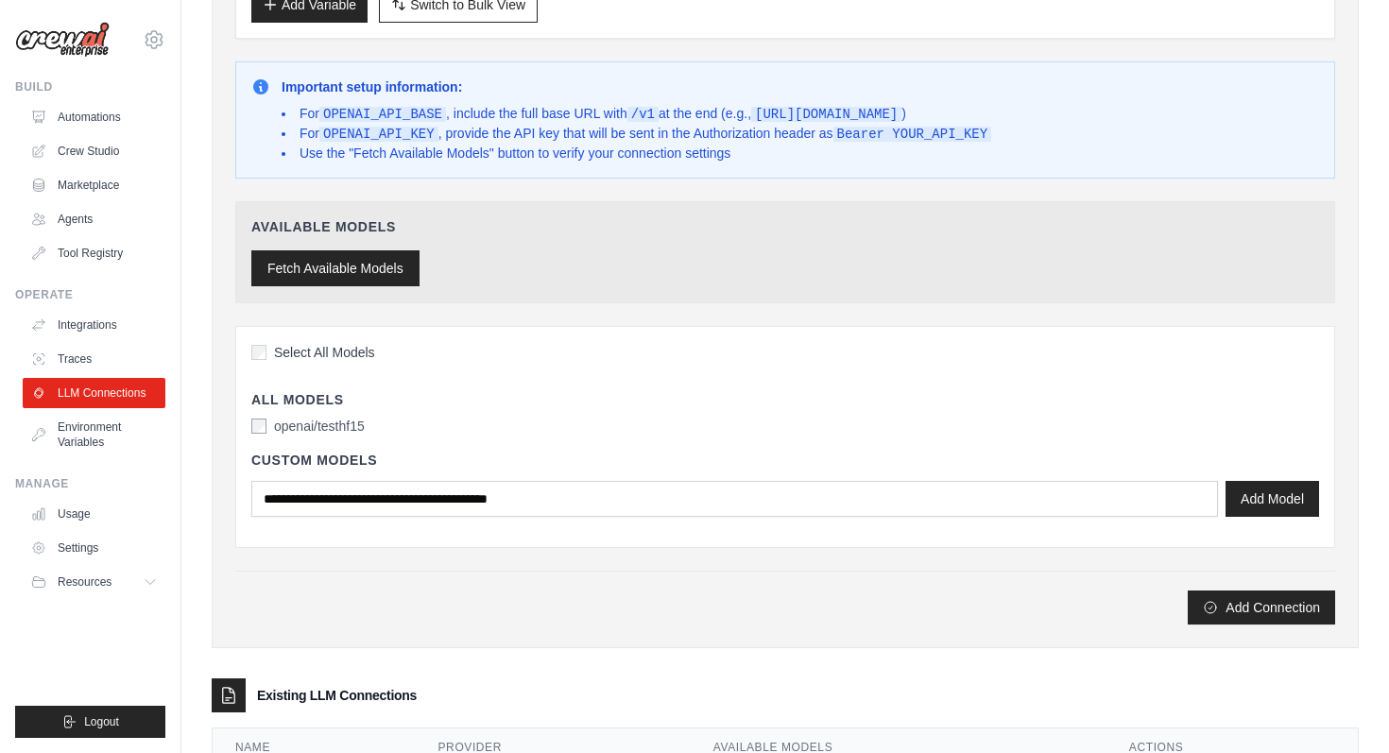
scroll to position [452, 0]
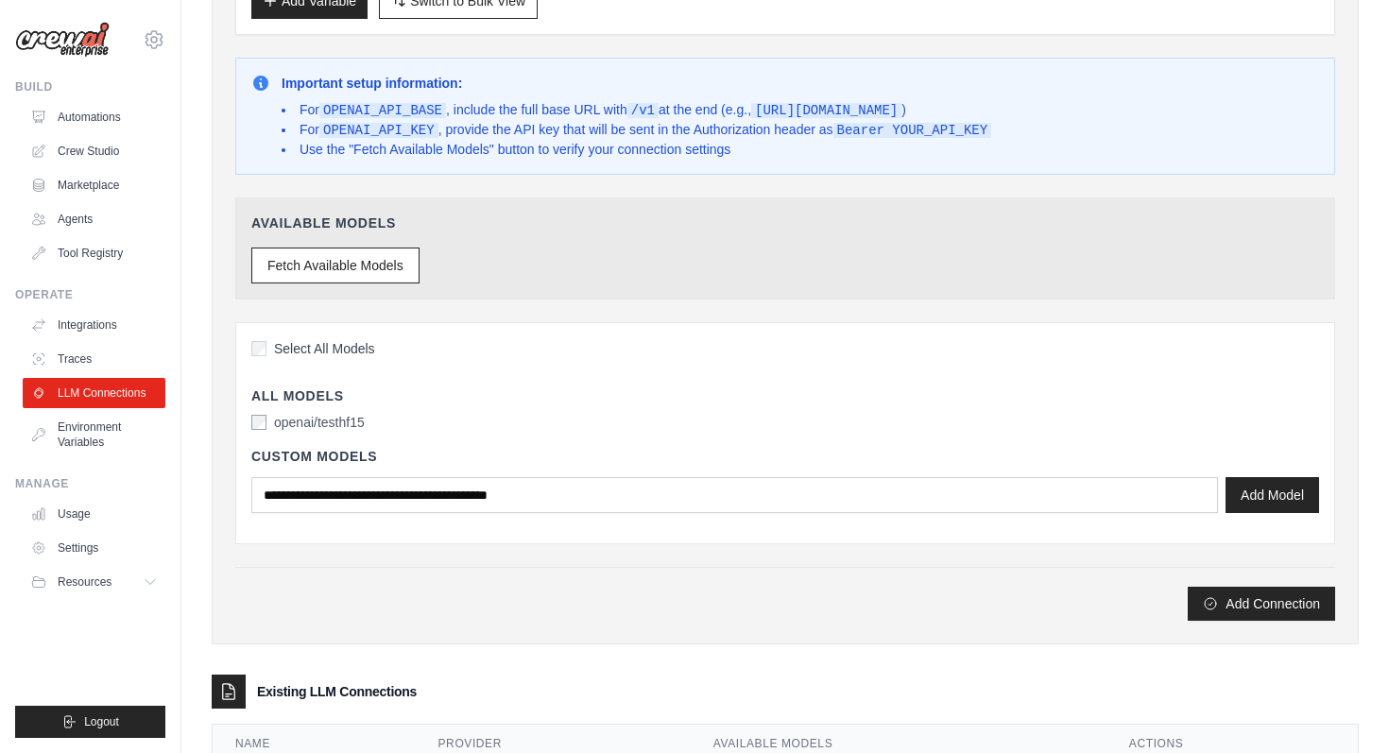
click at [354, 423] on label "openai/testhf15" at bounding box center [319, 422] width 91 height 19
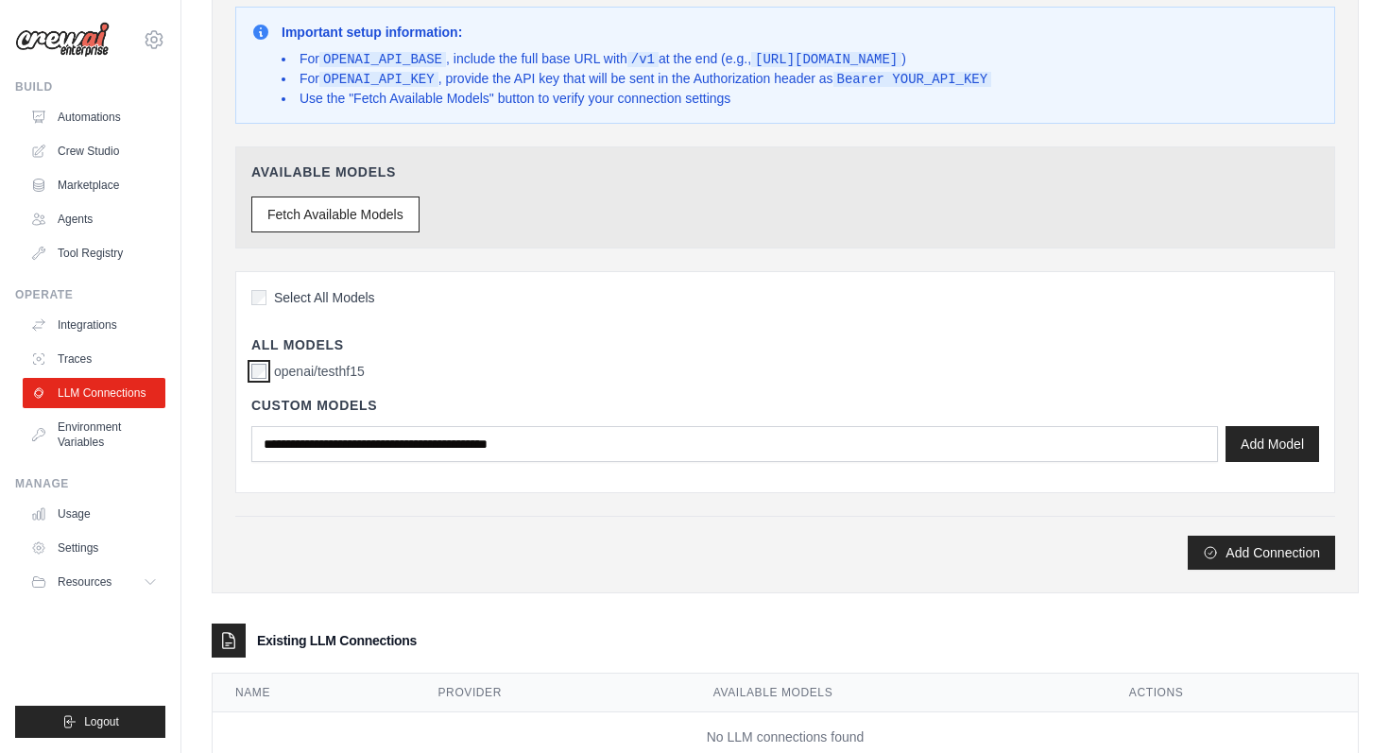
scroll to position [512, 0]
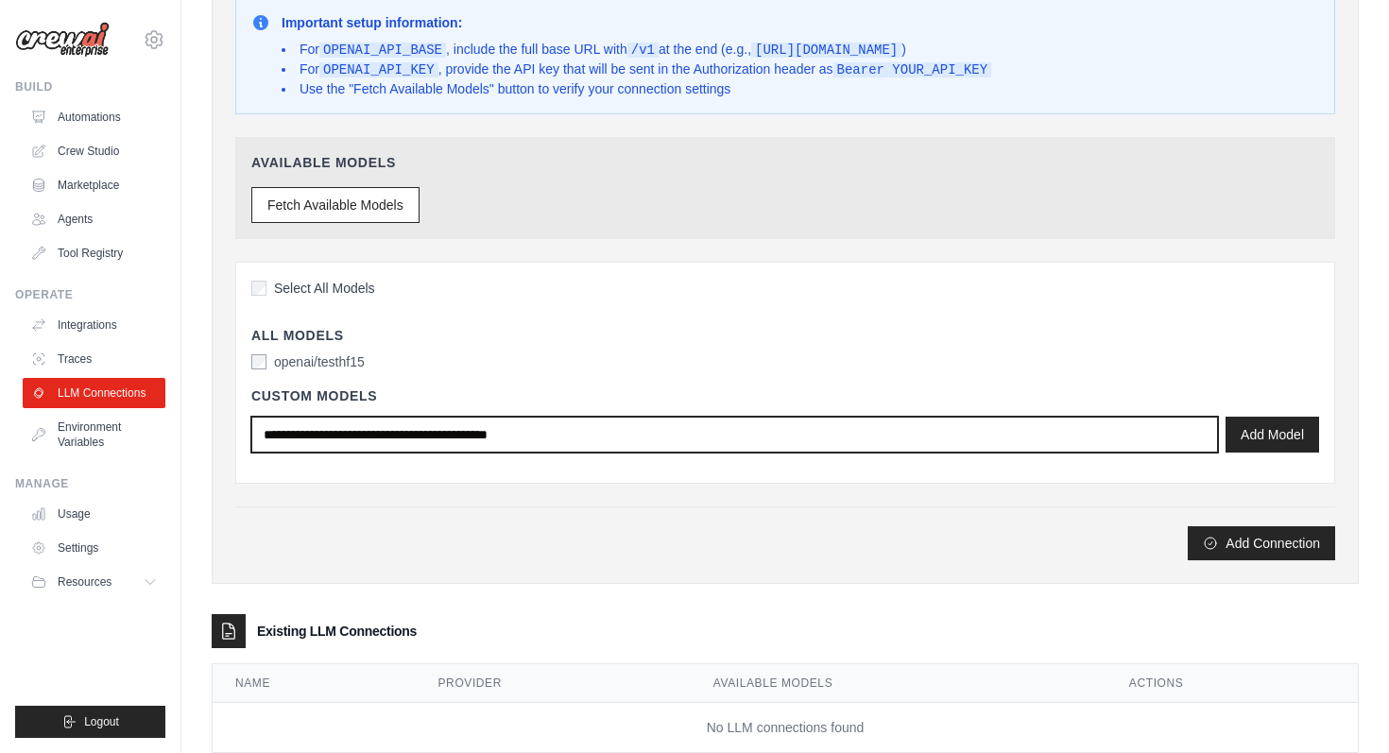
click at [375, 438] on input "text" at bounding box center [734, 435] width 967 height 36
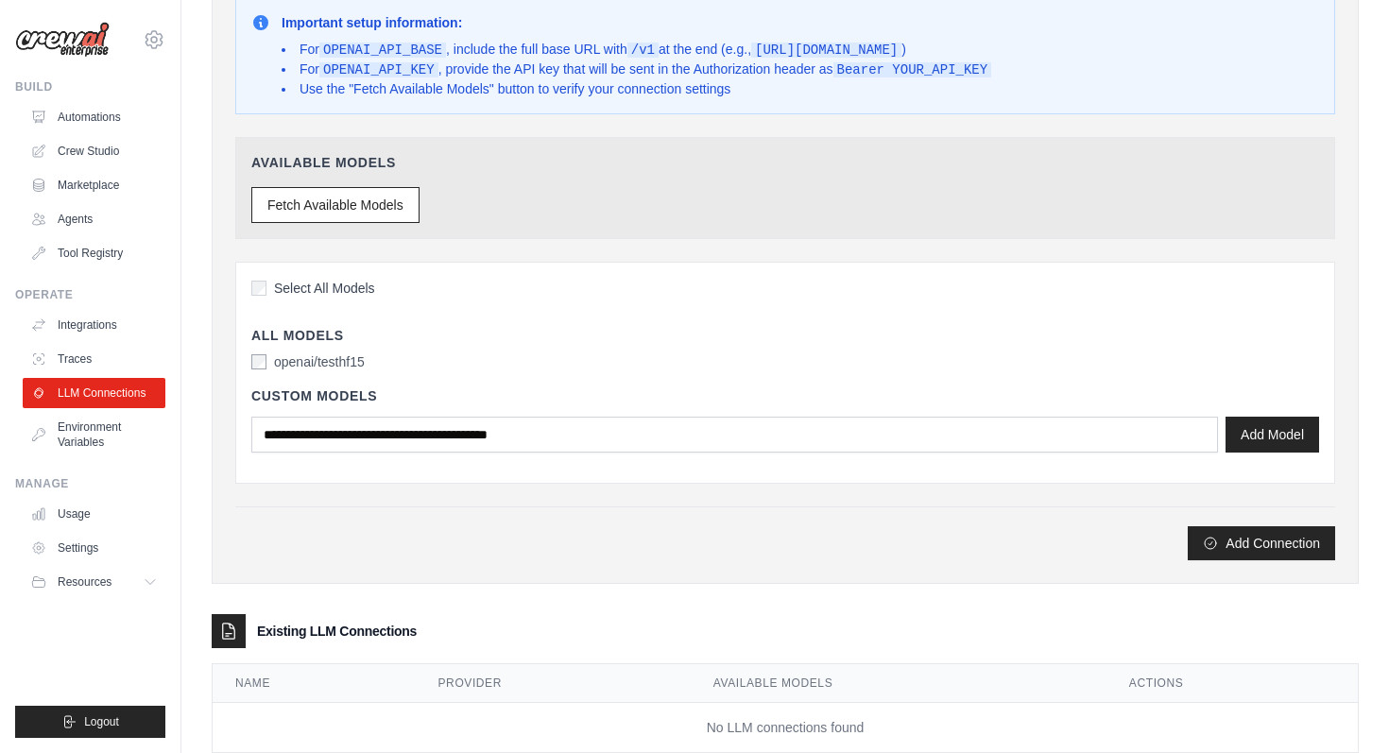
click at [453, 359] on div "openai/testhf15" at bounding box center [379, 362] width 256 height 19
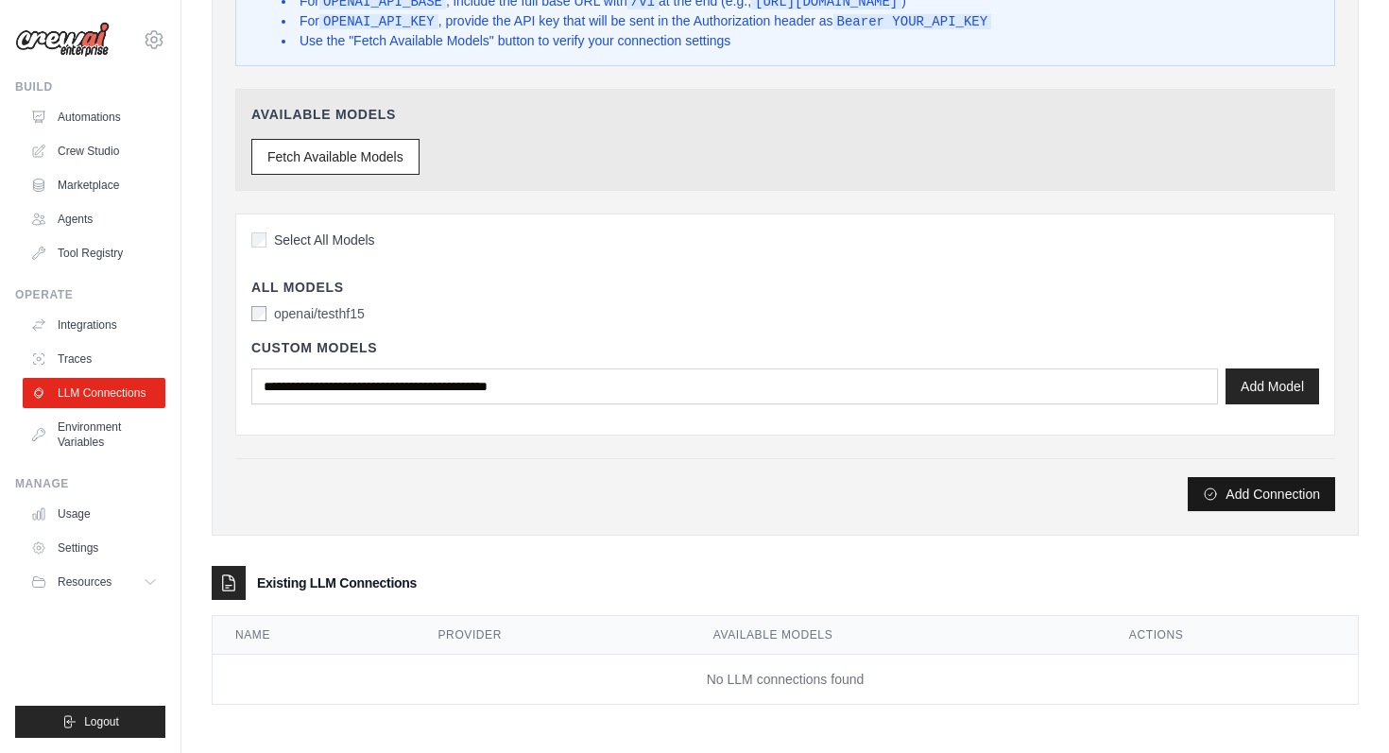
click at [1215, 495] on icon "submit" at bounding box center [1210, 494] width 15 height 15
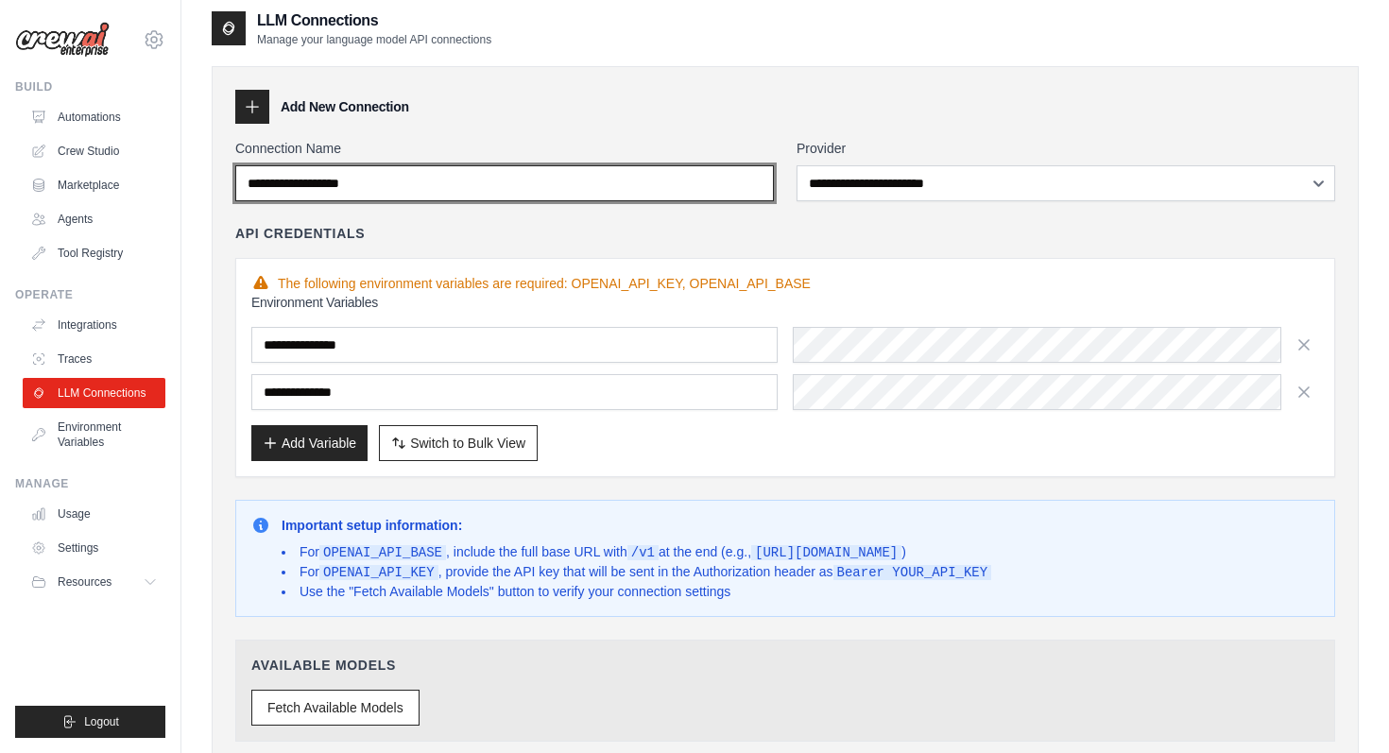
scroll to position [0, 0]
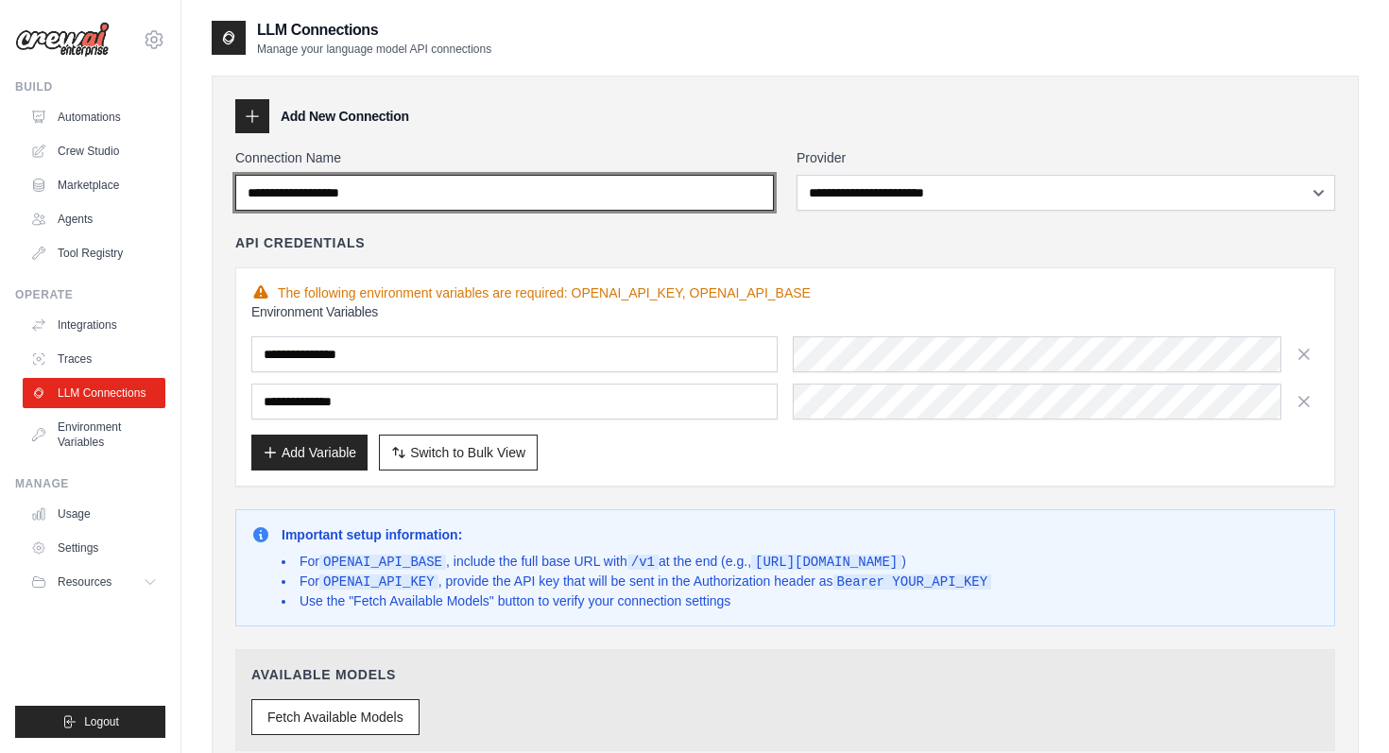
click at [630, 200] on input "Connection Name" at bounding box center [504, 193] width 539 height 36
click at [319, 194] on input "**********" at bounding box center [504, 193] width 539 height 36
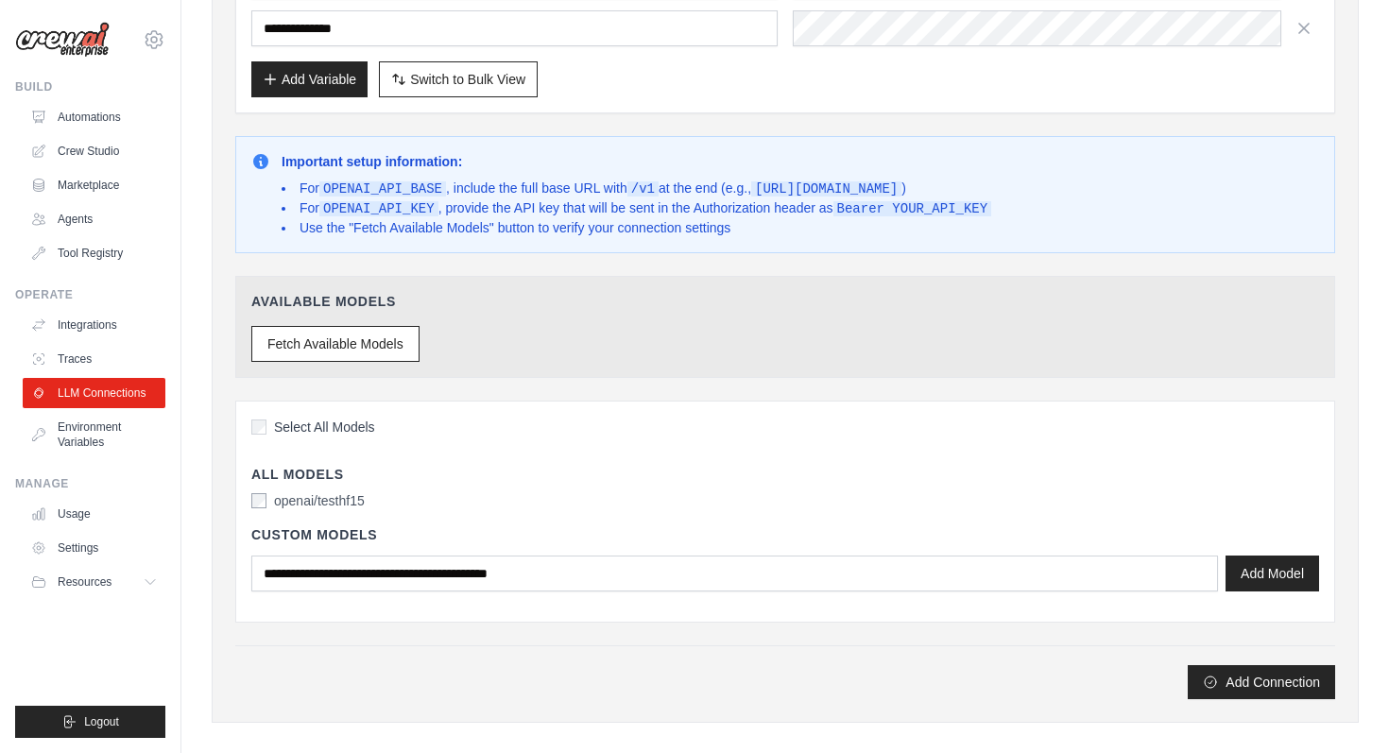
scroll to position [405, 0]
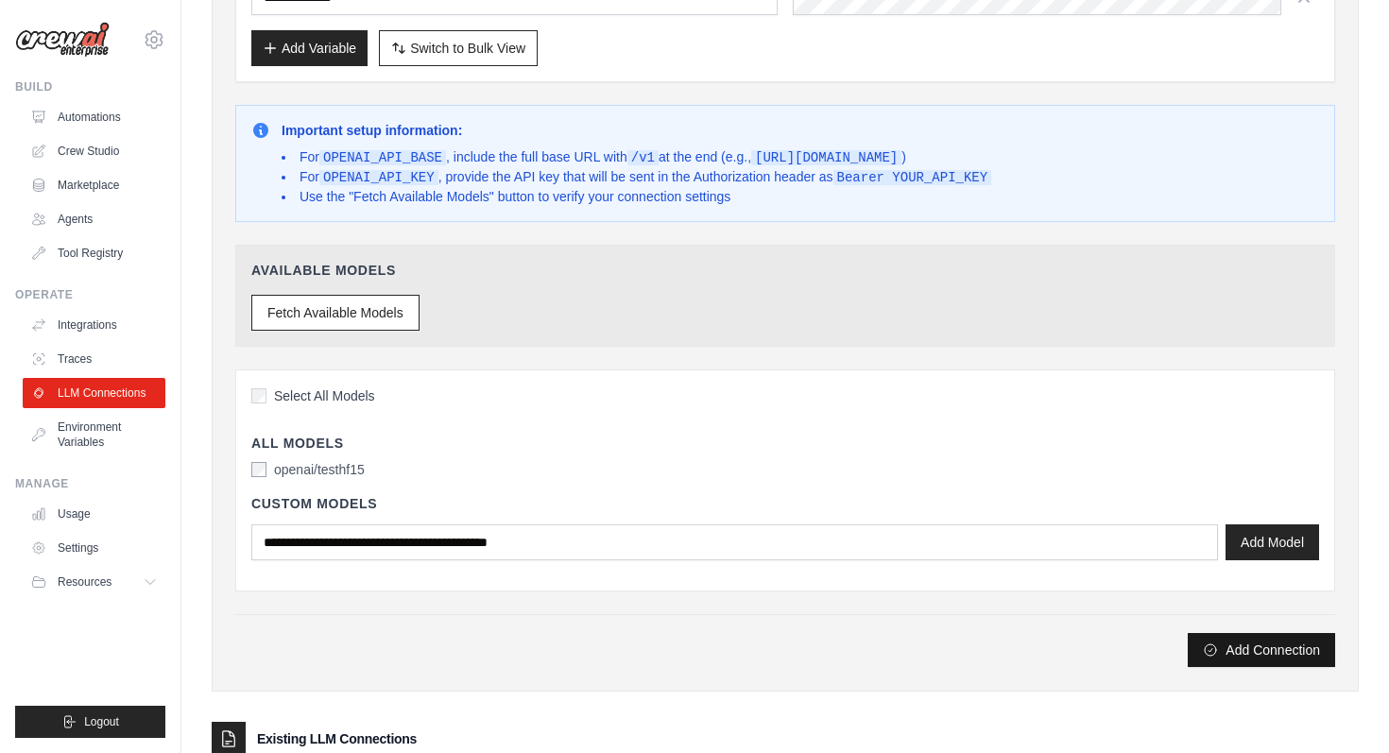
type input "**********"
click at [1211, 645] on icon "submit" at bounding box center [1210, 650] width 15 height 15
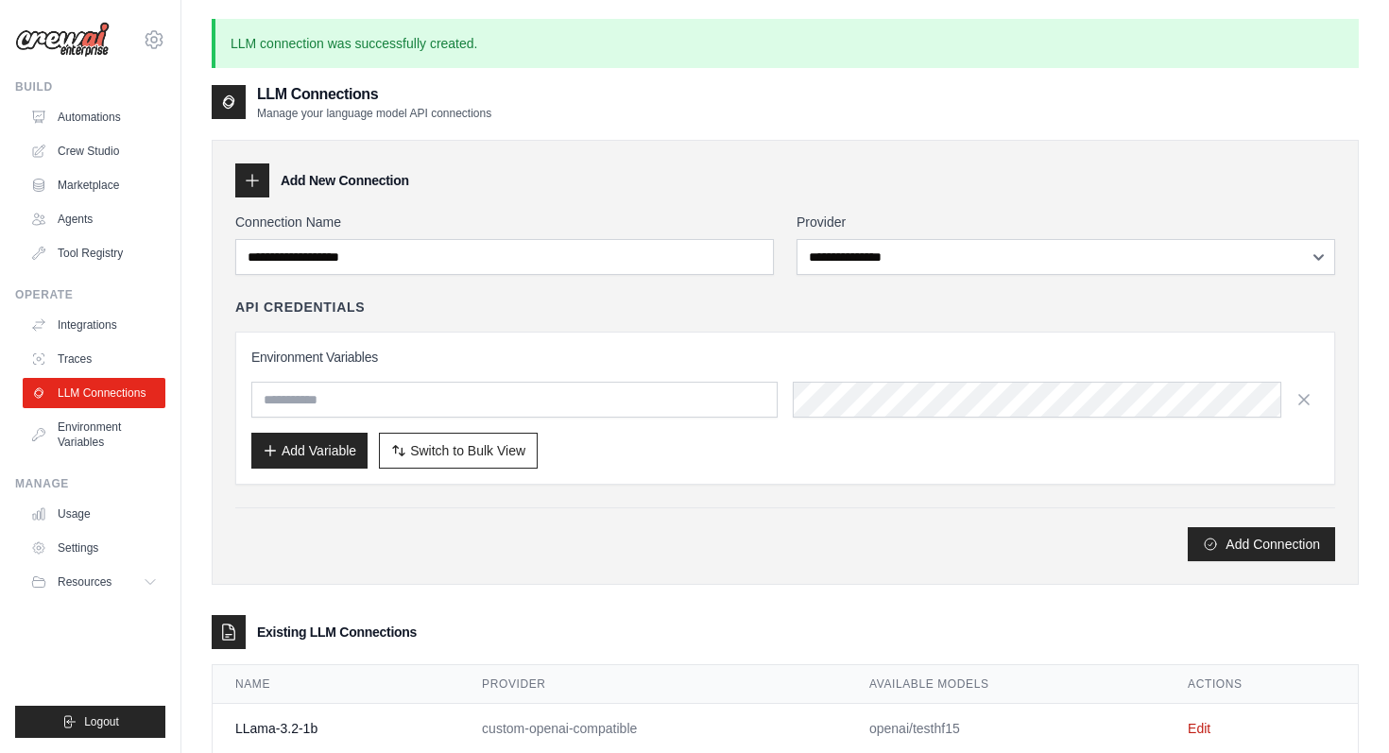
scroll to position [102, 0]
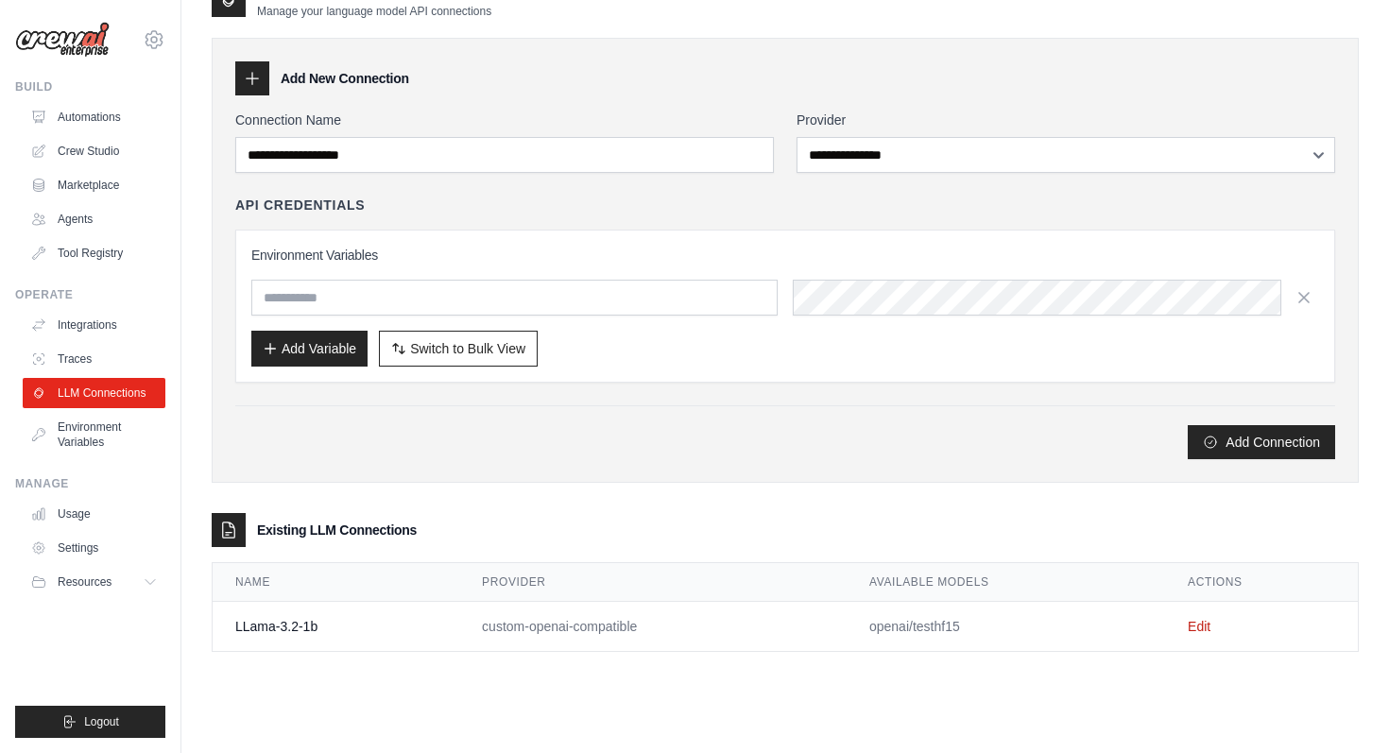
click at [920, 621] on td "openai/testhf15" at bounding box center [1006, 627] width 319 height 50
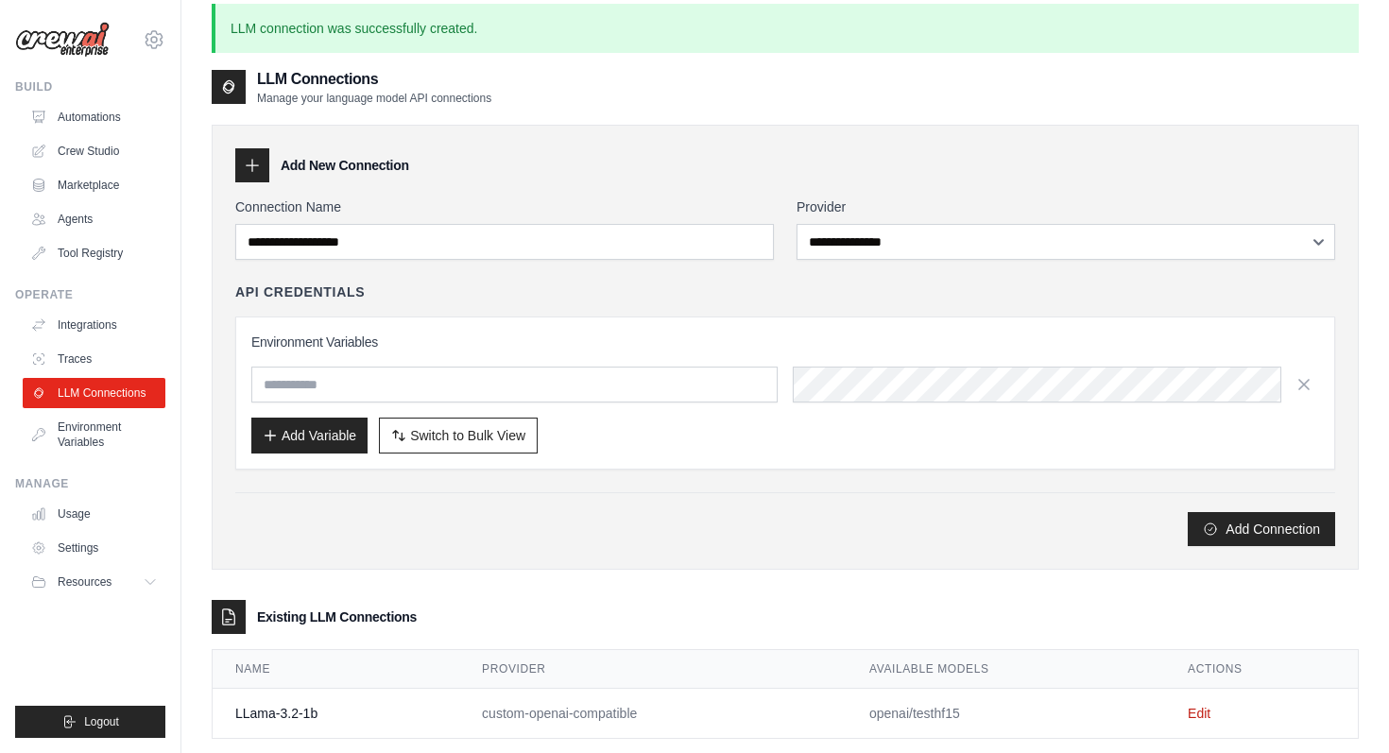
scroll to position [13, 0]
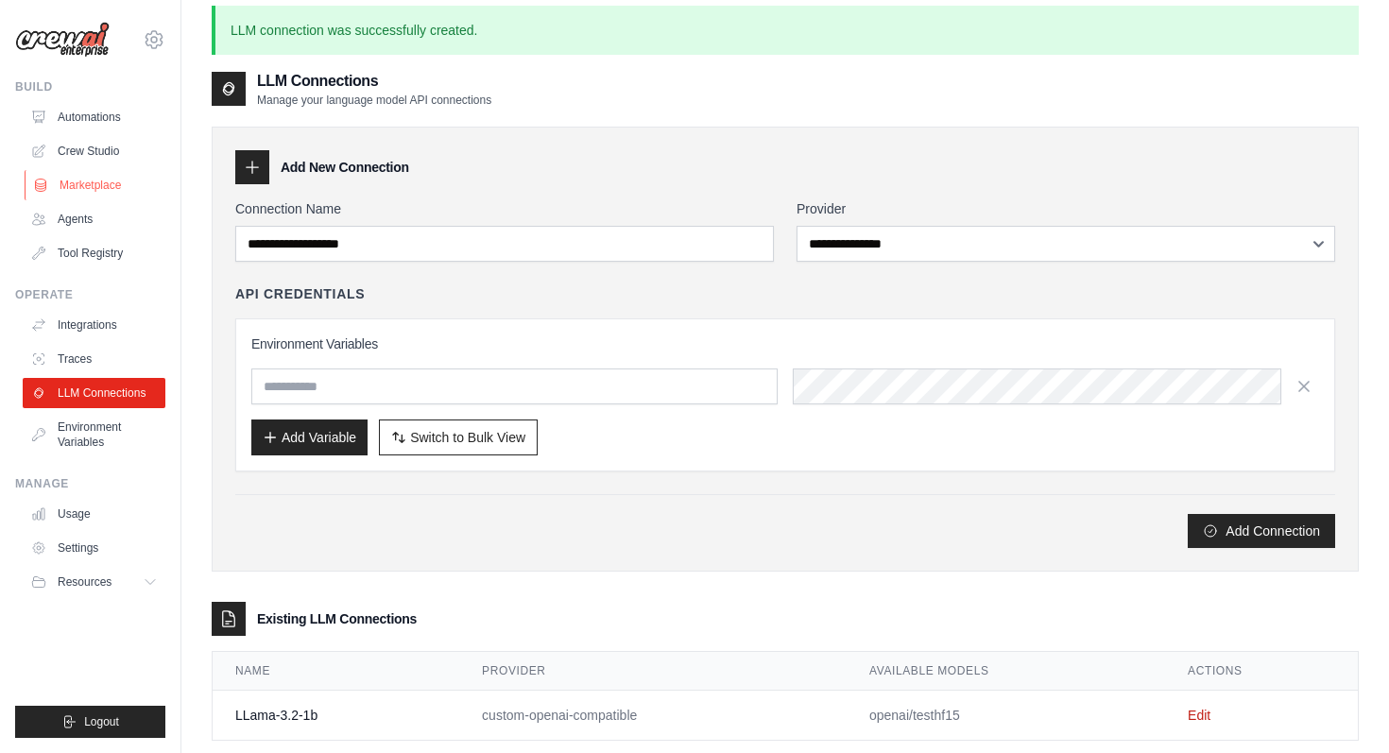
click at [95, 187] on link "Marketplace" at bounding box center [96, 185] width 143 height 30
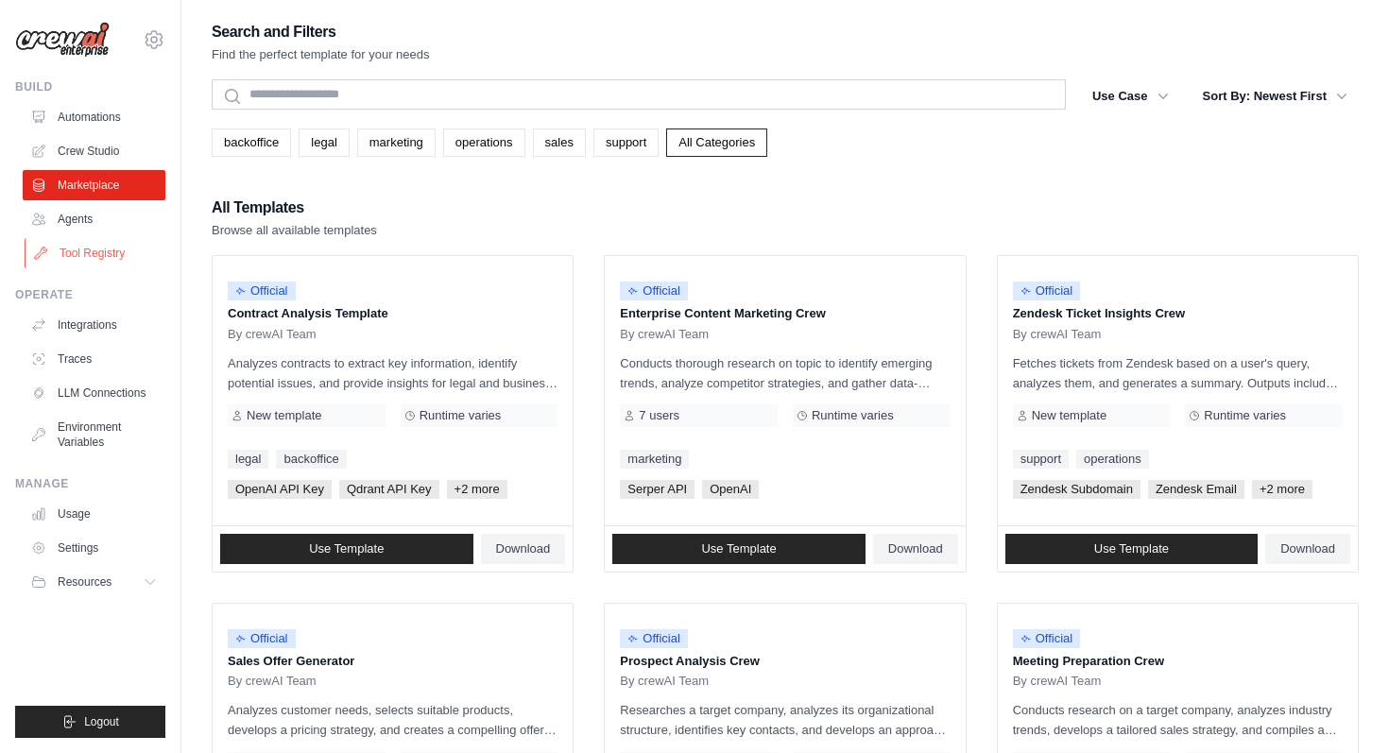
click at [82, 256] on link "Tool Registry" at bounding box center [96, 253] width 143 height 30
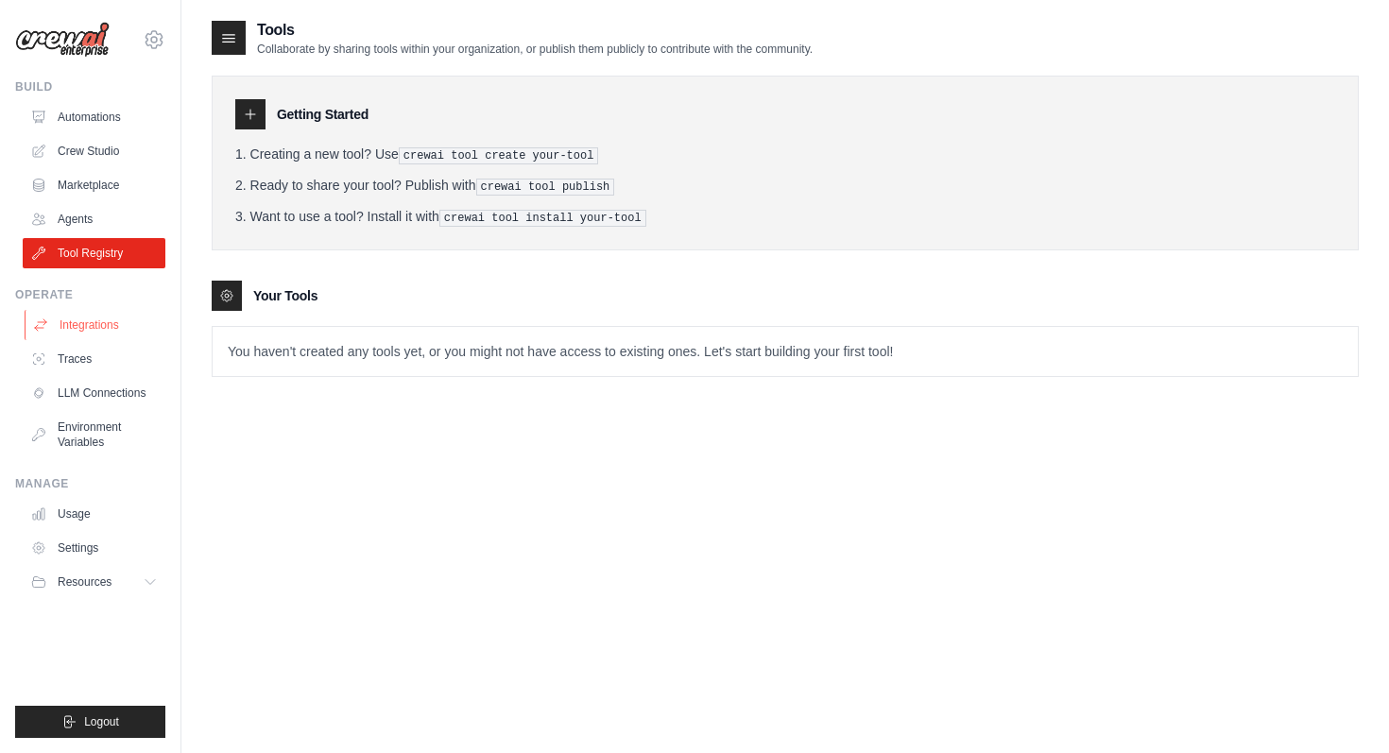
click at [92, 326] on link "Integrations" at bounding box center [96, 325] width 143 height 30
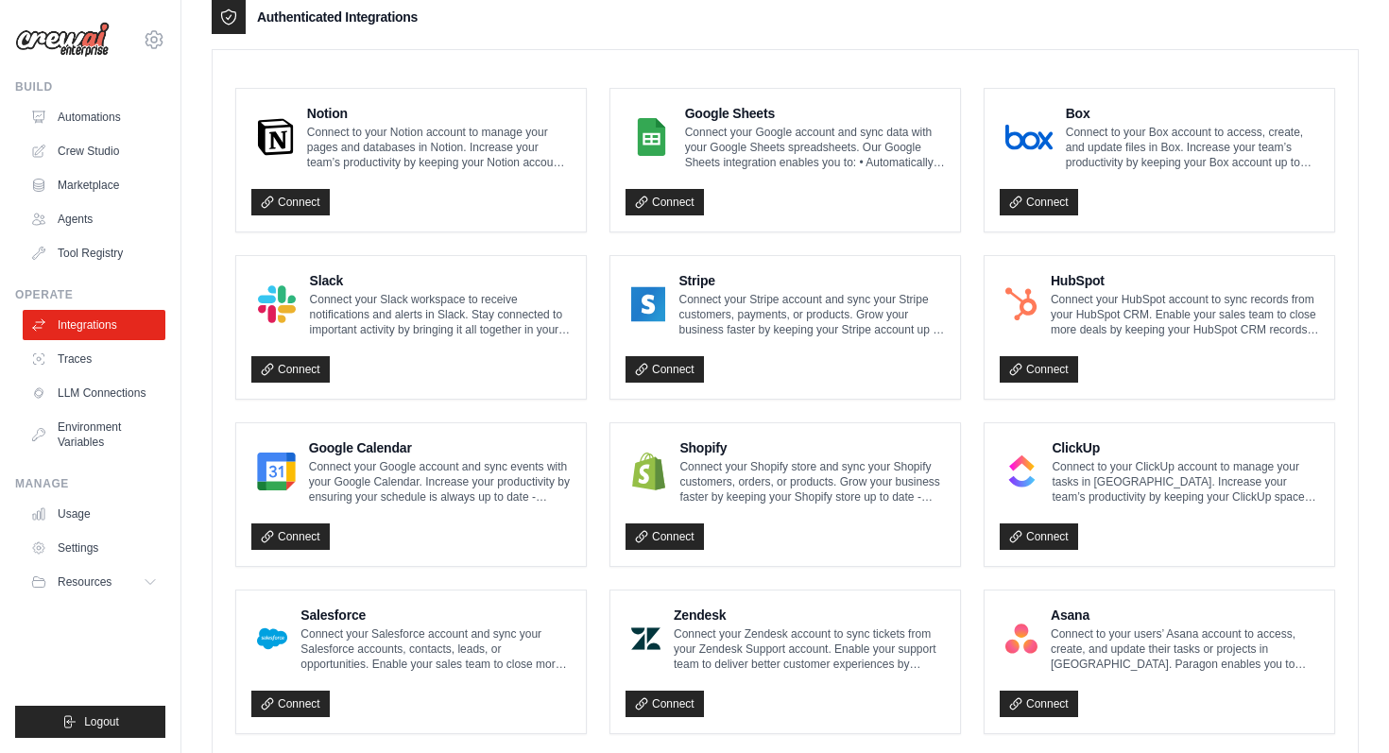
scroll to position [476, 0]
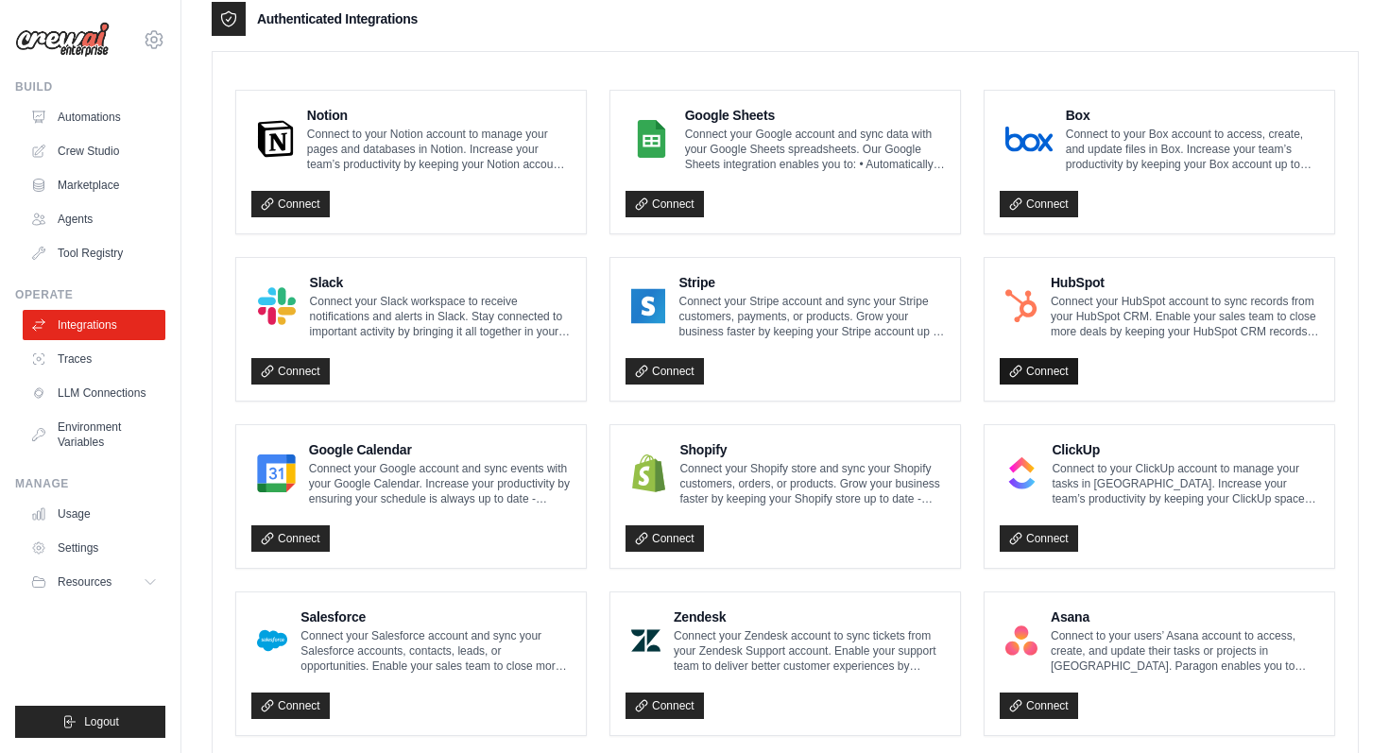
click at [1056, 371] on link "Connect" at bounding box center [1039, 371] width 78 height 26
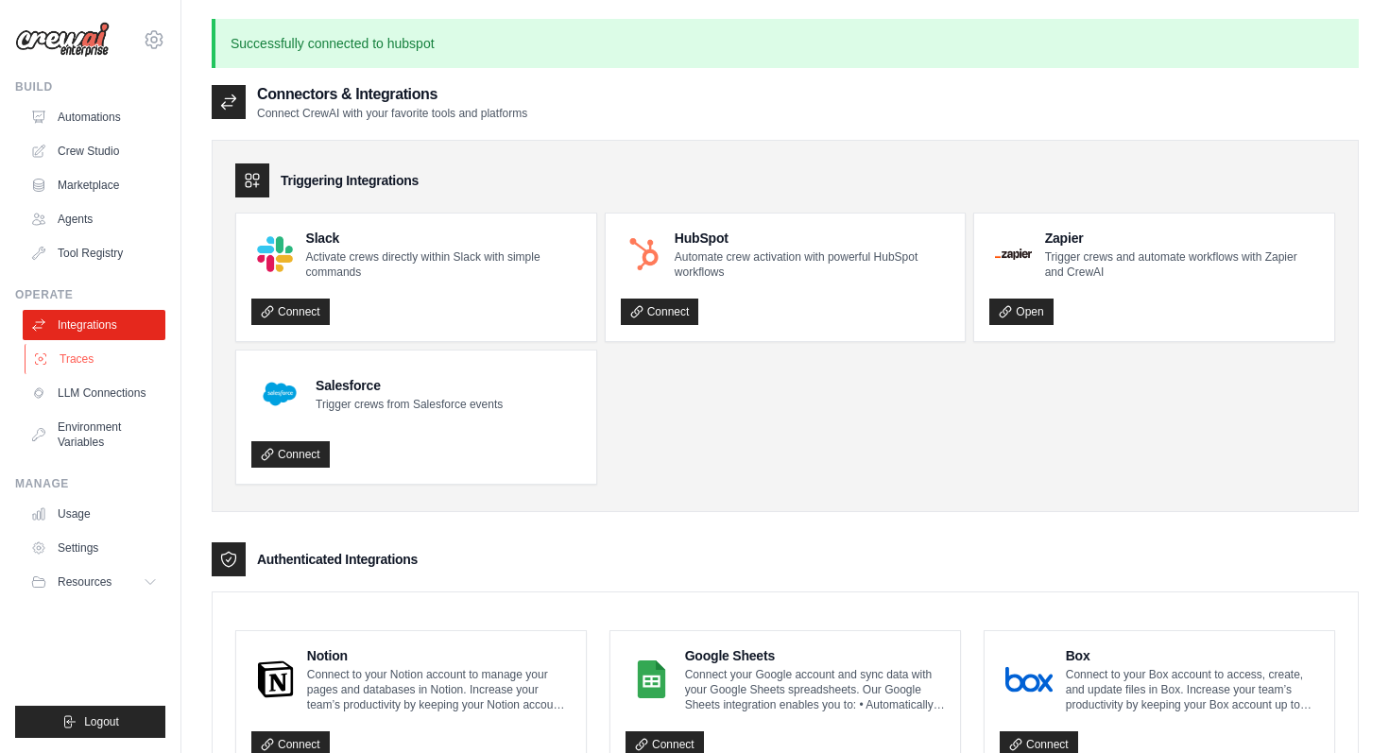
click at [77, 353] on link "Traces" at bounding box center [96, 359] width 143 height 30
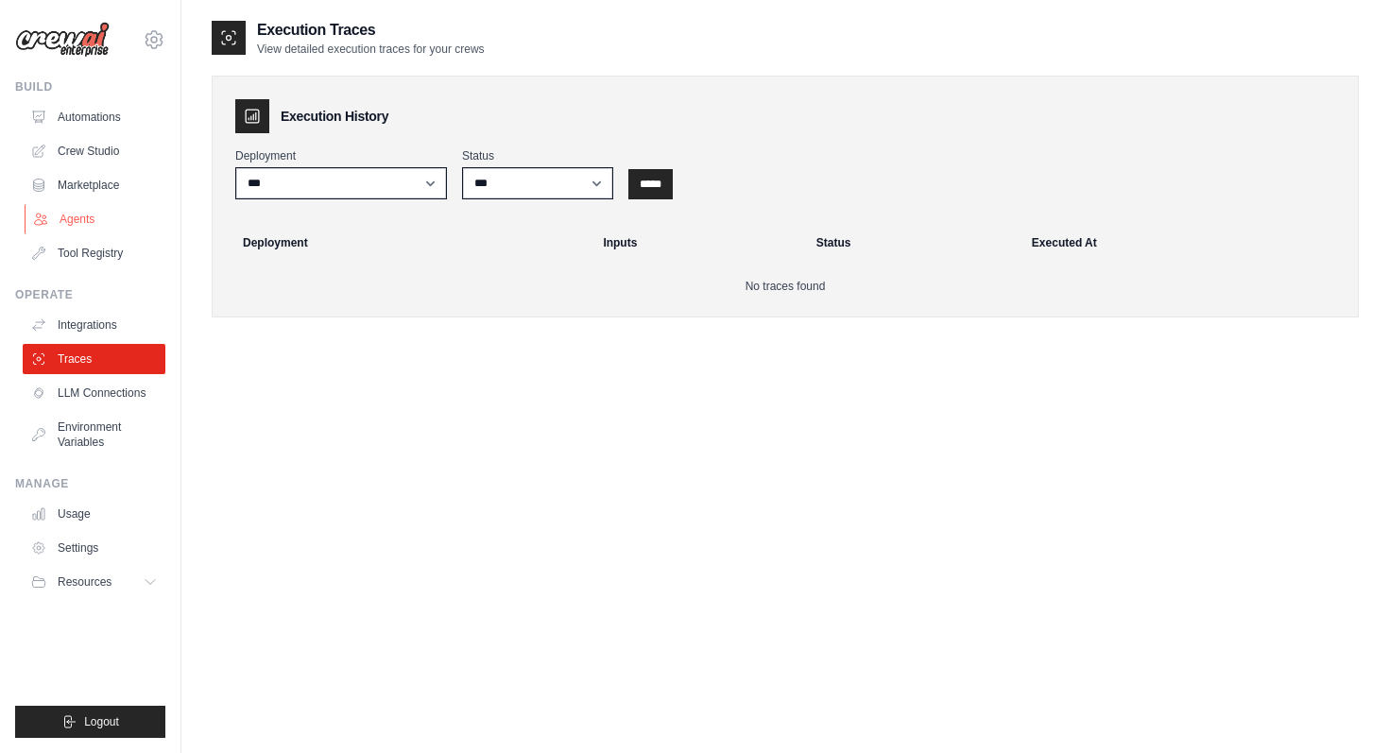
click at [67, 221] on link "Agents" at bounding box center [96, 219] width 143 height 30
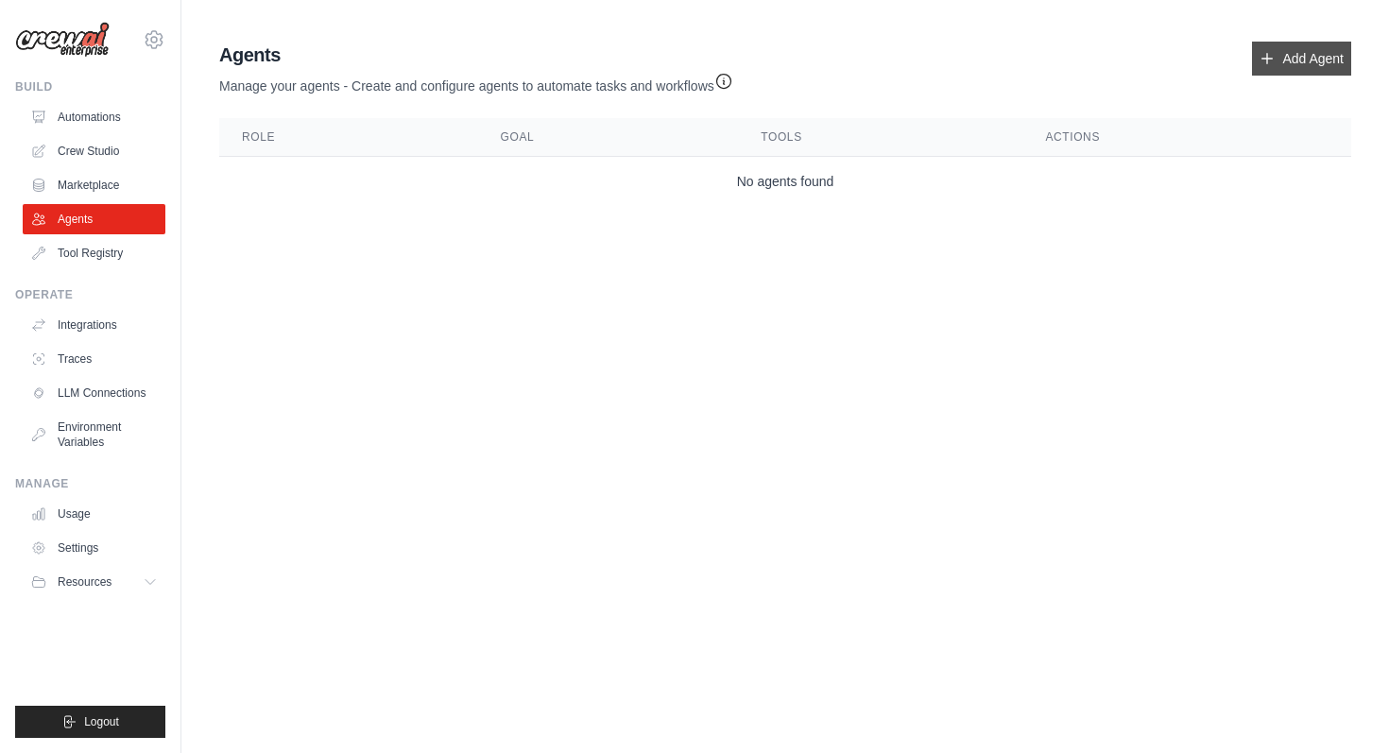
click at [1297, 68] on link "Add Agent" at bounding box center [1301, 59] width 99 height 34
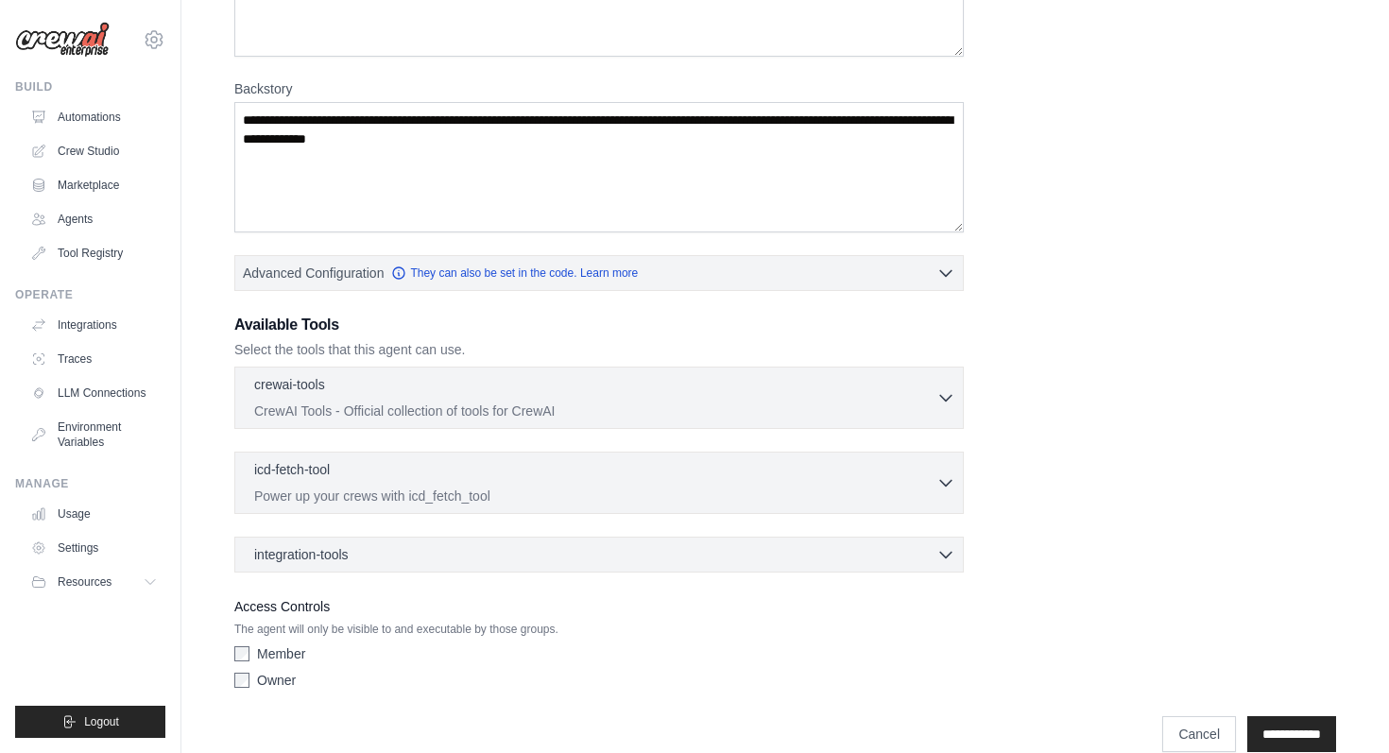
scroll to position [240, 0]
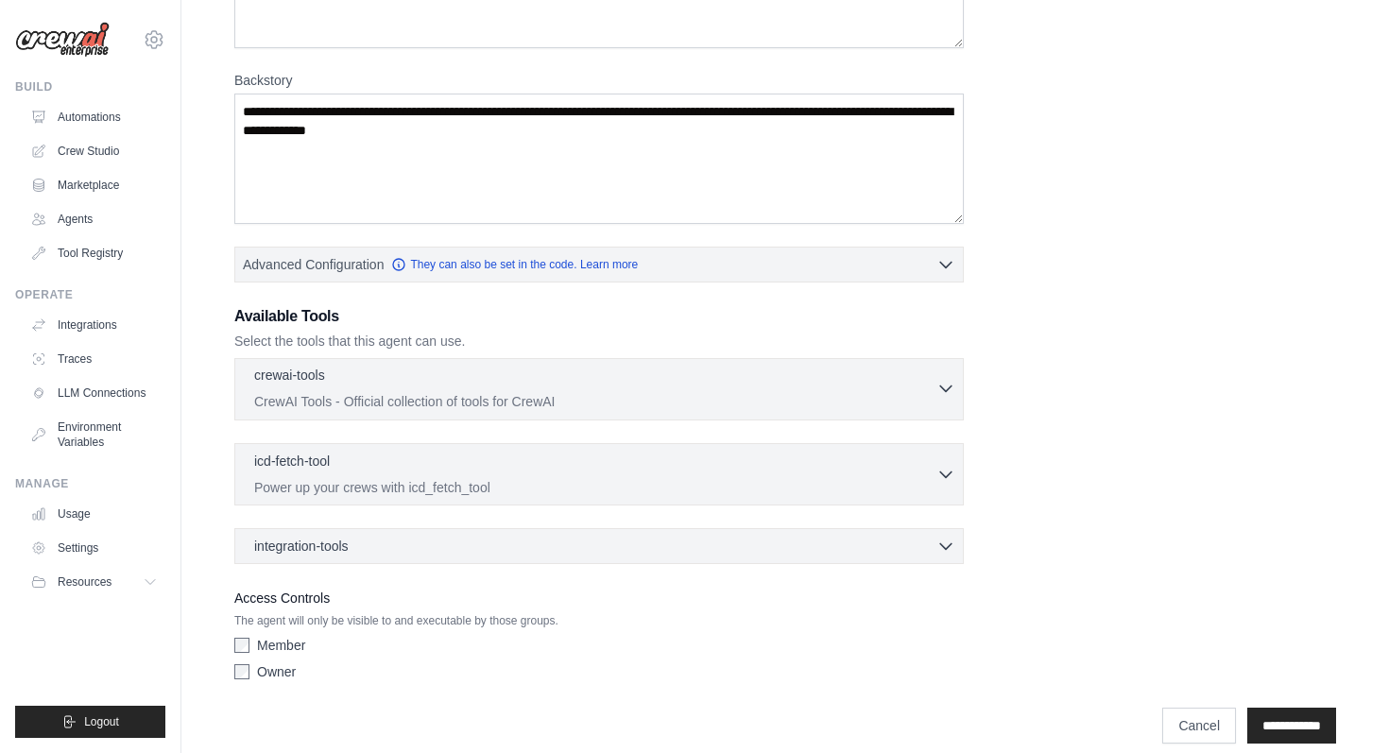
click at [490, 402] on p "CrewAI Tools - Official collection of tools for CrewAI" at bounding box center [595, 401] width 682 height 19
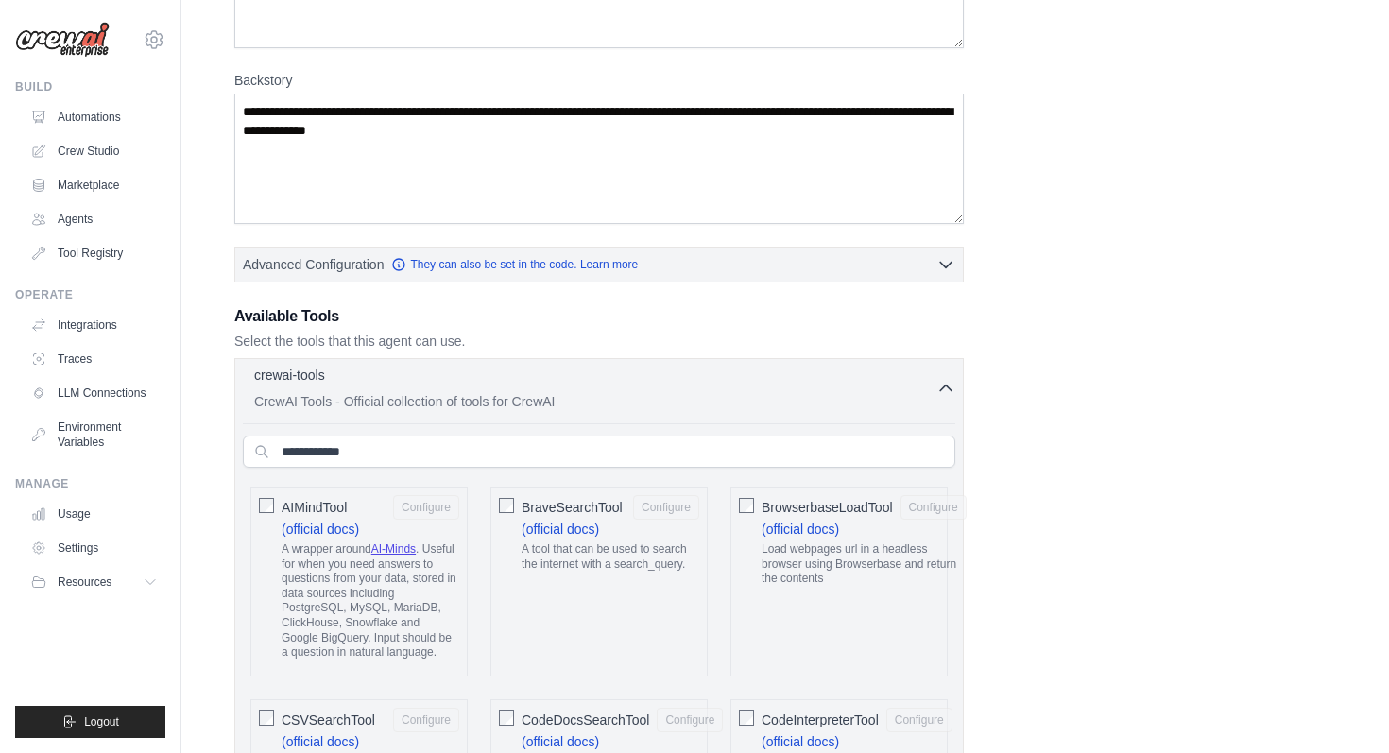
click at [490, 402] on p "CrewAI Tools - Official collection of tools for CrewAI" at bounding box center [595, 401] width 682 height 19
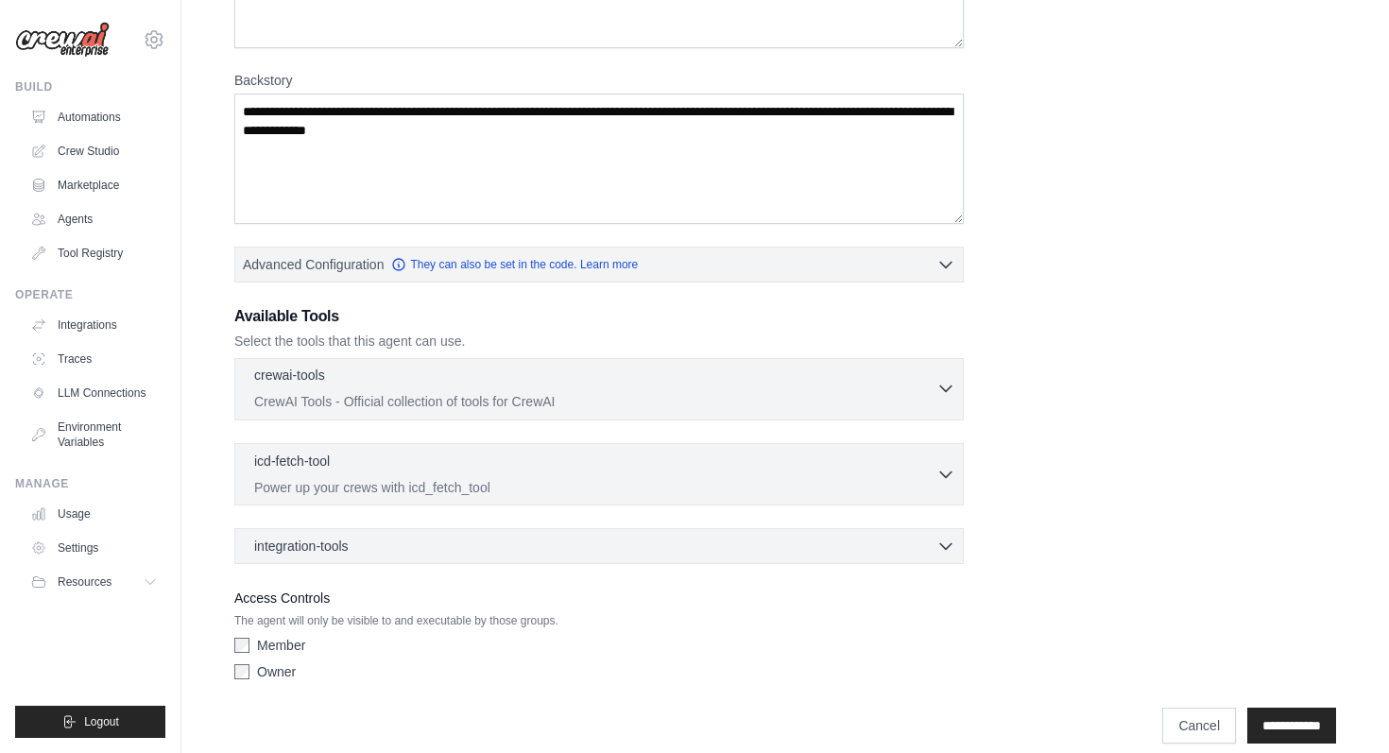
click at [490, 402] on p "CrewAI Tools - Official collection of tools for CrewAI" at bounding box center [595, 401] width 682 height 19
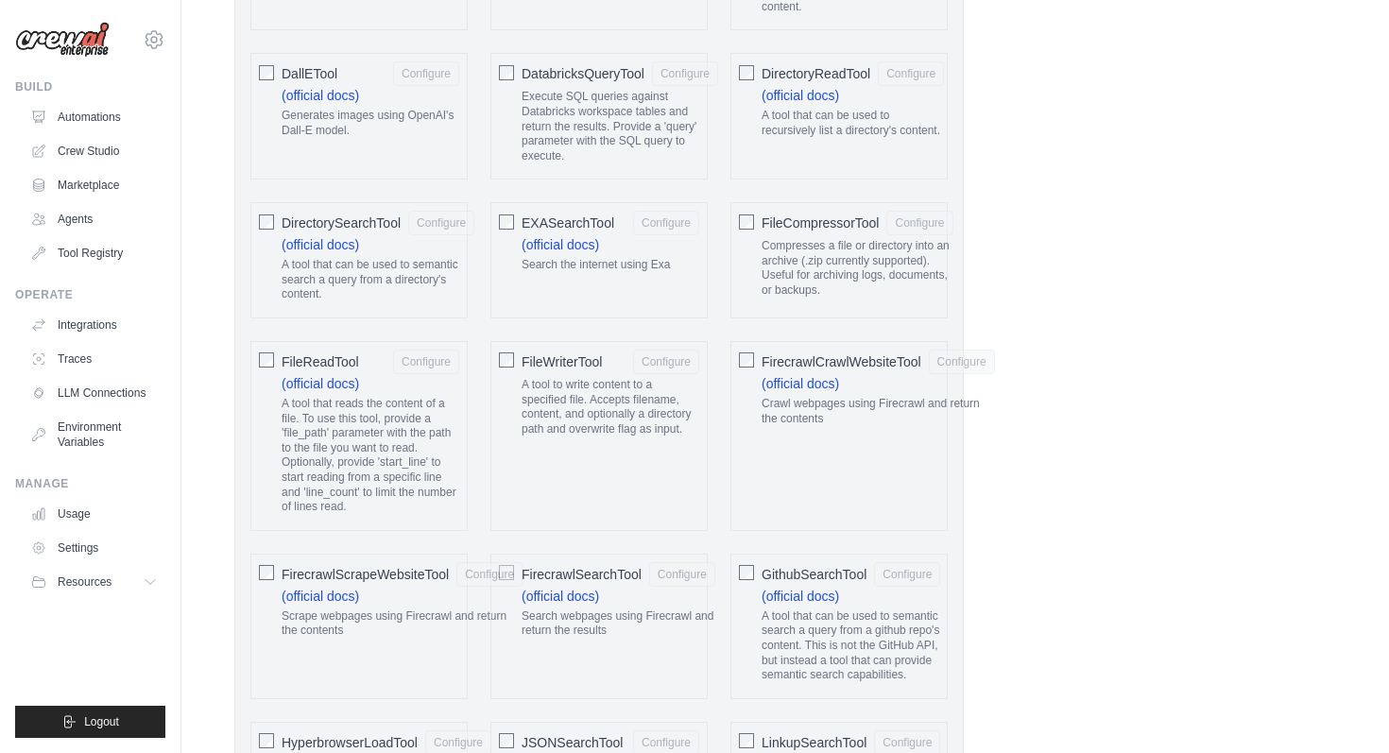
scroll to position [1172, 0]
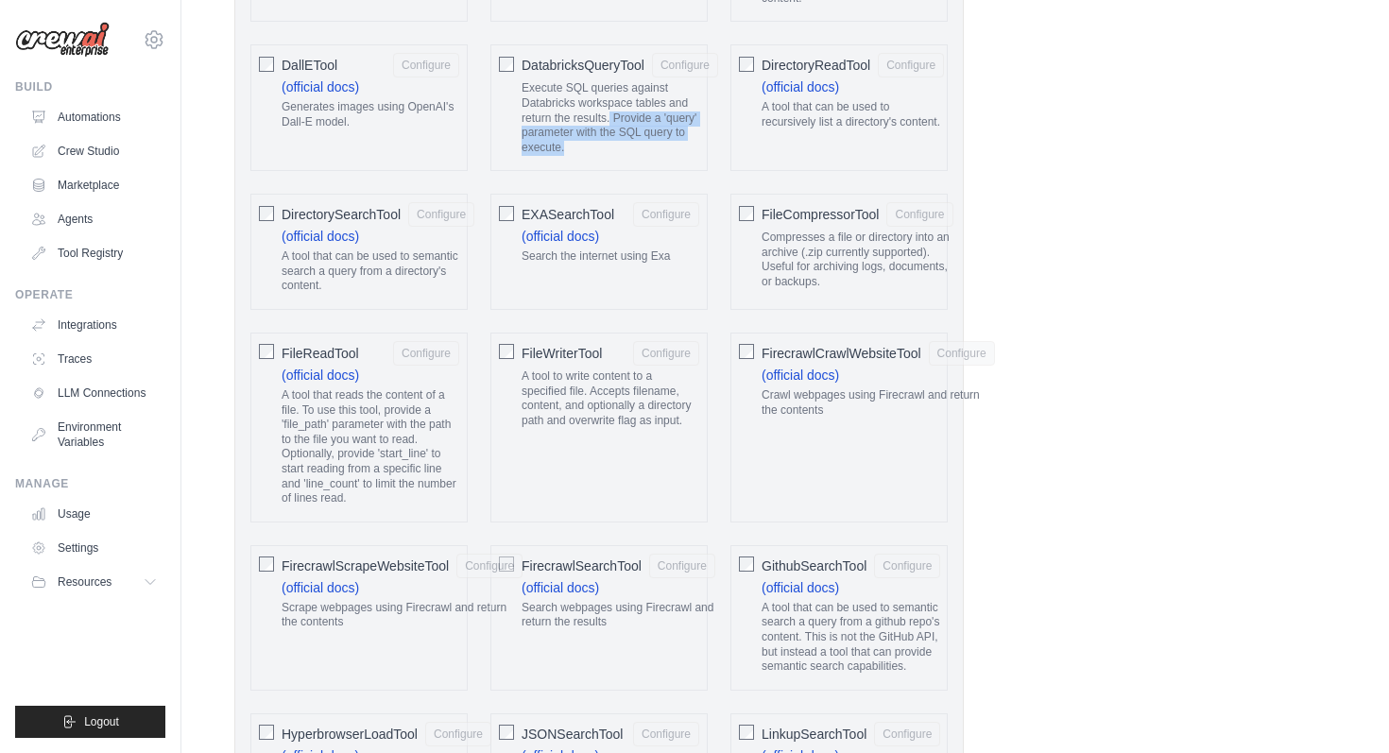
drag, startPoint x: 611, startPoint y: 112, endPoint x: 668, endPoint y: 147, distance: 67.9
click at [668, 147] on p "Execute SQL queries against Databricks workspace tables and return the results.…" at bounding box center [620, 118] width 197 height 74
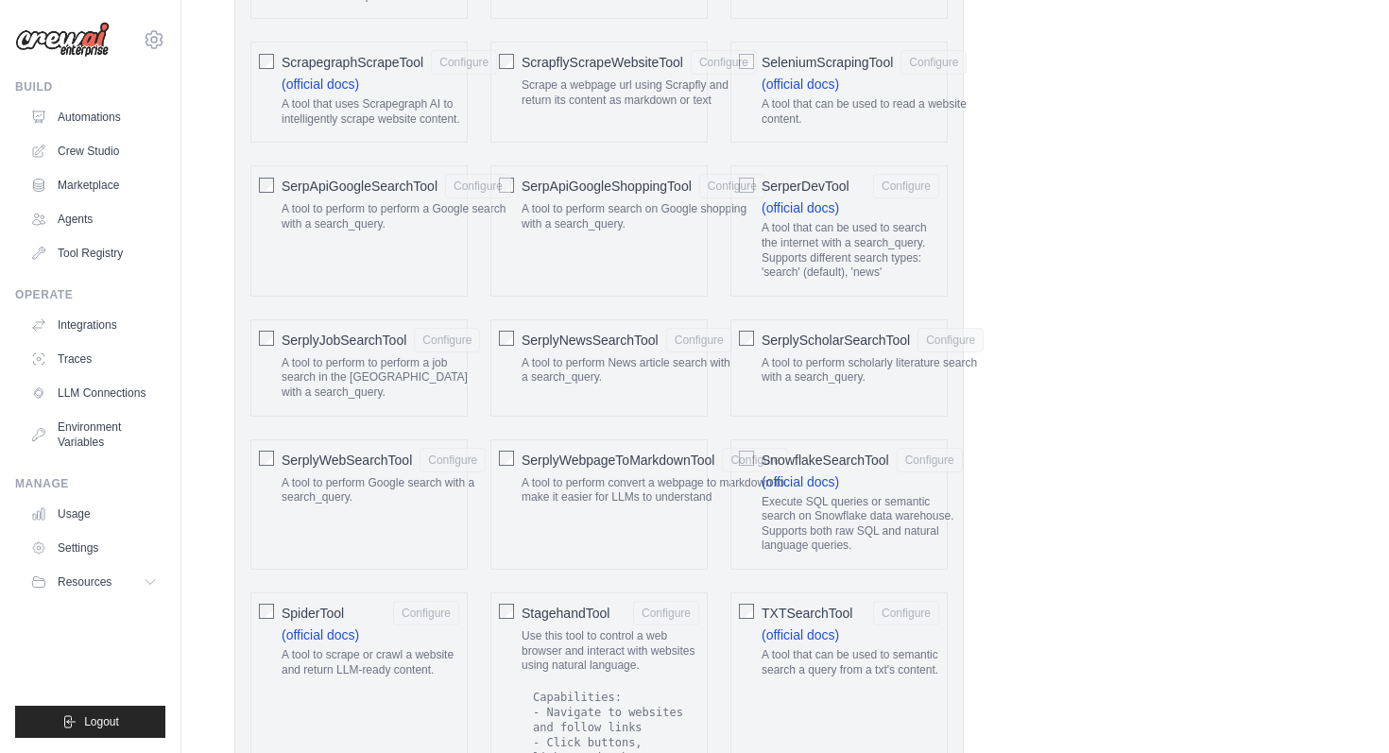
scroll to position [2799, 0]
drag, startPoint x: 819, startPoint y: 478, endPoint x: 870, endPoint y: 526, distance: 69.6
click at [870, 525] on p "Execute SQL queries or semantic search on Snowflake data warehouse. Supports bo…" at bounding box center [862, 521] width 201 height 59
click at [846, 528] on p "Execute SQL queries or semantic search on Snowflake data warehouse. Supports bo…" at bounding box center [862, 521] width 201 height 59
drag, startPoint x: 853, startPoint y: 532, endPoint x: 822, endPoint y: 504, distance: 41.5
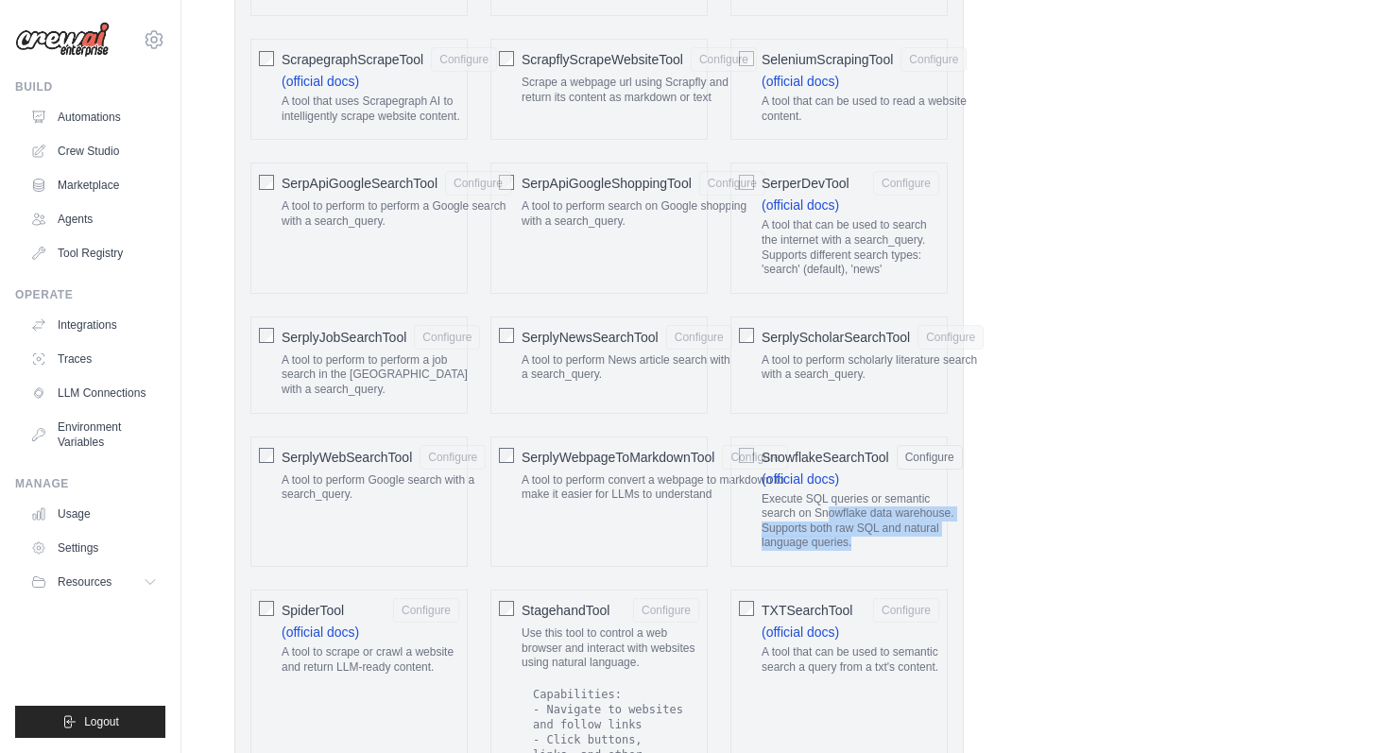
click at [824, 504] on p "Execute SQL queries or semantic search on Snowflake data warehouse. Supports bo…" at bounding box center [862, 521] width 201 height 59
click at [822, 504] on p "Execute SQL queries or semantic search on Snowflake data warehouse. Supports bo…" at bounding box center [862, 521] width 201 height 59
drag, startPoint x: 764, startPoint y: 483, endPoint x: 804, endPoint y: 516, distance: 52.4
click at [804, 516] on p "Execute SQL queries or semantic search on Snowflake data warehouse. Supports bo…" at bounding box center [862, 521] width 201 height 59
drag, startPoint x: 804, startPoint y: 516, endPoint x: 823, endPoint y: 527, distance: 22.0
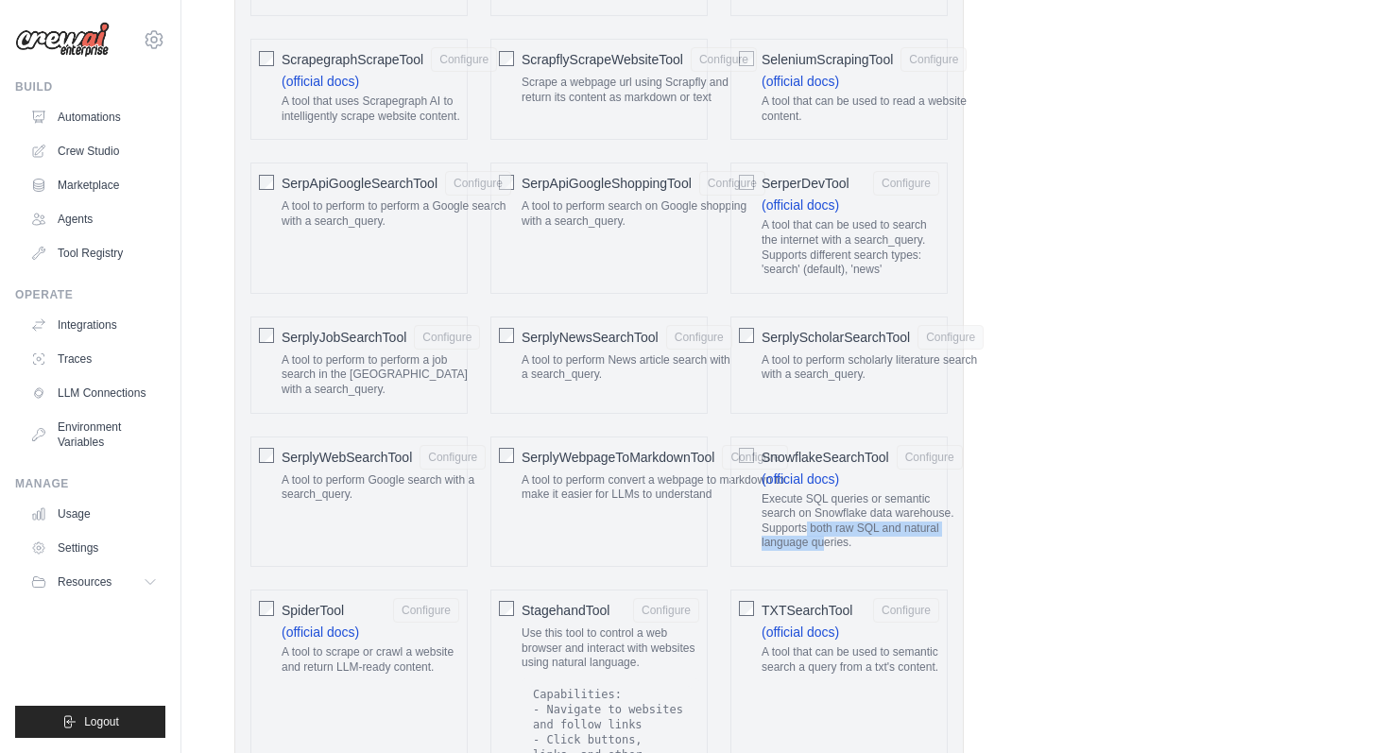
click at [823, 527] on p "Execute SQL queries or semantic search on Snowflake data warehouse. Supports bo…" at bounding box center [862, 521] width 201 height 59
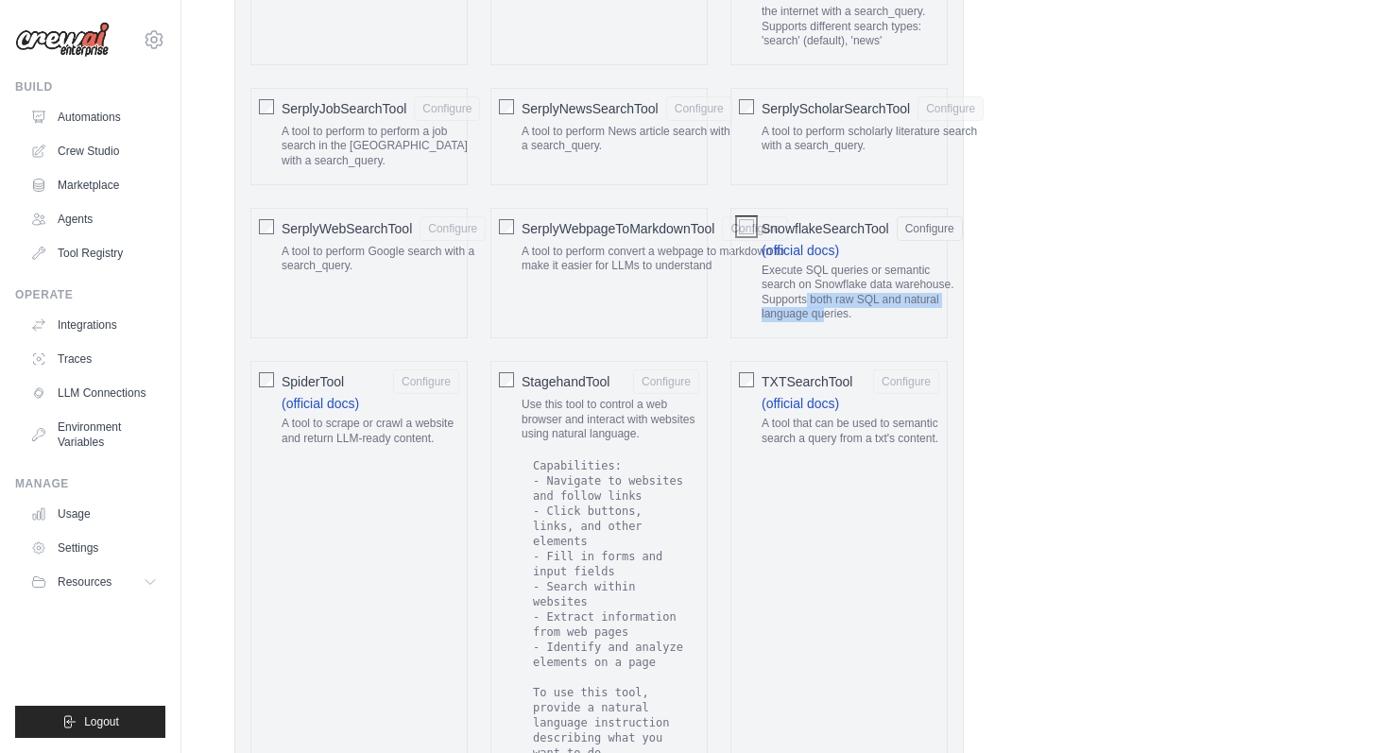
scroll to position [3041, 0]
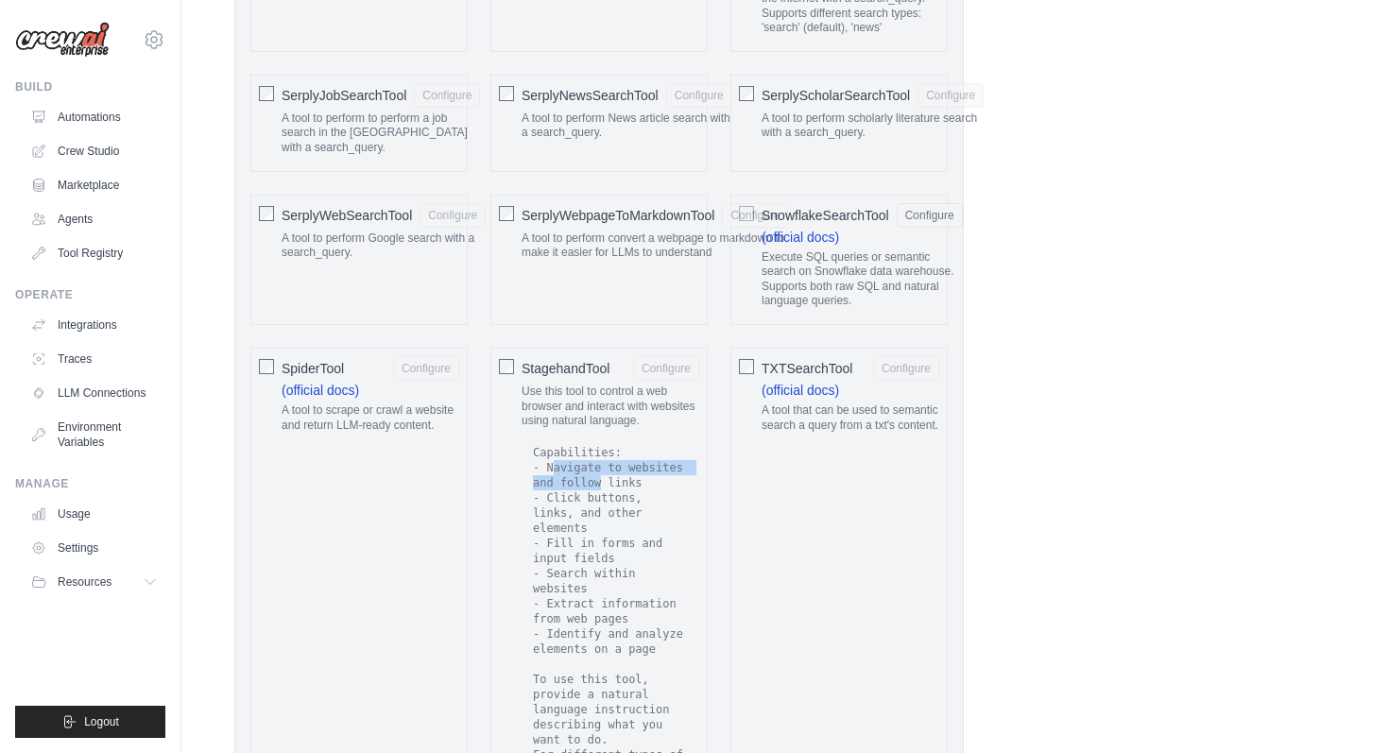
drag, startPoint x: 550, startPoint y: 452, endPoint x: 601, endPoint y: 475, distance: 56.2
click at [601, 475] on code "Capabilities: - Navigate to websites and follow links - Click buttons, links, a…" at bounding box center [610, 717] width 163 height 547
drag, startPoint x: 555, startPoint y: 484, endPoint x: 578, endPoint y: 521, distance: 43.8
click at [578, 521] on code "Capabilities: - Navigate to websites and follow links - Click buttons, links, a…" at bounding box center [610, 717] width 163 height 547
drag, startPoint x: 552, startPoint y: 527, endPoint x: 606, endPoint y: 570, distance: 68.6
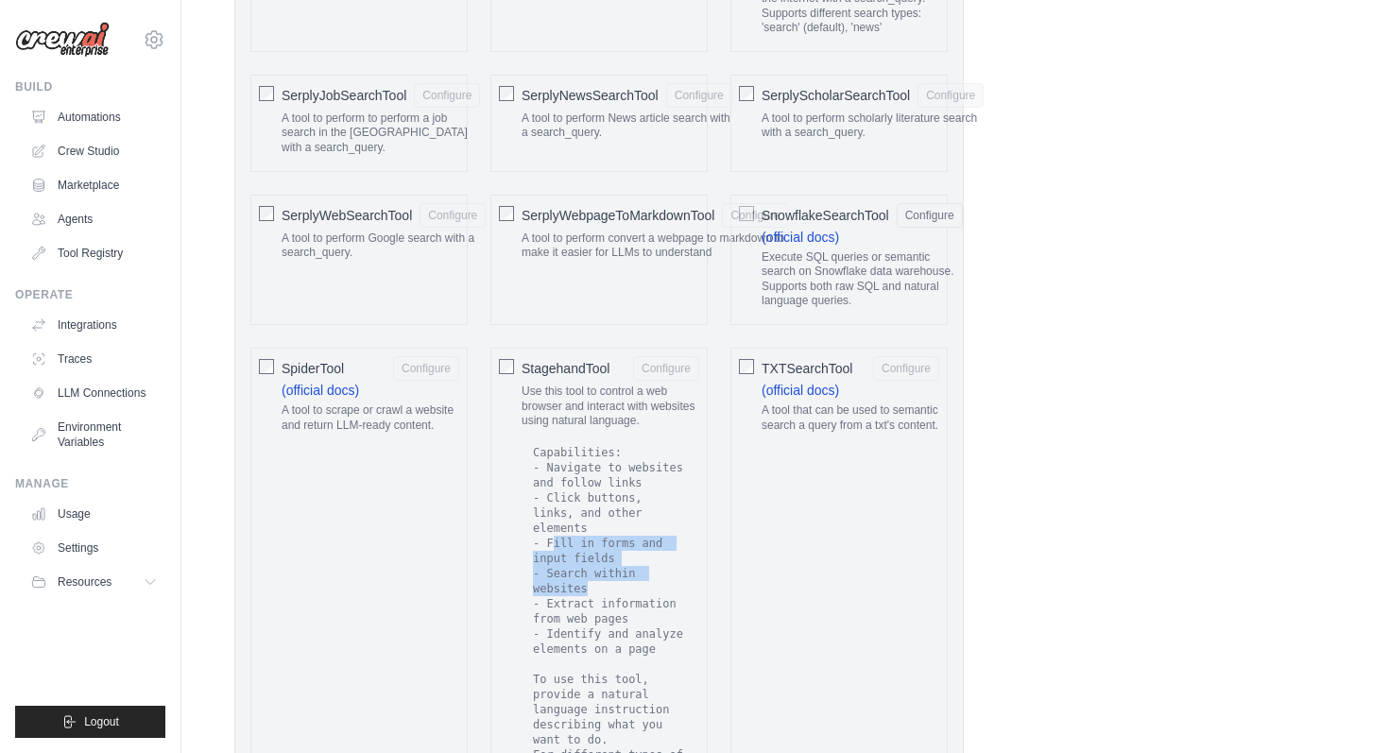
click at [606, 570] on code "Capabilities: - Navigate to websites and follow links - Click buttons, links, a…" at bounding box center [610, 717] width 163 height 547
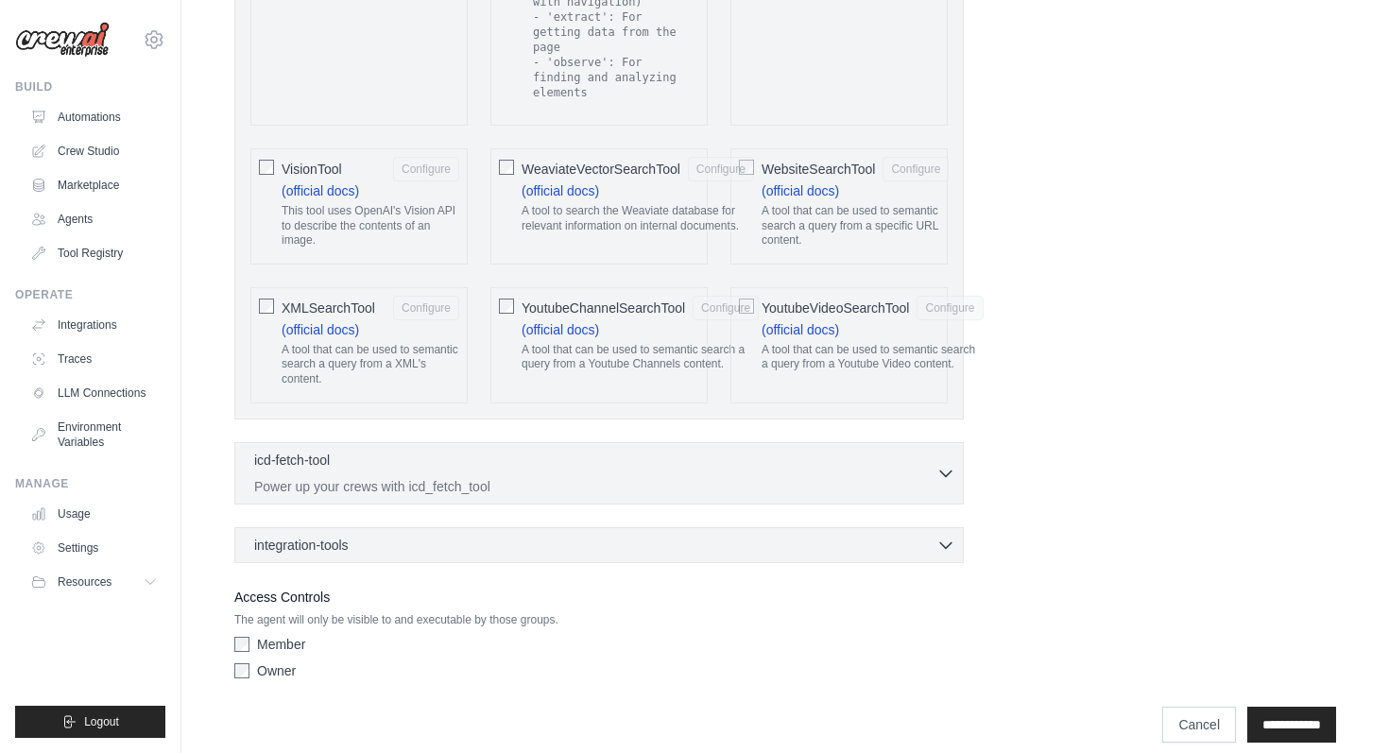
scroll to position [3935, 0]
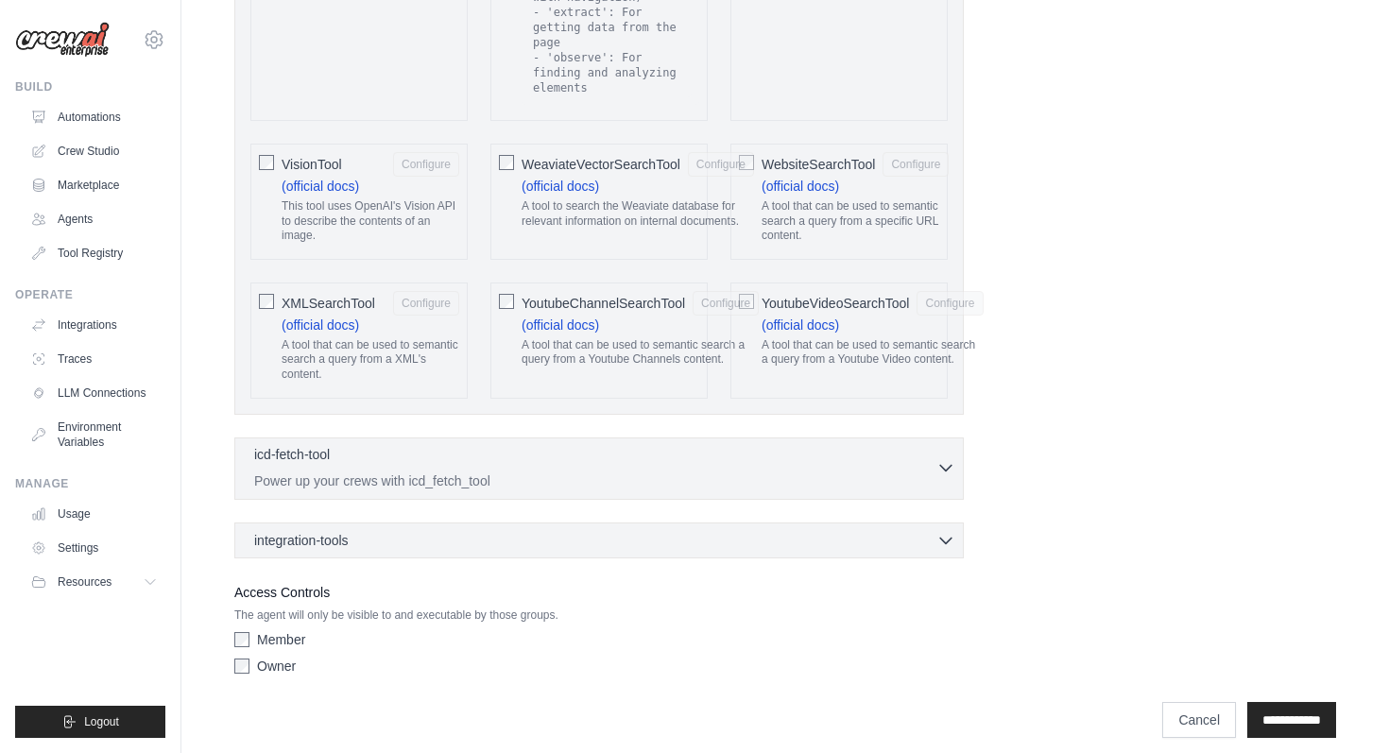
click at [847, 454] on div "icd-fetch-tool 0 selected Power up your crews with icd_fetch_tool" at bounding box center [595, 467] width 682 height 45
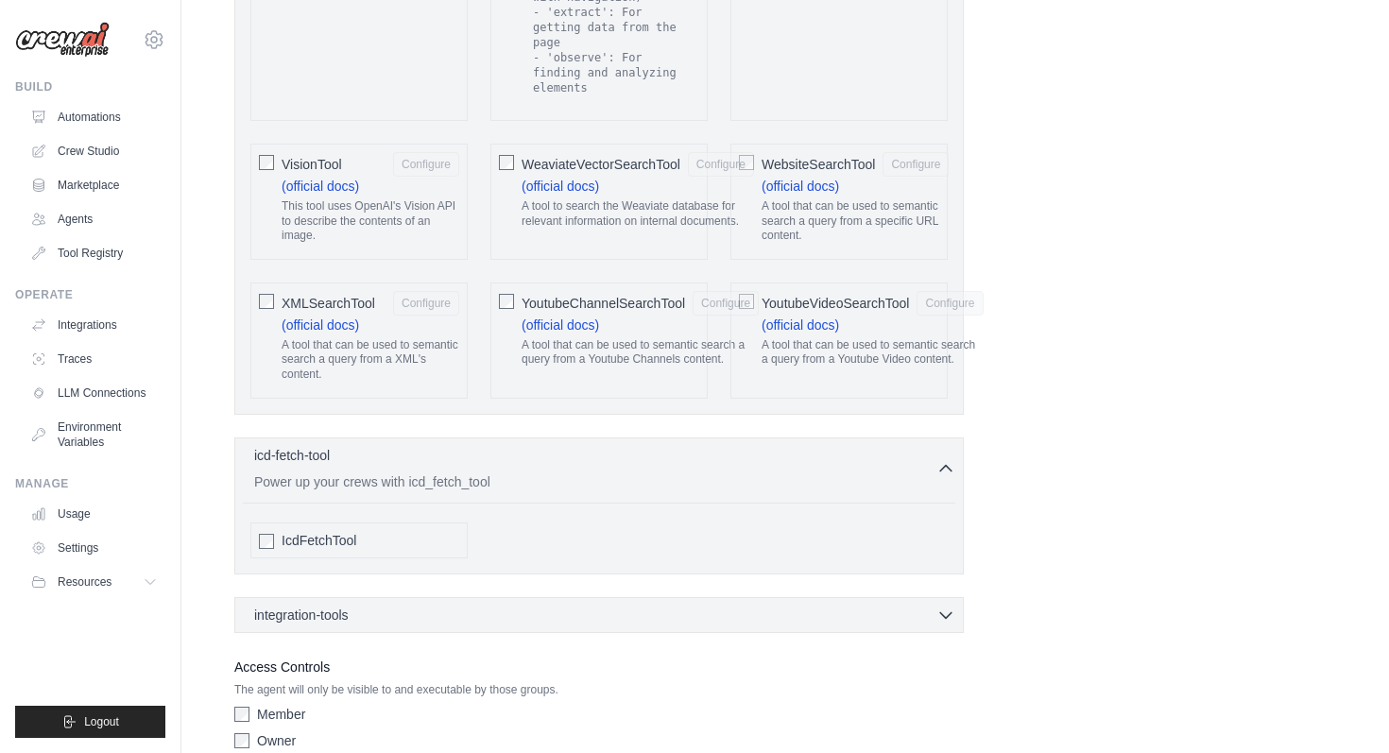
scroll to position [4010, 0]
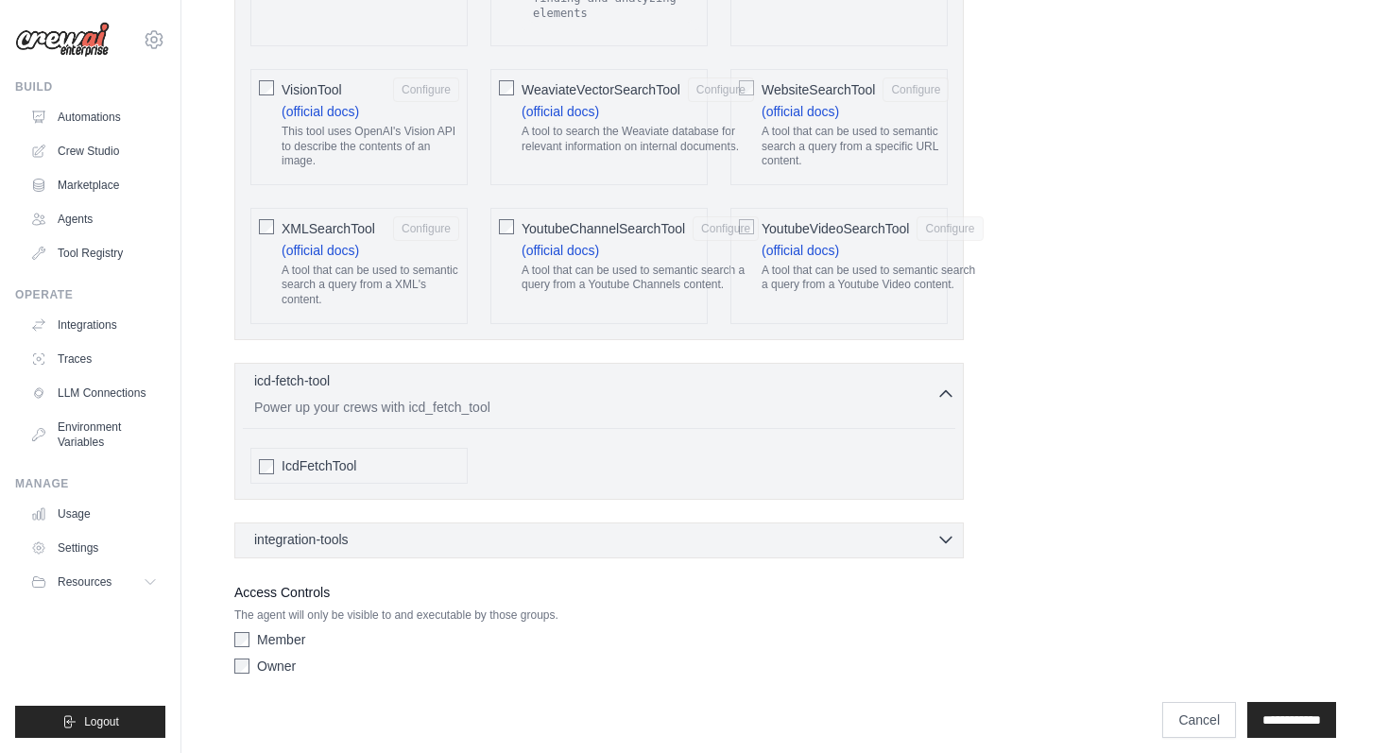
click at [739, 530] on div "integration-tools 0 selected" at bounding box center [604, 539] width 701 height 19
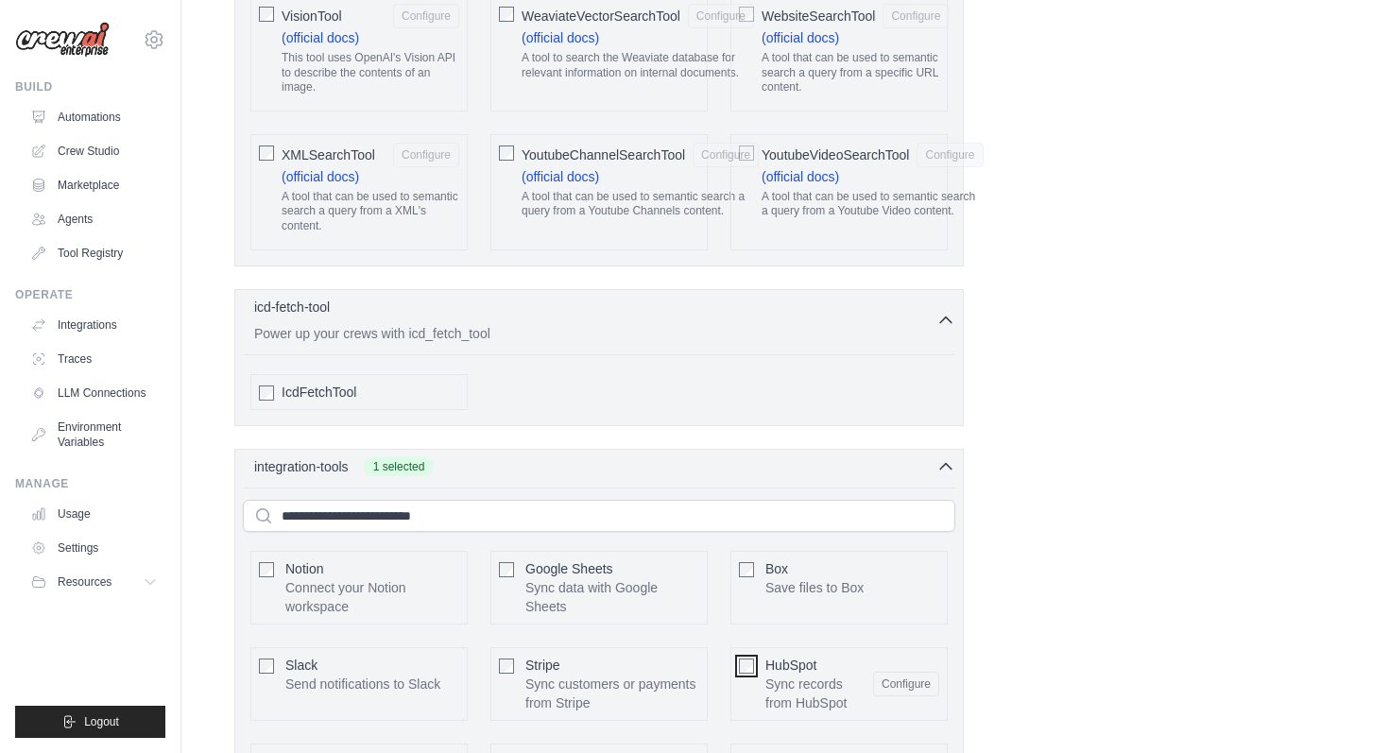
scroll to position [4570, 0]
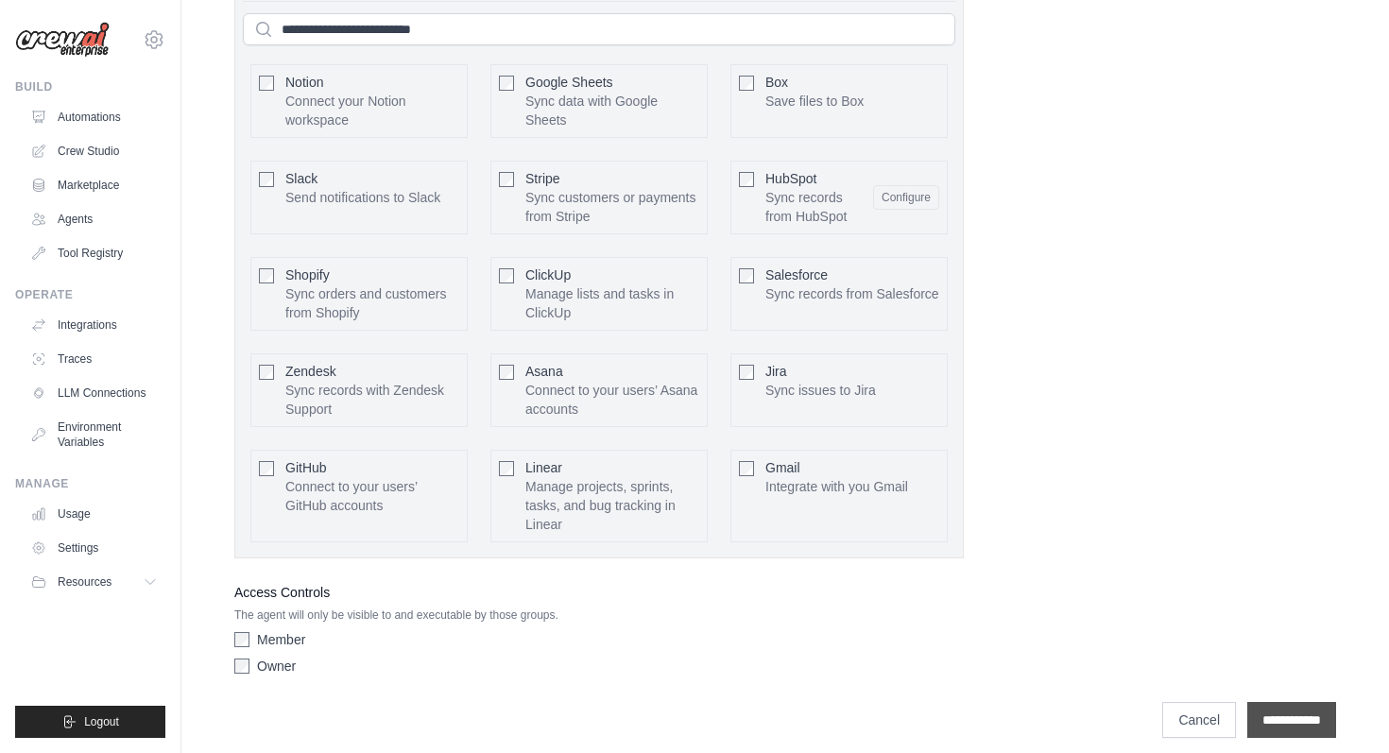
click at [1283, 703] on input "**********" at bounding box center [1292, 720] width 89 height 36
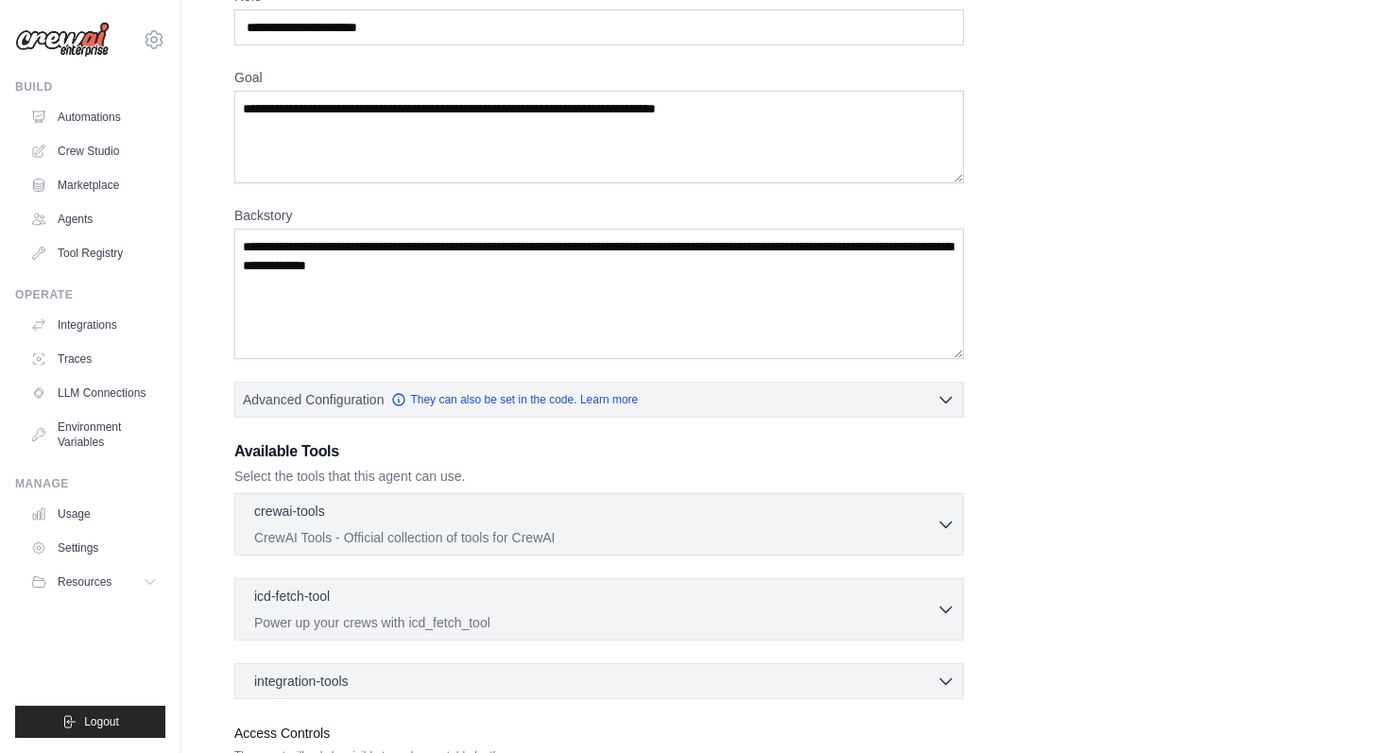
scroll to position [250, 0]
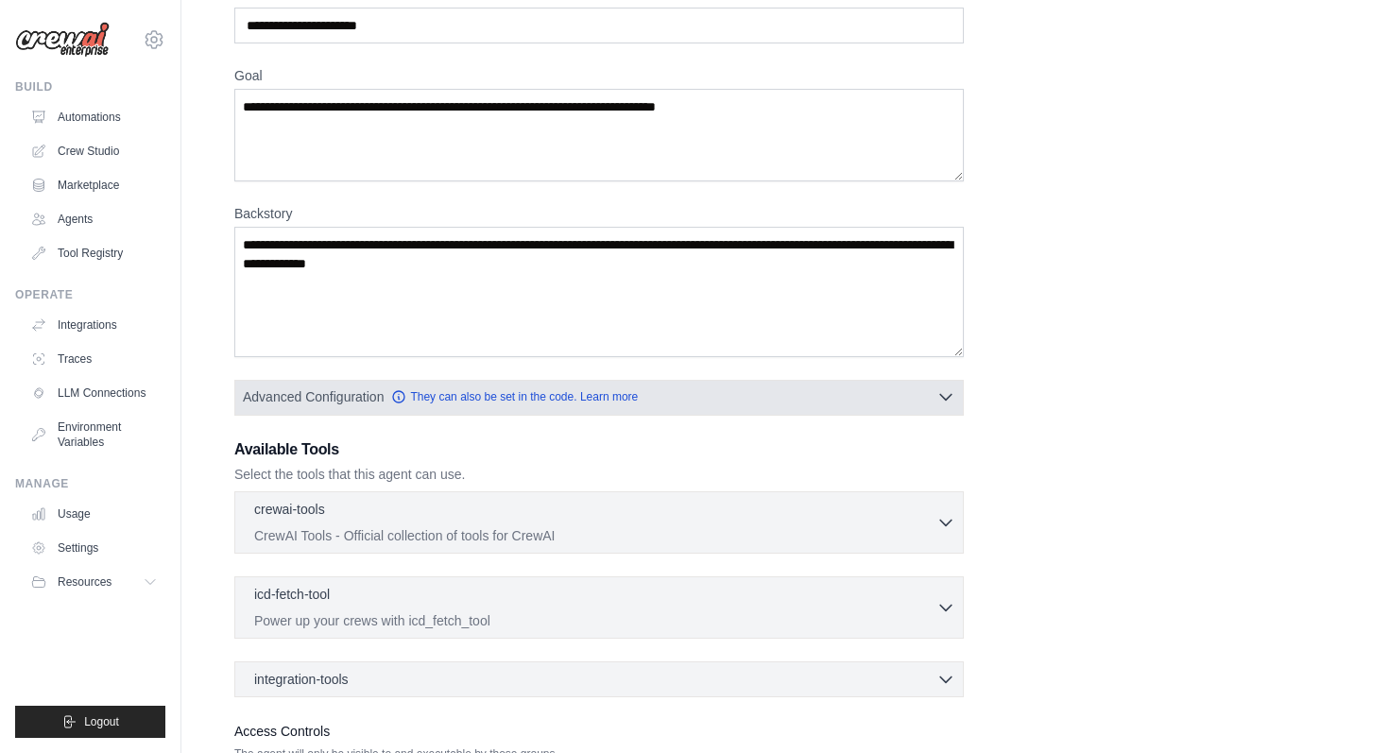
click at [761, 391] on button "Advanced Configuration They can also be set in the code. Learn more" at bounding box center [599, 397] width 728 height 34
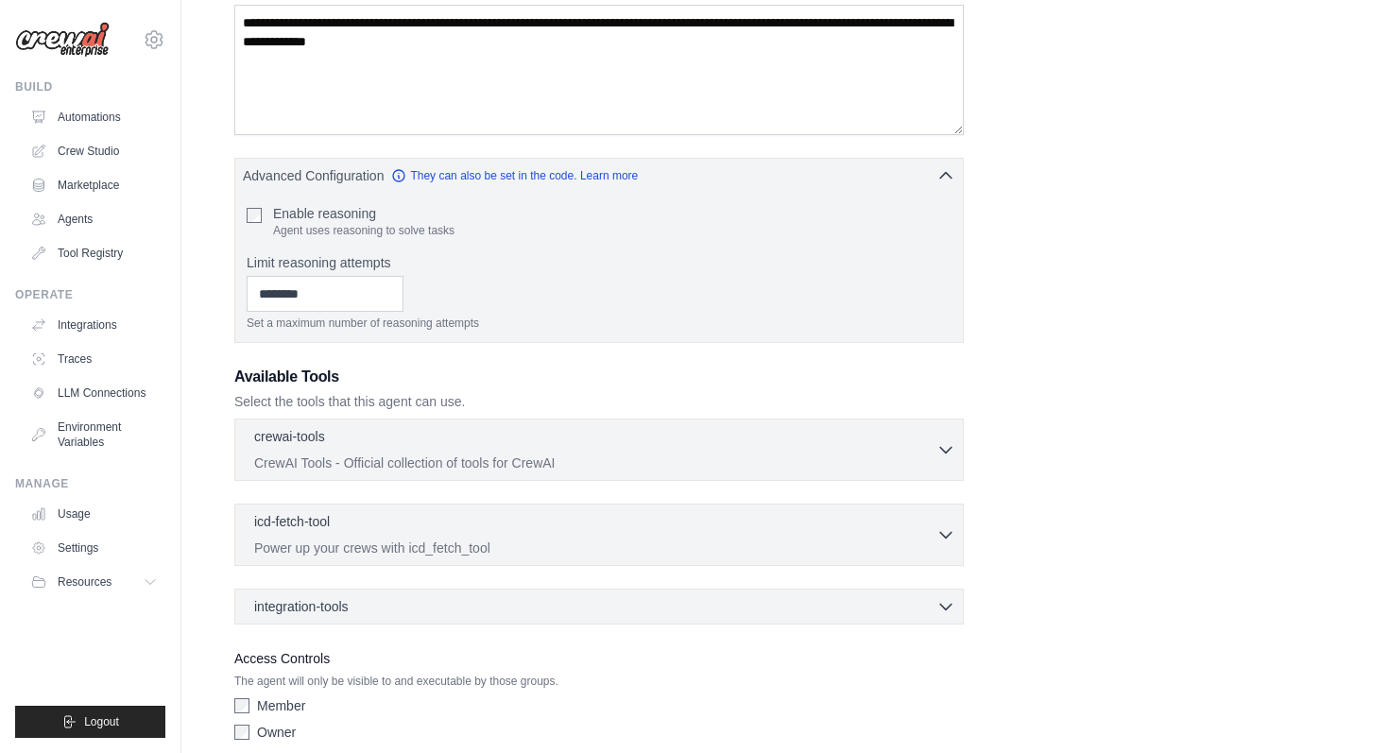
scroll to position [474, 0]
click at [719, 456] on p "CrewAI Tools - Official collection of tools for CrewAI" at bounding box center [595, 461] width 682 height 19
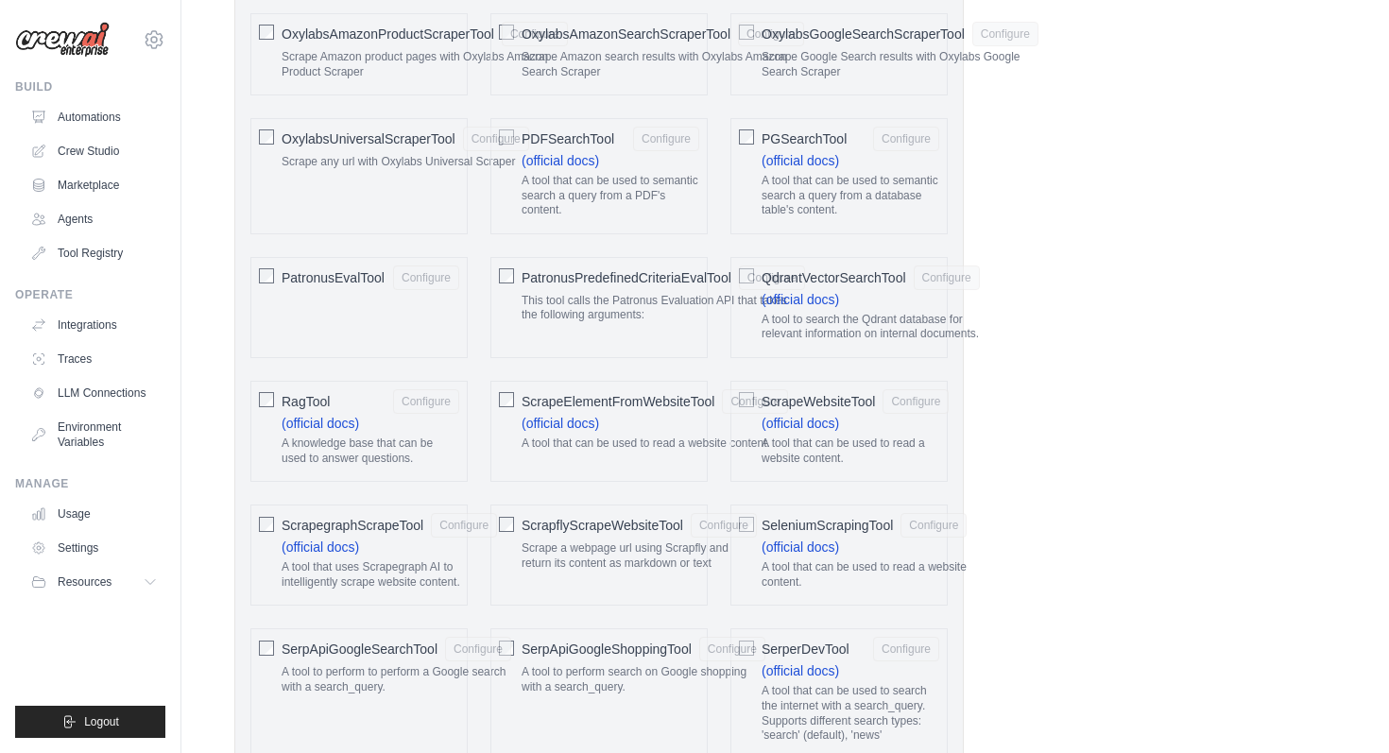
scroll to position [2645, 0]
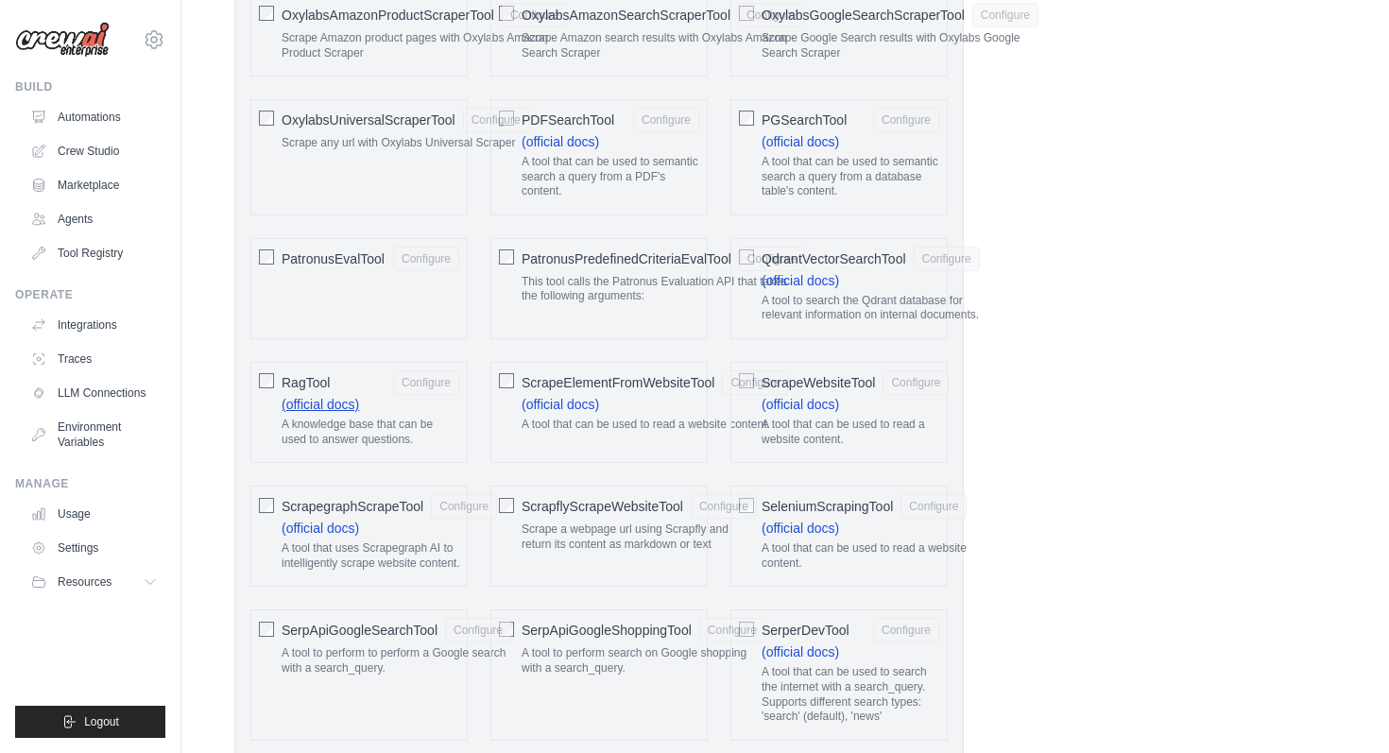
click at [332, 403] on link "(official docs)" at bounding box center [321, 404] width 78 height 15
